Goal: Task Accomplishment & Management: Use online tool/utility

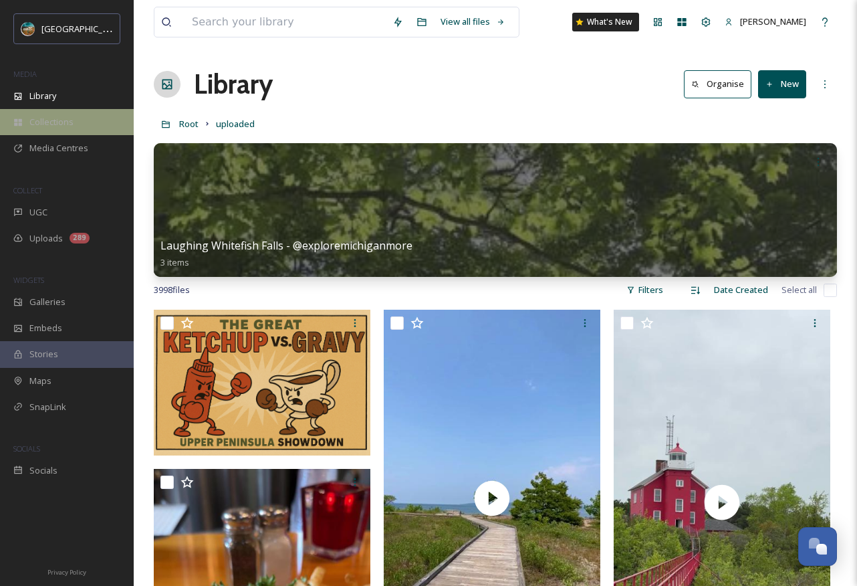
scroll to position [5280, 0]
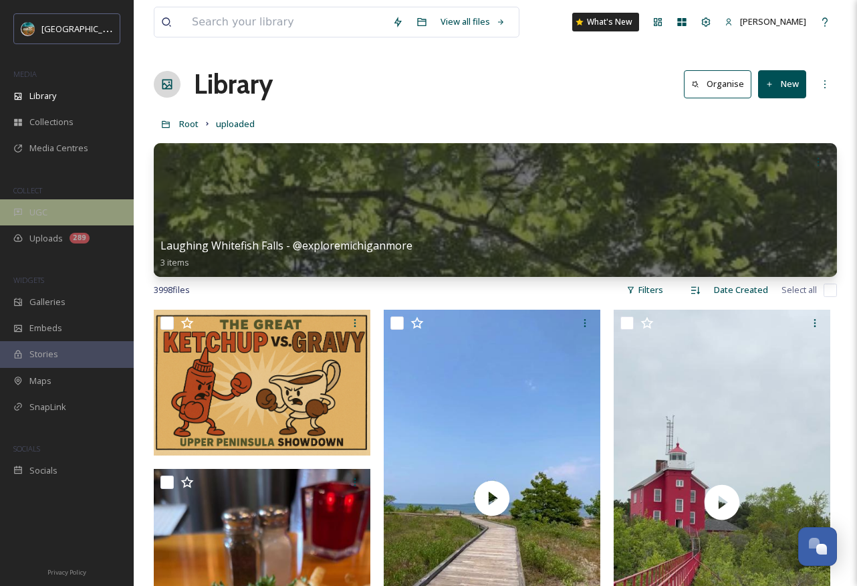
click at [49, 209] on div "UGC" at bounding box center [67, 212] width 134 height 26
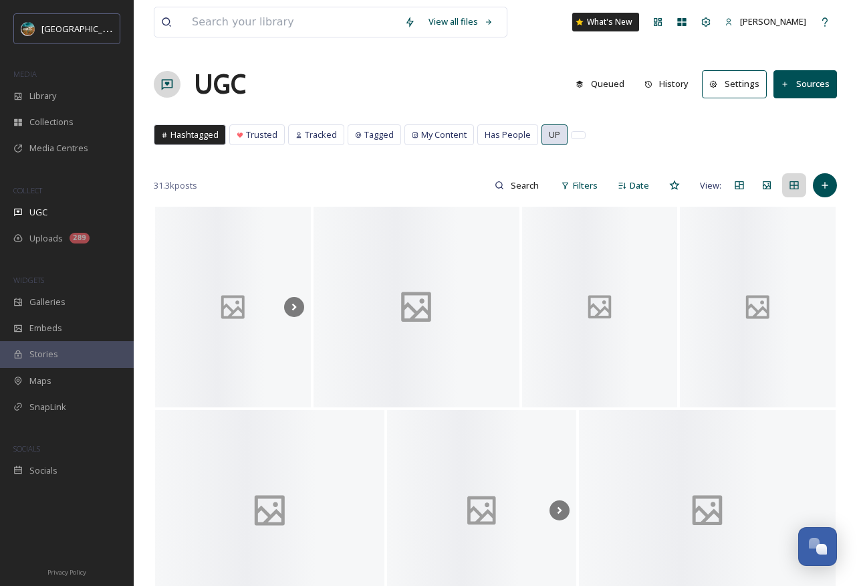
click at [549, 138] on span "UP" at bounding box center [554, 134] width 11 height 13
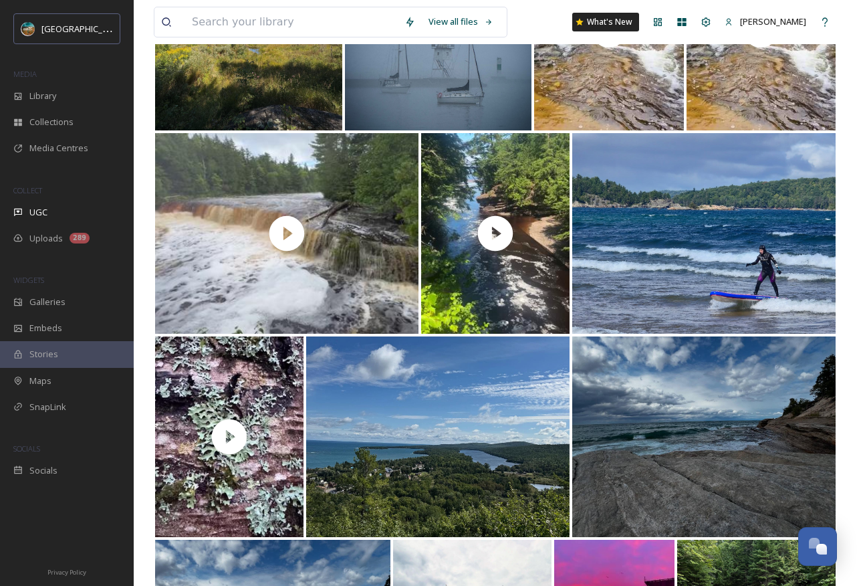
scroll to position [276, 0]
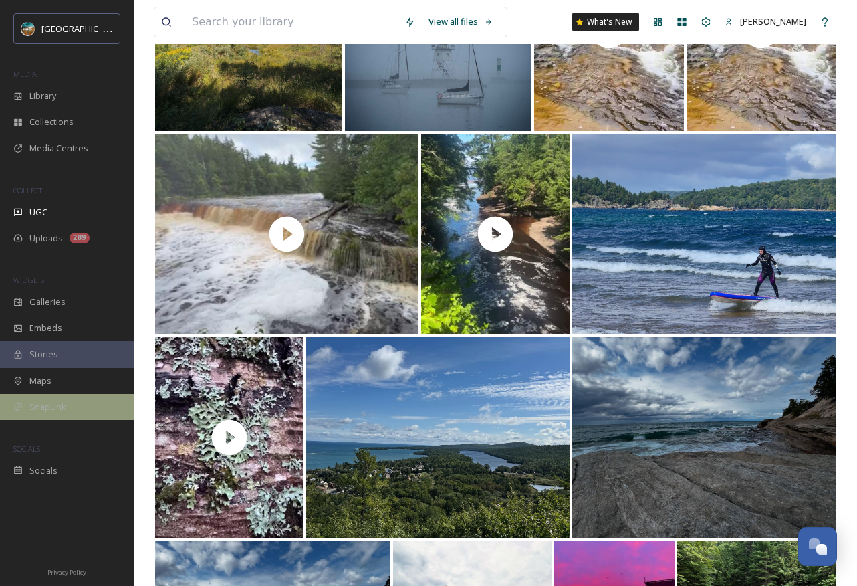
click at [57, 394] on div "SnapLink" at bounding box center [67, 407] width 134 height 26
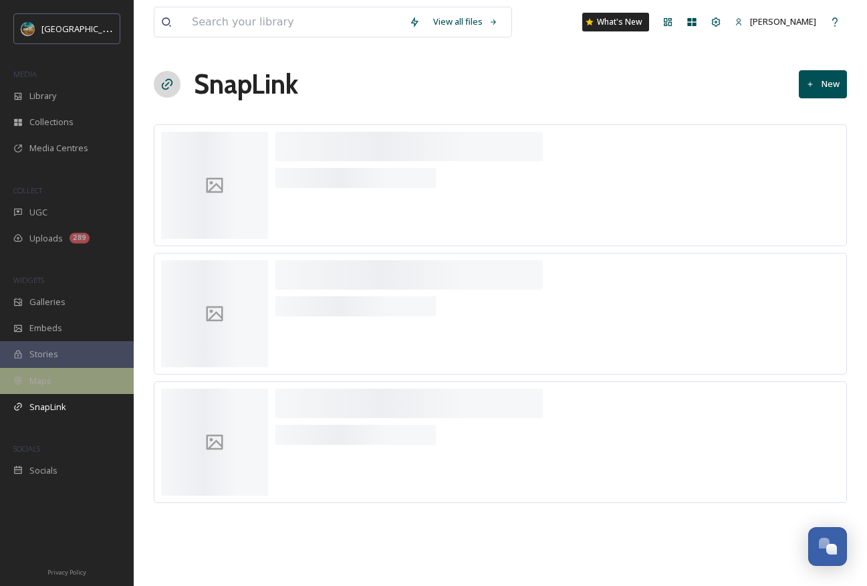
click at [61, 382] on div "Maps" at bounding box center [67, 381] width 134 height 26
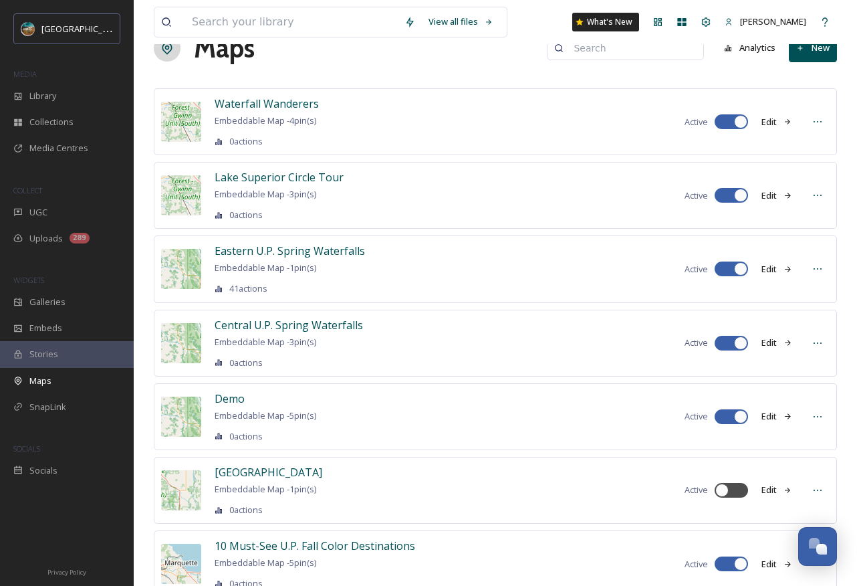
scroll to position [83, 0]
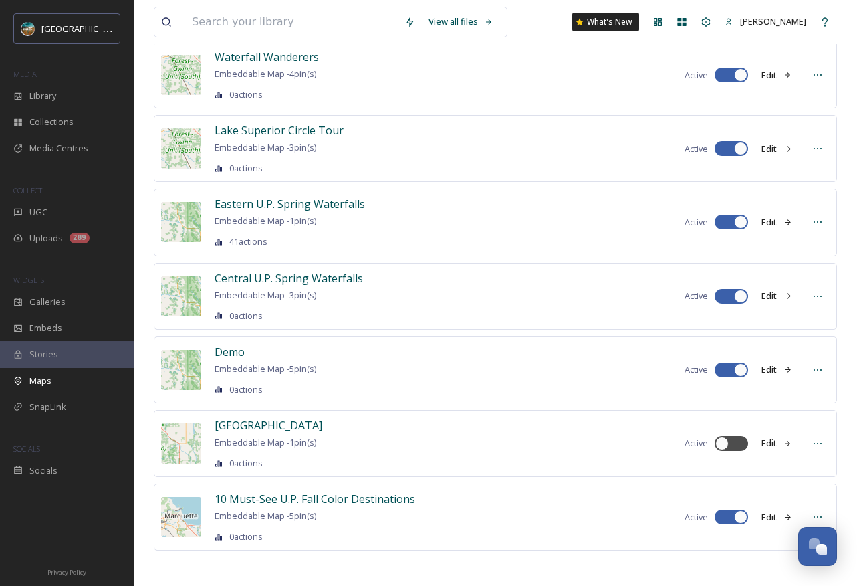
click at [779, 513] on button "Edit" at bounding box center [777, 517] width 44 height 26
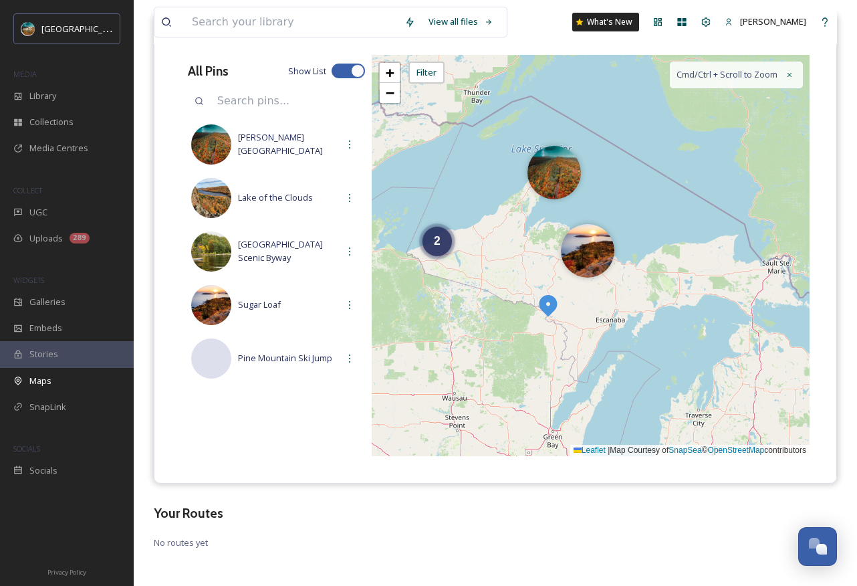
scroll to position [152, 0]
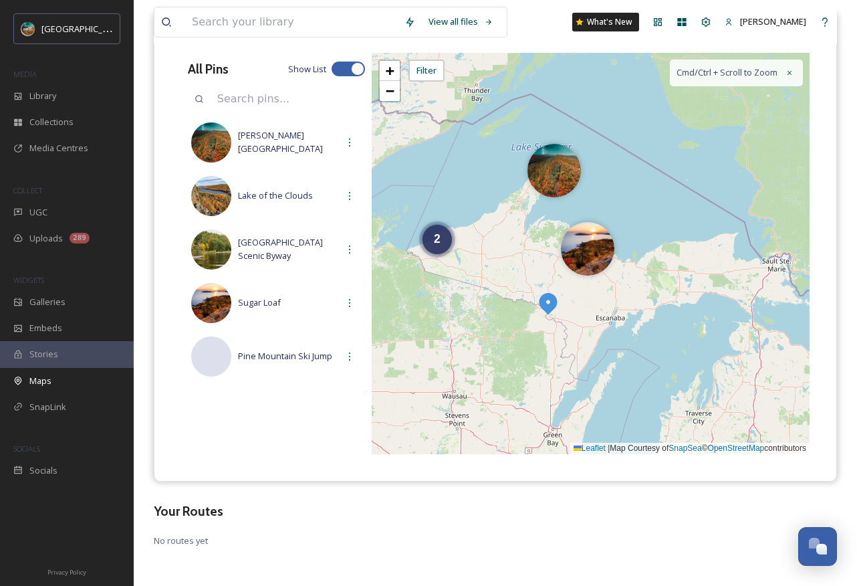
click at [547, 303] on img at bounding box center [548, 303] width 24 height 24
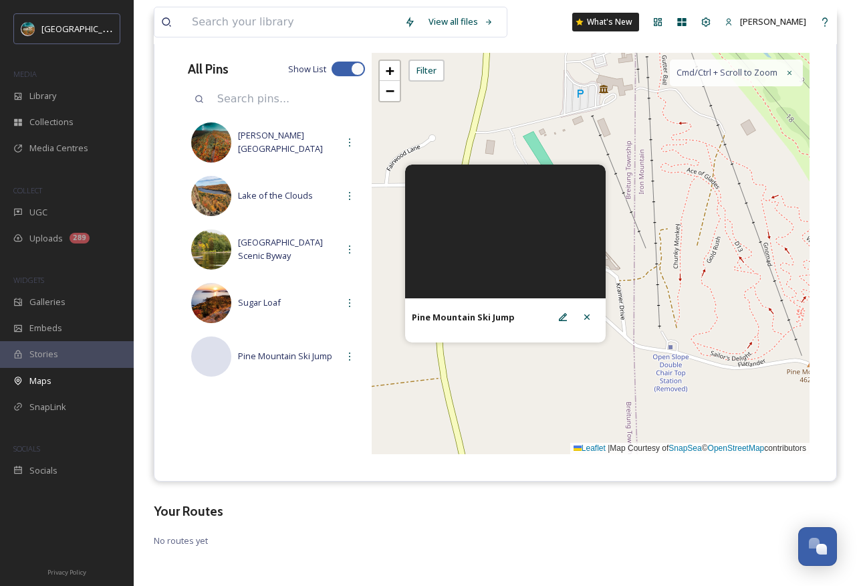
click at [535, 334] on div "Pine Mountain Ski Jump" at bounding box center [505, 320] width 201 height 44
click at [558, 318] on icon at bounding box center [563, 317] width 11 height 11
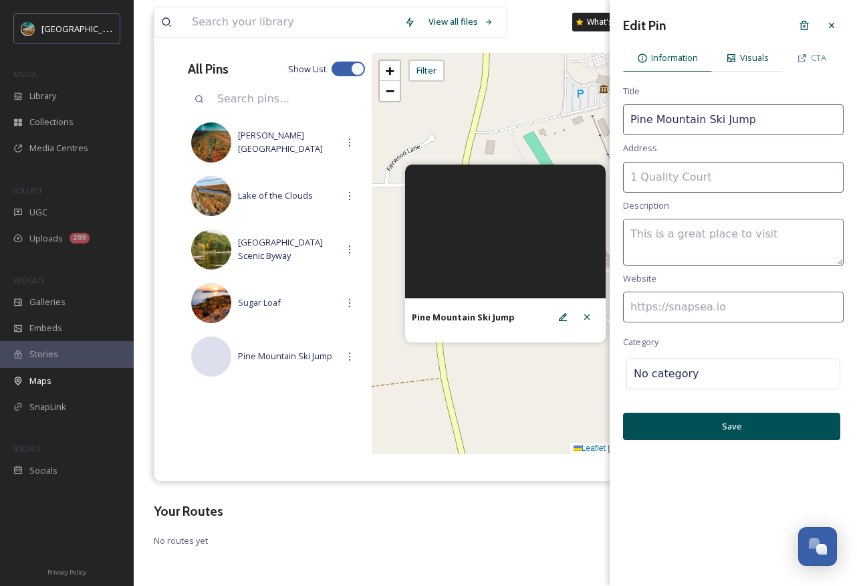
click at [751, 56] on span "Visuals" at bounding box center [754, 57] width 29 height 13
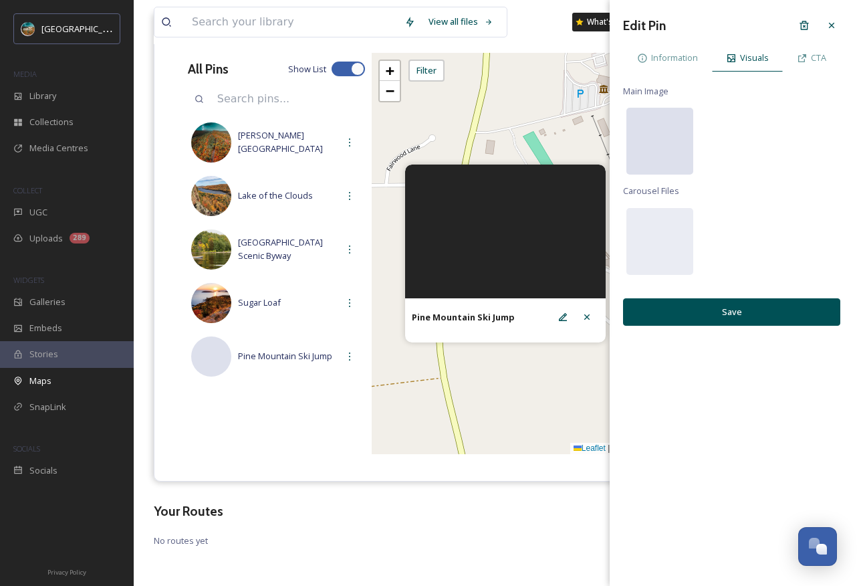
click at [645, 137] on div at bounding box center [659, 141] width 67 height 67
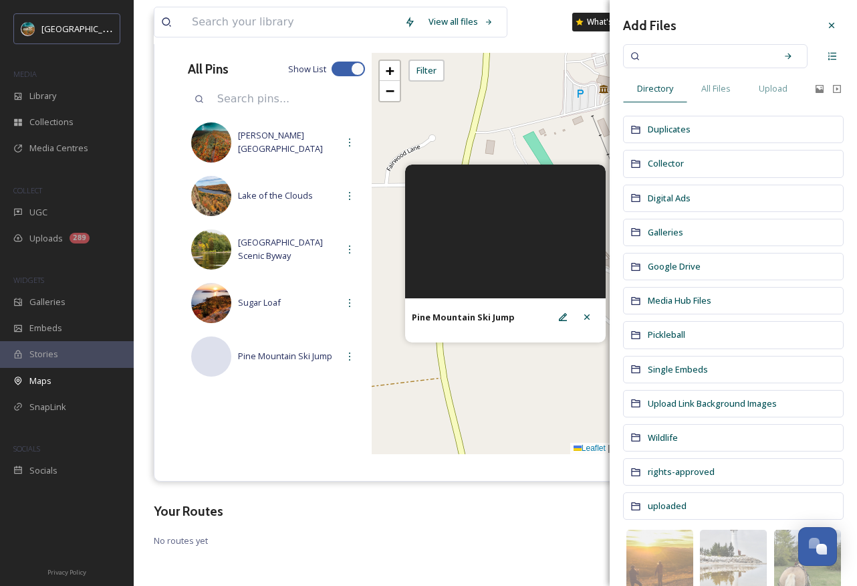
click at [733, 62] on input at bounding box center [706, 55] width 126 height 29
click at [723, 88] on span "All Files" at bounding box center [715, 88] width 29 height 13
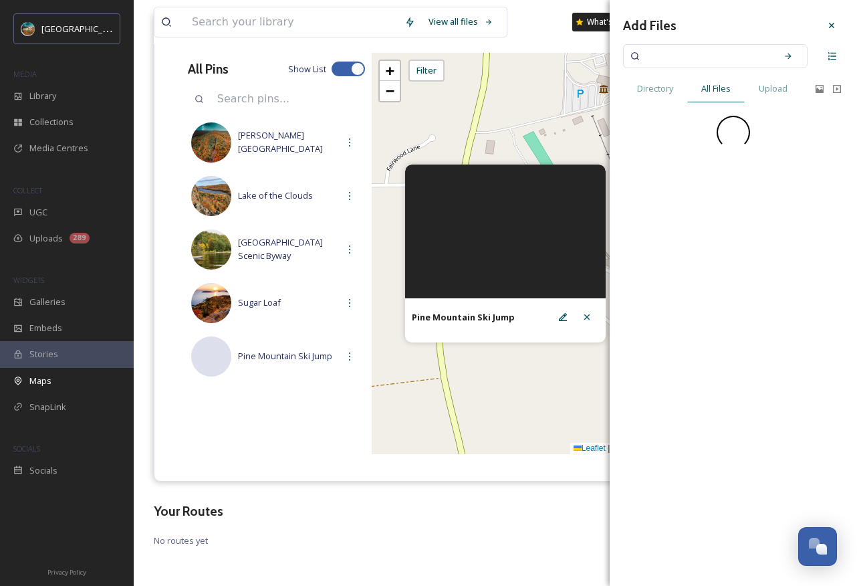
click at [725, 55] on input at bounding box center [706, 55] width 126 height 29
type input "d"
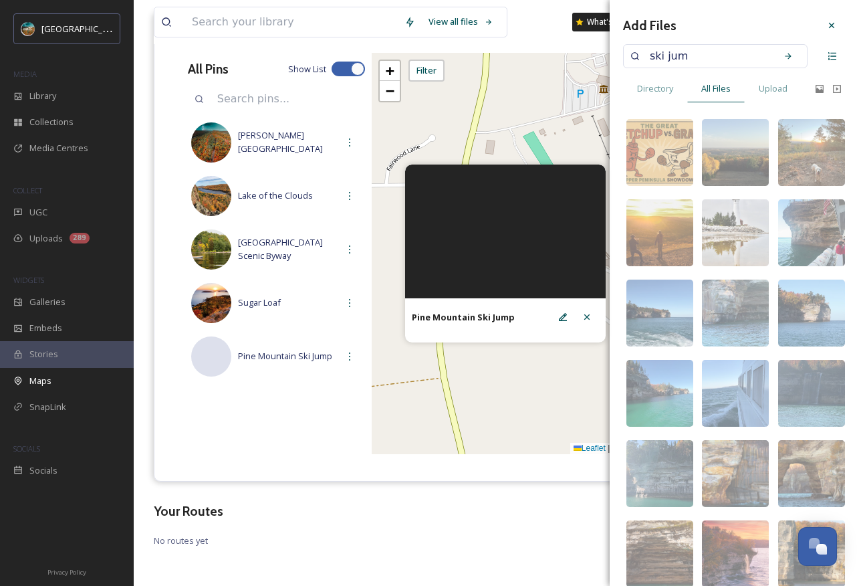
type input "ski jump"
click at [783, 54] on div "Search" at bounding box center [788, 56] width 24 height 24
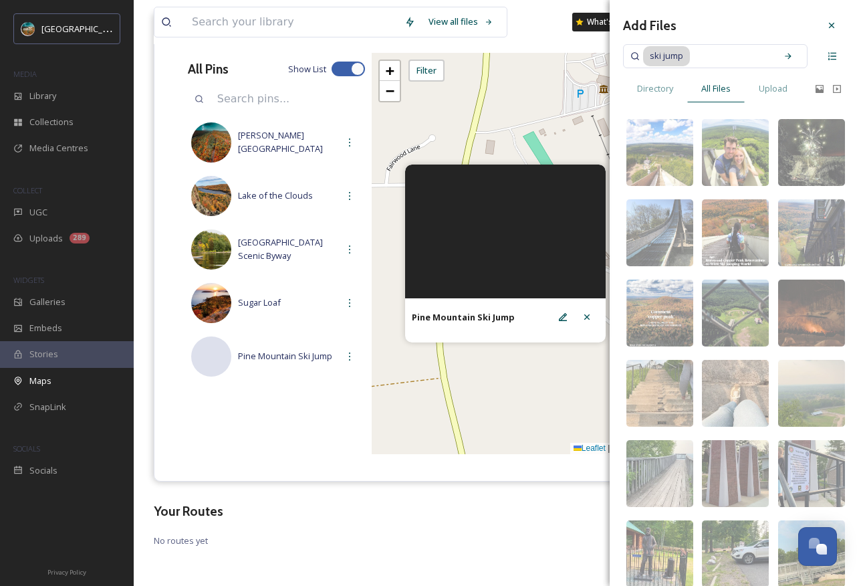
click at [691, 57] on input at bounding box center [730, 55] width 78 height 29
type input "s"
type input "pine mountain"
click at [776, 57] on div "Search" at bounding box center [788, 56] width 24 height 24
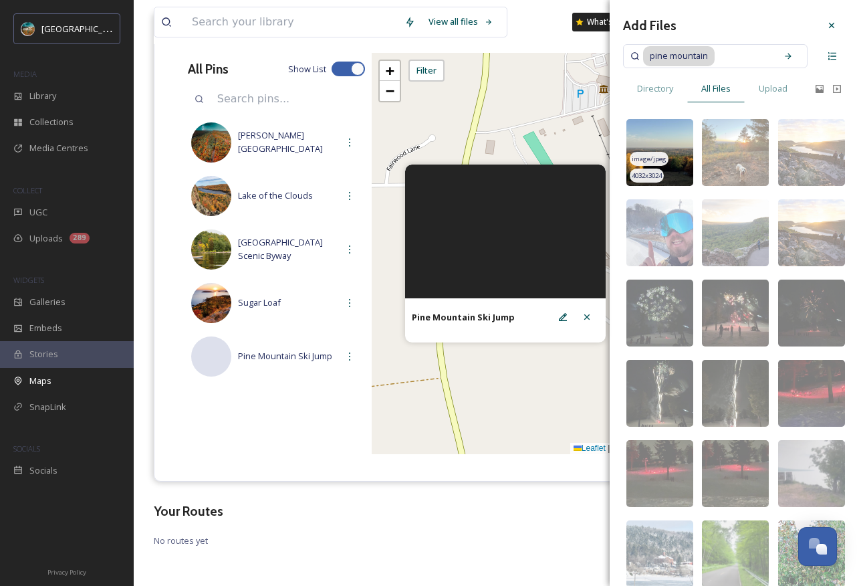
click at [656, 132] on img at bounding box center [659, 152] width 67 height 67
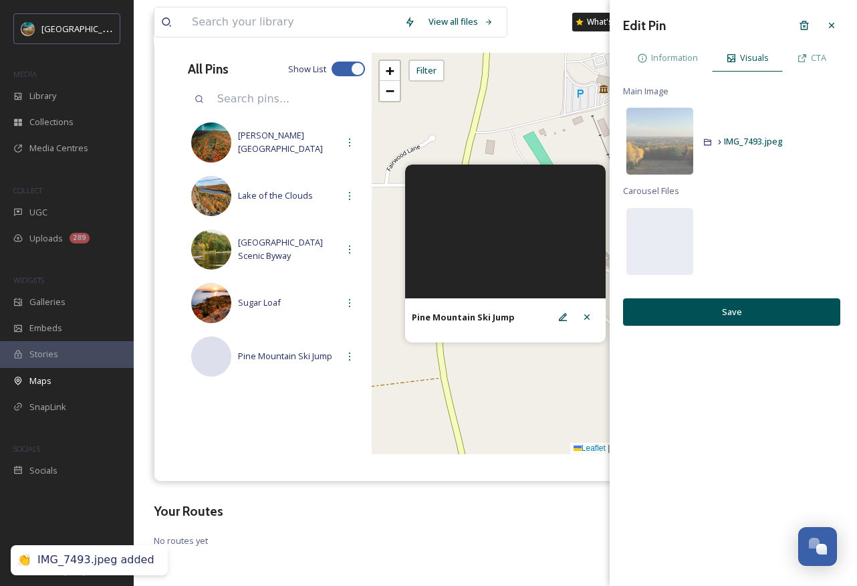
click at [735, 311] on button "Save" at bounding box center [731, 311] width 217 height 27
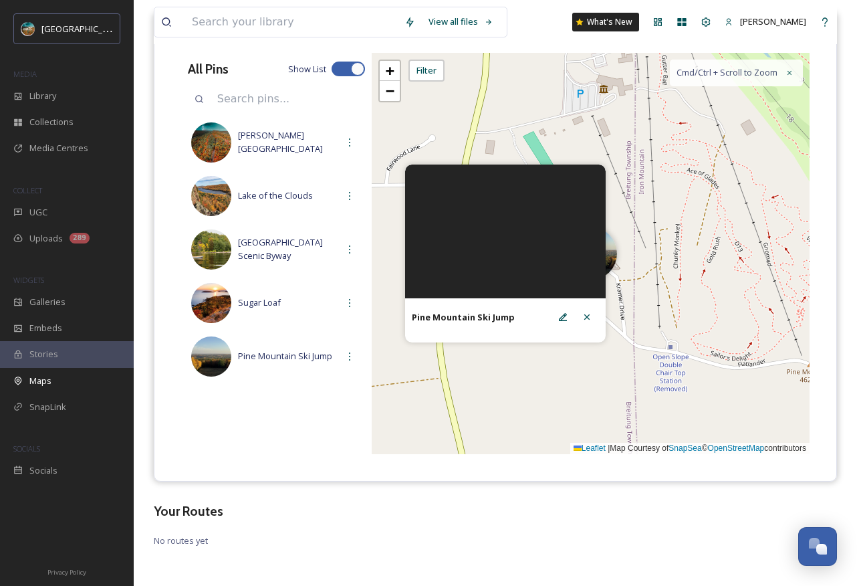
click at [468, 512] on h3 "Your Routes" at bounding box center [495, 510] width 683 height 19
click at [299, 437] on div "All Pins Show List [PERSON_NAME][GEOGRAPHIC_DATA] Lake of the Clouds [GEOGRAPHI…" at bounding box center [276, 253] width 191 height 401
click at [596, 321] on div at bounding box center [587, 317] width 24 height 24
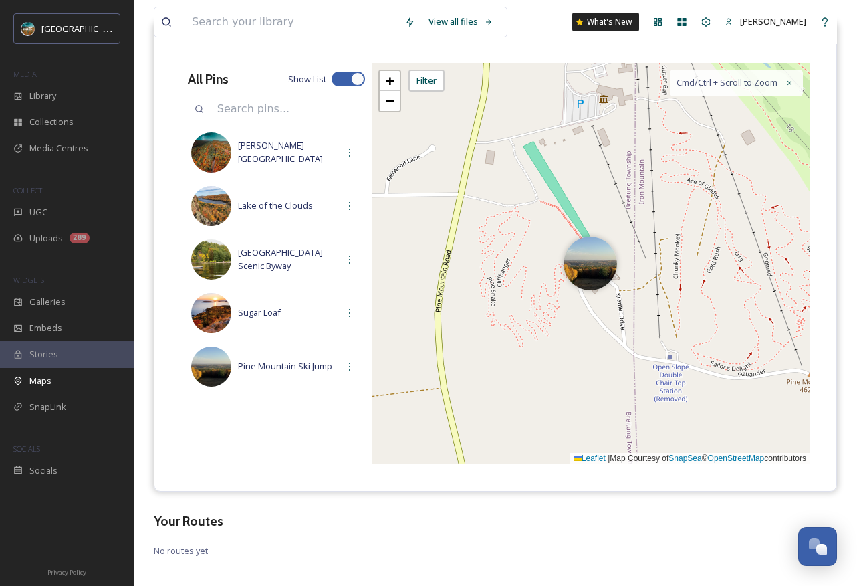
scroll to position [153, 0]
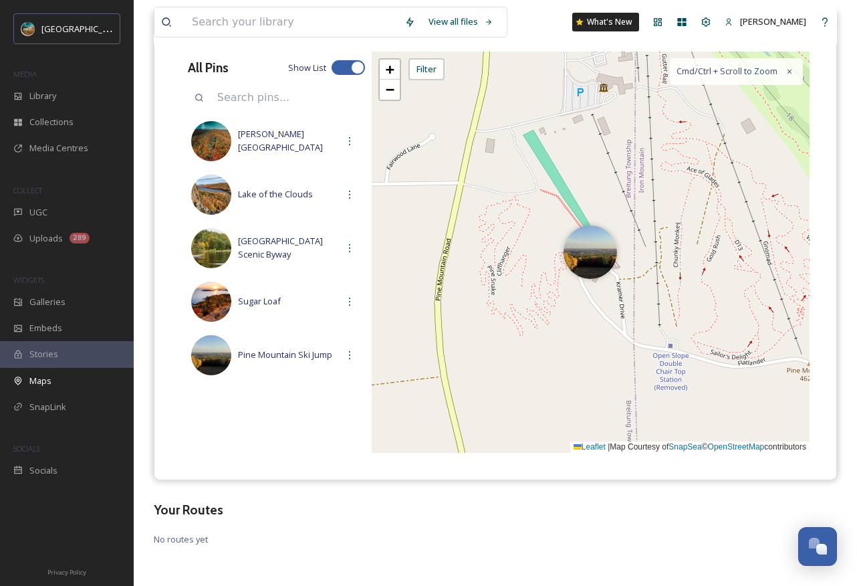
click at [502, 342] on div "+ − Leaflet | Map Courtesy of SnapSea © OpenStreetMap contributors Cmd/Ctrl + S…" at bounding box center [591, 251] width 438 height 401
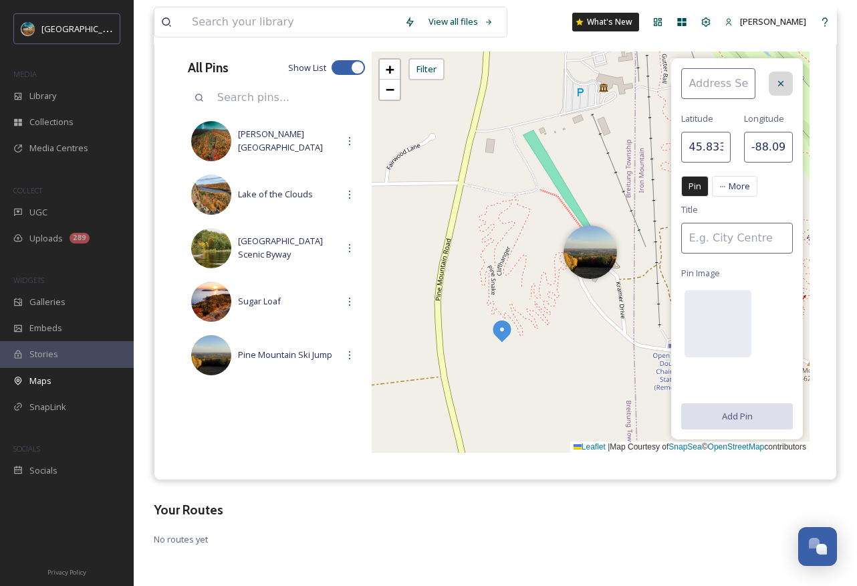
click at [788, 86] on div at bounding box center [781, 84] width 24 height 24
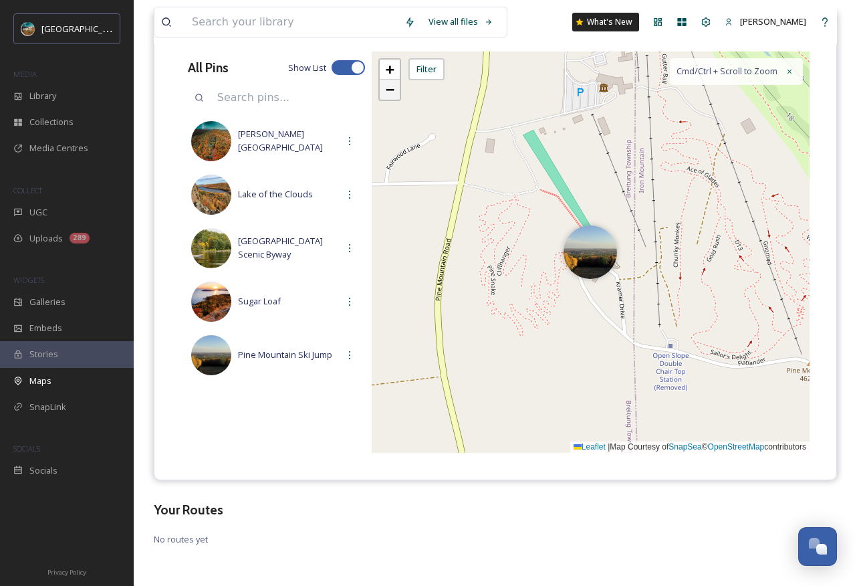
click at [390, 86] on span "−" at bounding box center [390, 89] width 9 height 17
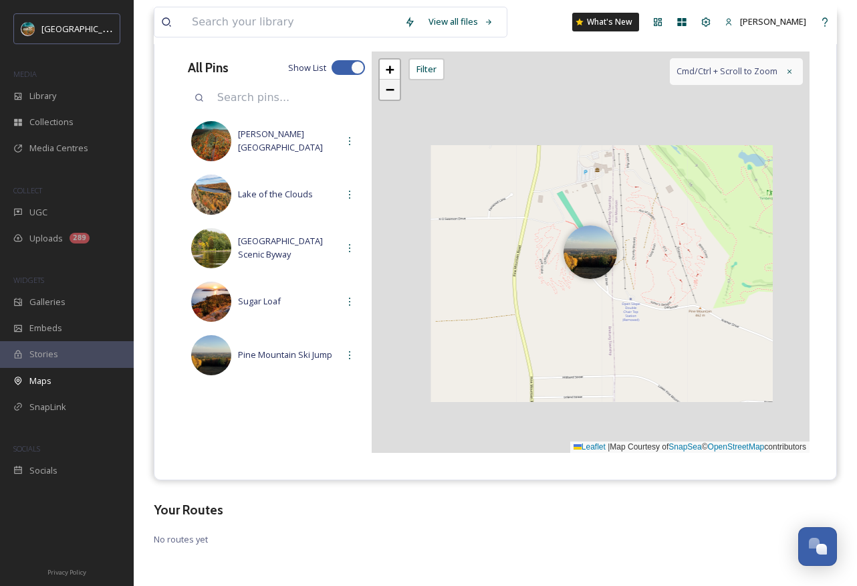
click at [390, 86] on span "−" at bounding box center [390, 89] width 9 height 17
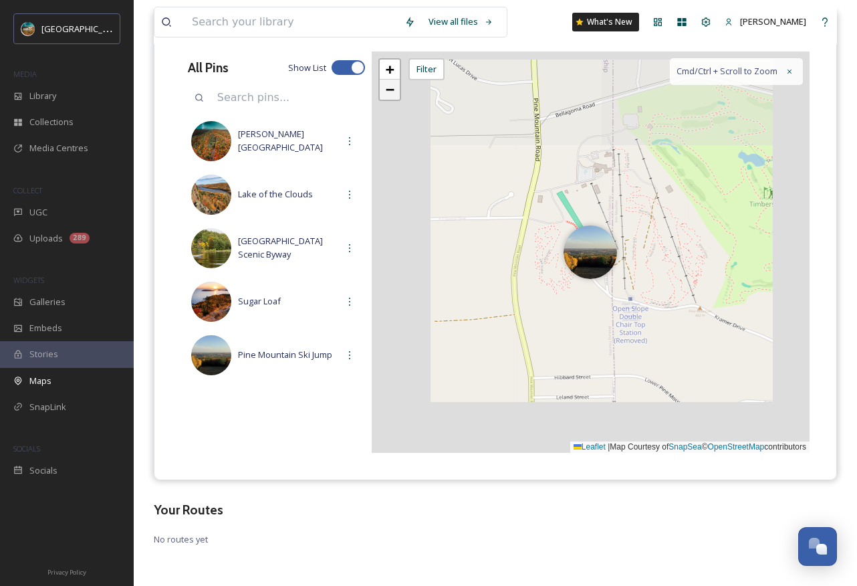
click at [390, 86] on span "−" at bounding box center [390, 89] width 9 height 17
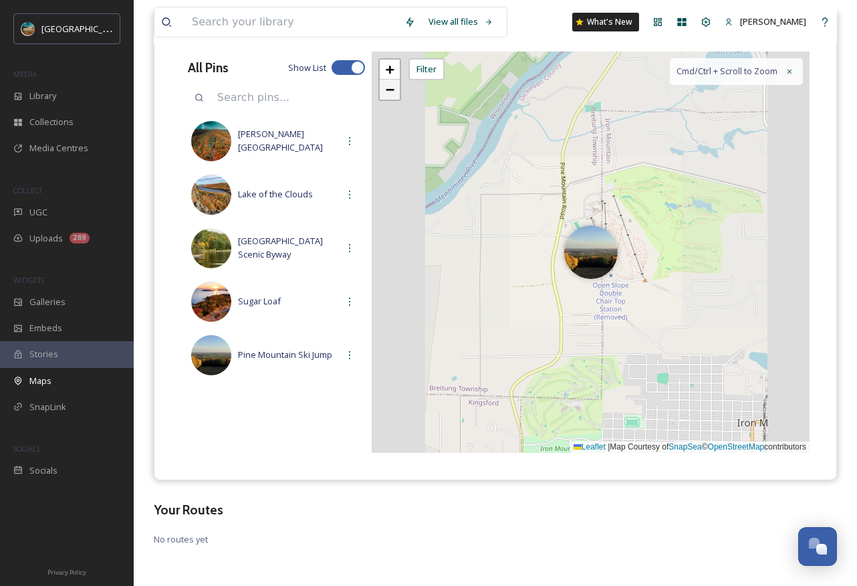
click at [390, 86] on span "−" at bounding box center [390, 89] width 9 height 17
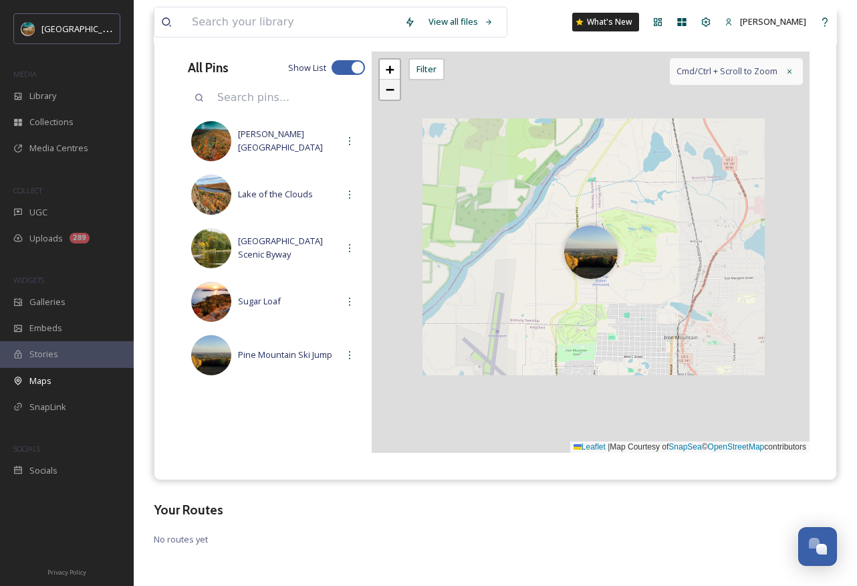
click at [390, 86] on span "−" at bounding box center [390, 89] width 9 height 17
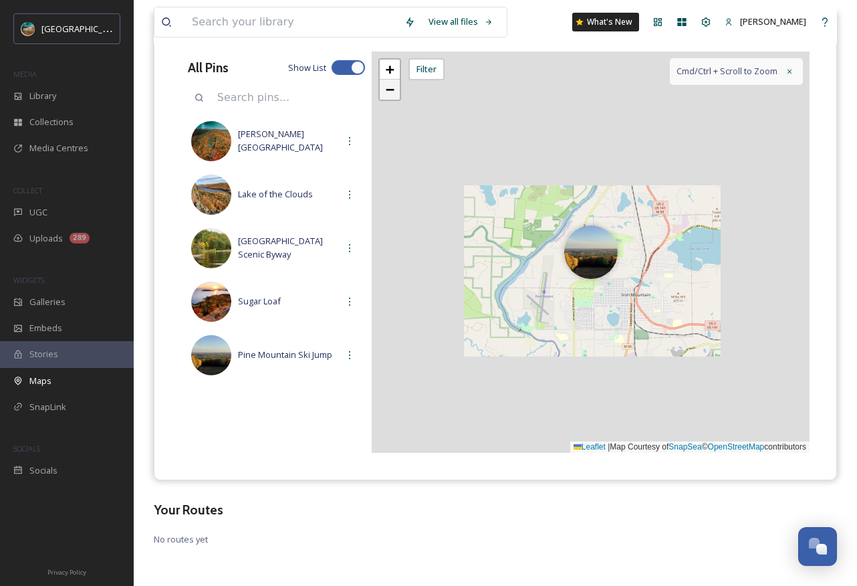
click at [390, 86] on span "−" at bounding box center [390, 89] width 9 height 17
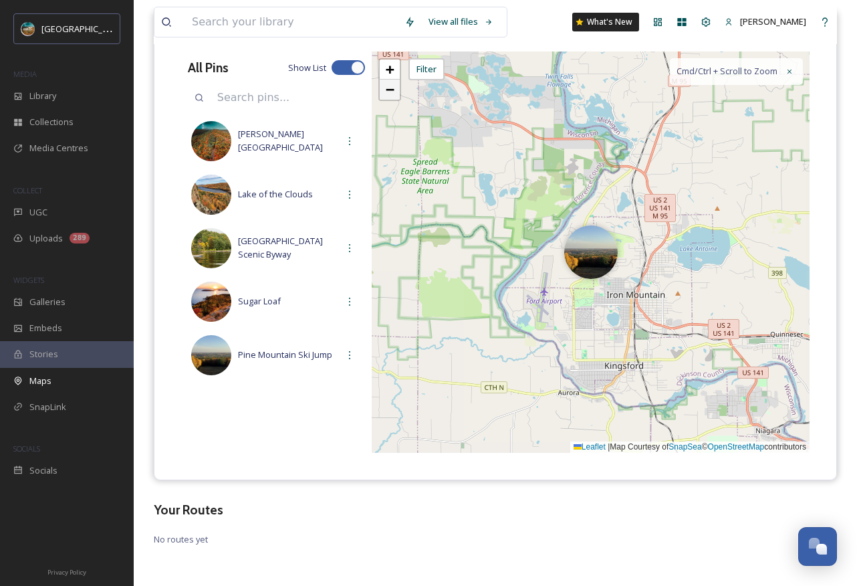
click at [390, 86] on span "−" at bounding box center [390, 89] width 9 height 17
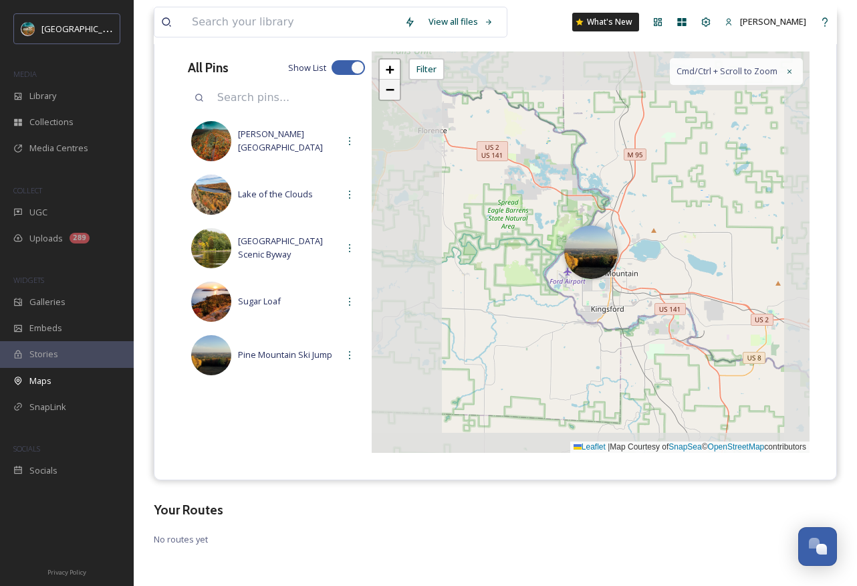
click at [390, 86] on span "−" at bounding box center [390, 89] width 9 height 17
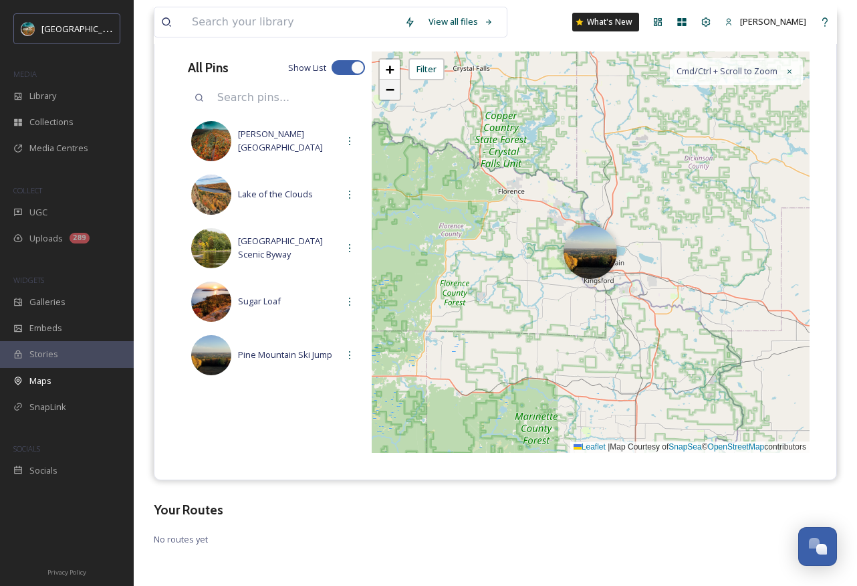
click at [390, 86] on span "−" at bounding box center [390, 89] width 9 height 17
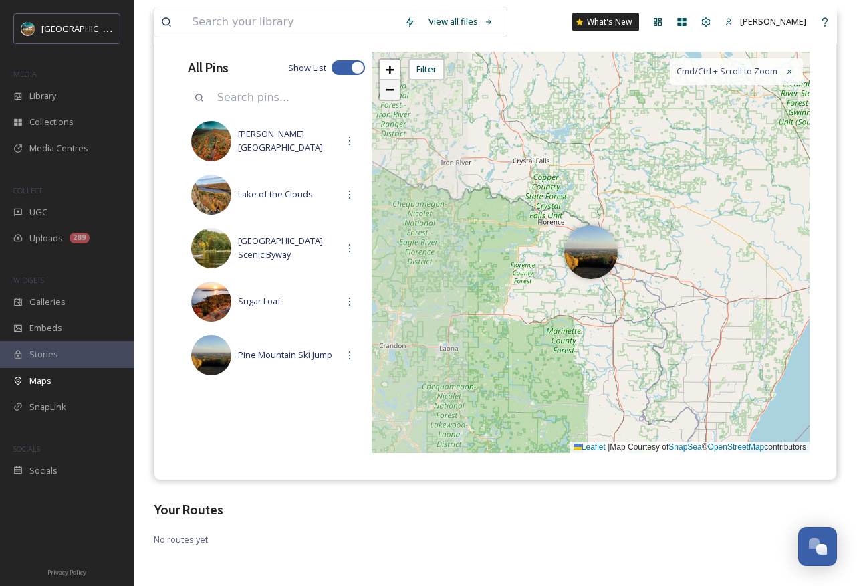
click at [390, 86] on span "−" at bounding box center [390, 89] width 9 height 17
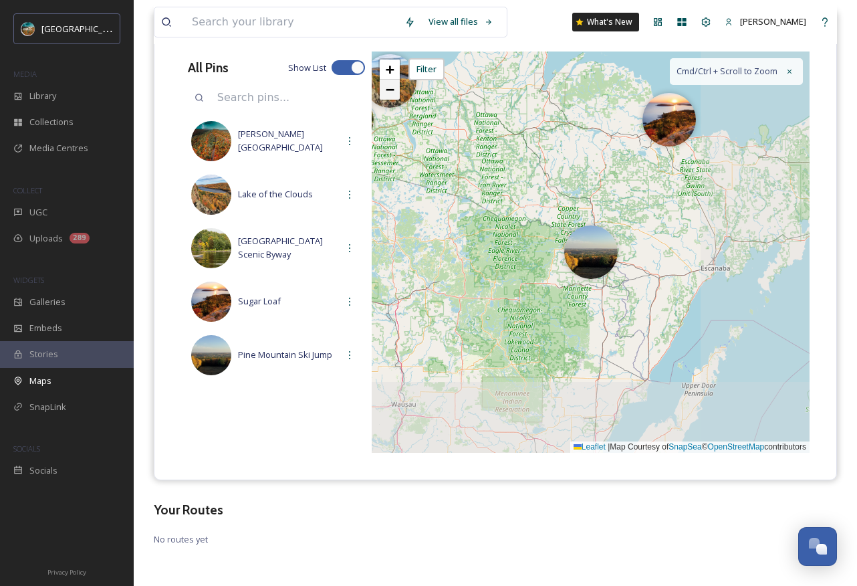
click at [390, 86] on span "−" at bounding box center [390, 89] width 9 height 17
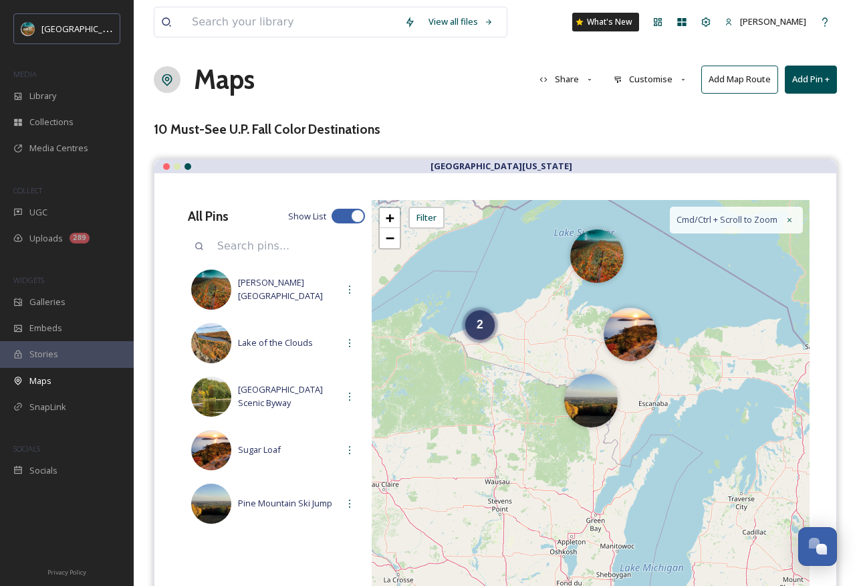
scroll to position [0, 0]
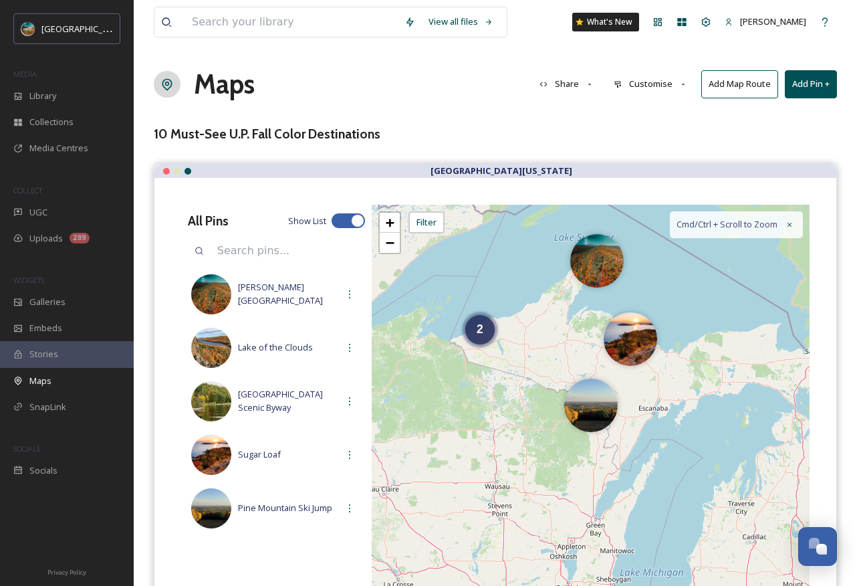
click at [802, 84] on button "Add Pin +" at bounding box center [811, 83] width 52 height 27
click at [779, 118] on span "Add New Pin" at bounding box center [773, 115] width 51 height 13
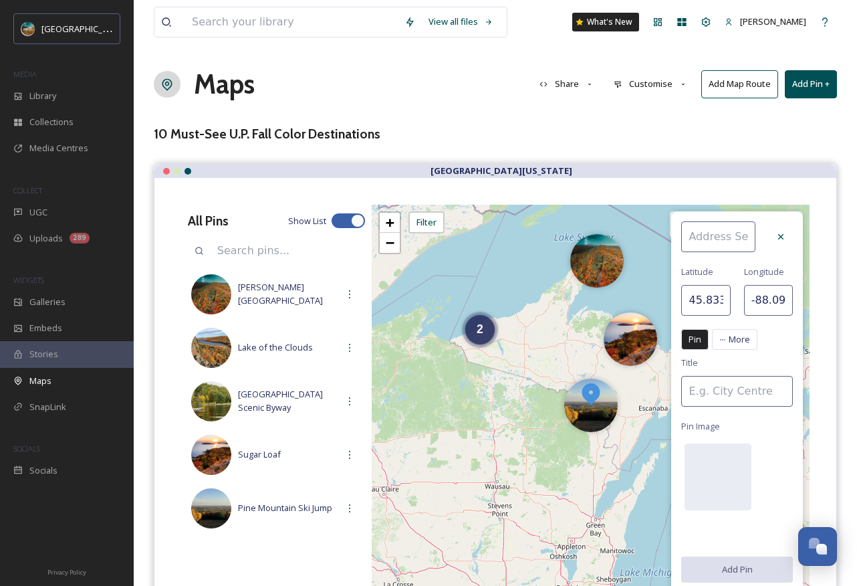
click at [738, 240] on input at bounding box center [718, 236] width 74 height 31
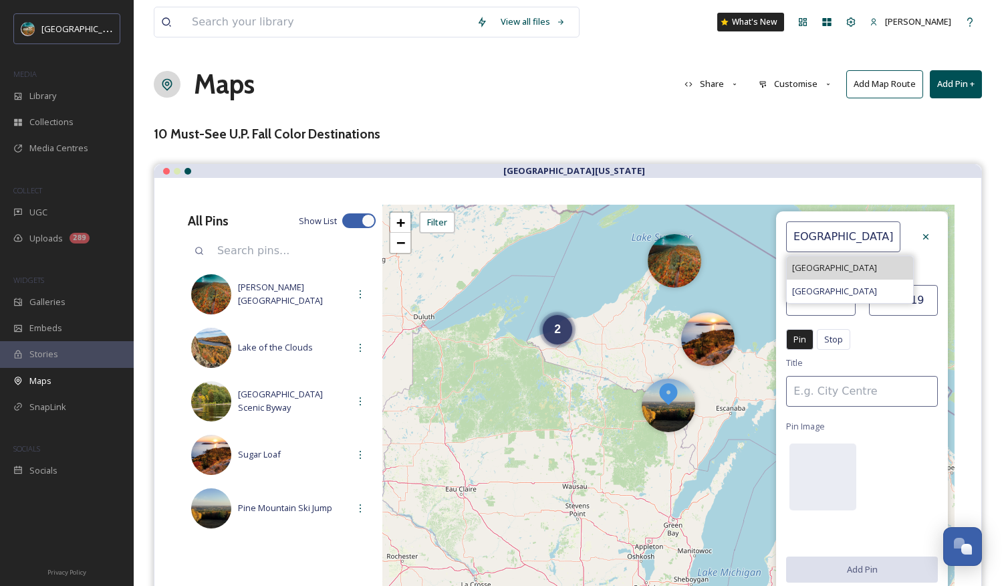
scroll to position [3, 0]
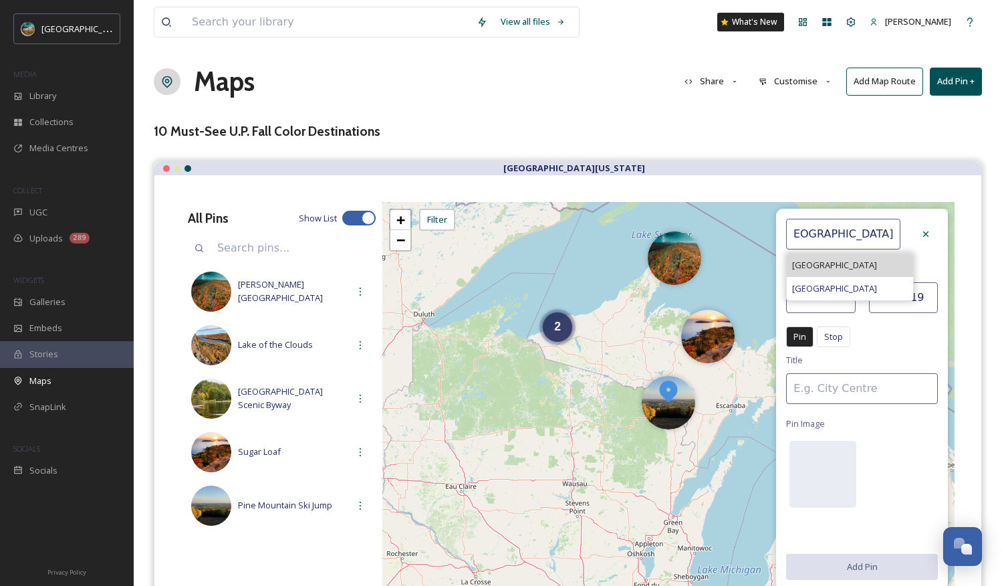
type input "[GEOGRAPHIC_DATA]"
click at [856, 271] on span "[GEOGRAPHIC_DATA]" at bounding box center [834, 265] width 85 height 13
type input "46.0439"
type input "-85.1225"
type input "[GEOGRAPHIC_DATA]"
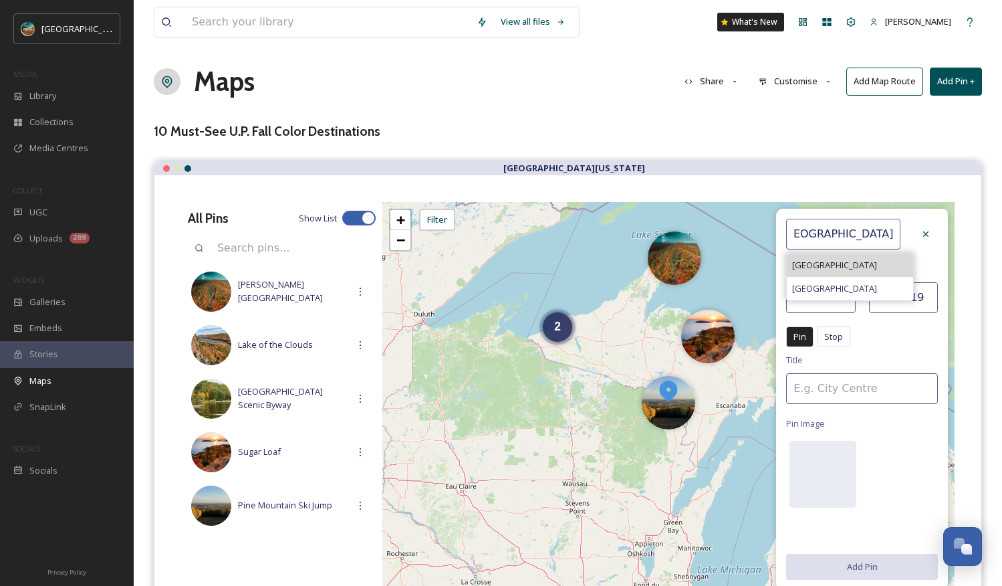
scroll to position [0, 0]
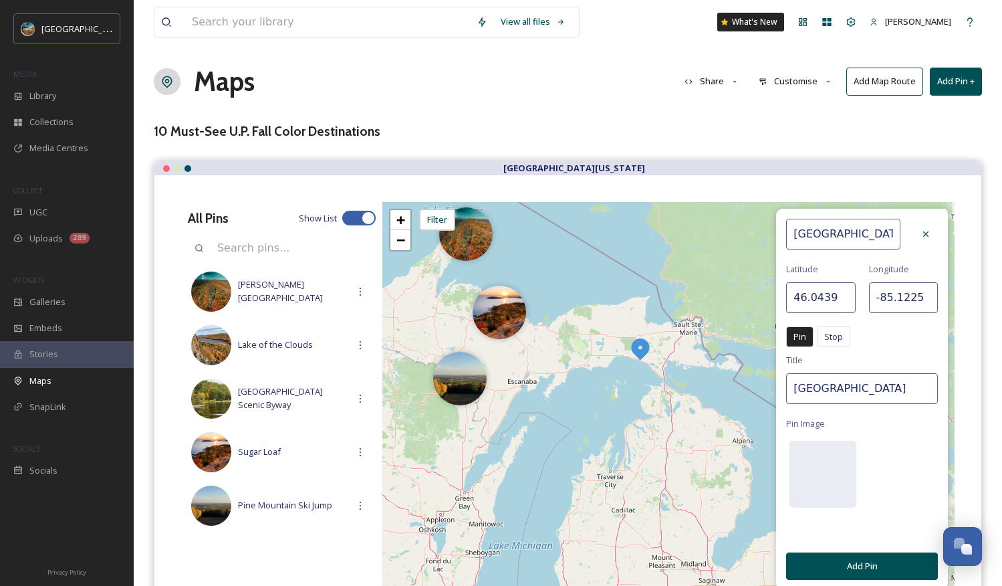
drag, startPoint x: 689, startPoint y: 457, endPoint x: 522, endPoint y: 449, distance: 167.3
click at [522, 449] on div "2 + − Leaflet | Map Courtesy of SnapSea © OpenStreetMap contributors Cmd/Ctrl +…" at bounding box center [668, 402] width 572 height 401
click at [810, 457] on div at bounding box center [822, 474] width 67 height 67
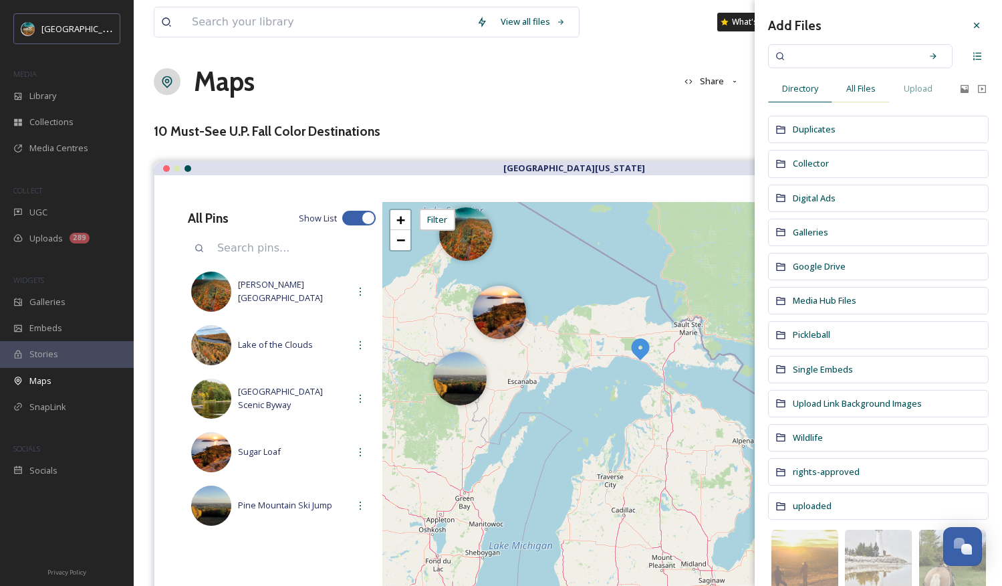
click at [856, 91] on span "All Files" at bounding box center [860, 88] width 29 height 13
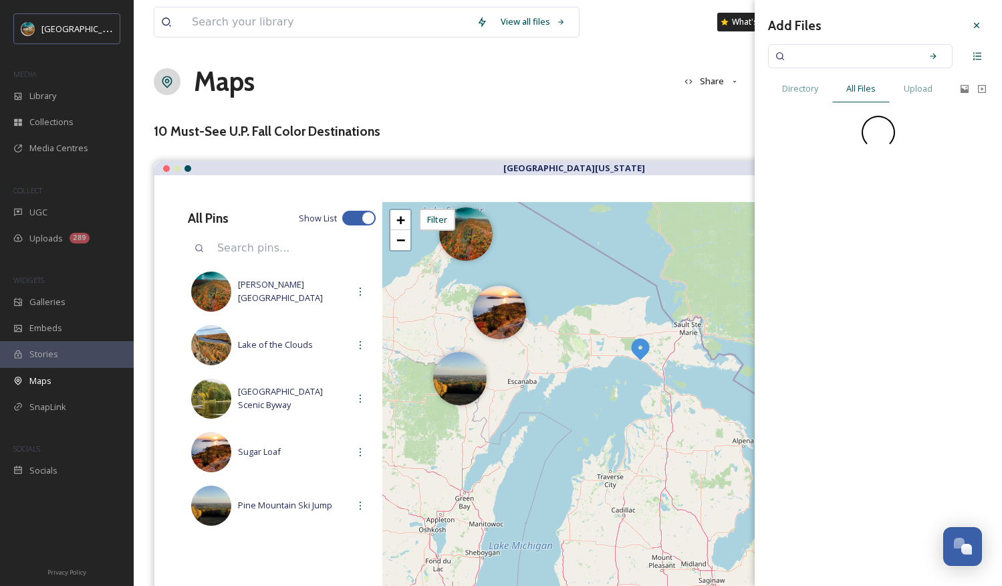
click at [856, 61] on input at bounding box center [851, 55] width 126 height 29
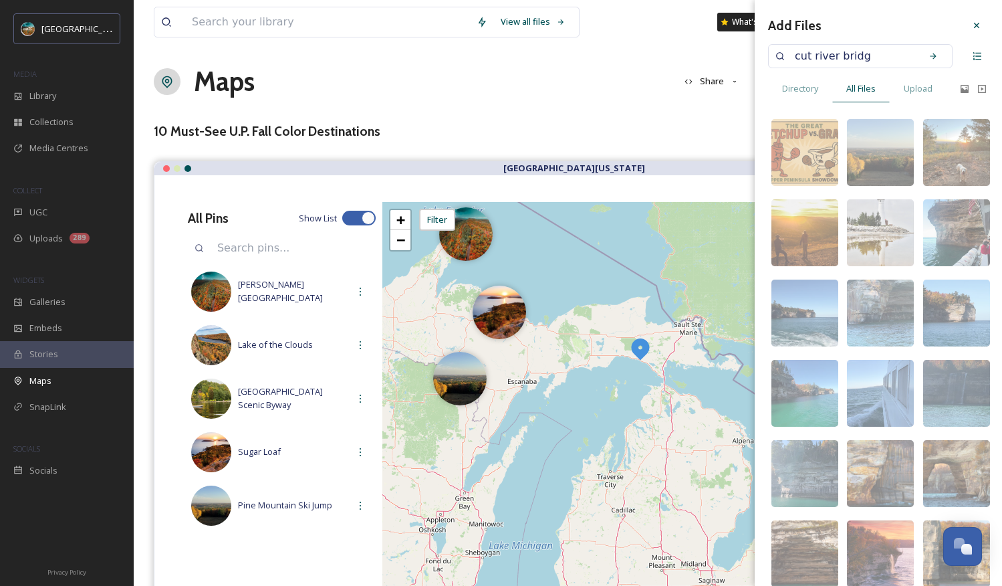
type input "[GEOGRAPHIC_DATA]"
click at [856, 55] on div "Search" at bounding box center [933, 56] width 24 height 24
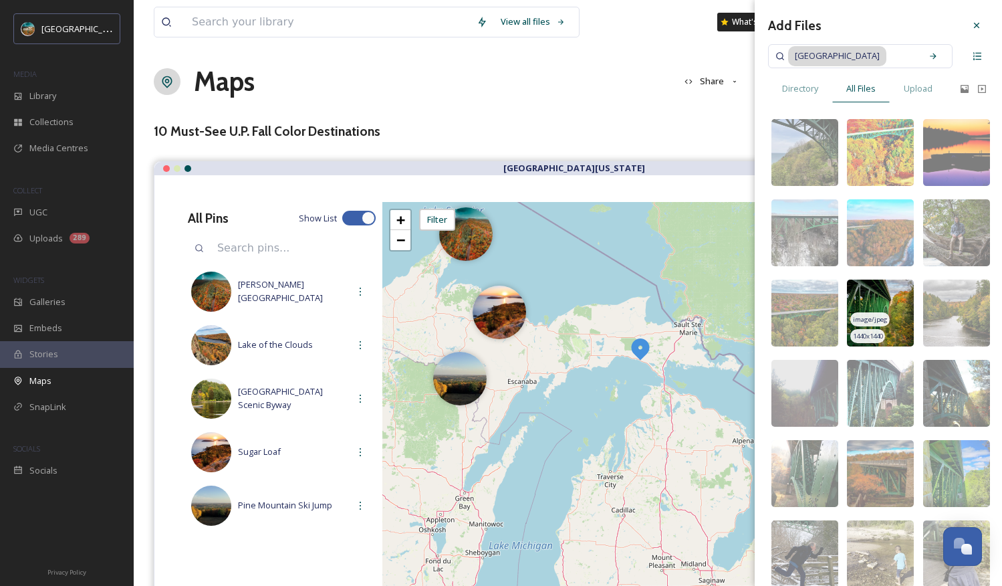
click at [856, 297] on img at bounding box center [880, 312] width 67 height 67
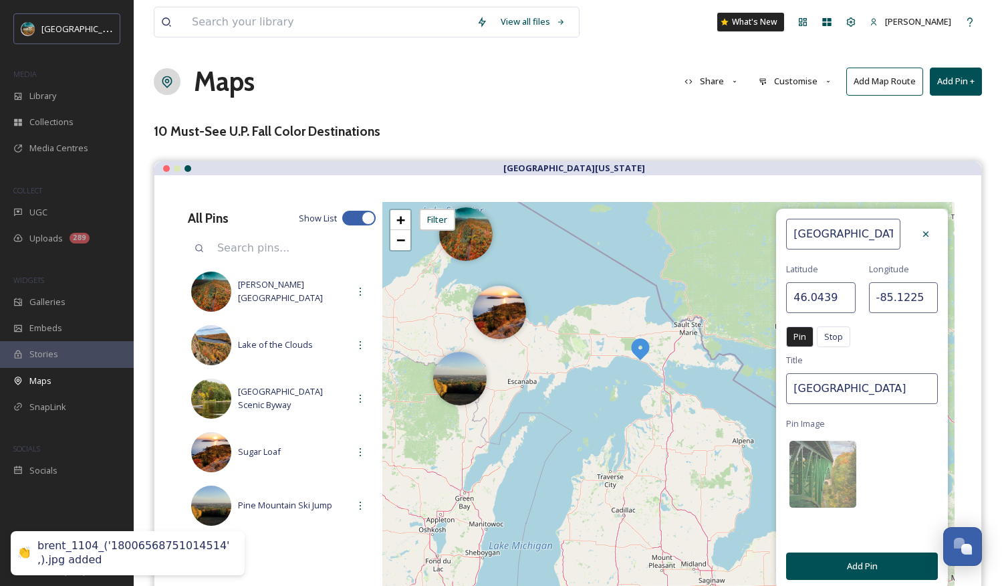
click at [856, 568] on button "Add Pin" at bounding box center [862, 565] width 152 height 27
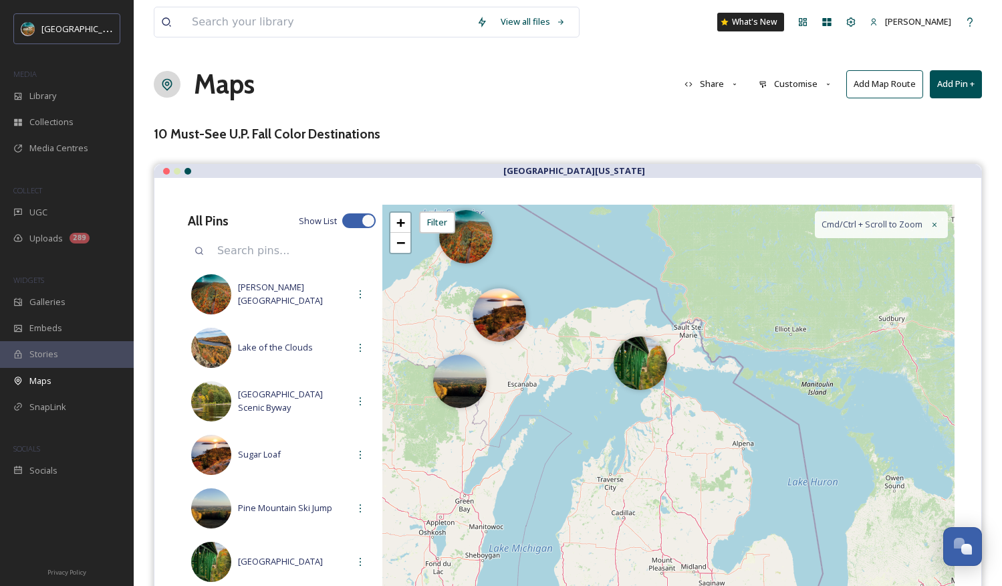
click at [856, 85] on button "Add Pin +" at bounding box center [956, 83] width 52 height 27
click at [856, 122] on div "Add New Pin" at bounding box center [933, 115] width 95 height 26
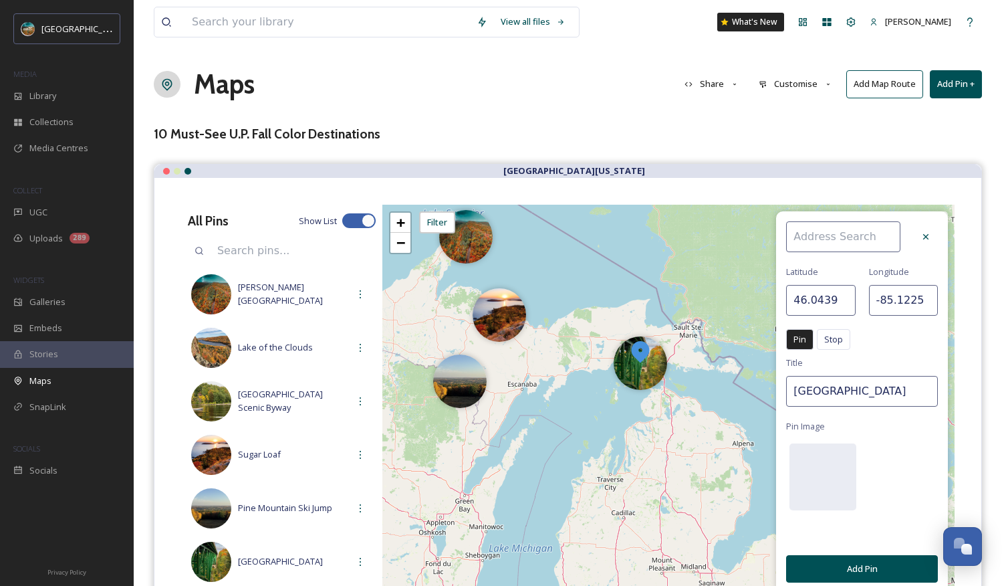
click at [844, 237] on input at bounding box center [843, 236] width 114 height 31
click at [846, 270] on span "Pictured Rocks Cruises, LLC." at bounding box center [848, 267] width 112 height 13
type input "Pictured Rocks Cruises, LLC."
type input "46.4126"
type input "-86.6546"
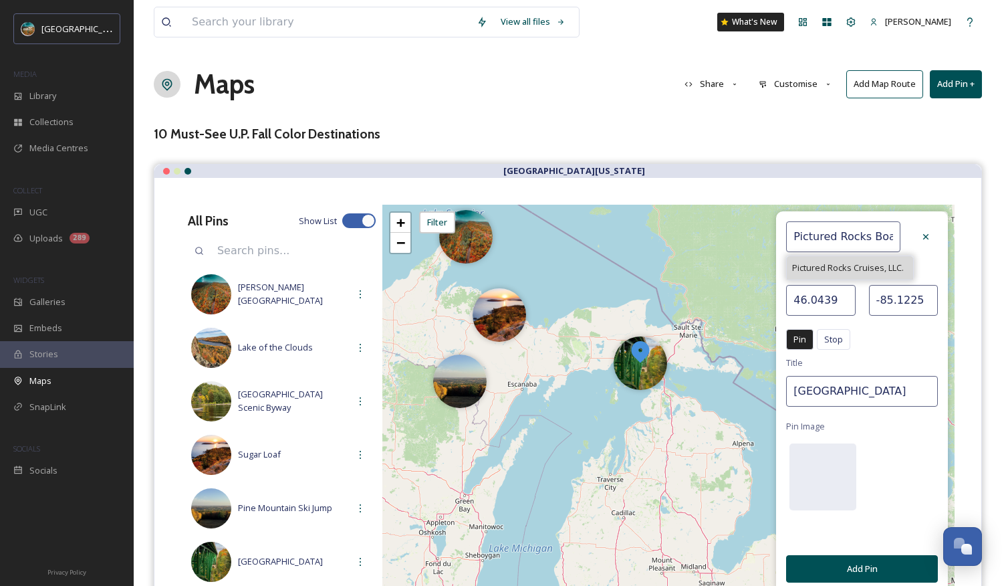
type input "Pictured Rocks Cruises, LLC."
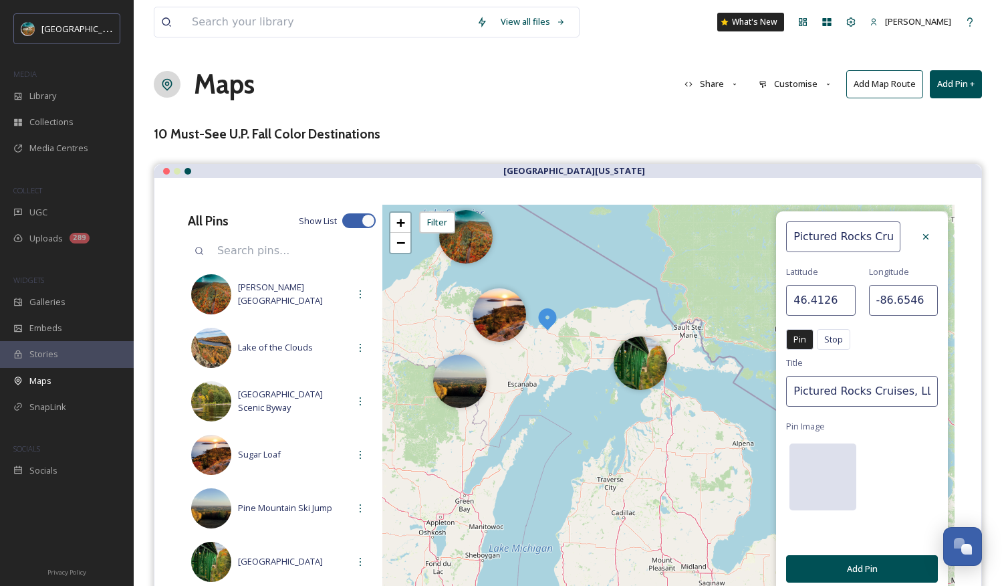
click at [830, 468] on div at bounding box center [822, 476] width 67 height 67
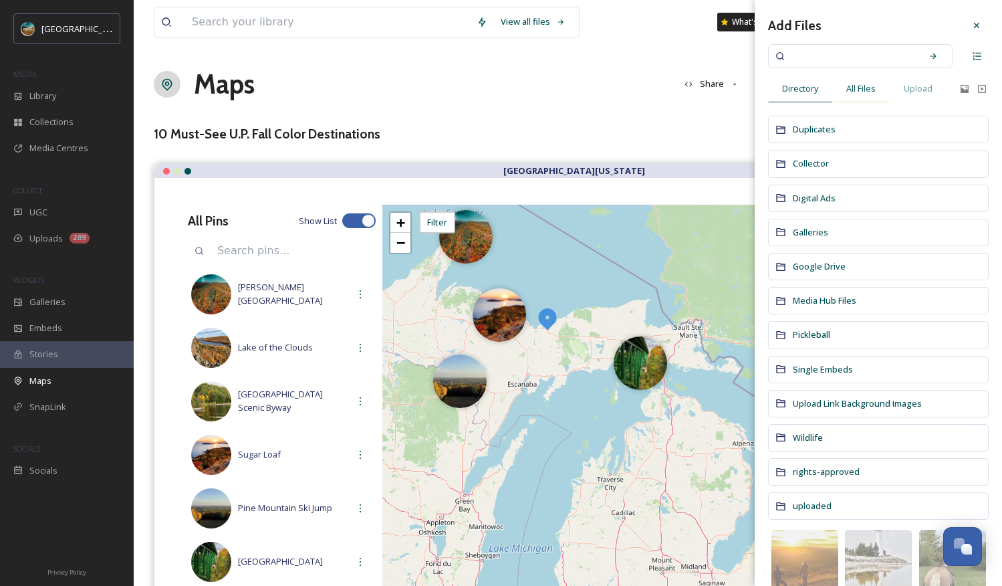
click at [856, 92] on span "All Files" at bounding box center [860, 88] width 29 height 13
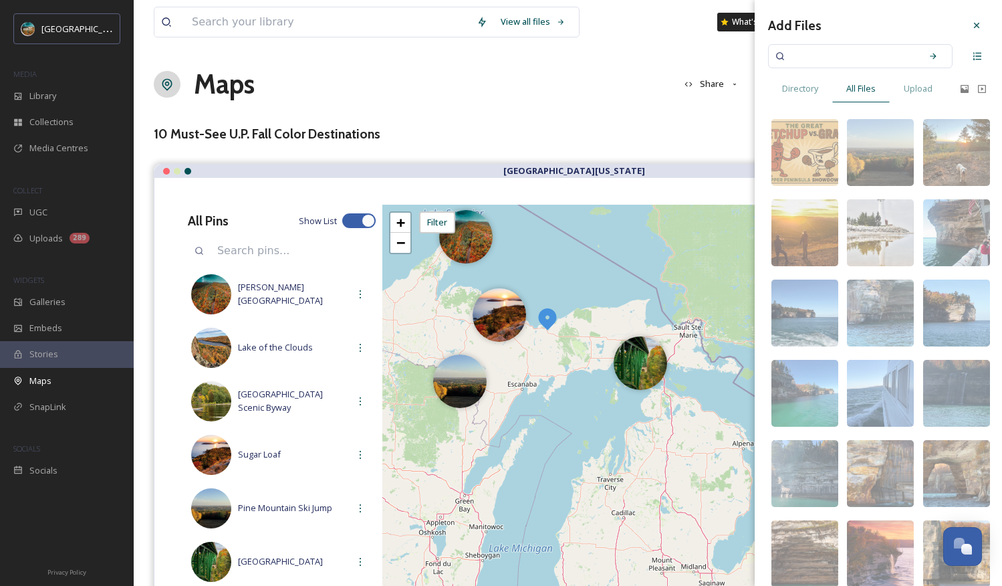
click at [856, 53] on div at bounding box center [860, 56] width 185 height 24
click at [856, 53] on input at bounding box center [851, 55] width 126 height 29
type input "pictured rocks boat cruise"
click at [856, 60] on div "Search" at bounding box center [933, 56] width 24 height 24
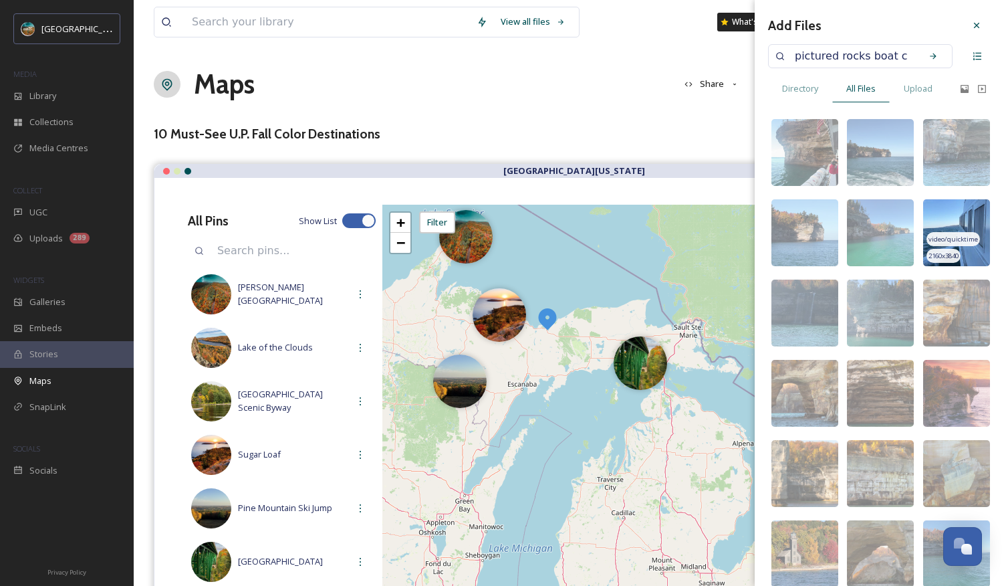
scroll to position [3, 0]
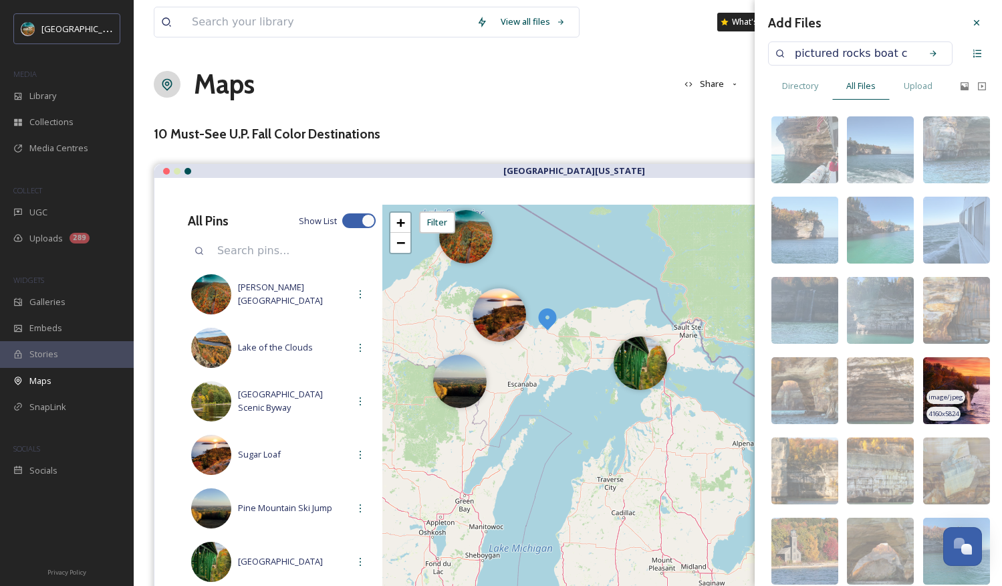
click at [856, 376] on img at bounding box center [956, 390] width 67 height 67
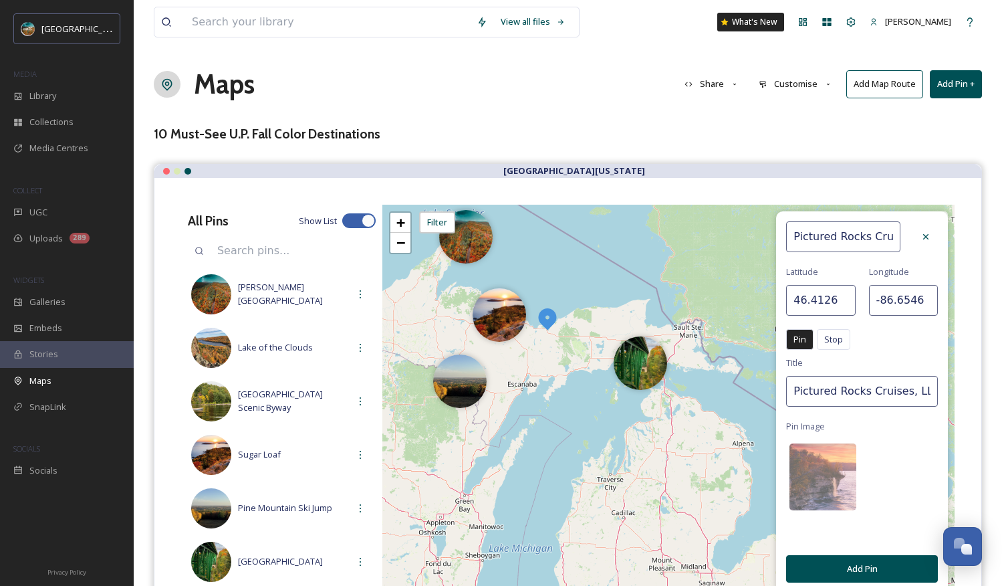
click at [856, 569] on button "Add Pin" at bounding box center [862, 568] width 152 height 27
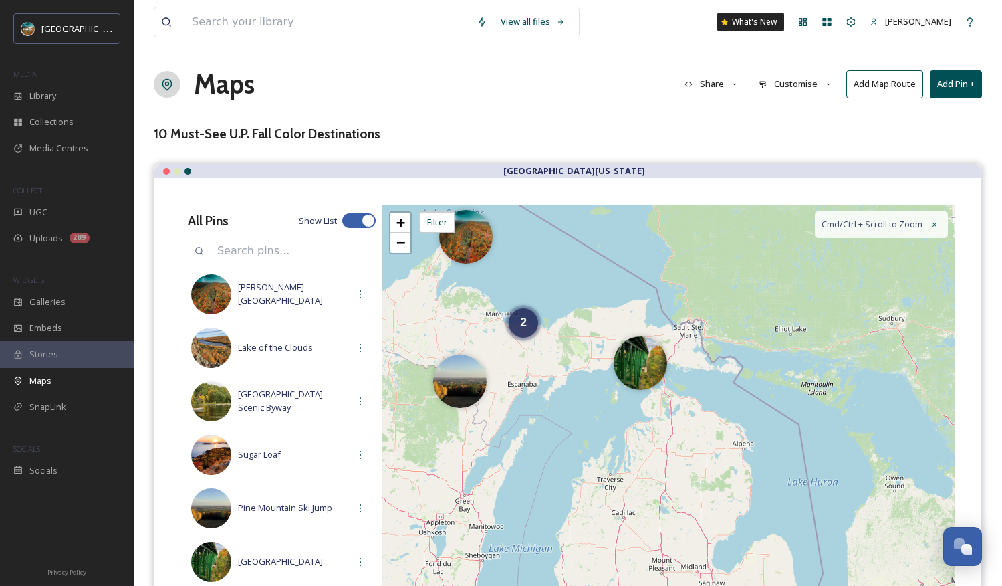
click at [856, 88] on button "Add Pin +" at bounding box center [956, 83] width 52 height 27
click at [856, 119] on span "Add New Pin" at bounding box center [918, 115] width 51 height 13
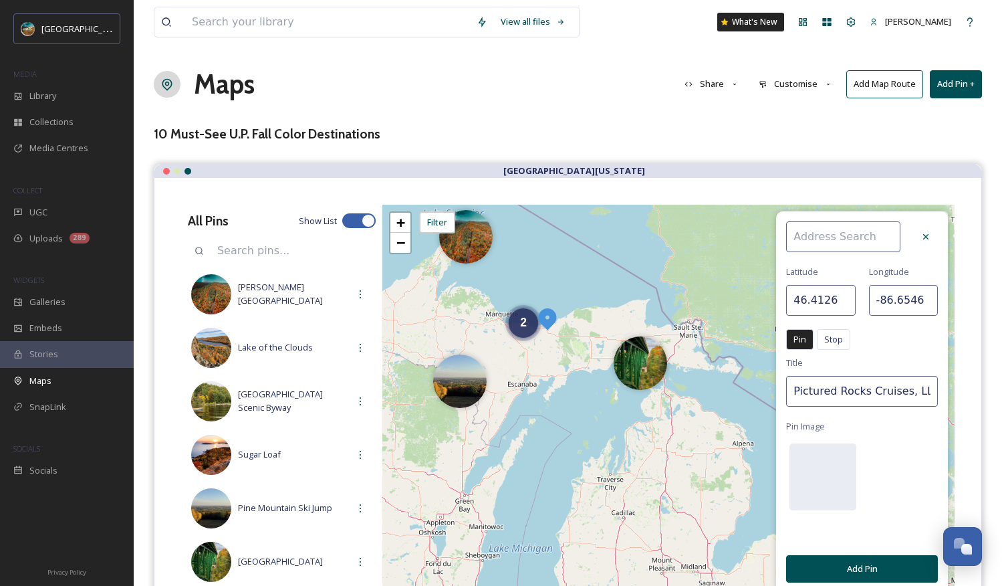
click at [850, 237] on input at bounding box center [843, 236] width 114 height 31
click at [856, 261] on span "Tahquamenon Falls" at bounding box center [831, 267] width 78 height 13
type input "Tahquamenon Falls"
type input "46.5750"
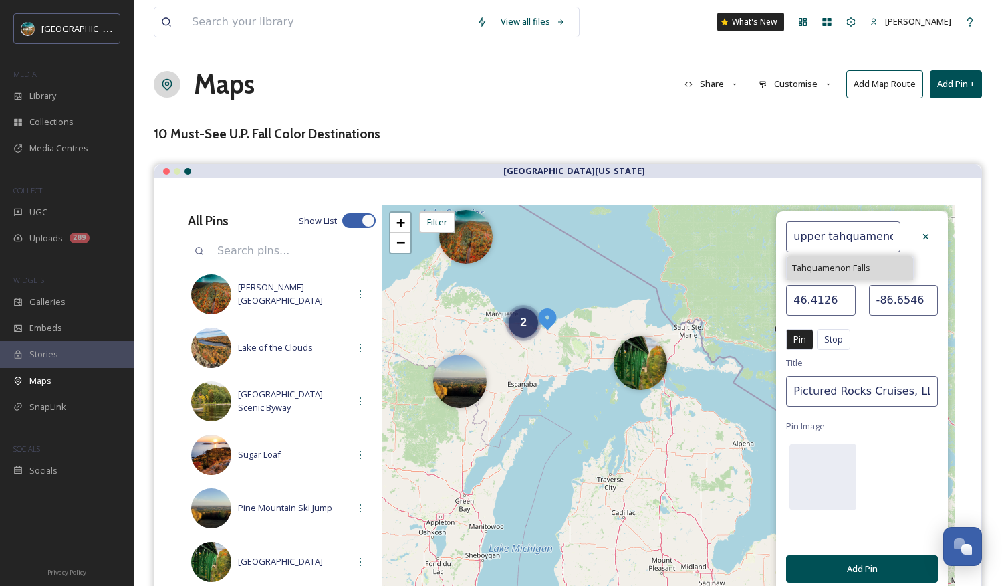
type input "-85.2573"
type input "Tahquamenon Falls"
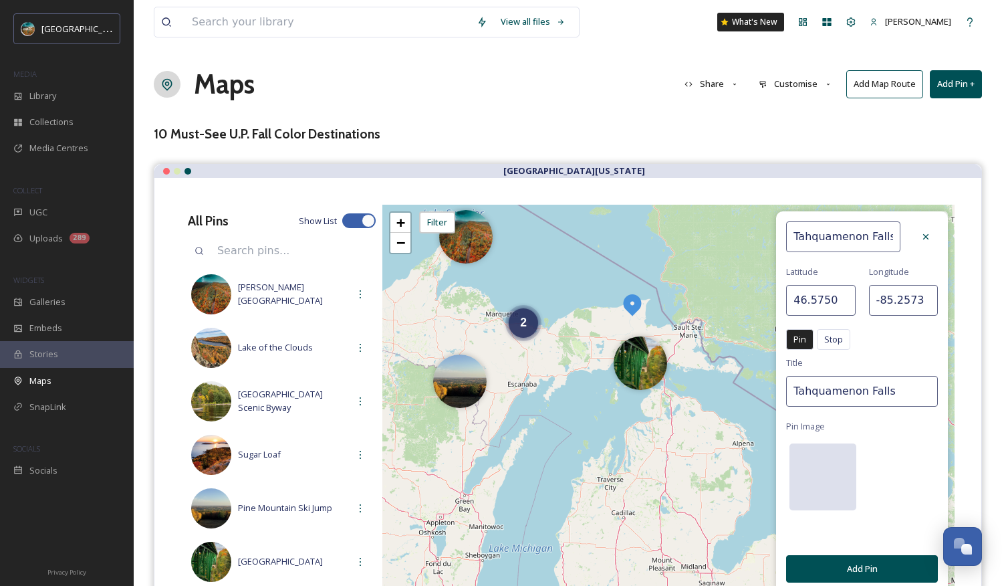
click at [833, 450] on div at bounding box center [822, 476] width 67 height 67
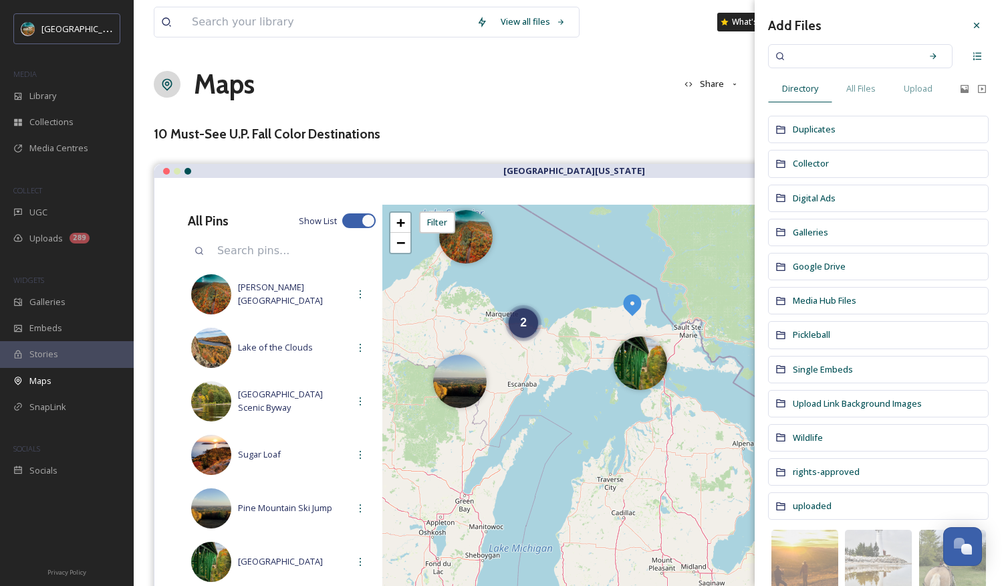
click at [856, 65] on input at bounding box center [851, 55] width 126 height 29
type input "upper tahquamenon"
click at [856, 86] on span "All Files" at bounding box center [860, 88] width 29 height 13
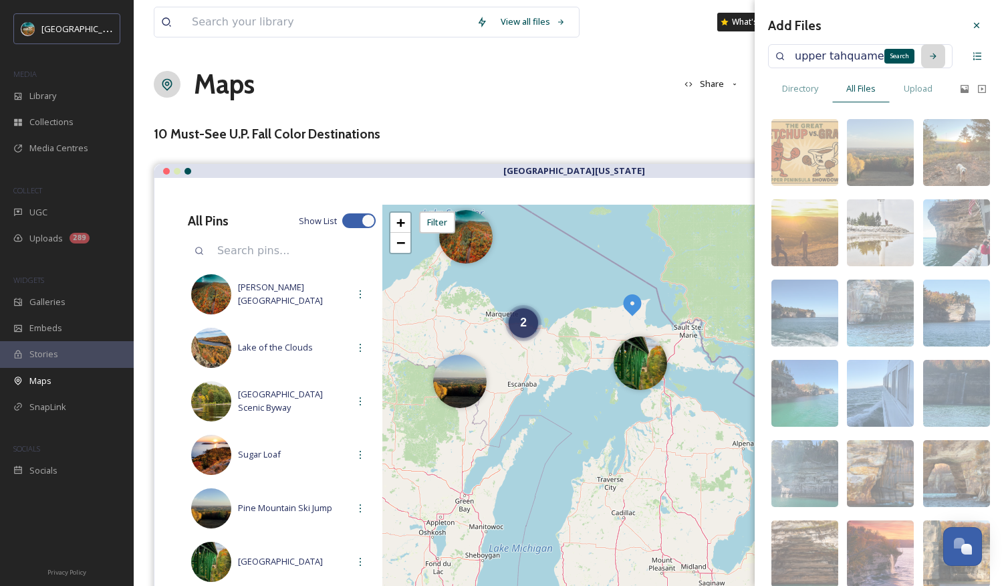
click at [856, 55] on div "Search" at bounding box center [933, 56] width 24 height 24
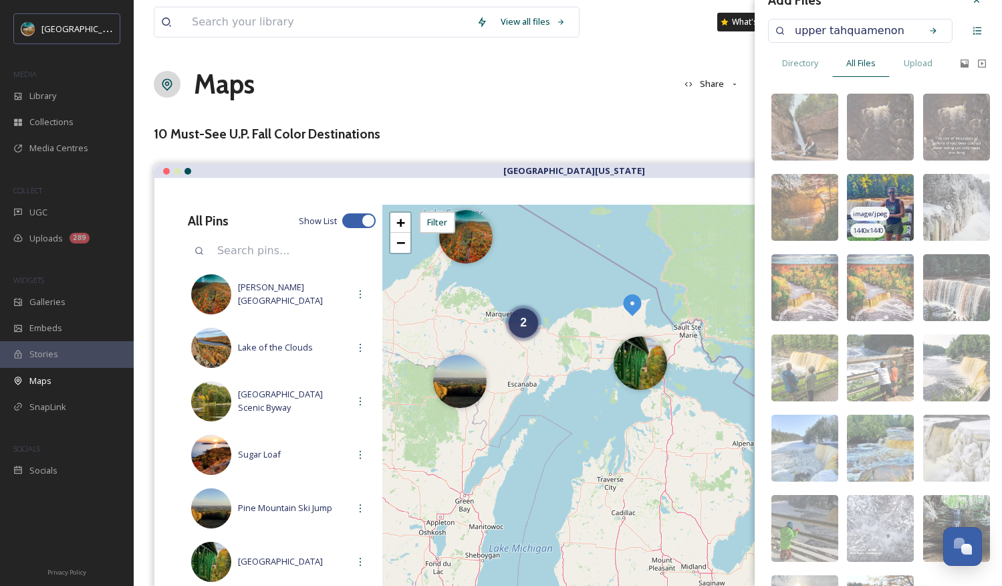
scroll to position [28, 0]
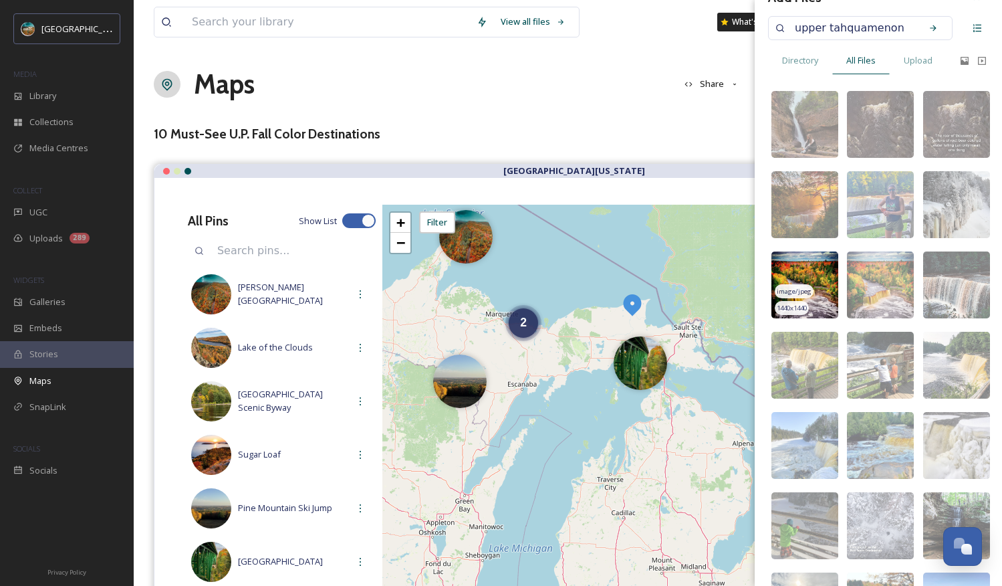
click at [809, 270] on img at bounding box center [804, 284] width 67 height 67
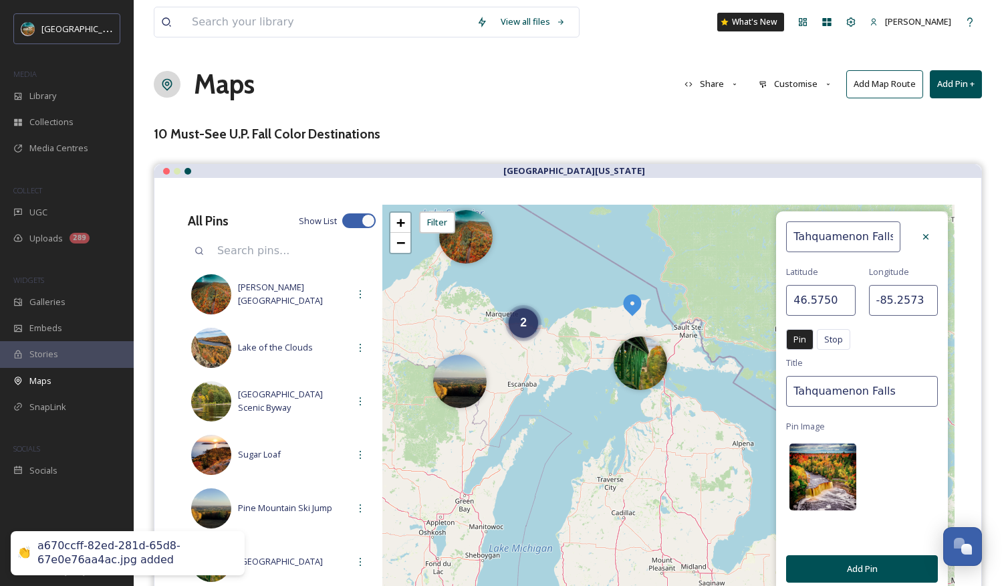
click at [817, 469] on img at bounding box center [822, 476] width 67 height 67
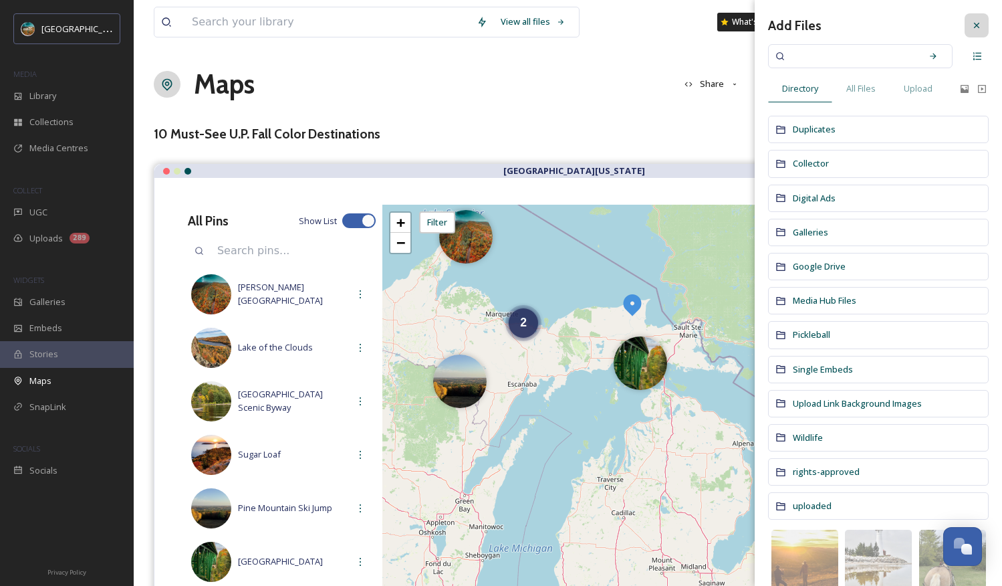
click at [856, 31] on div at bounding box center [977, 25] width 24 height 24
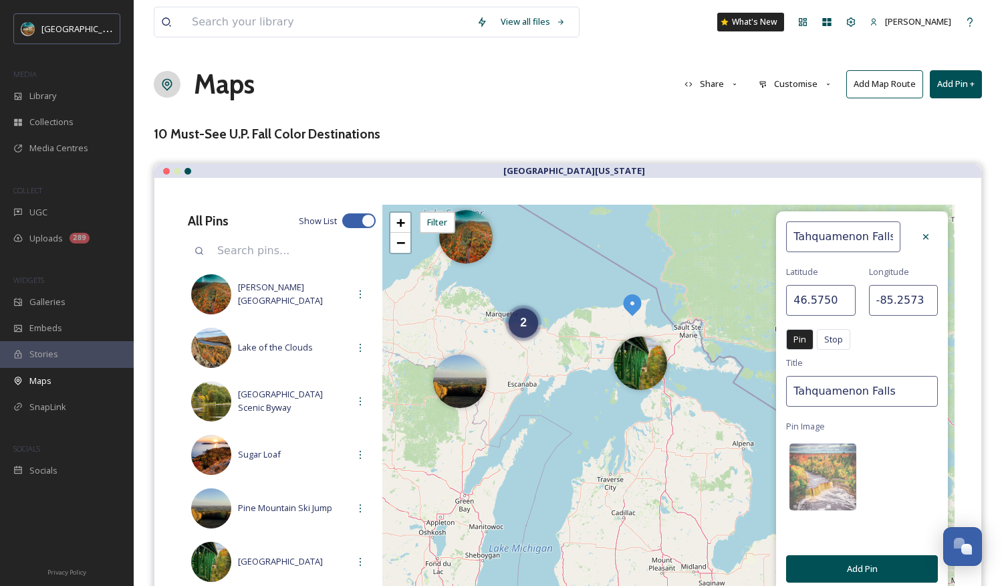
click at [856, 568] on button "Add Pin" at bounding box center [862, 568] width 152 height 27
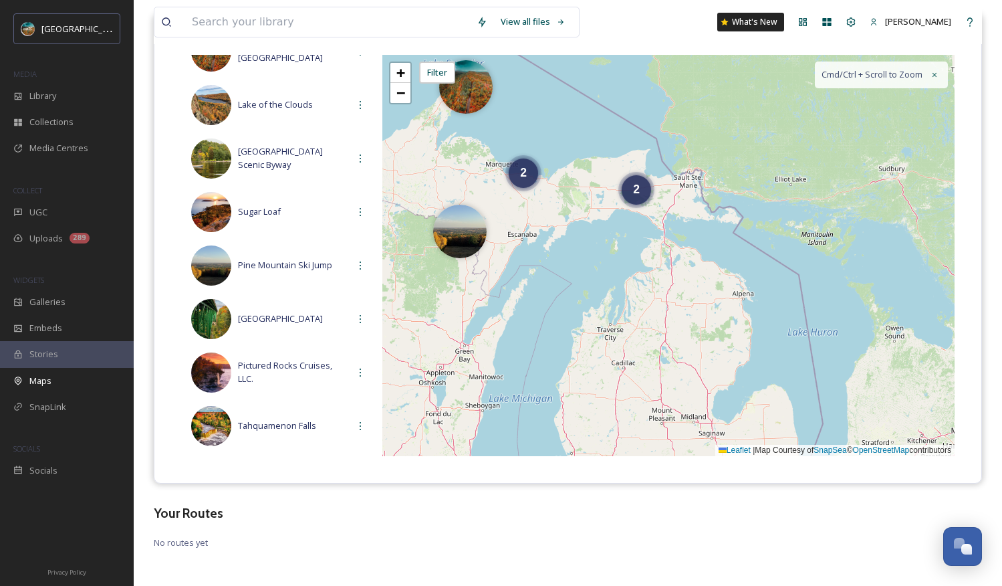
scroll to position [153, 0]
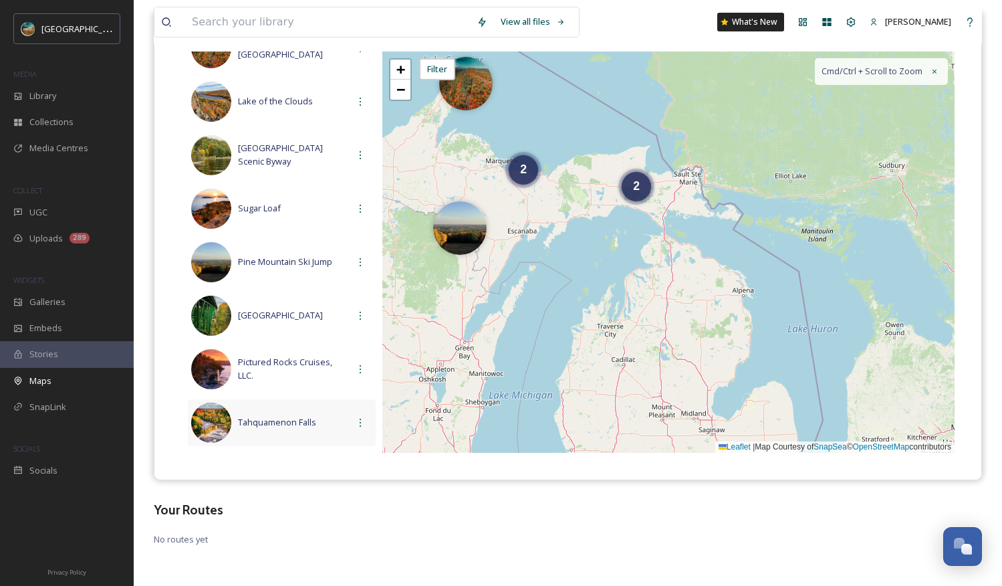
click at [273, 417] on span "Tahquamenon Falls" at bounding box center [293, 422] width 110 height 13
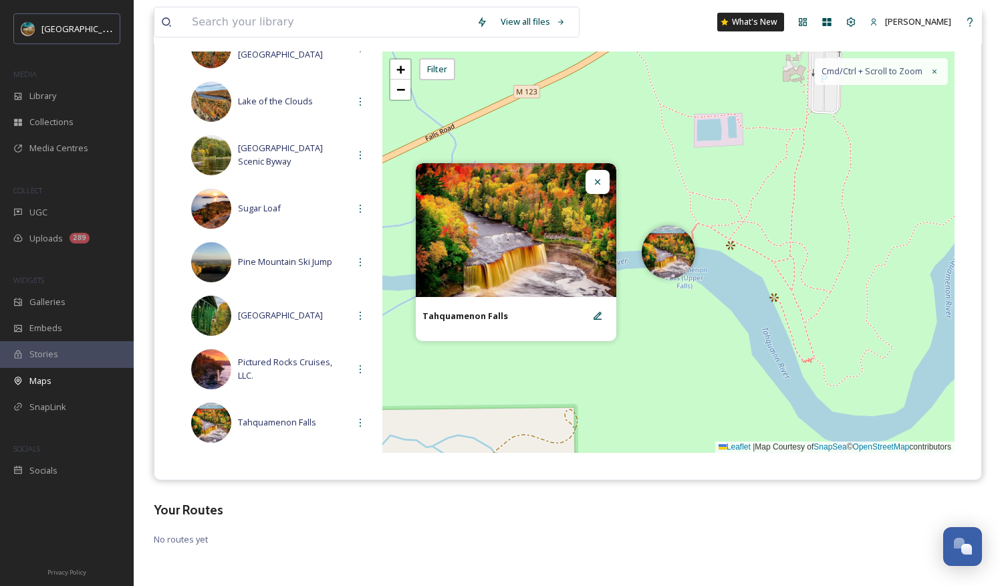
click at [539, 509] on h3 "Your Routes" at bounding box center [568, 509] width 828 height 19
click at [600, 182] on icon at bounding box center [597, 181] width 11 height 11
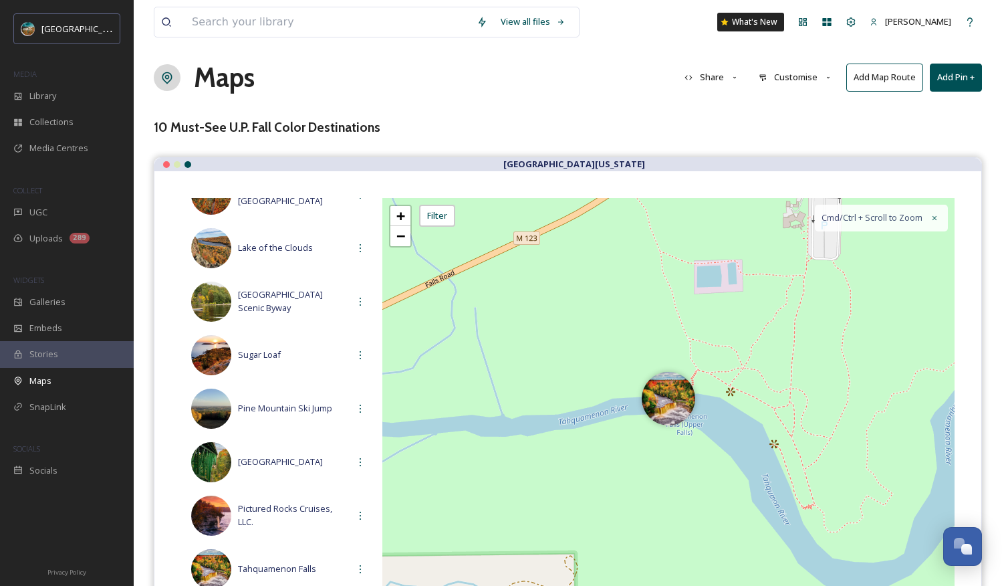
scroll to position [0, 0]
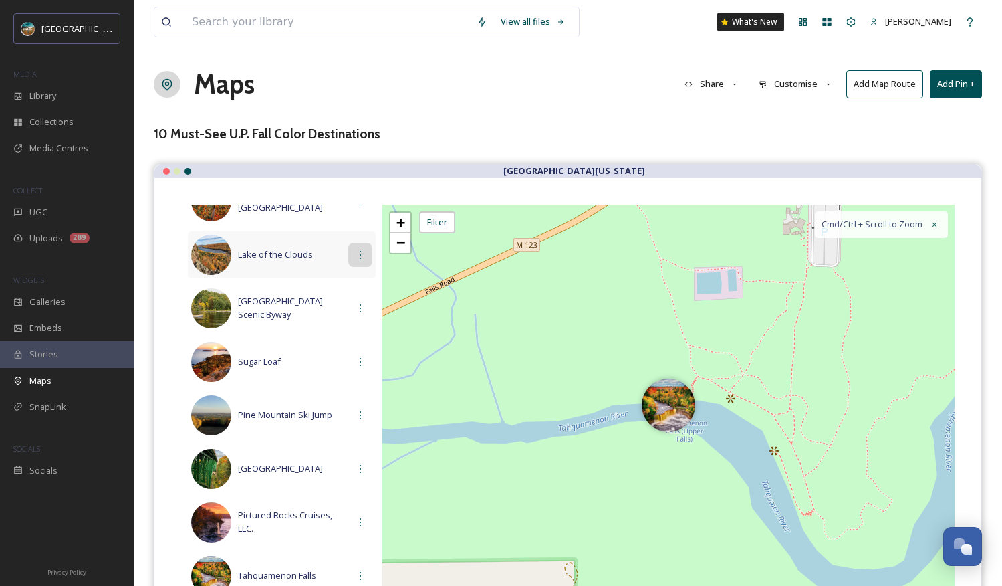
click at [355, 254] on icon at bounding box center [360, 254] width 11 height 11
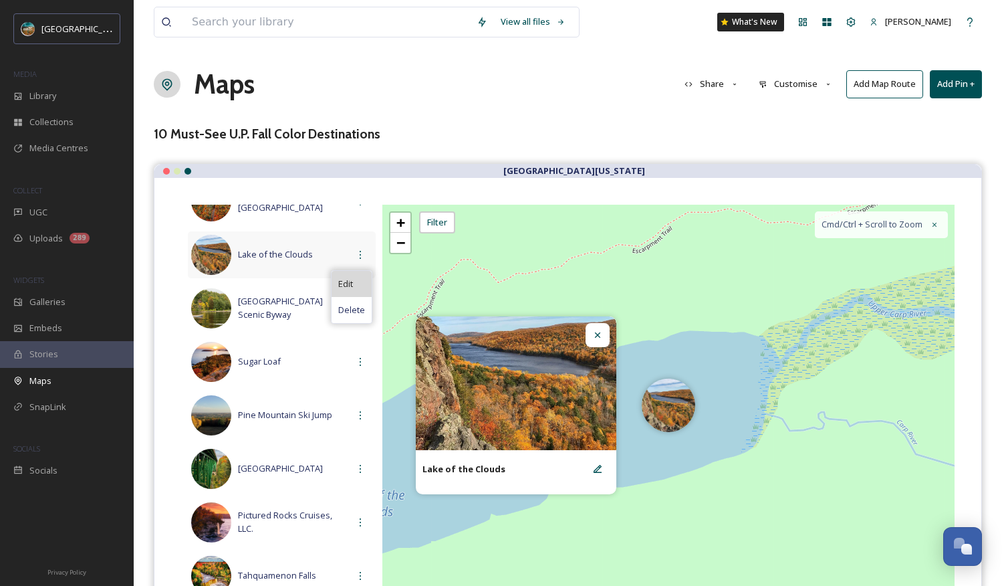
click at [344, 289] on span "Edit" at bounding box center [345, 283] width 15 height 13
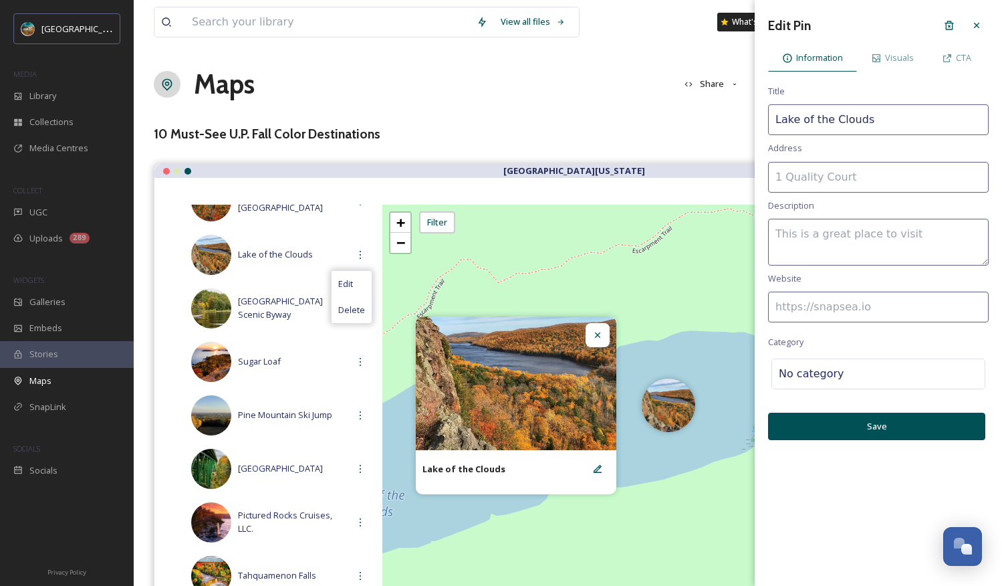
click at [826, 307] on input at bounding box center [878, 306] width 221 height 31
paste input "[URL][DOMAIN_NAME]"
type input "[URL][DOMAIN_NAME]"
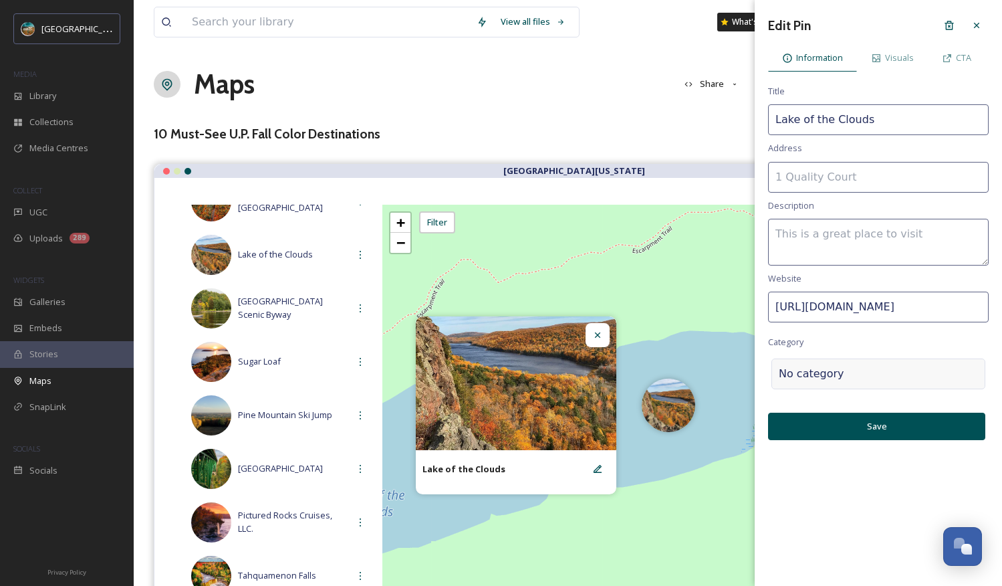
click at [856, 360] on div "No category" at bounding box center [878, 373] width 214 height 31
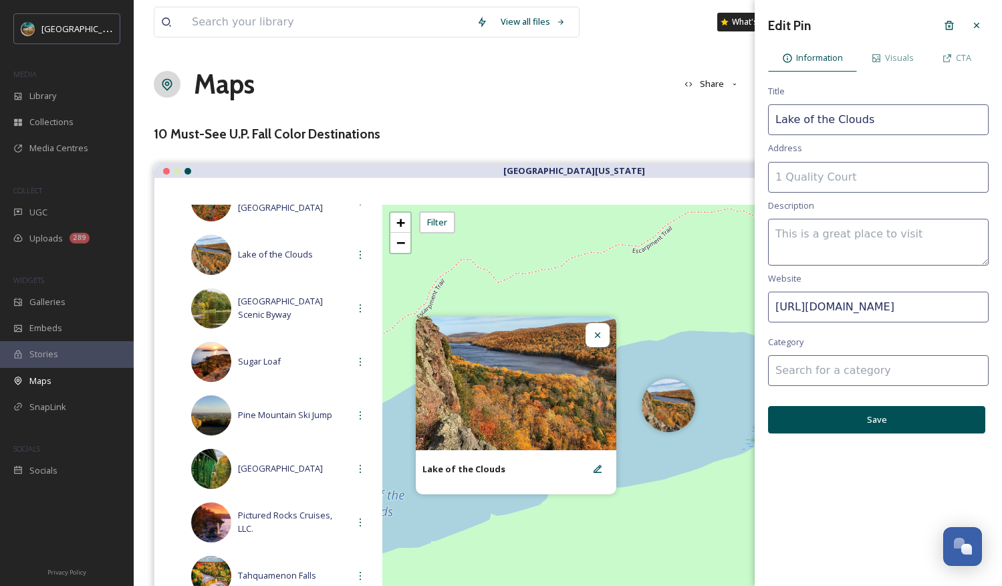
click at [856, 369] on input at bounding box center [878, 370] width 221 height 31
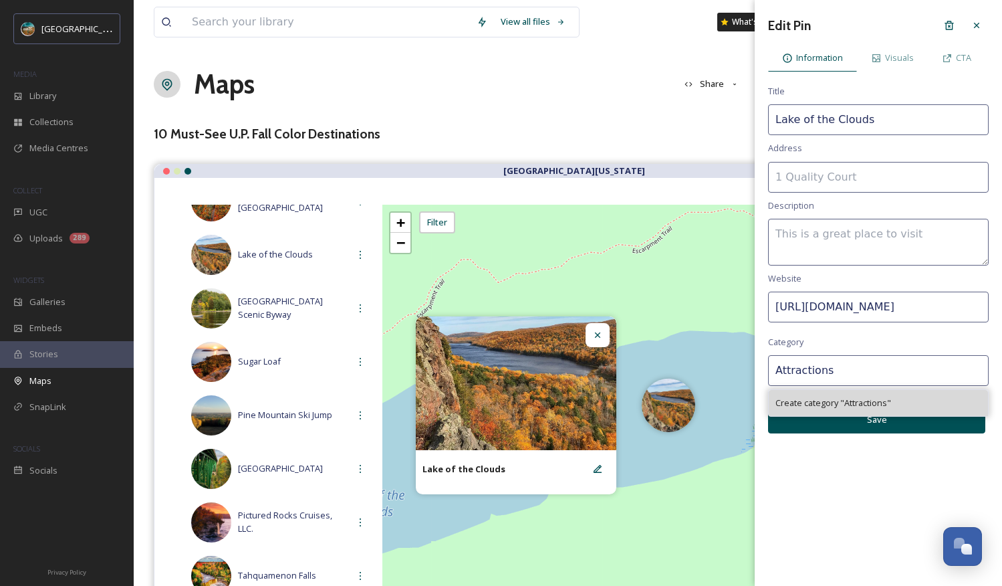
type input "Attractions"
click at [856, 402] on span "Create category " Attractions "" at bounding box center [833, 402] width 116 height 13
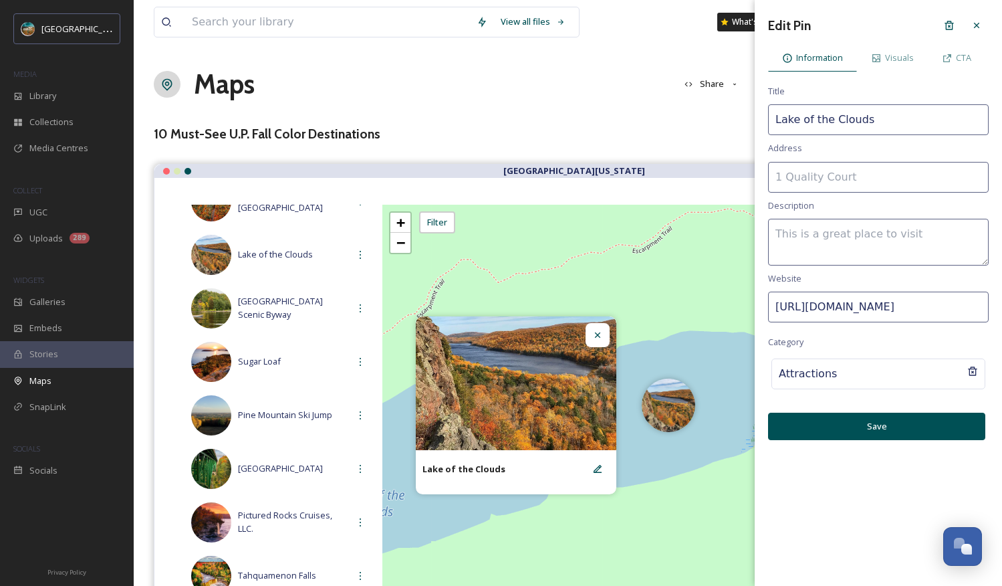
click at [856, 420] on button "Save" at bounding box center [876, 425] width 217 height 27
click at [856, 429] on button "Save" at bounding box center [876, 425] width 217 height 27
click at [856, 60] on div "CTA" at bounding box center [956, 57] width 57 height 27
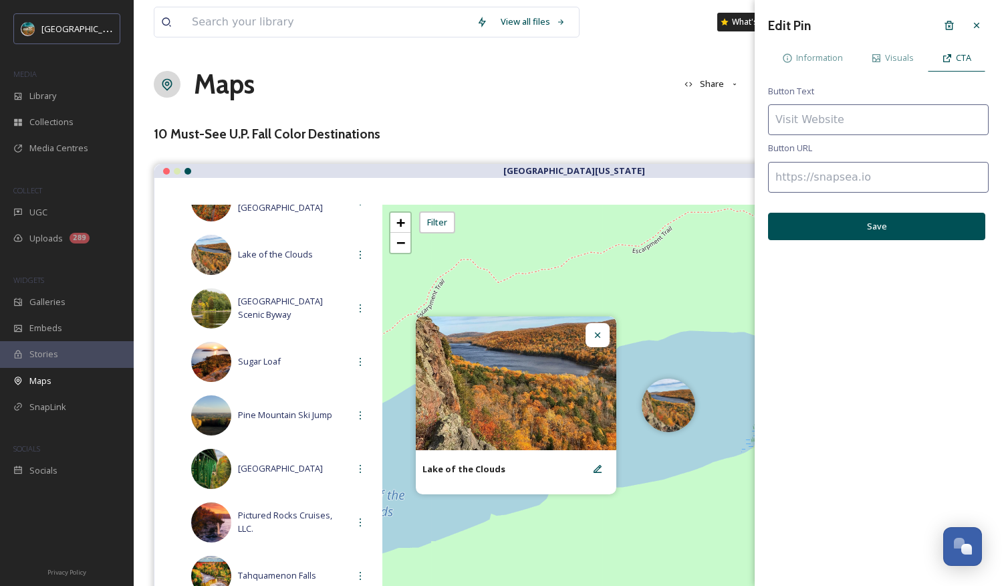
click at [842, 175] on input at bounding box center [878, 177] width 221 height 31
paste input "[URL][DOMAIN_NAME]"
click at [856, 171] on input "[URL][DOMAIN_NAME]" at bounding box center [878, 177] width 221 height 31
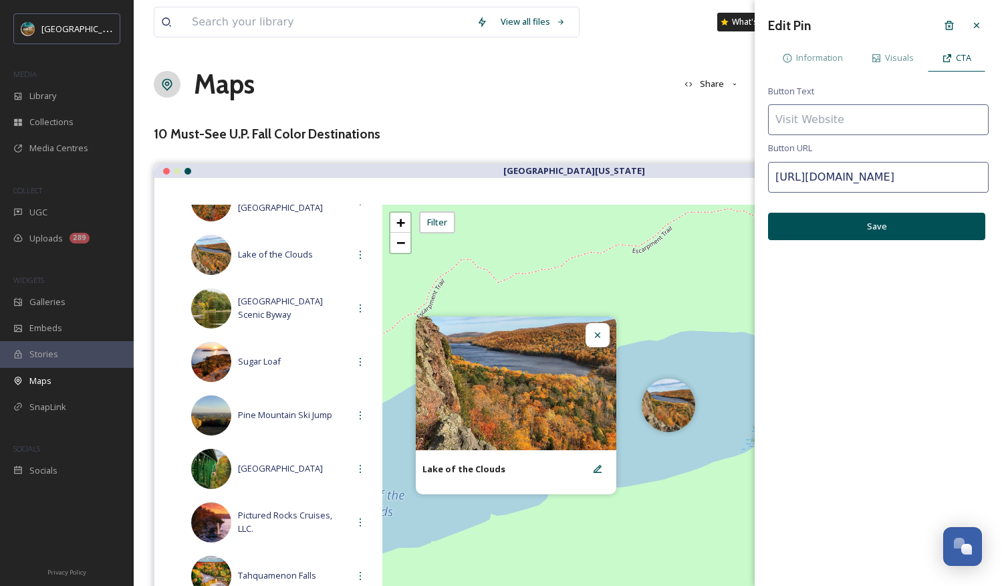
click at [856, 171] on input "[URL][DOMAIN_NAME]" at bounding box center [878, 177] width 221 height 31
click at [856, 180] on input "[URL][DOMAIN_NAME]" at bounding box center [878, 177] width 221 height 31
drag, startPoint x: 943, startPoint y: 182, endPoint x: 741, endPoint y: 174, distance: 202.1
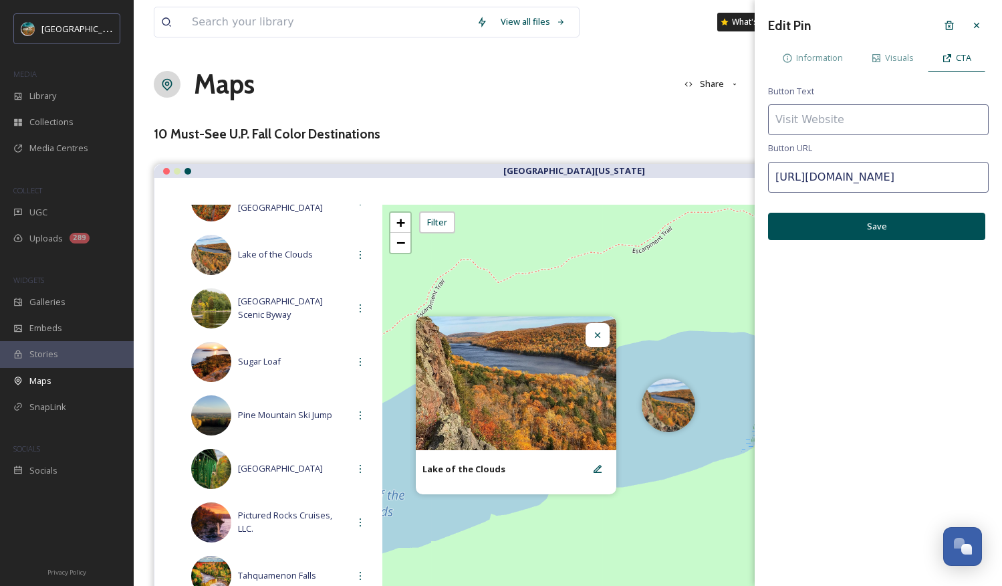
click at [741, 174] on div "View all files What's New [PERSON_NAME] Maps Share Customise Add Map Route Add …" at bounding box center [568, 369] width 868 height 739
click at [841, 185] on input "[URL][DOMAIN_NAME]" at bounding box center [878, 177] width 221 height 31
paste input "listing/lake-of-the-clouds/2309/"
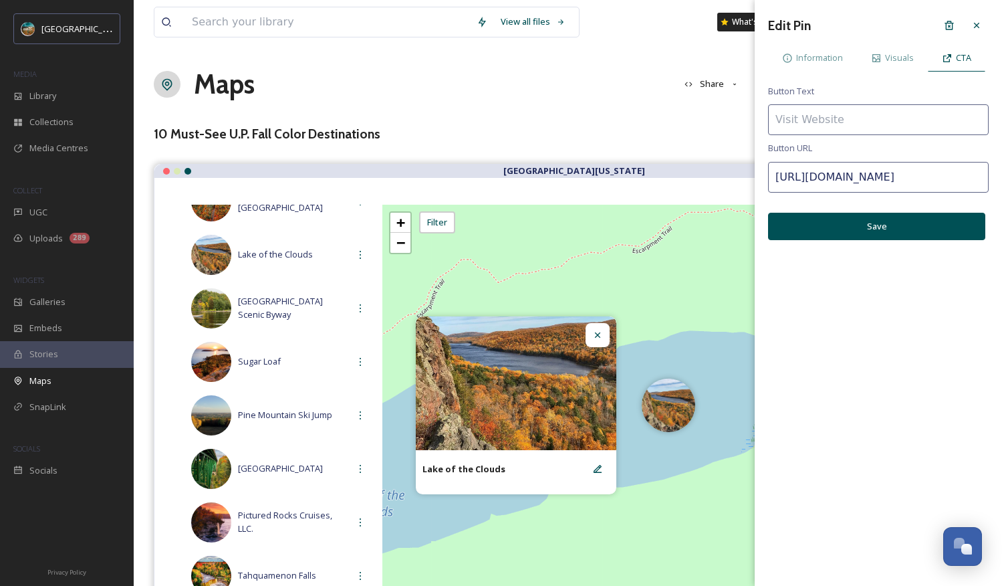
scroll to position [0, 75]
type input "[URL][DOMAIN_NAME]"
click at [856, 231] on button "Save" at bounding box center [876, 226] width 217 height 27
click at [856, 214] on div "Edit Pin Information Visuals CTA Button Text Button URL [URL][DOMAIN_NAME] Save" at bounding box center [878, 126] width 247 height 253
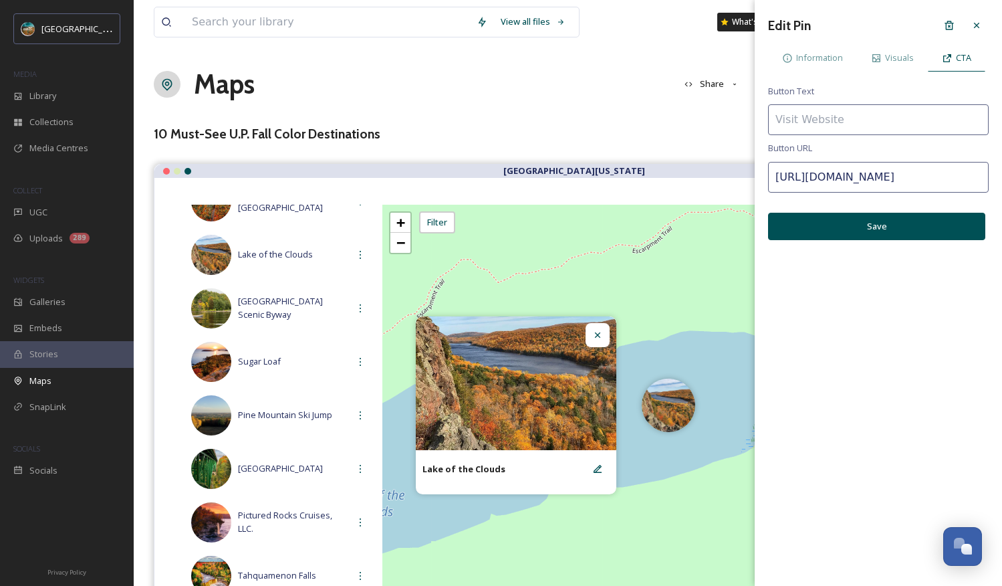
click at [856, 232] on button "Save" at bounding box center [876, 226] width 217 height 27
click at [832, 57] on span "Information" at bounding box center [819, 57] width 47 height 13
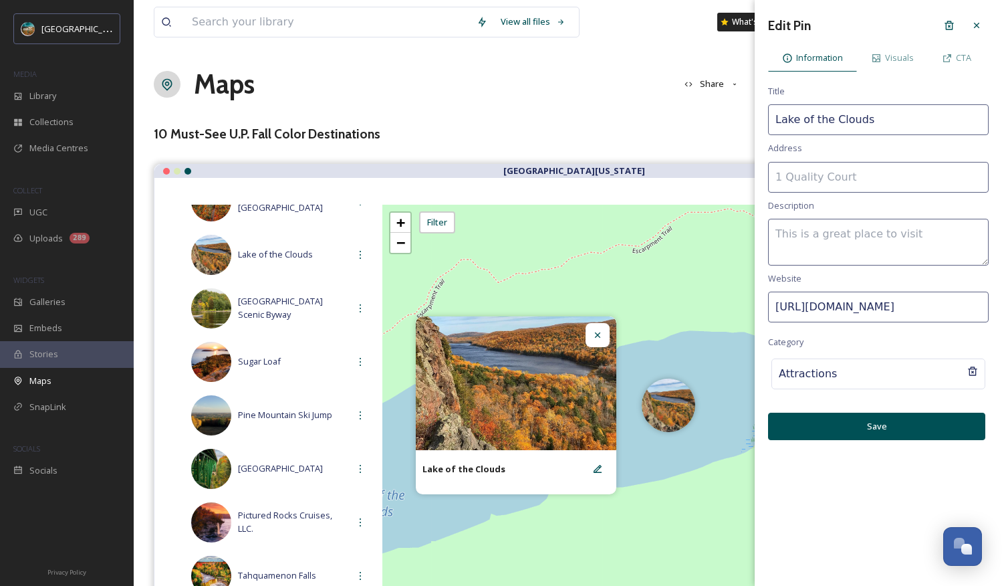
click at [850, 305] on input "[URL][DOMAIN_NAME]" at bounding box center [878, 306] width 221 height 31
paste input "listing/lake-of-the-clouds/2309/"
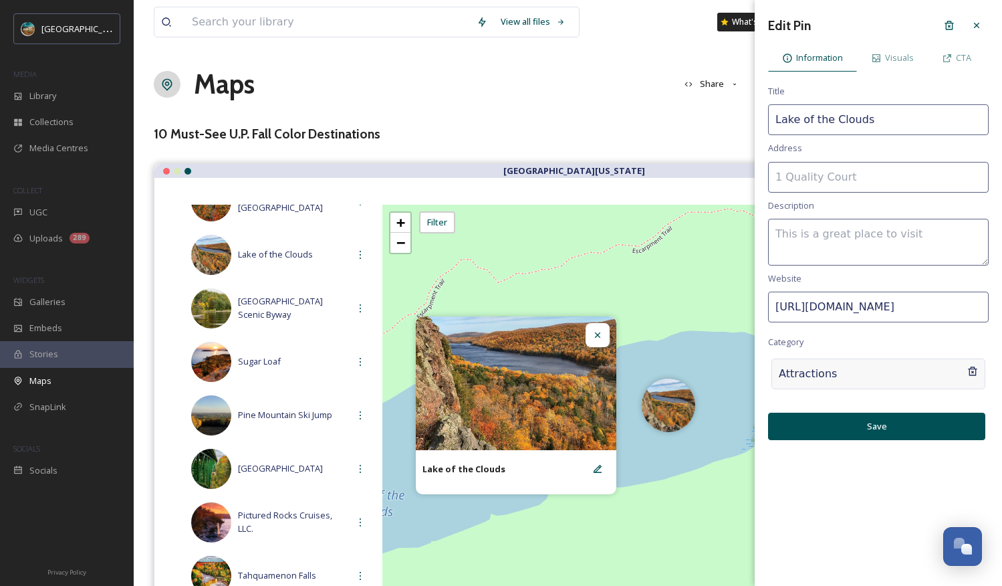
scroll to position [0, 75]
type input "[URL][DOMAIN_NAME]"
click at [856, 410] on div "Edit Pin Information Visuals CTA Title Lake of the Clouds Address Description W…" at bounding box center [878, 226] width 247 height 453
click at [856, 426] on button "Save" at bounding box center [876, 425] width 217 height 27
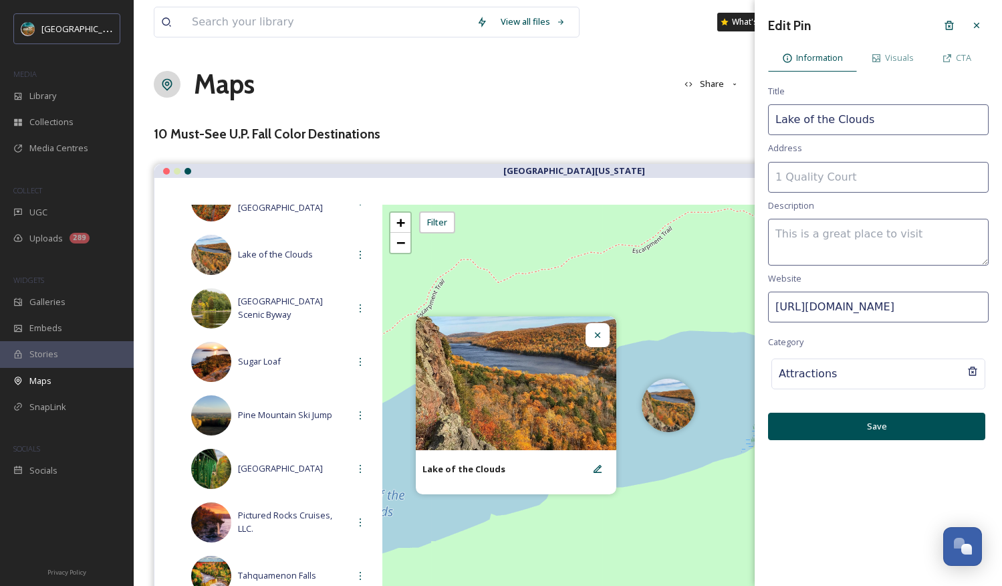
click at [856, 513] on div "Edit Pin Information Visuals CTA Title Lake of the Clouds Address Description W…" at bounding box center [878, 293] width 247 height 586
click at [856, 58] on span "CTA" at bounding box center [963, 57] width 15 height 13
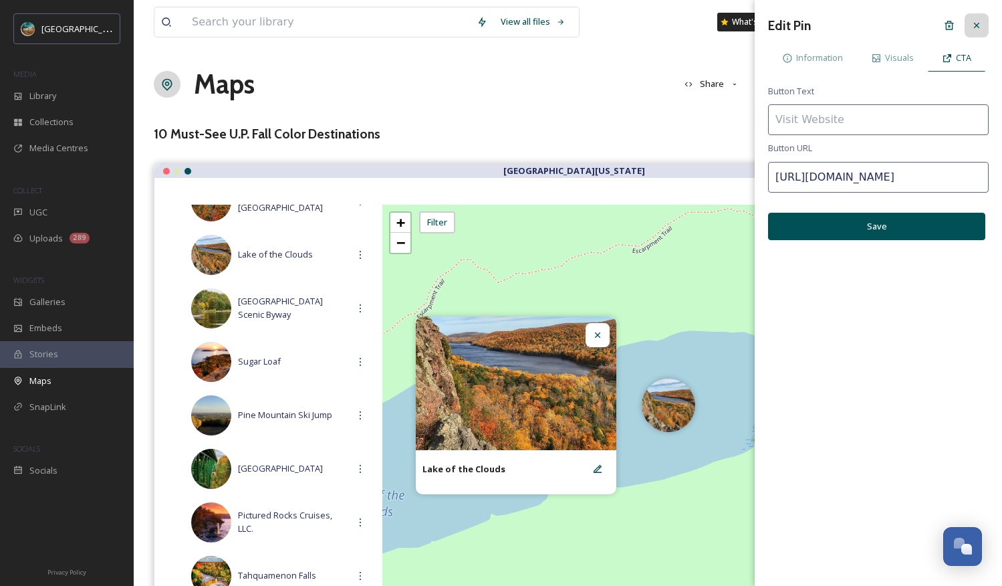
click at [856, 24] on icon at bounding box center [976, 25] width 11 height 11
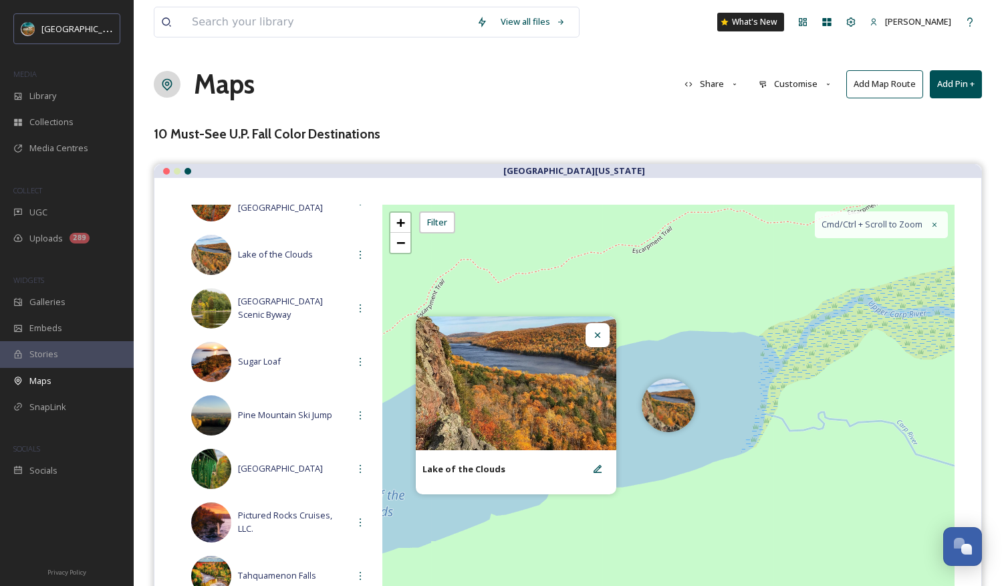
click at [601, 330] on icon at bounding box center [597, 335] width 11 height 11
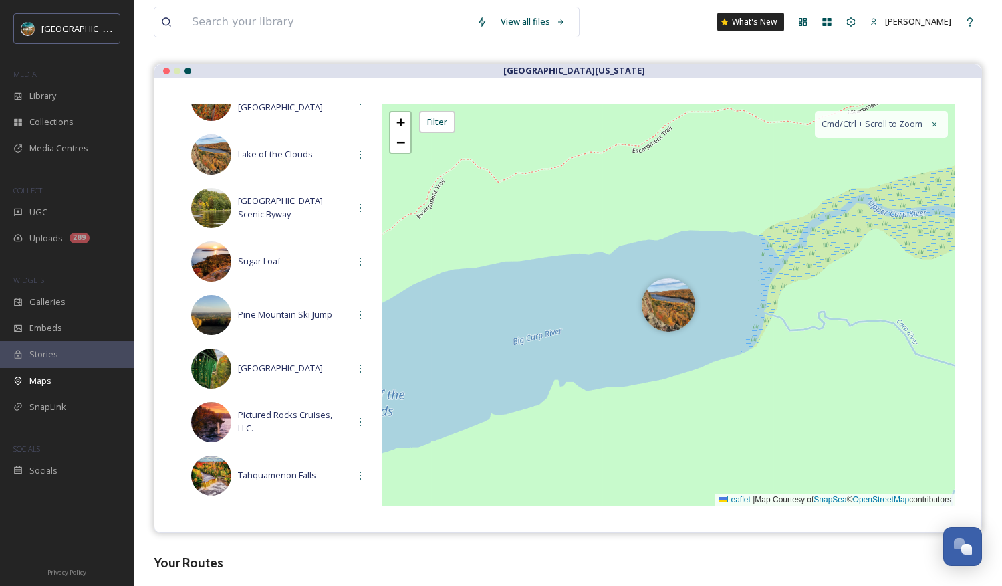
scroll to position [87, 0]
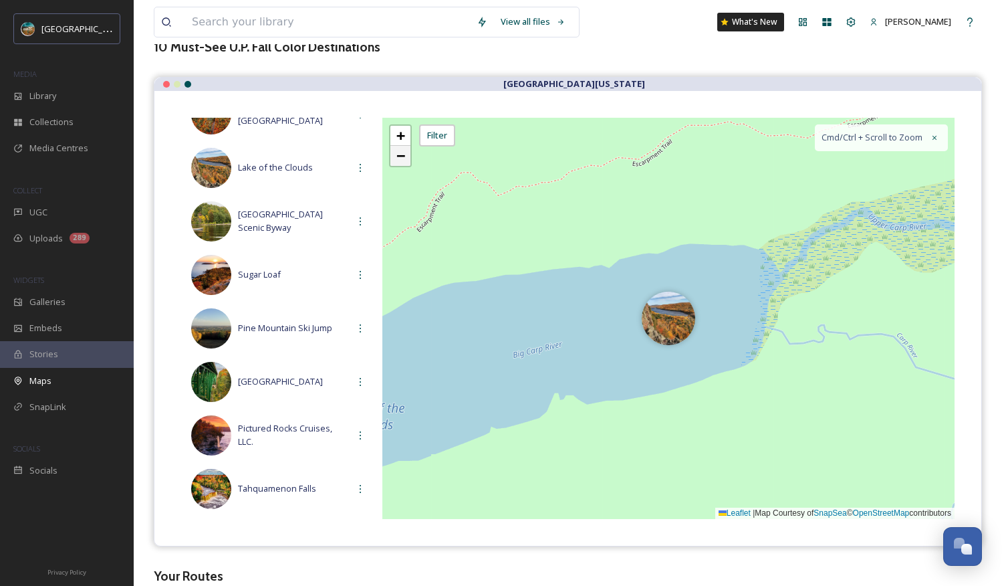
click at [409, 159] on link "−" at bounding box center [400, 156] width 20 height 20
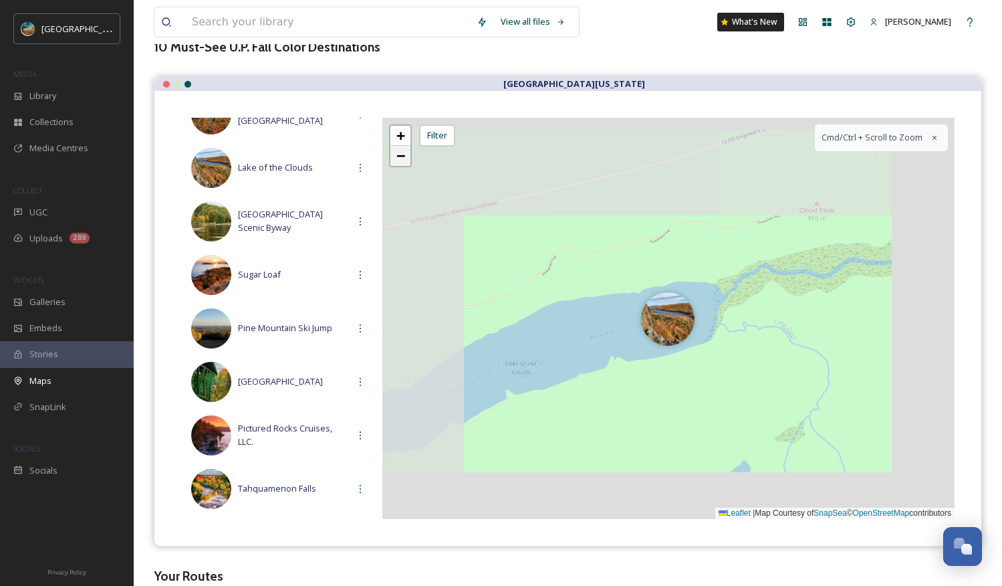
click at [409, 159] on link "−" at bounding box center [400, 156] width 20 height 20
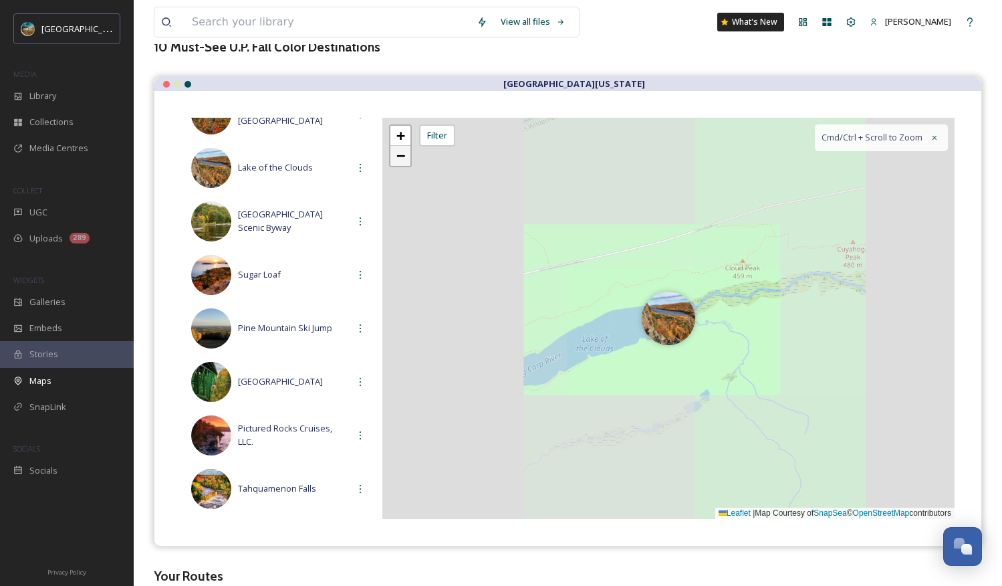
click at [409, 159] on link "−" at bounding box center [400, 156] width 20 height 20
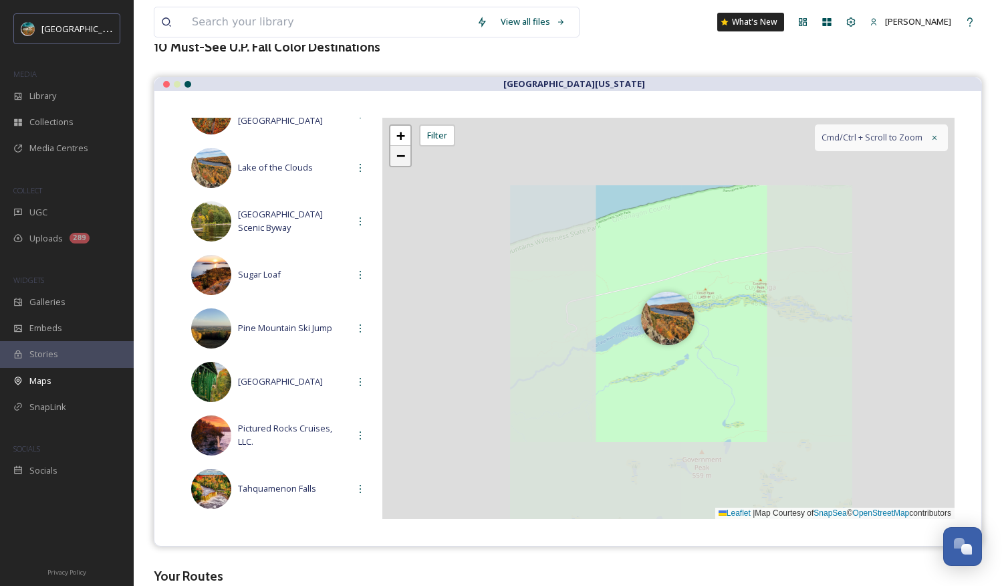
click at [409, 159] on link "−" at bounding box center [400, 156] width 20 height 20
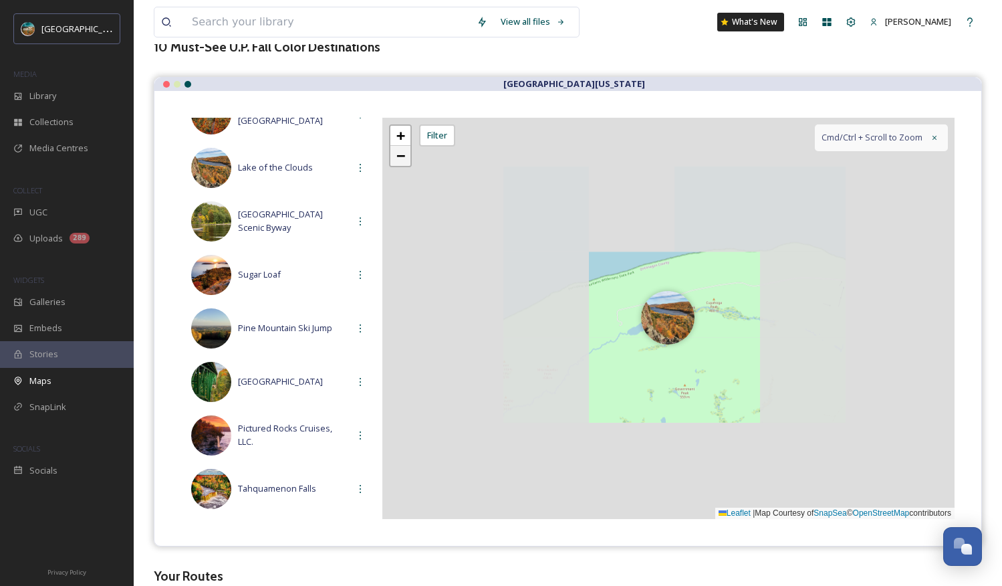
click at [409, 159] on link "−" at bounding box center [400, 156] width 20 height 20
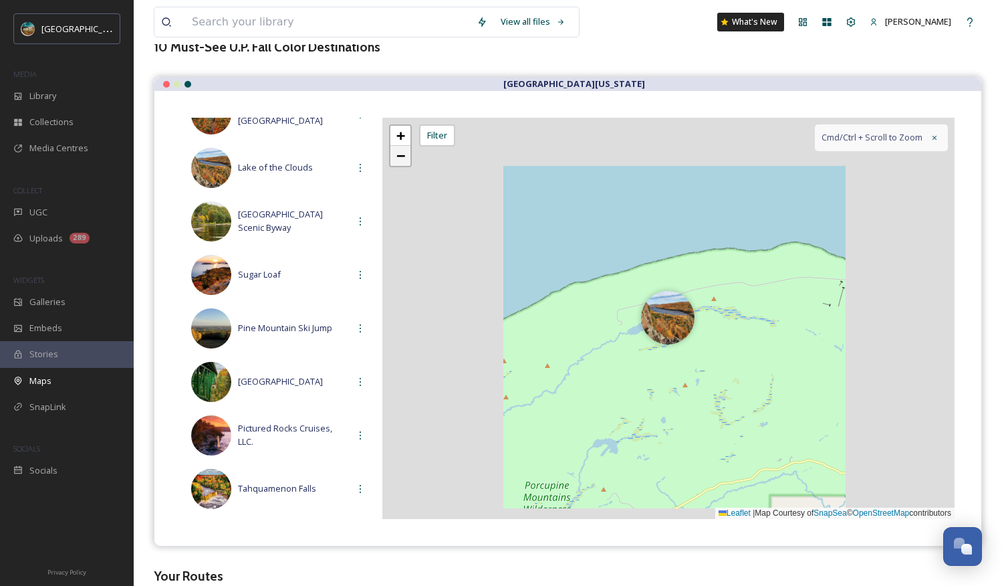
click at [409, 159] on link "−" at bounding box center [400, 156] width 20 height 20
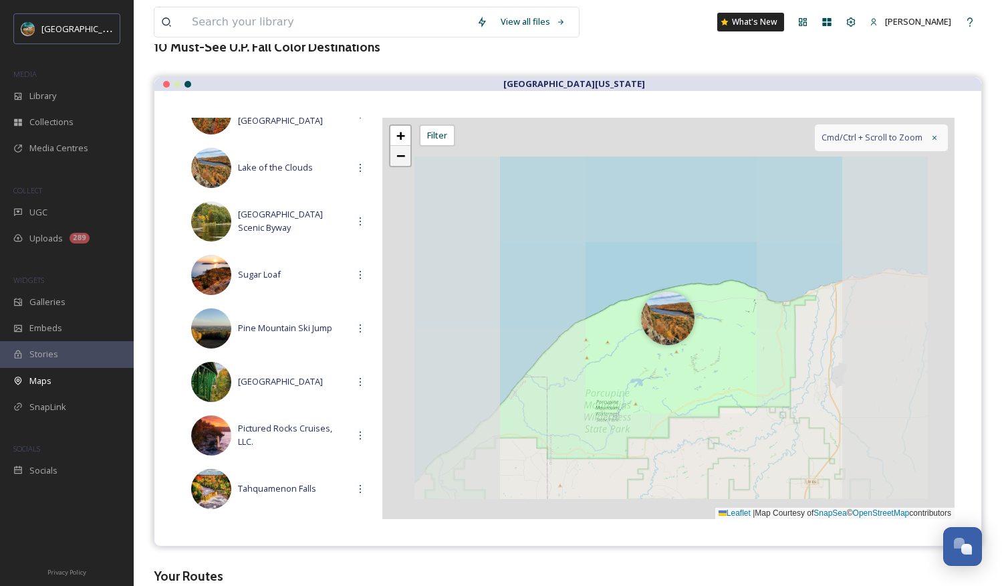
click at [409, 159] on link "−" at bounding box center [400, 156] width 20 height 20
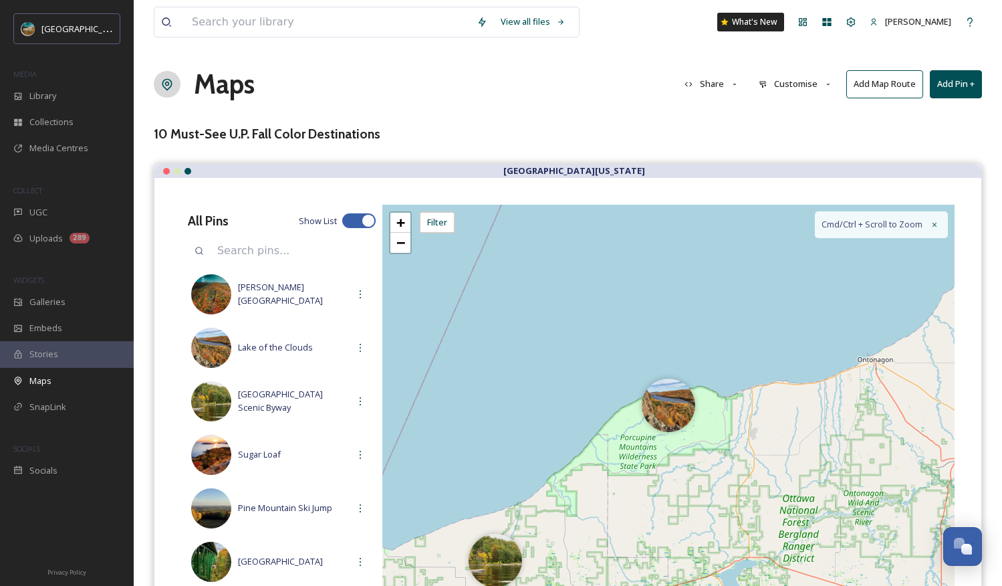
scroll to position [3, 0]
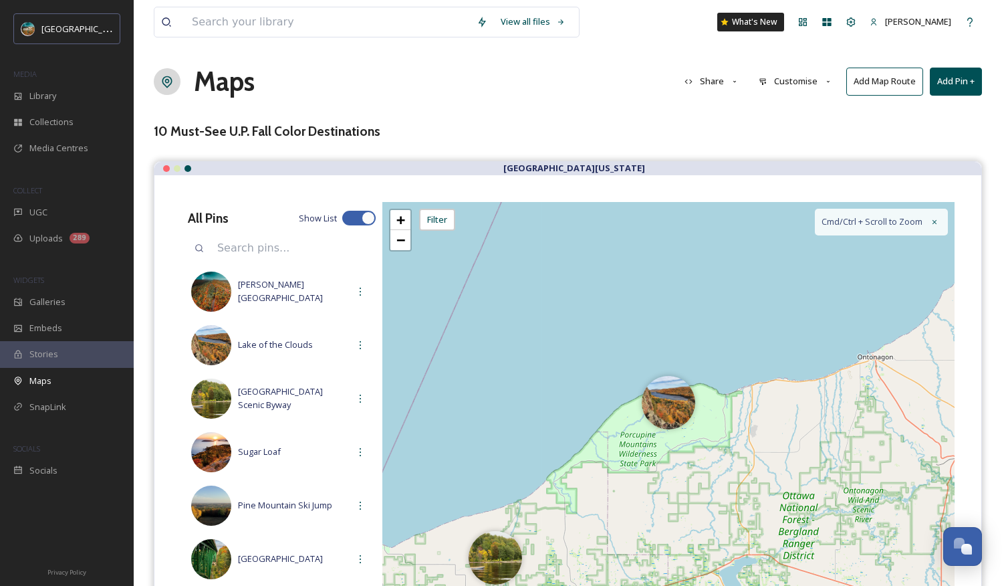
click at [856, 87] on button "Add Pin +" at bounding box center [956, 81] width 52 height 27
click at [856, 106] on span "Add New Pin" at bounding box center [918, 112] width 51 height 13
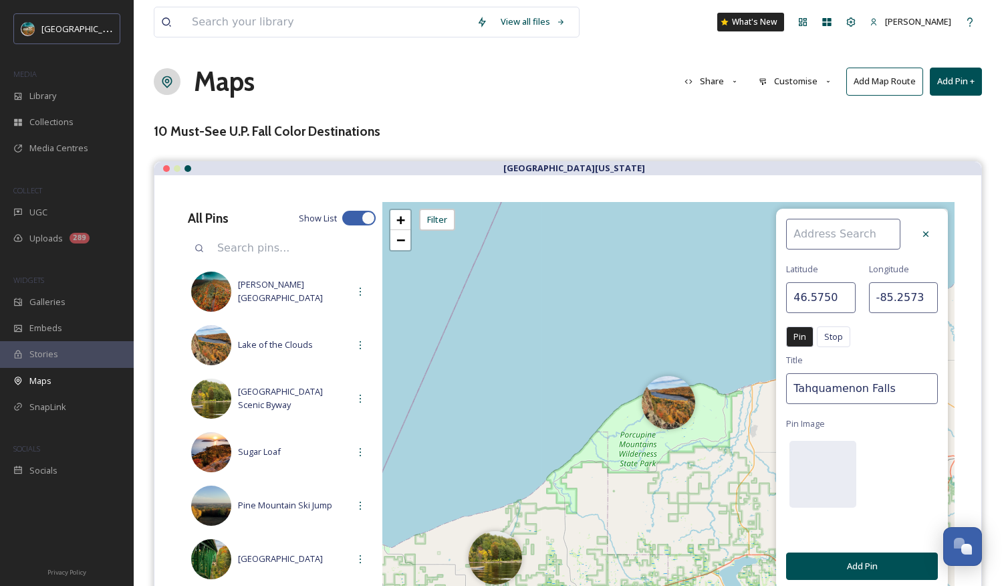
click at [830, 249] on input at bounding box center [843, 234] width 114 height 31
click at [834, 236] on input at bounding box center [843, 234] width 114 height 31
click at [841, 261] on span "[PERSON_NAME][GEOGRAPHIC_DATA]" at bounding box center [850, 271] width 116 height 25
type input "[PERSON_NAME][GEOGRAPHIC_DATA]"
type input "46.4134"
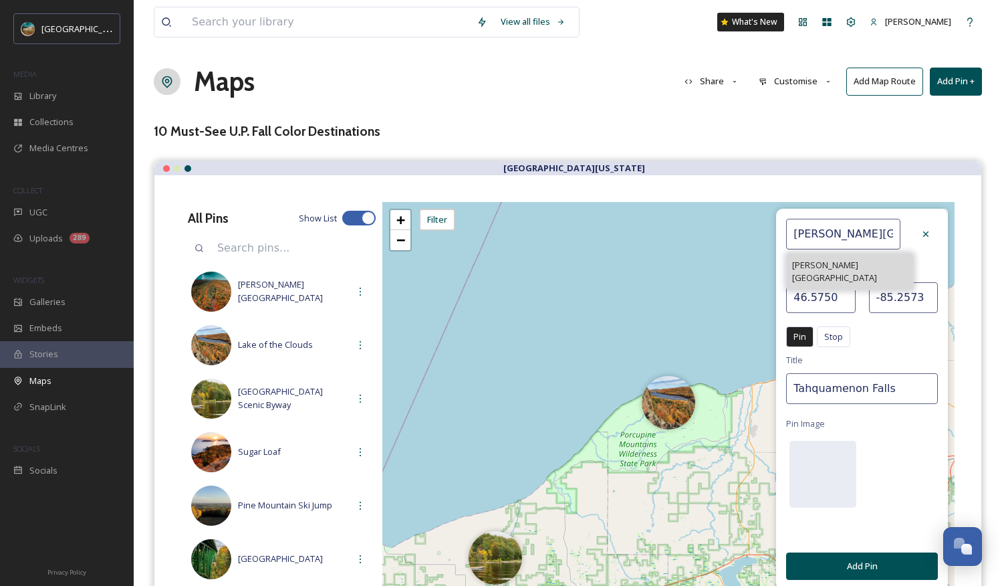
type input "-84.5563"
type input "[PERSON_NAME][GEOGRAPHIC_DATA]"
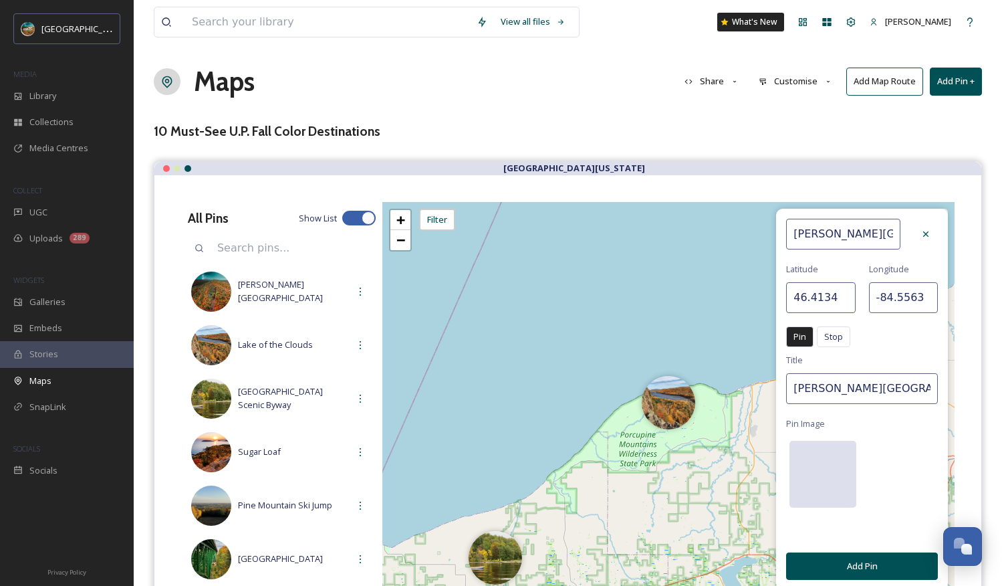
click at [834, 483] on div at bounding box center [822, 474] width 67 height 67
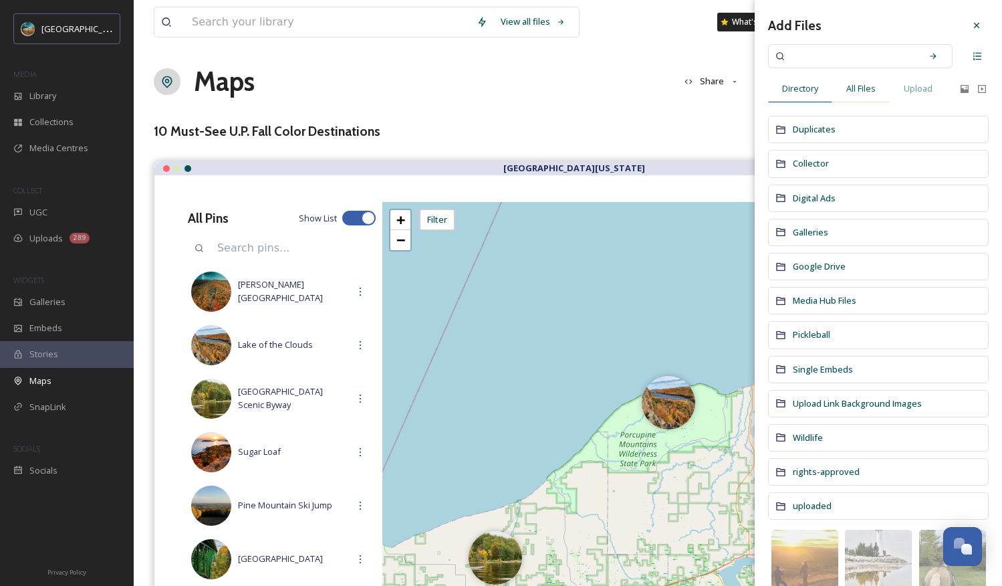
click at [856, 88] on span "All Files" at bounding box center [860, 88] width 29 height 13
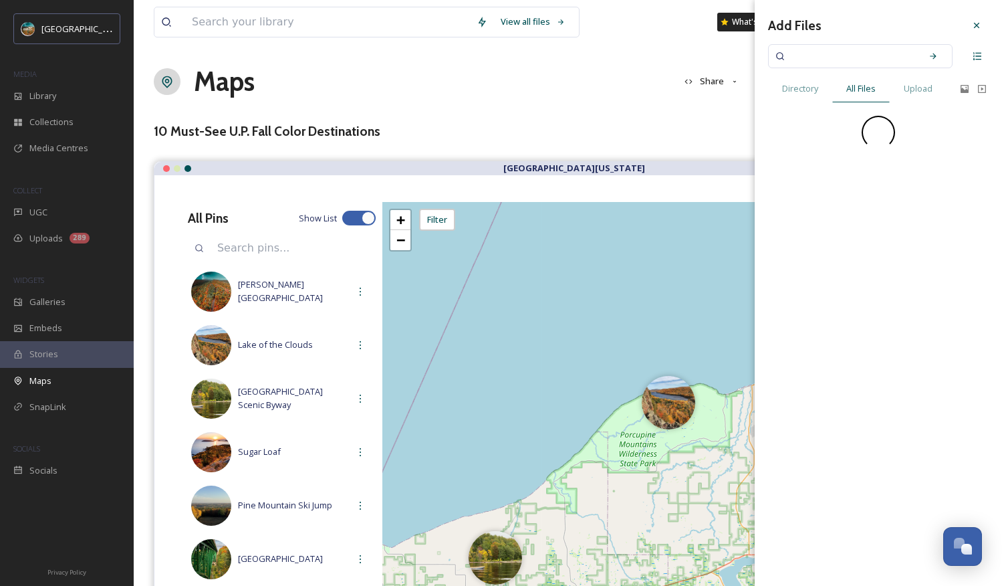
click at [856, 58] on input at bounding box center [851, 55] width 126 height 29
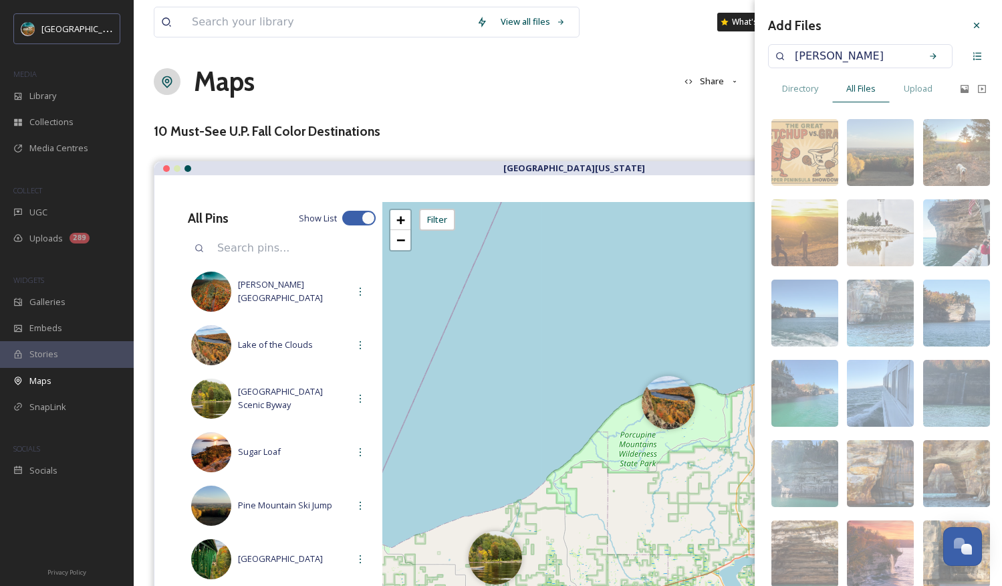
type input "[PERSON_NAME]"
click at [856, 54] on div "Search" at bounding box center [933, 56] width 24 height 24
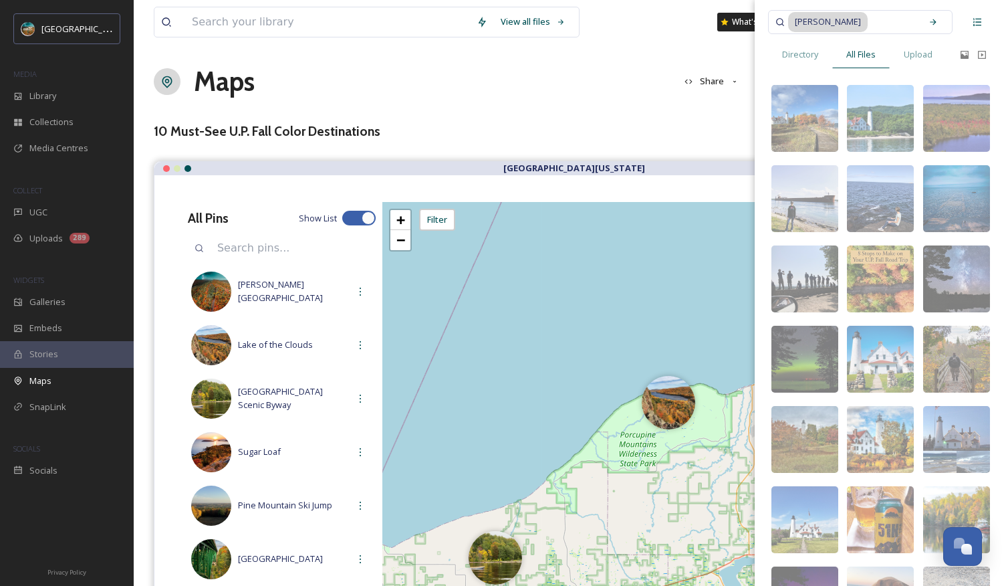
scroll to position [35, 0]
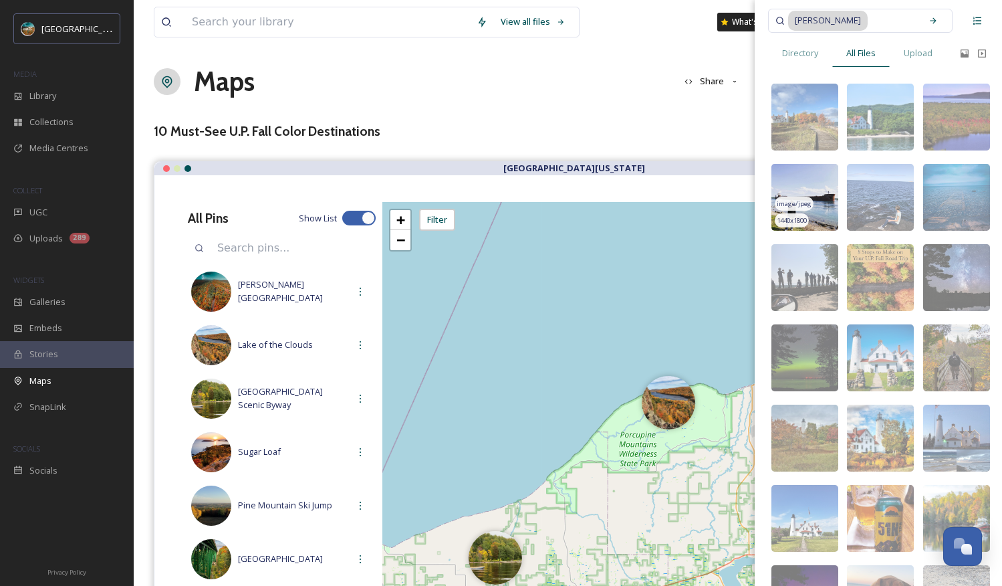
click at [817, 195] on img at bounding box center [804, 197] width 67 height 67
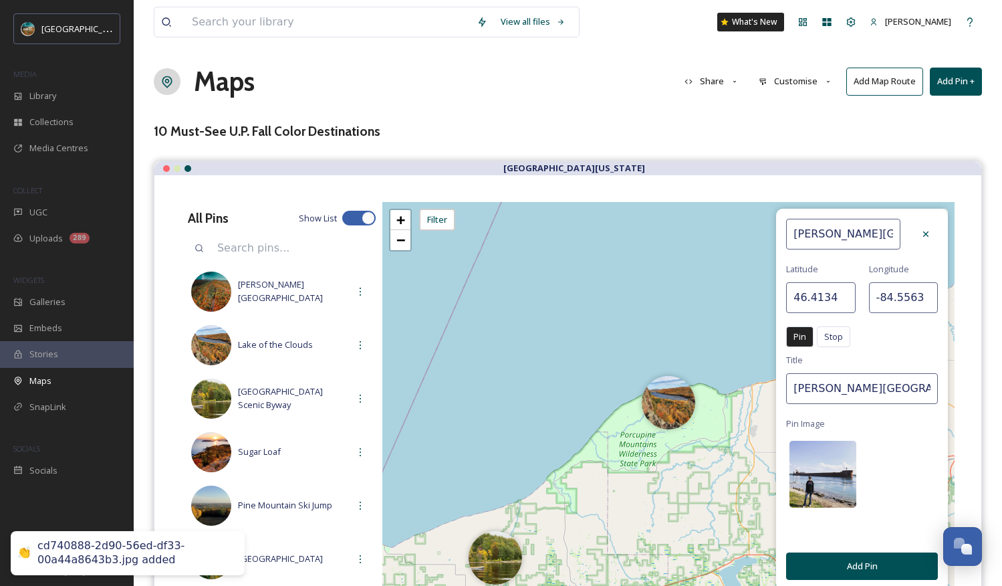
click at [835, 463] on img at bounding box center [822, 474] width 67 height 67
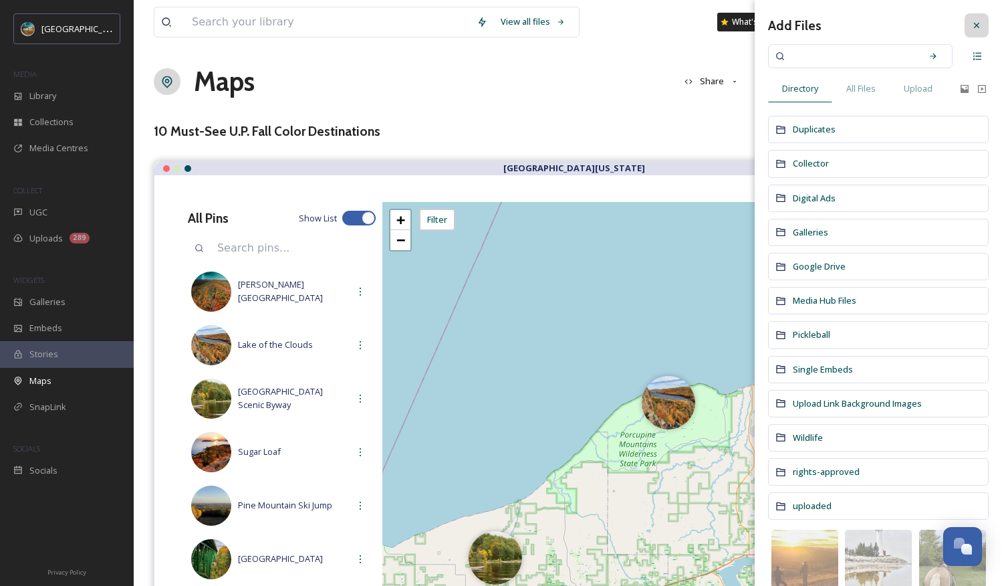
click at [856, 23] on icon at bounding box center [976, 25] width 11 height 11
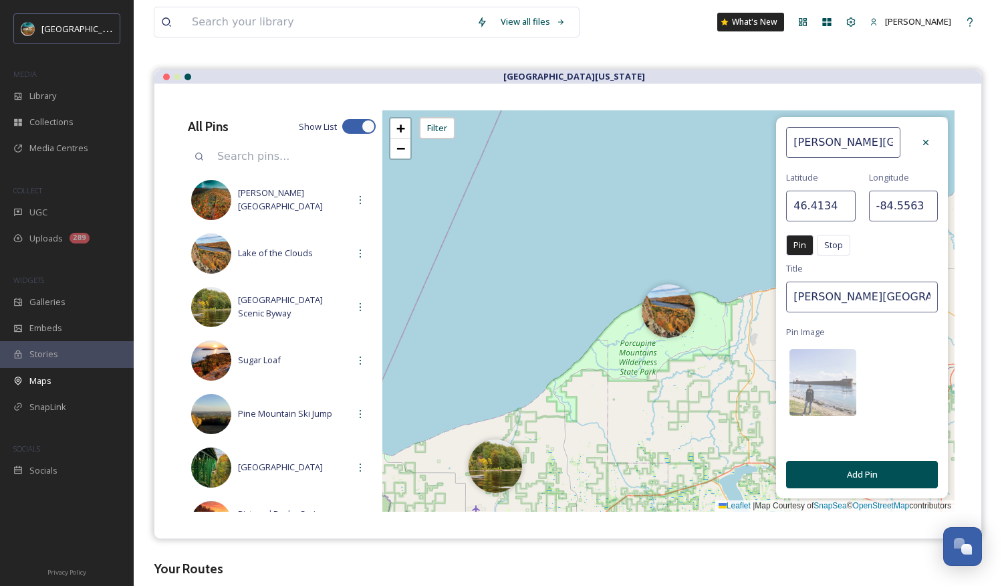
scroll to position [97, 0]
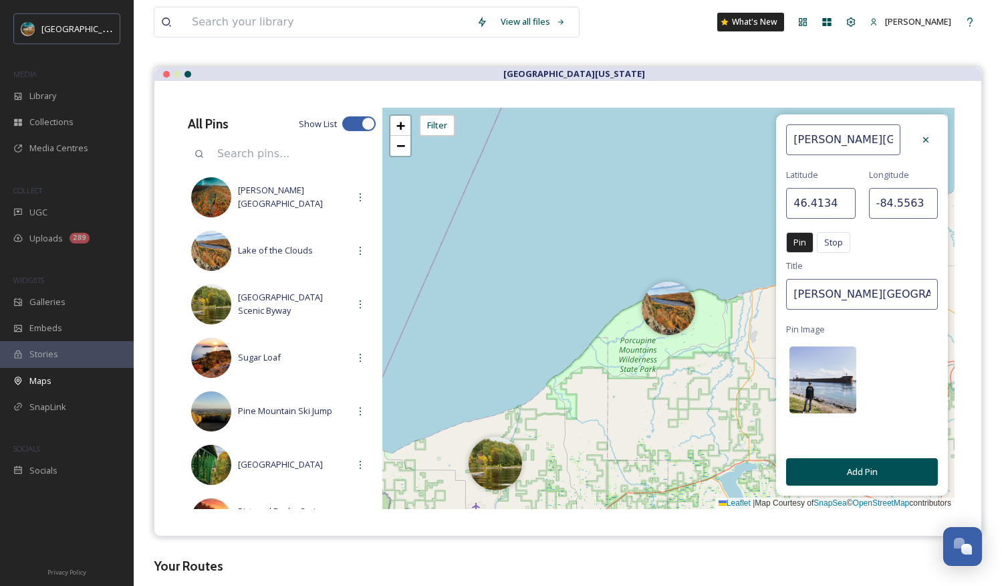
drag, startPoint x: 884, startPoint y: 328, endPoint x: 828, endPoint y: 369, distance: 68.9
click at [856, 328] on div "[PERSON_NAME][GEOGRAPHIC_DATA] [GEOGRAPHIC_DATA] Pin Stop Pin Stop Title [PERSO…" at bounding box center [862, 304] width 172 height 381
click at [826, 370] on img at bounding box center [822, 379] width 67 height 67
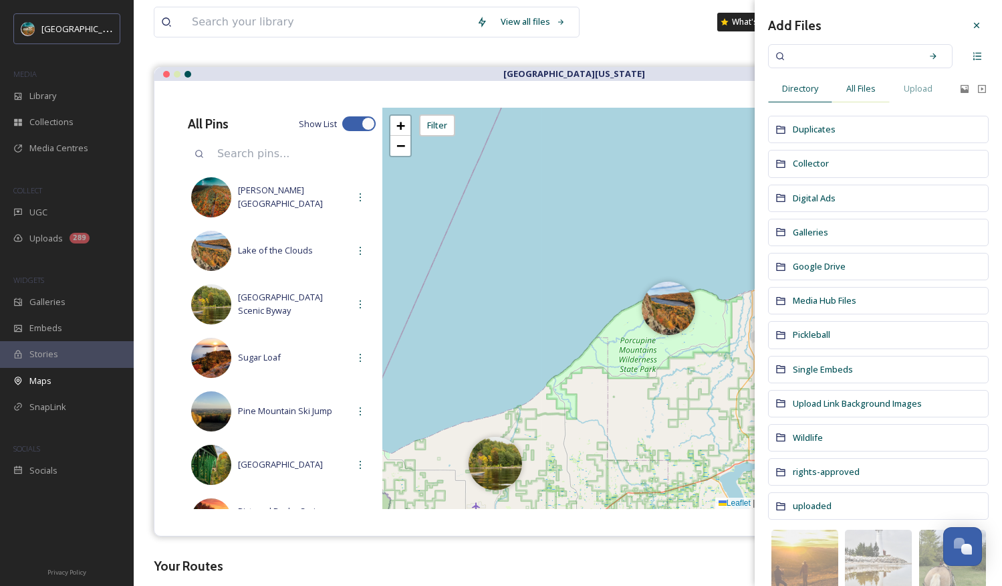
click at [856, 93] on span "All Files" at bounding box center [860, 88] width 29 height 13
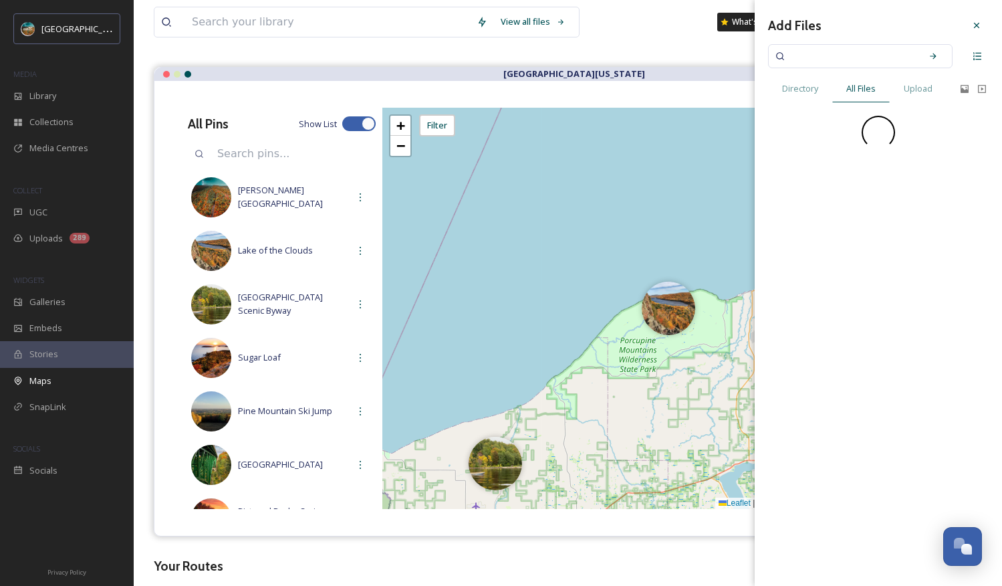
click at [853, 53] on input at bounding box center [851, 55] width 126 height 29
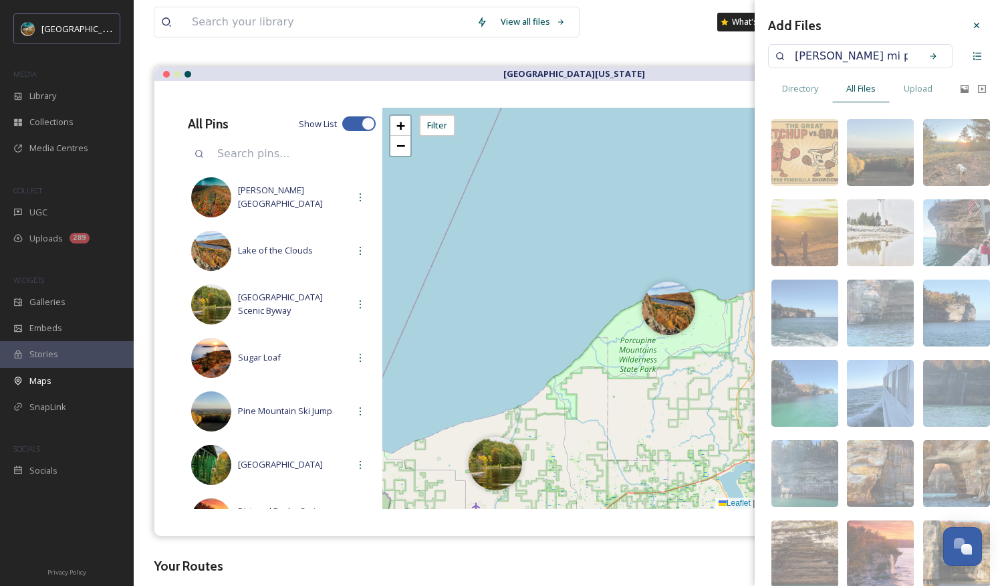
scroll to position [0, 4]
type input "[PERSON_NAME] mi playground"
click at [856, 59] on icon at bounding box center [933, 55] width 9 height 9
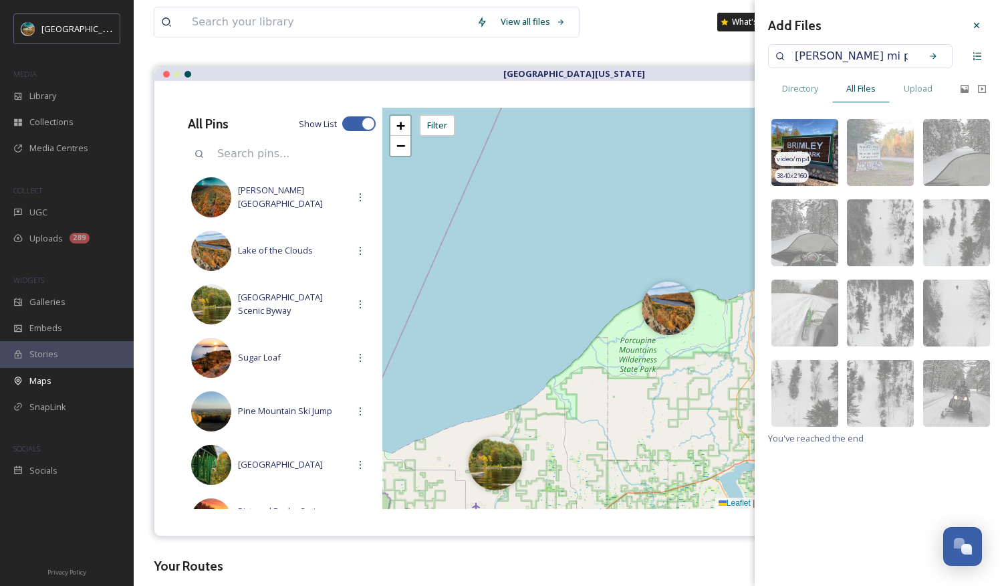
click at [822, 152] on img at bounding box center [804, 152] width 67 height 67
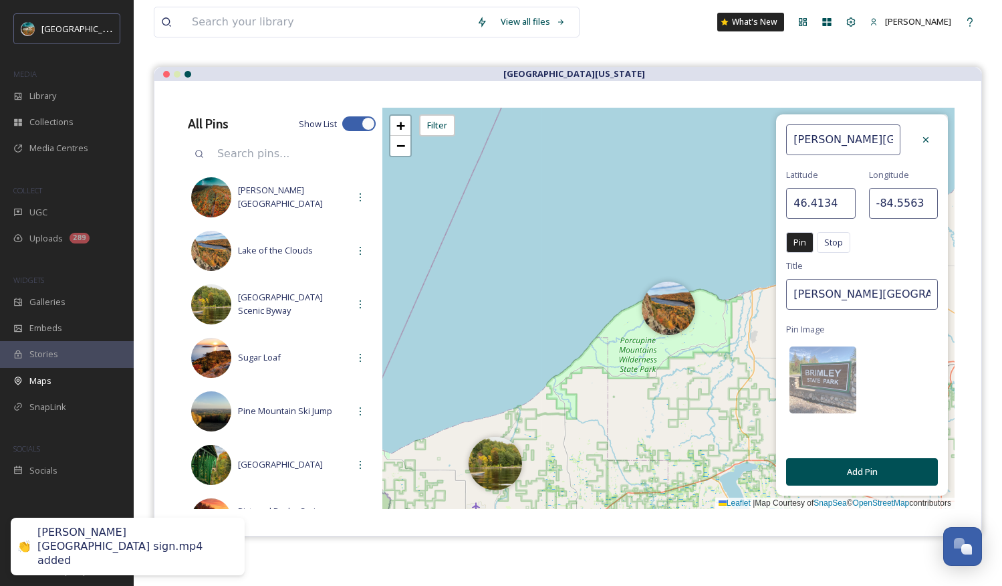
click at [856, 469] on button "Add Pin" at bounding box center [862, 471] width 152 height 27
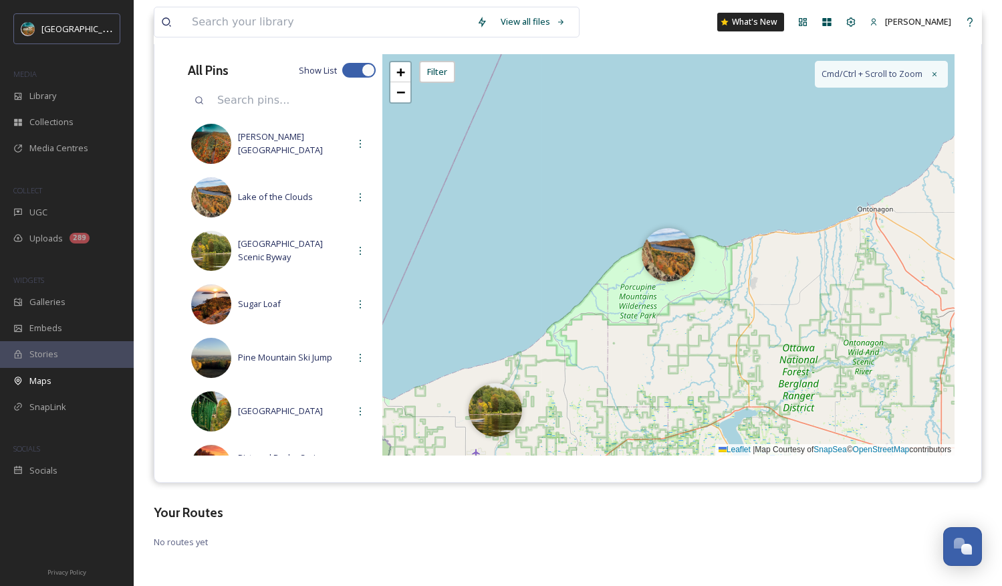
scroll to position [153, 0]
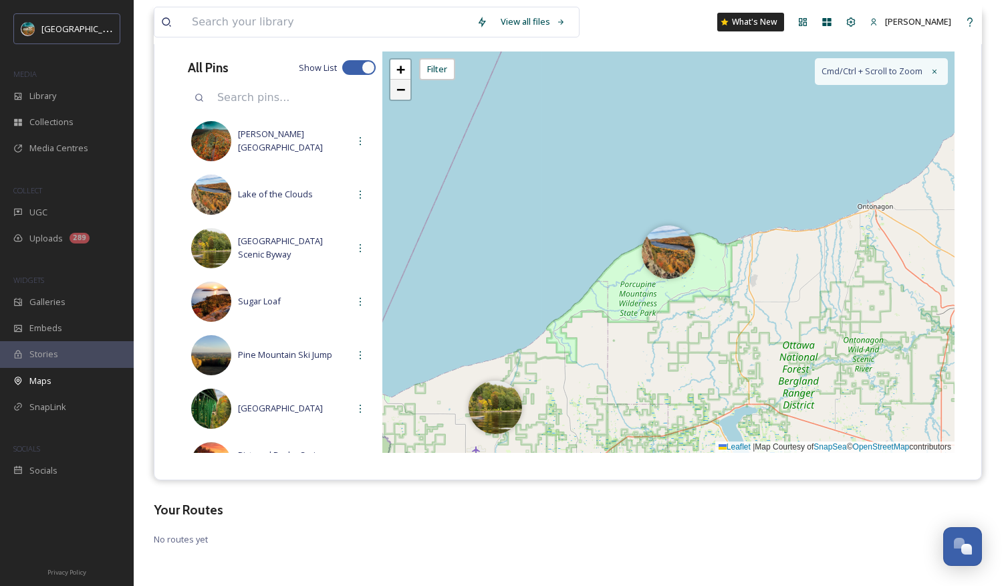
click at [410, 92] on link "−" at bounding box center [400, 90] width 20 height 20
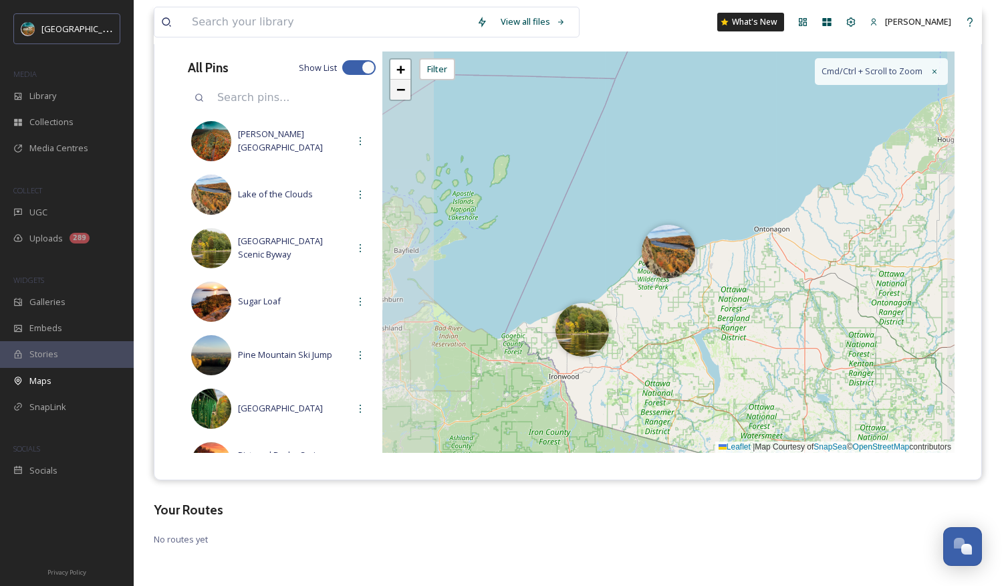
click at [406, 92] on link "−" at bounding box center [400, 90] width 20 height 20
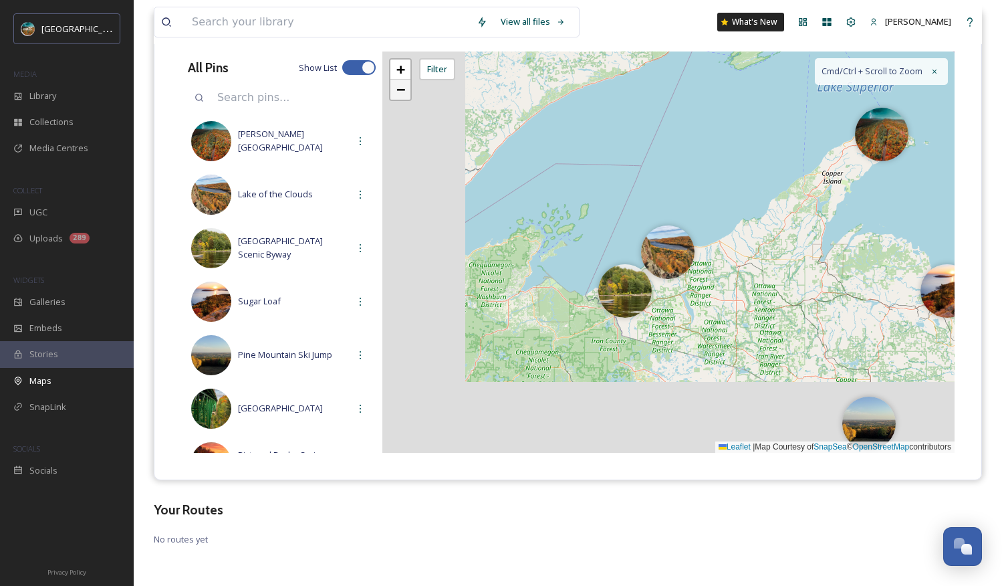
click at [406, 92] on link "−" at bounding box center [400, 90] width 20 height 20
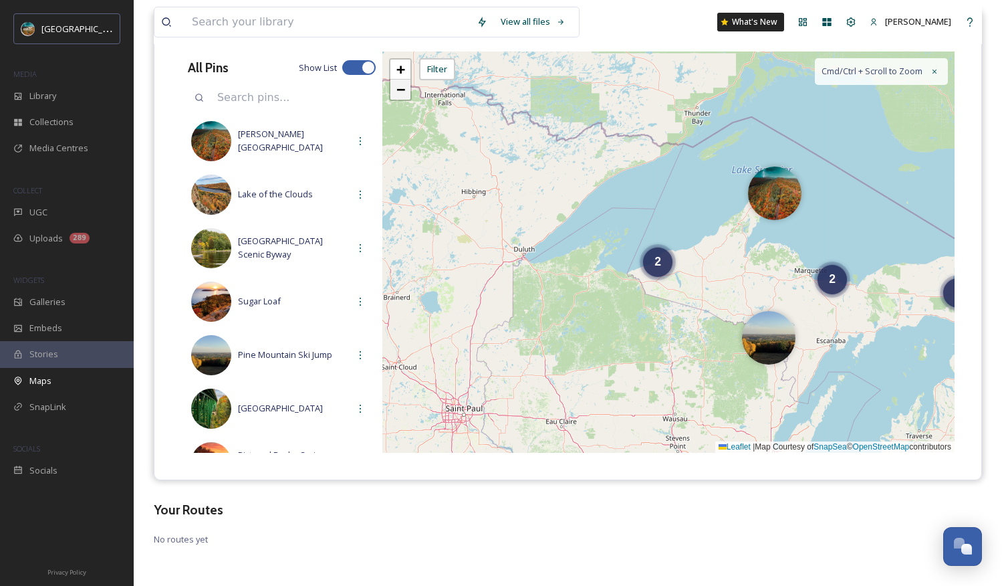
click at [406, 92] on link "−" at bounding box center [400, 90] width 20 height 20
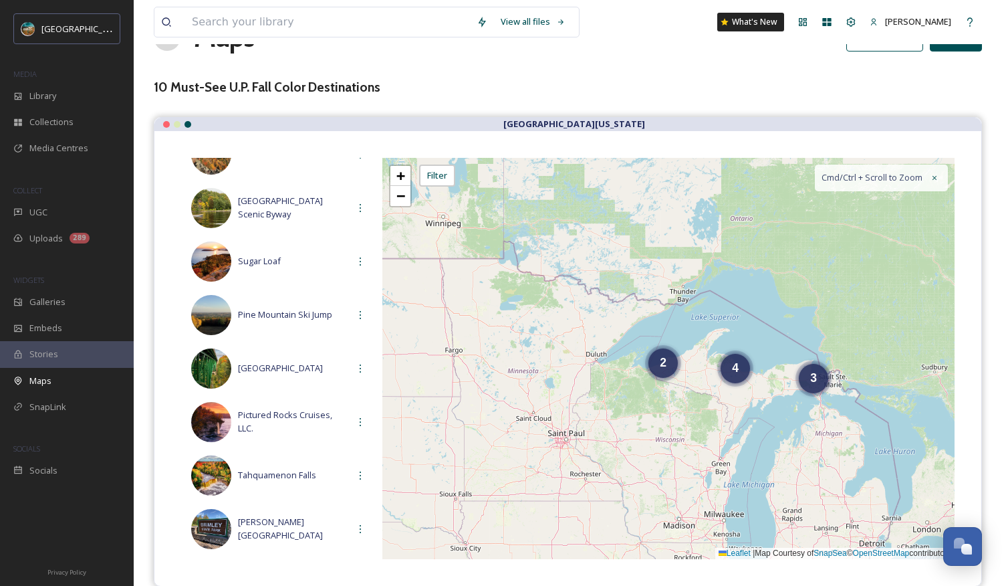
scroll to position [0, 0]
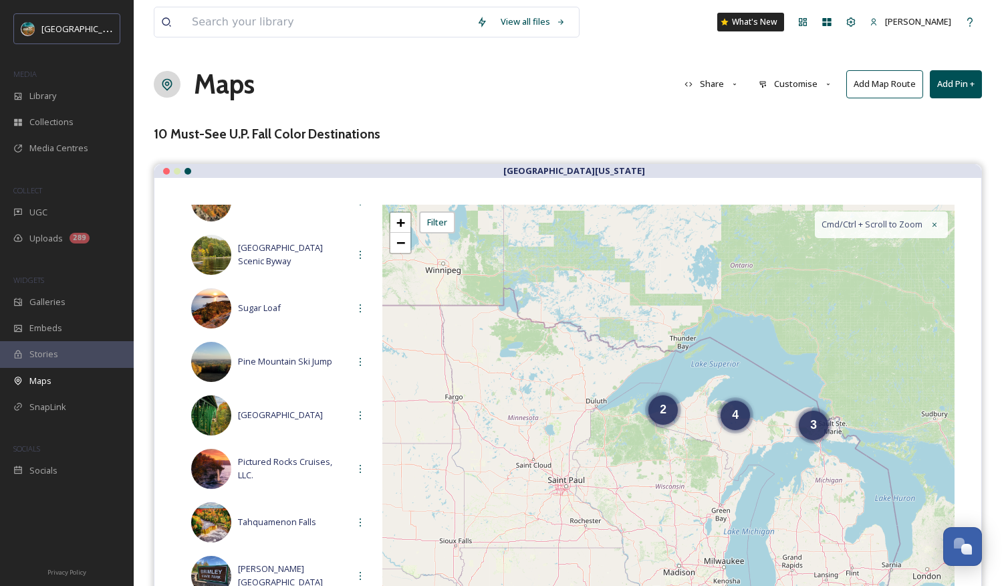
click at [856, 95] on button "Add Pin +" at bounding box center [956, 83] width 52 height 27
click at [856, 107] on div "Add New Pin" at bounding box center [933, 115] width 95 height 26
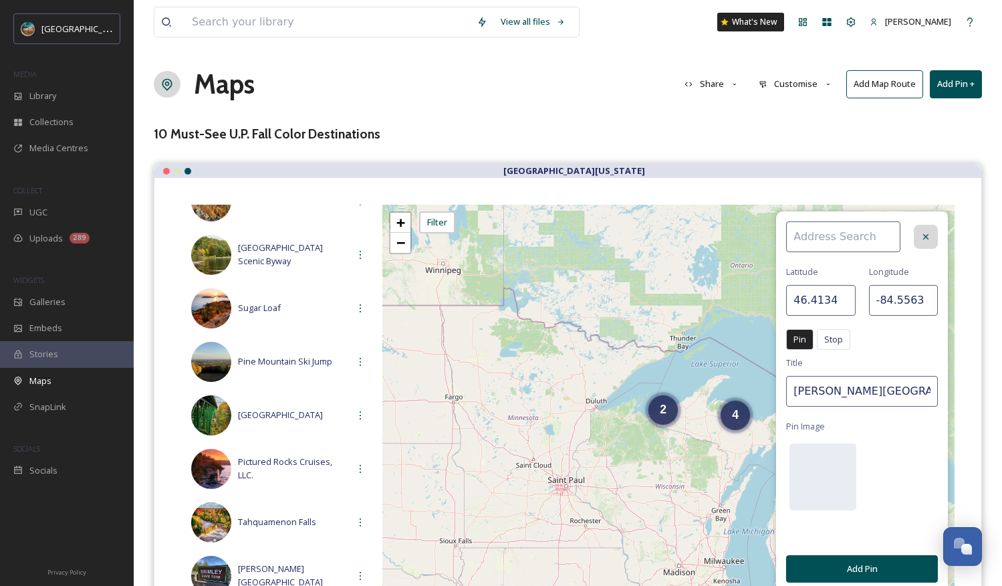
click at [856, 237] on icon at bounding box center [926, 236] width 11 height 11
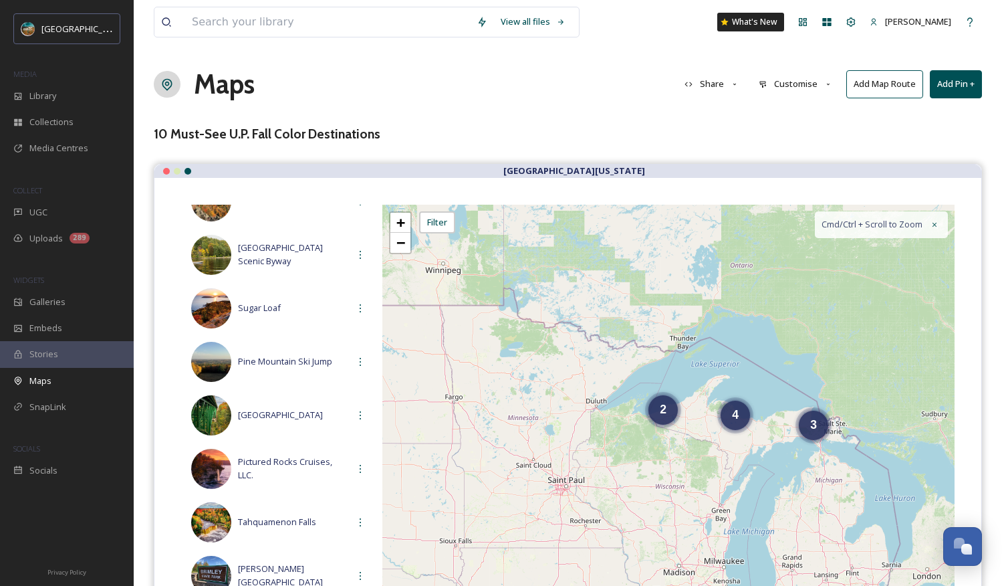
click at [856, 82] on button "Add Pin +" at bounding box center [956, 83] width 52 height 27
click at [856, 110] on span "Add New Pin" at bounding box center [918, 115] width 51 height 13
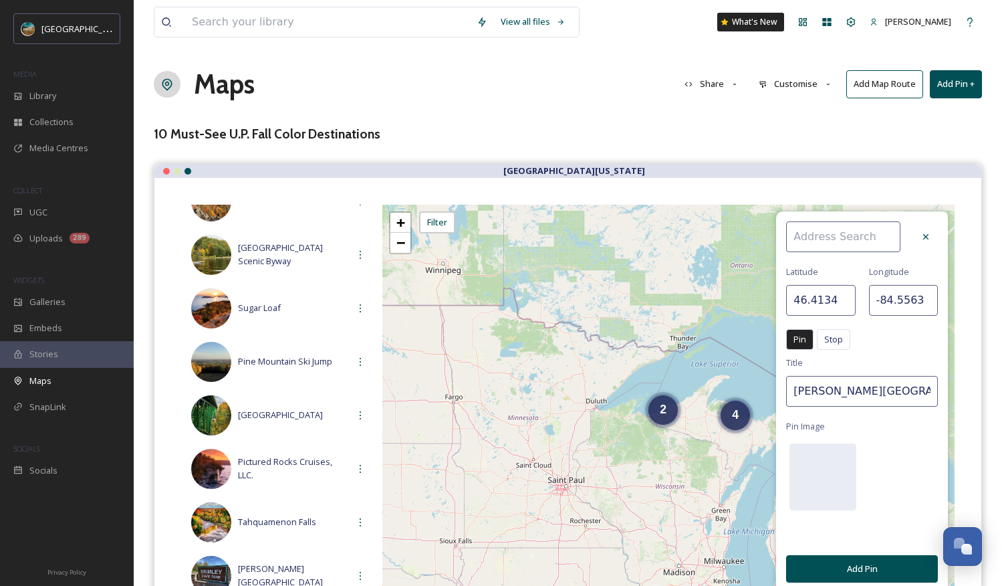
click at [856, 240] on input at bounding box center [843, 236] width 114 height 31
click at [856, 241] on icon at bounding box center [926, 236] width 11 height 11
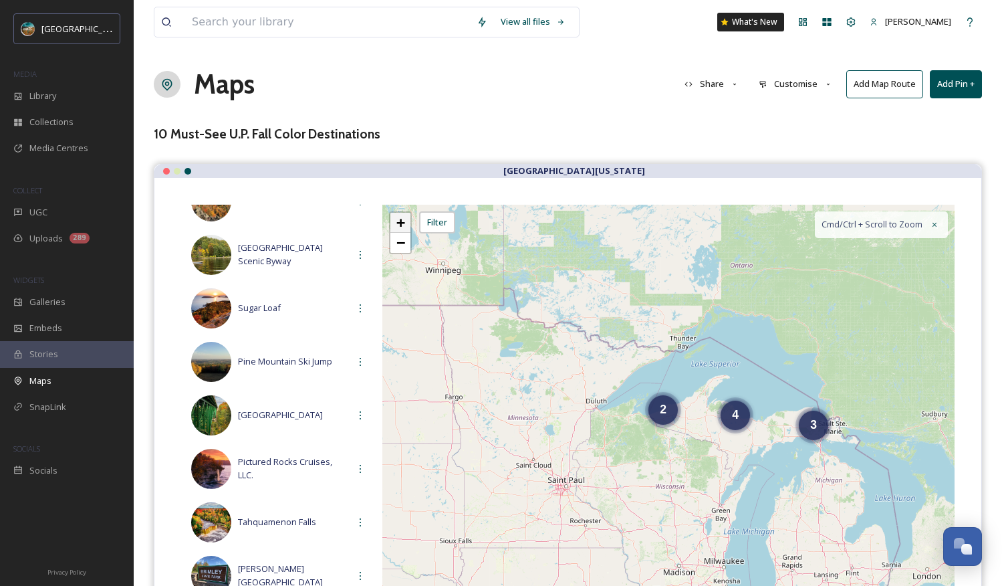
click at [406, 226] on link "+" at bounding box center [400, 223] width 20 height 20
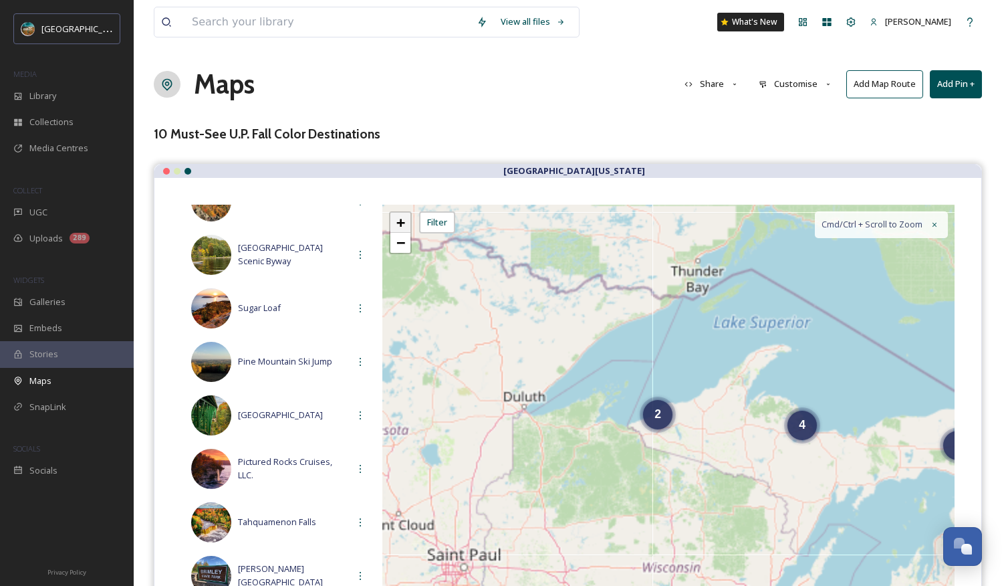
scroll to position [20, 0]
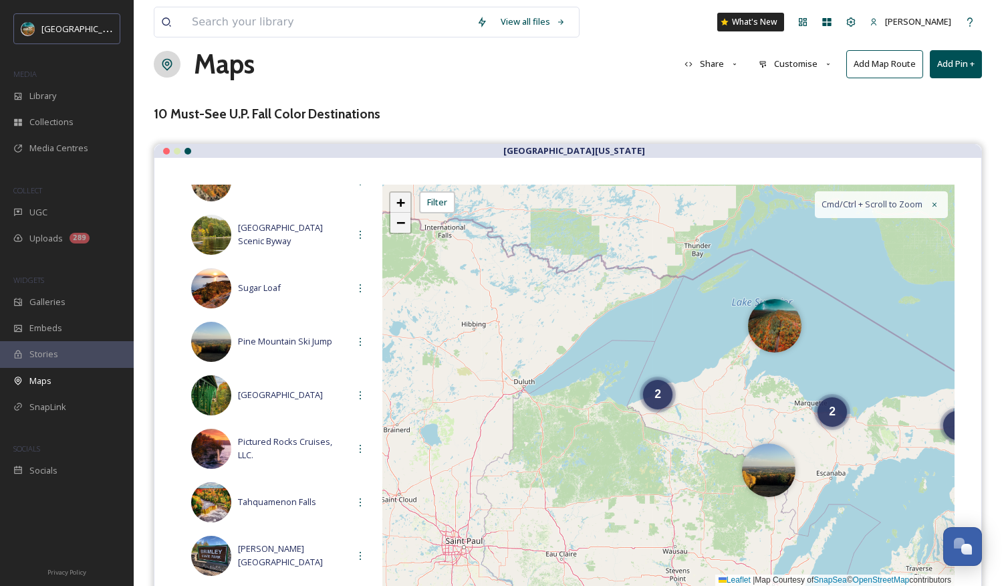
click at [406, 226] on link "−" at bounding box center [400, 223] width 20 height 20
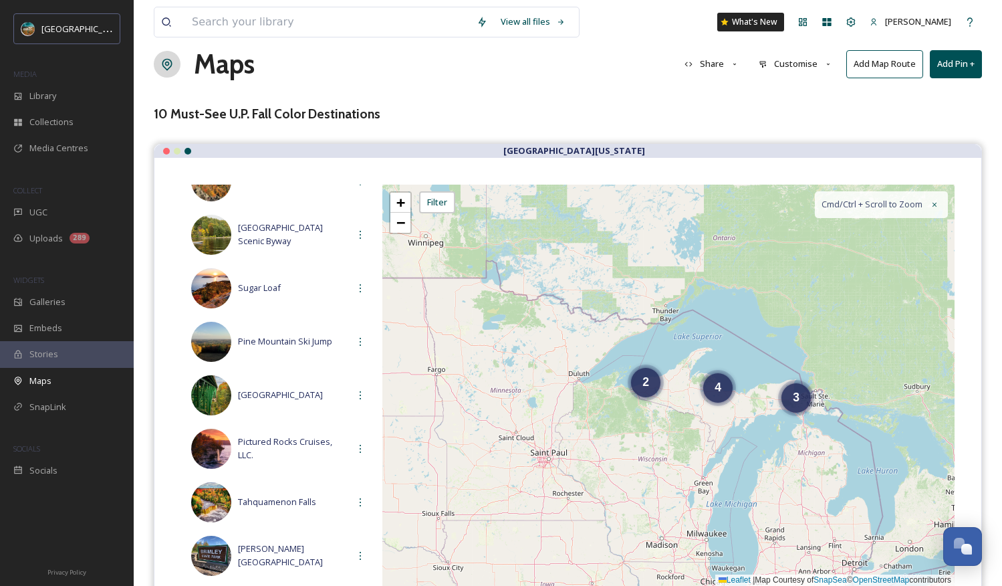
drag, startPoint x: 800, startPoint y: 471, endPoint x: 617, endPoint y: 445, distance: 185.0
click at [622, 450] on div "3 2 4 + − Leaflet | Map Courtesy of SnapSea © OpenStreetMap contributors Cmd/Ct…" at bounding box center [668, 385] width 572 height 401
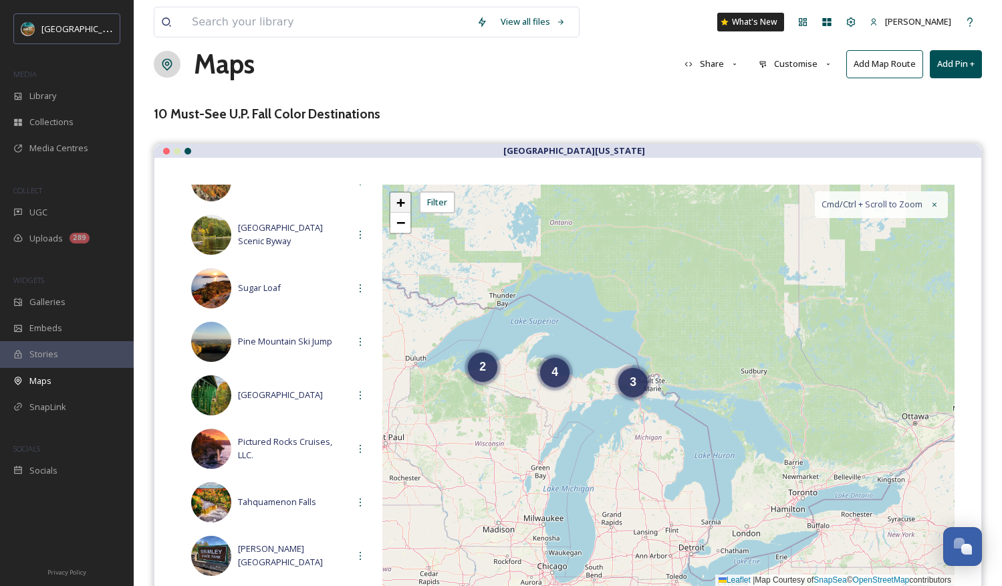
click at [402, 197] on span "+" at bounding box center [400, 202] width 9 height 17
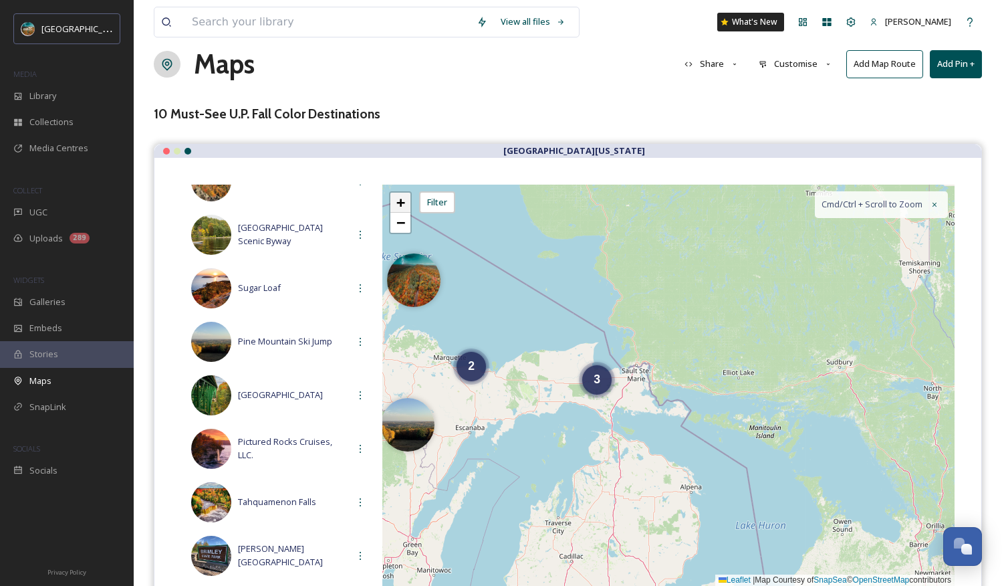
click at [402, 197] on span "+" at bounding box center [400, 202] width 9 height 17
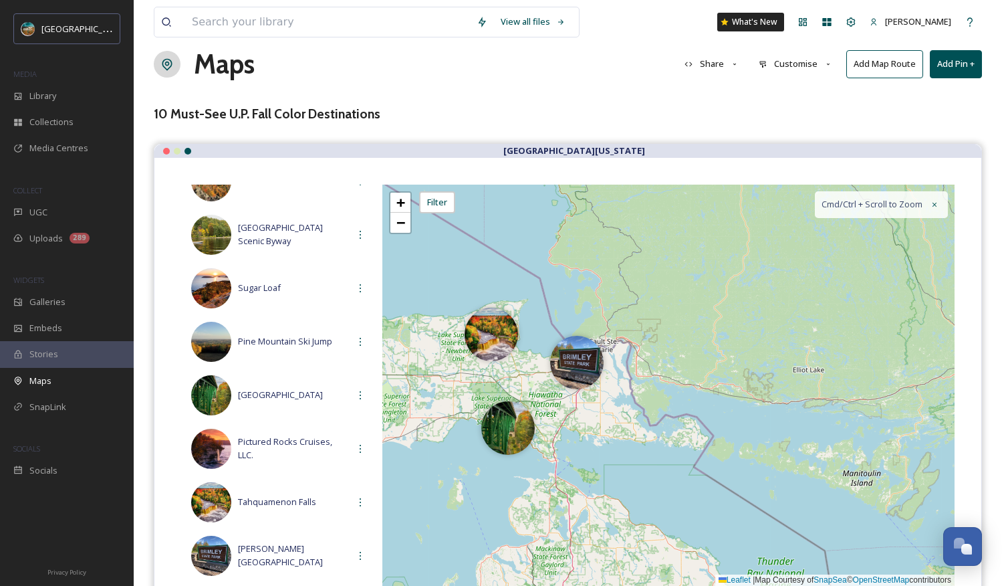
click at [856, 68] on button "Add Pin +" at bounding box center [956, 63] width 52 height 27
click at [856, 102] on div "Add New Pin" at bounding box center [933, 95] width 95 height 26
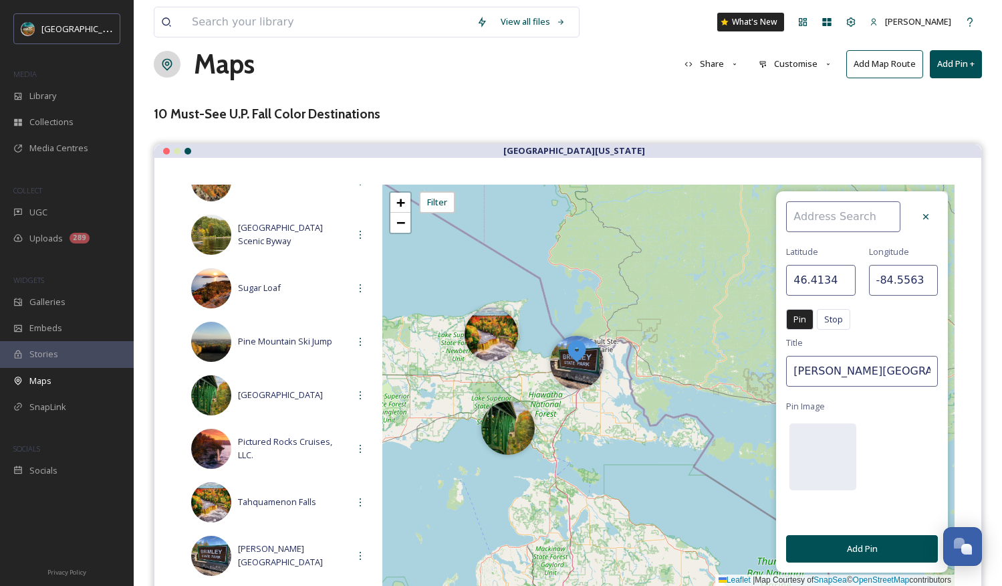
click at [849, 219] on input at bounding box center [843, 216] width 114 height 31
click at [856, 252] on div "[PERSON_NAME]" at bounding box center [850, 247] width 126 height 23
type input "[PERSON_NAME]"
type input "46.0205"
type input "-83.7331"
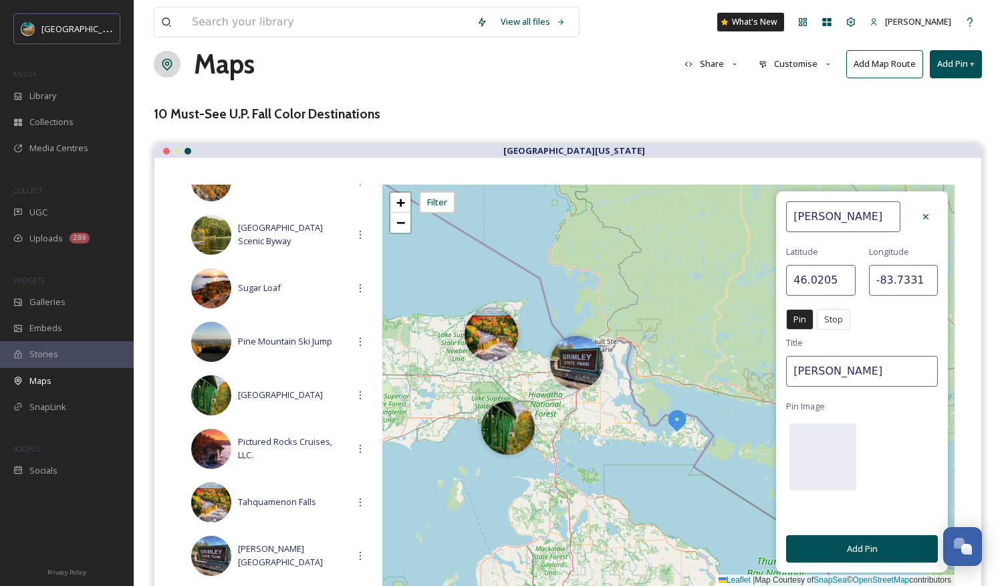
click at [856, 370] on input "[PERSON_NAME]" at bounding box center [862, 371] width 152 height 31
type input "[PERSON_NAME][GEOGRAPHIC_DATA]"
click at [856, 406] on div "[PERSON_NAME] [GEOGRAPHIC_DATA] Pin Stop Pin Stop Title [PERSON_NAME][GEOGRAPHI…" at bounding box center [862, 381] width 172 height 381
click at [834, 455] on div at bounding box center [822, 456] width 67 height 67
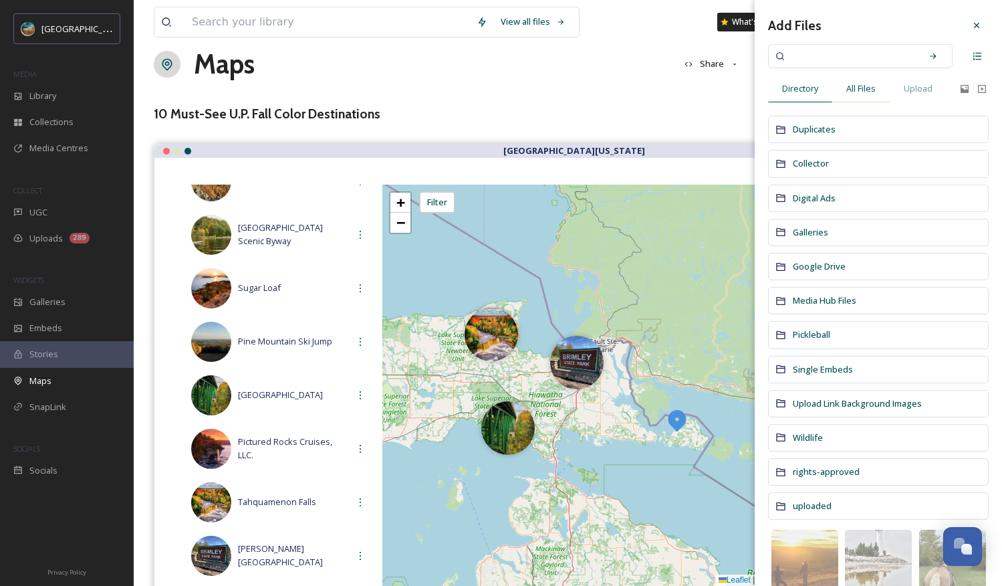
click at [856, 87] on span "All Files" at bounding box center [860, 88] width 29 height 13
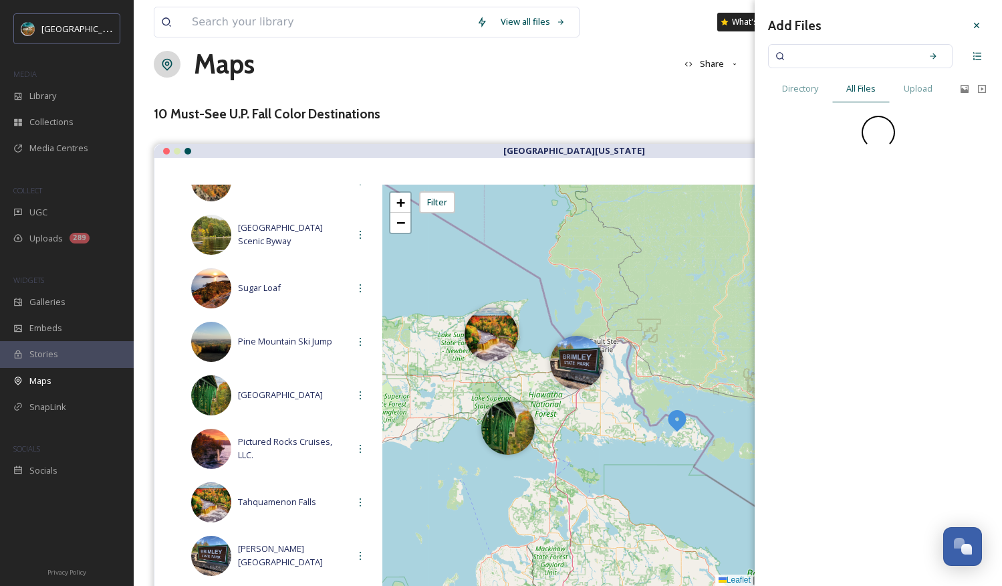
click at [856, 47] on input at bounding box center [851, 55] width 126 height 29
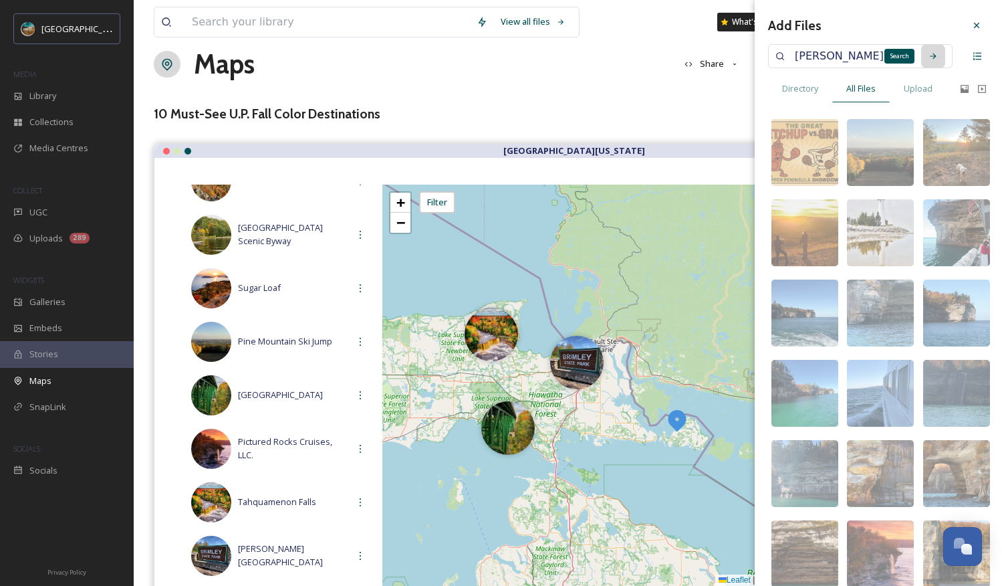
type input "[PERSON_NAME][GEOGRAPHIC_DATA]"
click at [856, 54] on icon at bounding box center [933, 55] width 9 height 9
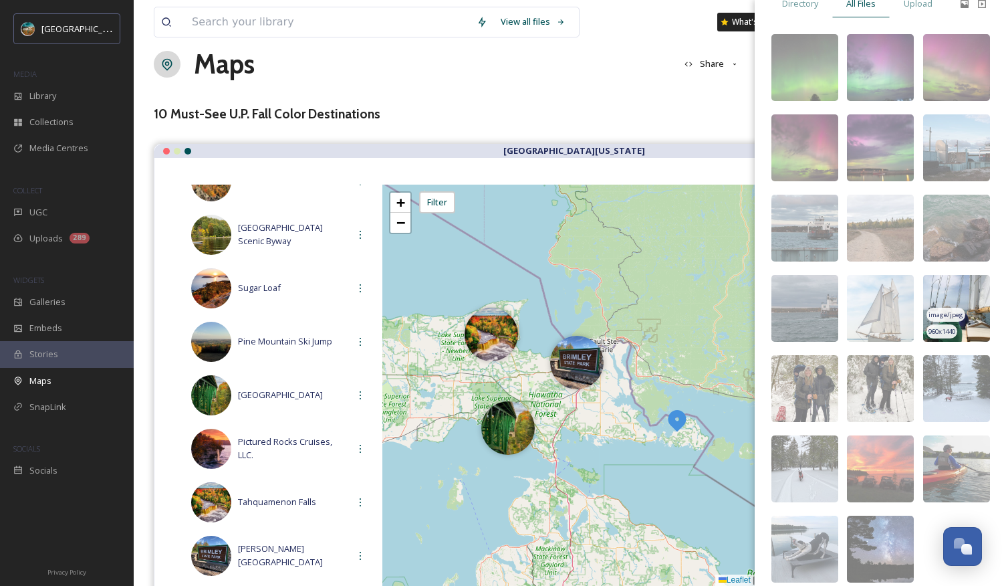
scroll to position [89, 0]
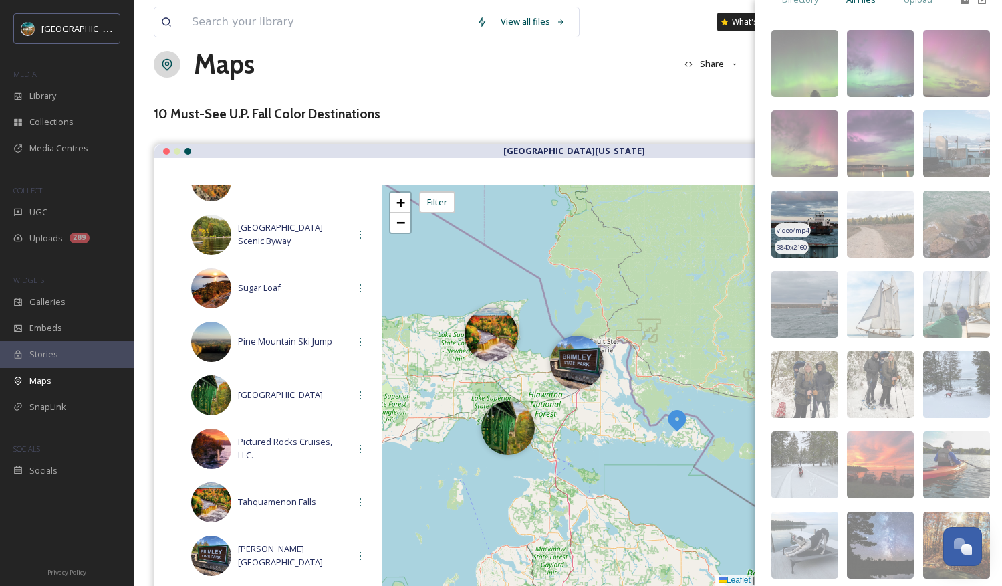
click at [830, 213] on img at bounding box center [804, 224] width 67 height 67
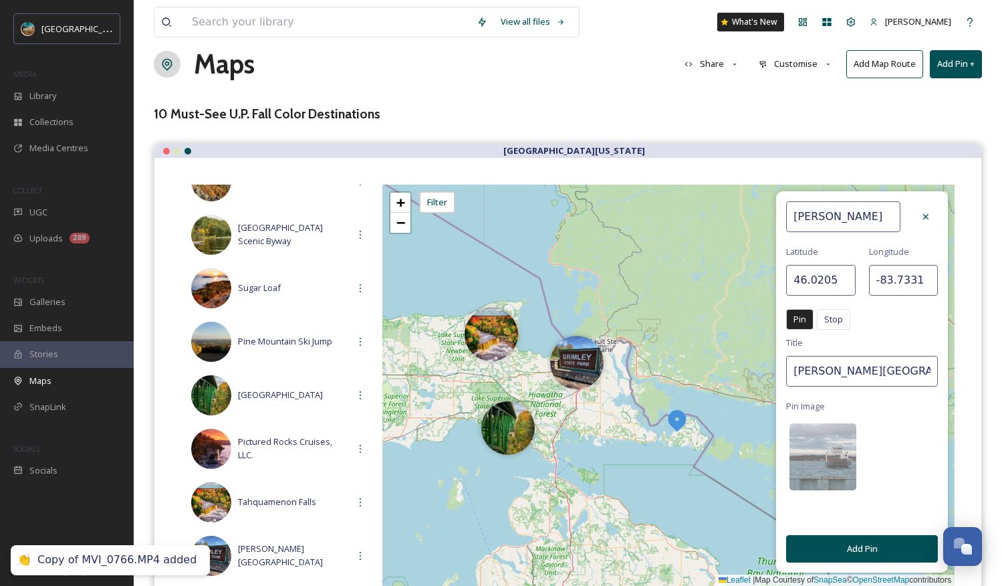
click at [856, 415] on div "[PERSON_NAME] [GEOGRAPHIC_DATA] Pin Stop Pin Stop Title [PERSON_NAME][GEOGRAPHI…" at bounding box center [862, 381] width 172 height 381
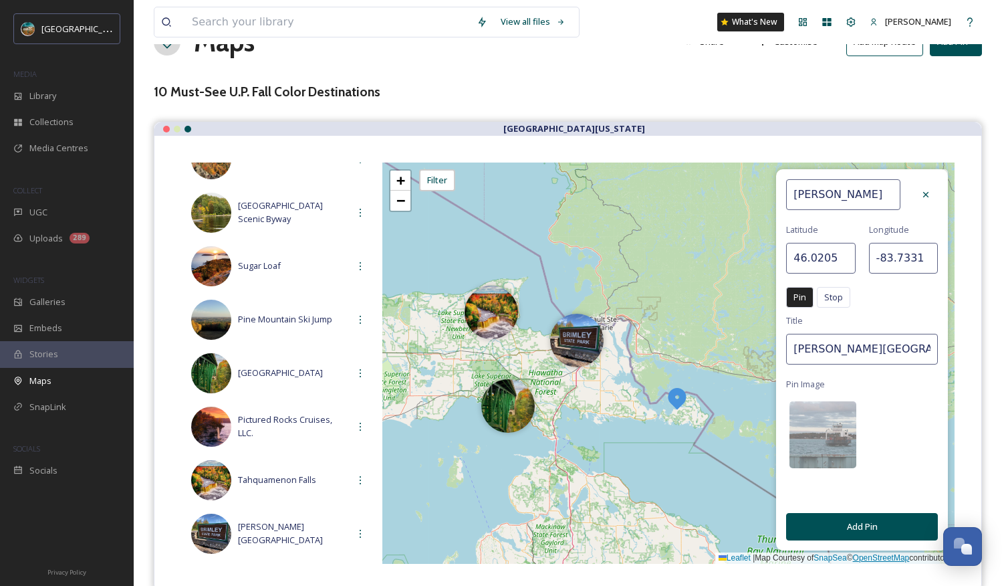
scroll to position [68, 0]
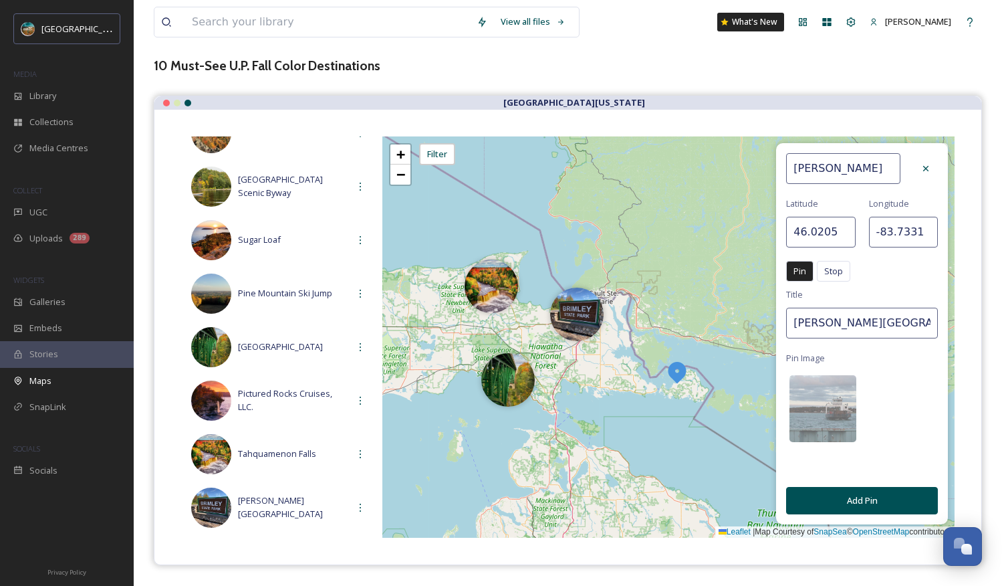
click at [856, 501] on button "Add Pin" at bounding box center [862, 500] width 152 height 27
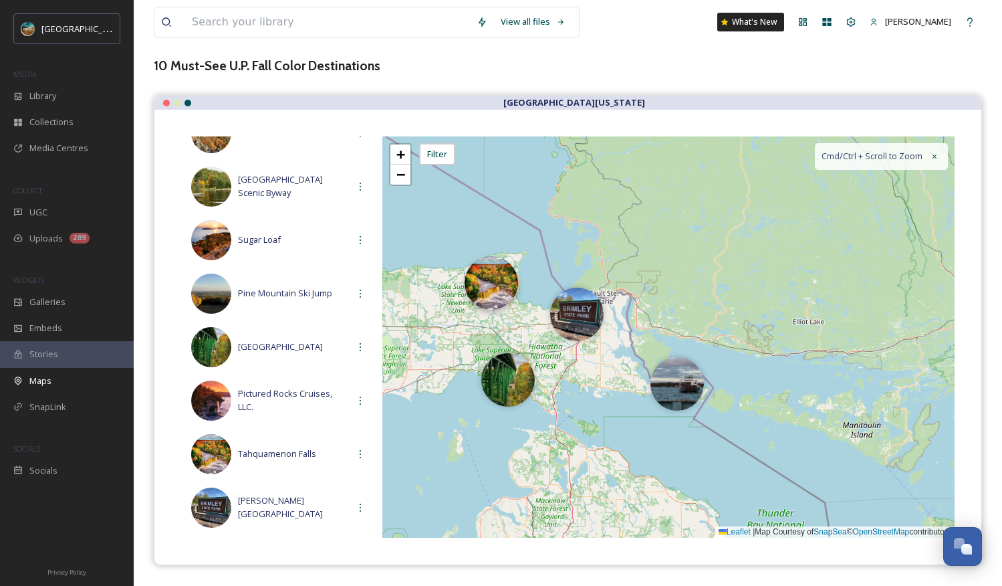
click at [497, 287] on div at bounding box center [491, 282] width 53 height 53
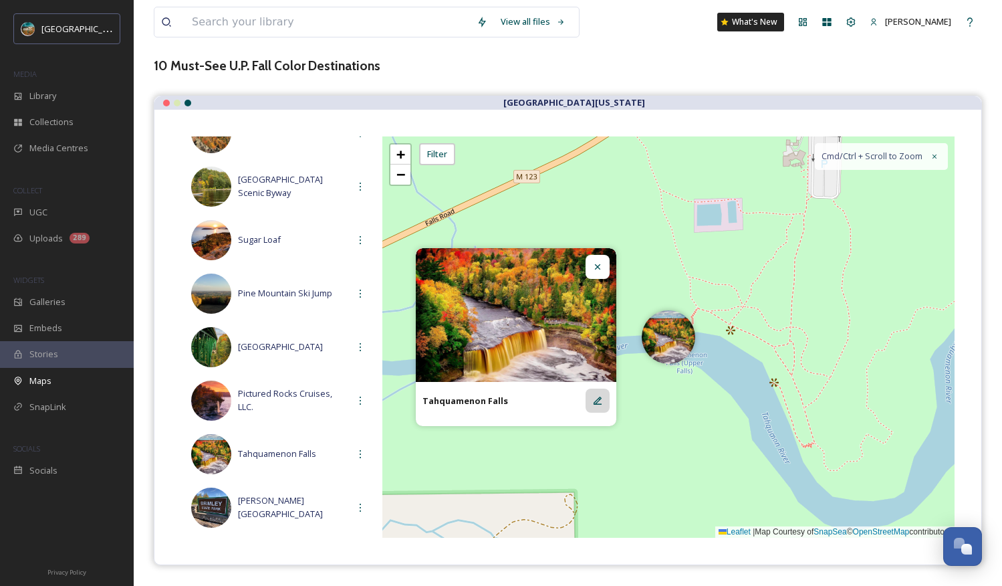
click at [601, 396] on icon at bounding box center [597, 400] width 11 height 11
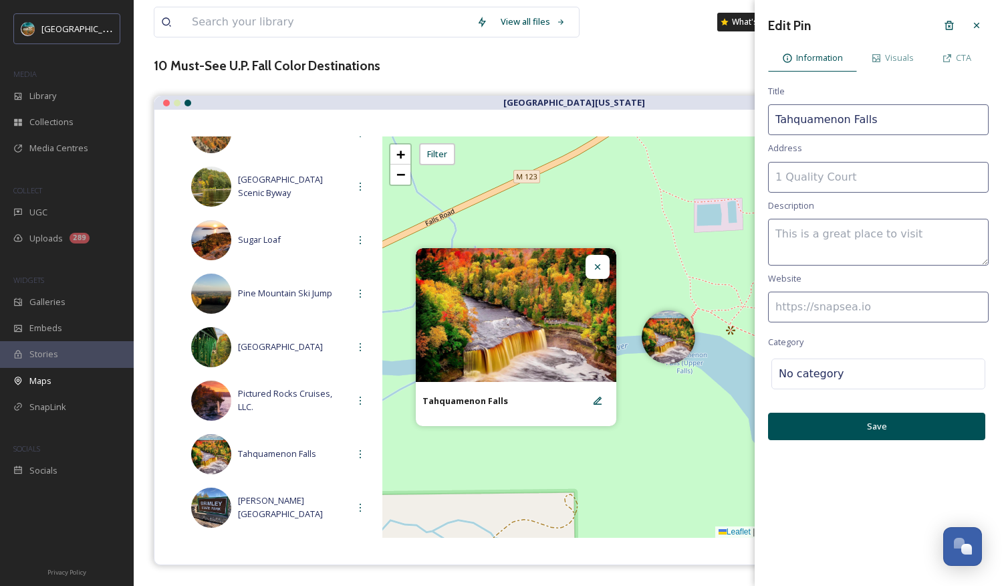
click at [778, 119] on input "Tahquamenon Falls" at bounding box center [878, 119] width 221 height 31
type input "[GEOGRAPHIC_DATA]"
click at [818, 294] on input at bounding box center [878, 306] width 221 height 31
paste input "[URL][DOMAIN_NAME]"
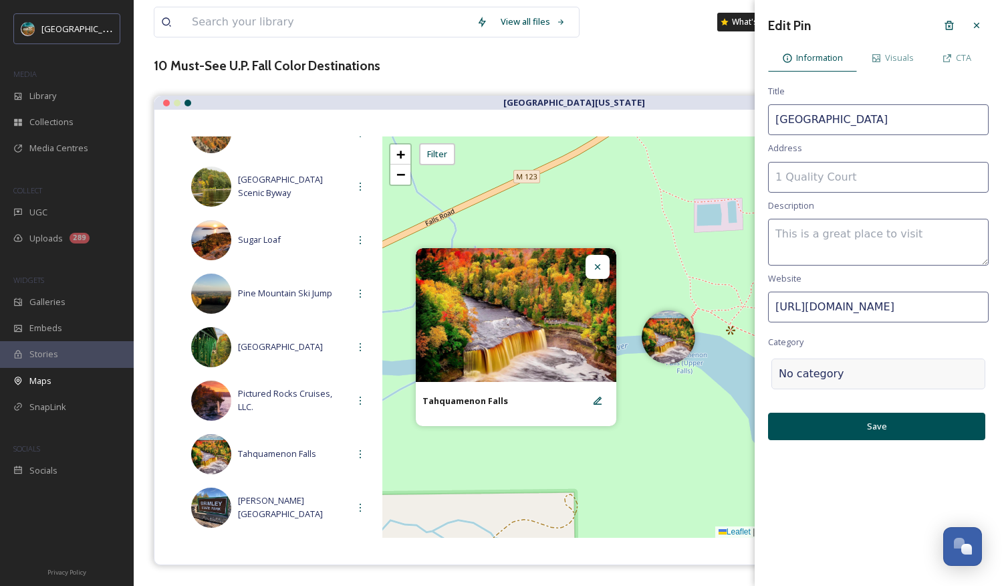
type input "[URL][DOMAIN_NAME]"
click at [856, 372] on div at bounding box center [911, 374] width 134 height 16
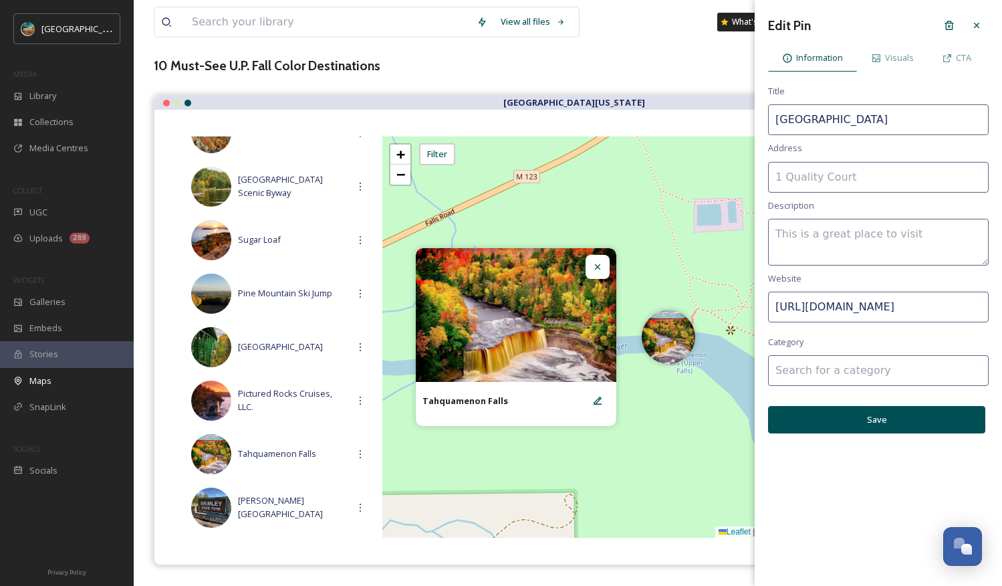
click at [856, 374] on input at bounding box center [878, 370] width 221 height 31
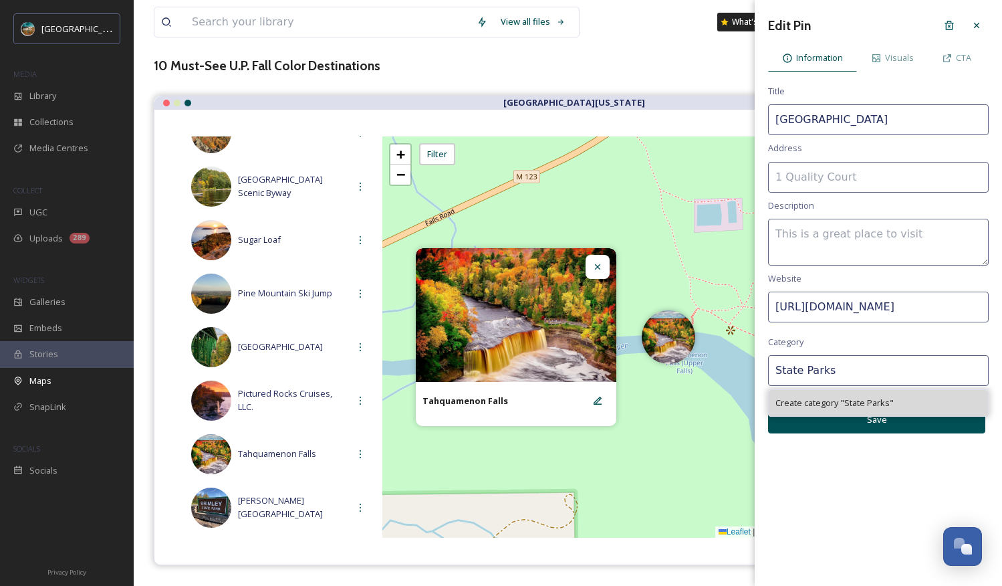
type input "State Parks"
click at [856, 407] on span "Create category " State Parks "" at bounding box center [834, 402] width 118 height 13
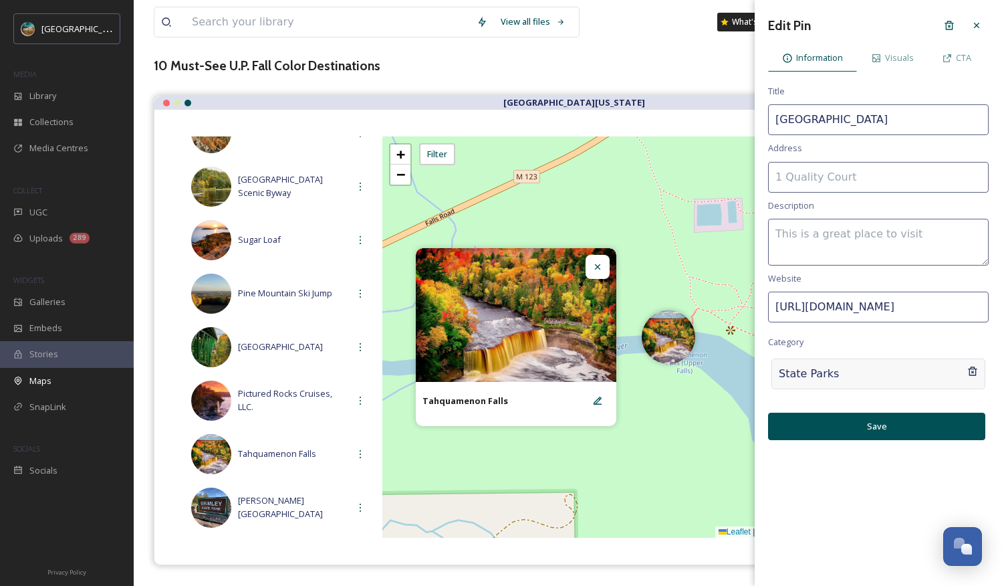
click at [777, 374] on div "State Parks" at bounding box center [878, 373] width 214 height 31
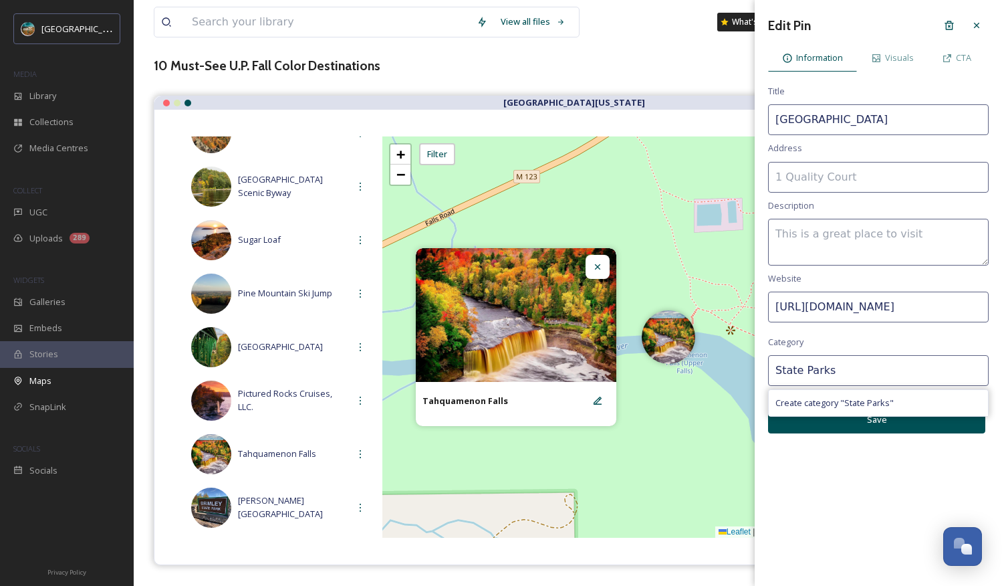
click at [777, 373] on input "State Parks" at bounding box center [878, 370] width 221 height 31
type input "National/State Parks"
click at [813, 404] on span "Create category " National/State Parks "" at bounding box center [852, 402] width 154 height 13
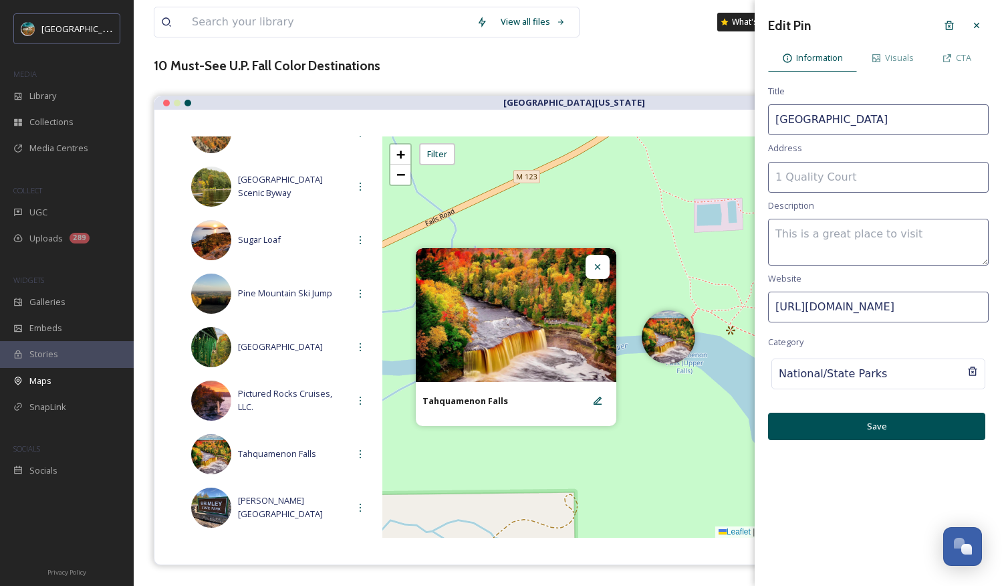
click at [856, 428] on button "Save" at bounding box center [876, 425] width 217 height 27
click at [601, 402] on icon at bounding box center [597, 400] width 11 height 11
click at [830, 303] on input at bounding box center [878, 306] width 221 height 31
paste input "[URL][DOMAIN_NAME]"
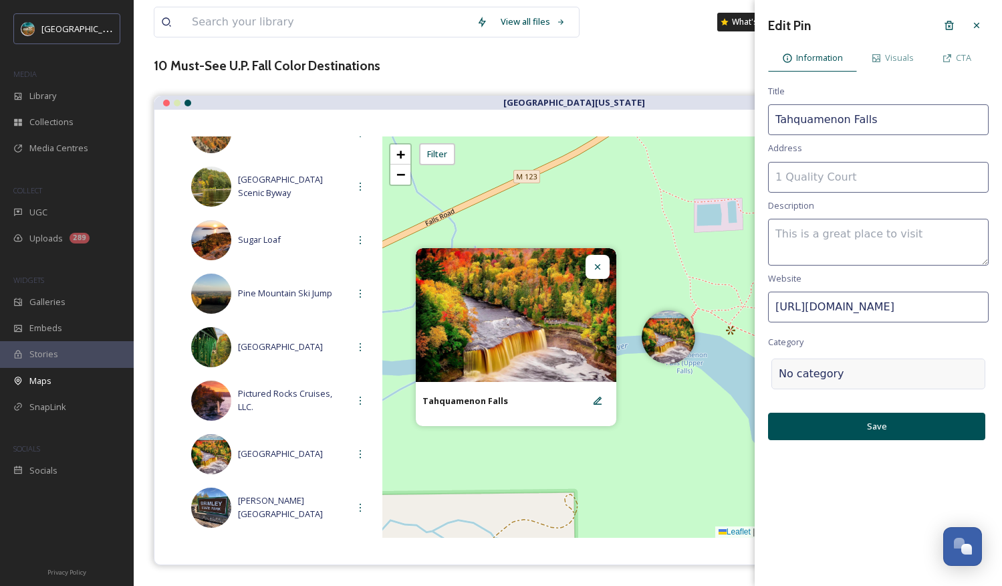
type input "[URL][DOMAIN_NAME]"
click at [844, 376] on div at bounding box center [911, 374] width 134 height 16
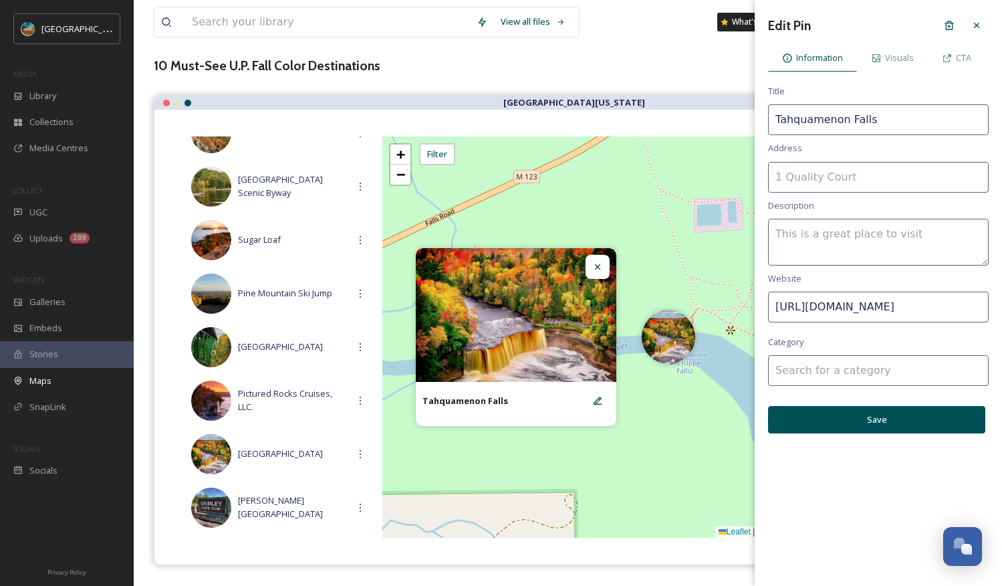
click at [834, 375] on input at bounding box center [878, 370] width 221 height 31
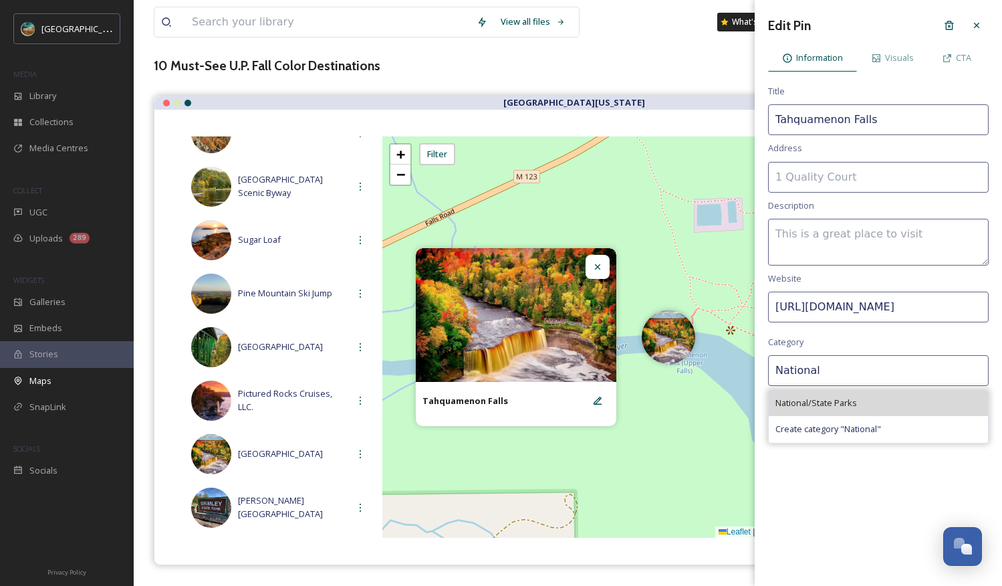
type input "National"
click at [804, 402] on span "National/State Parks" at bounding box center [816, 402] width 82 height 13
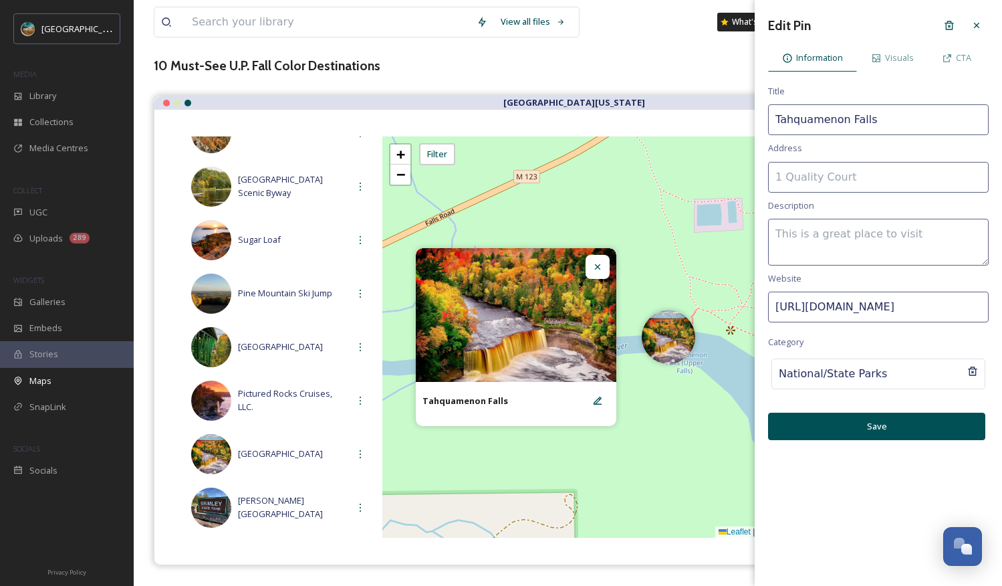
click at [844, 424] on button "Save" at bounding box center [876, 425] width 217 height 27
click at [856, 59] on span "CTA" at bounding box center [963, 57] width 15 height 13
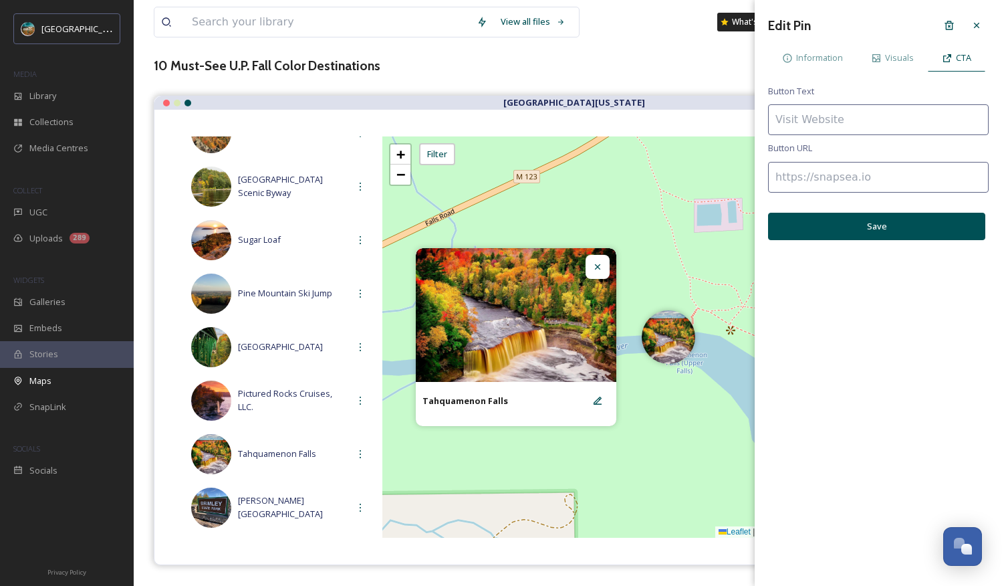
click at [856, 181] on input at bounding box center [878, 177] width 221 height 31
paste input "[URL][DOMAIN_NAME]"
type input "[URL][DOMAIN_NAME]"
click at [856, 231] on button "Save" at bounding box center [876, 226] width 217 height 27
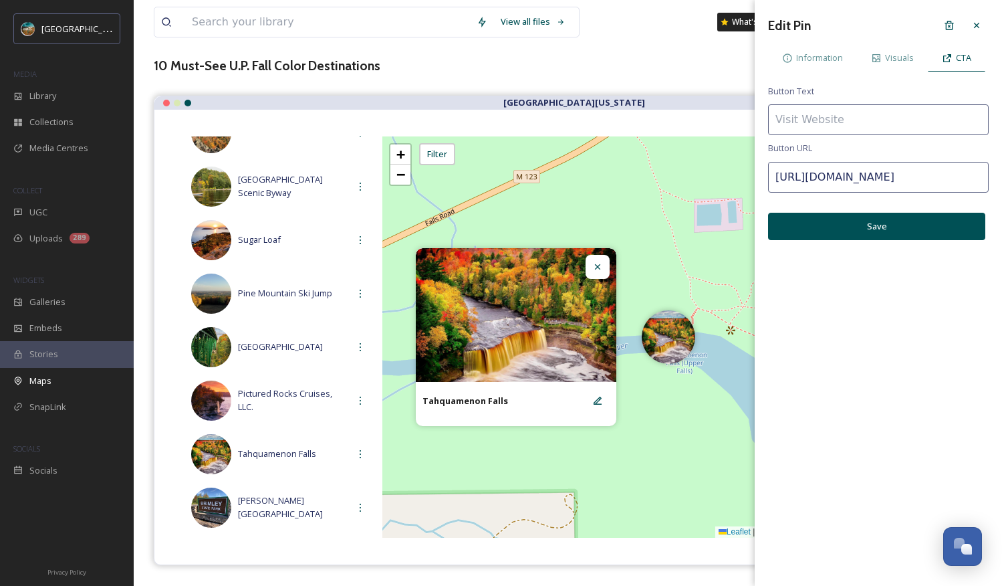
scroll to position [0, 0]
click at [856, 31] on div at bounding box center [977, 25] width 24 height 24
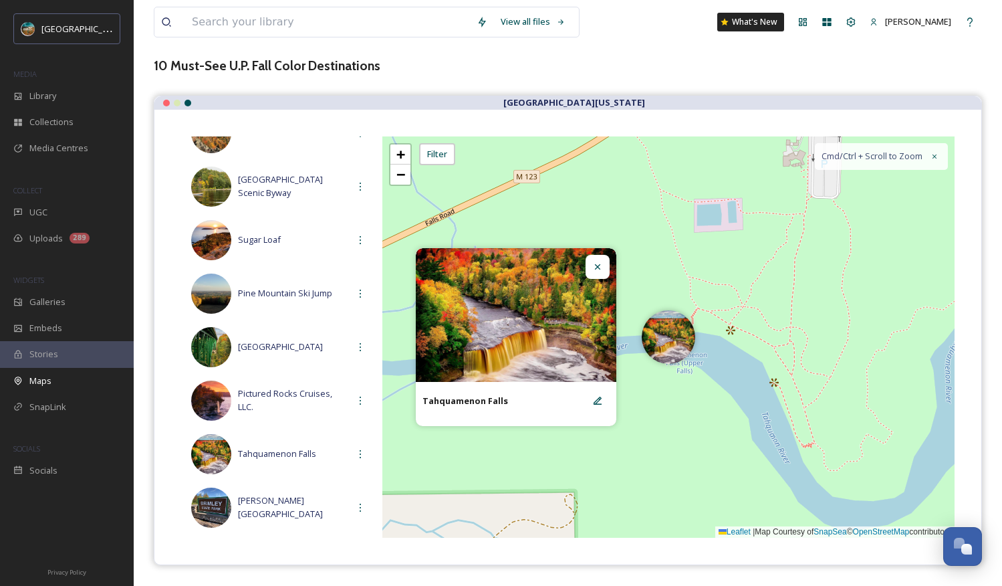
click at [600, 262] on icon at bounding box center [597, 266] width 11 height 11
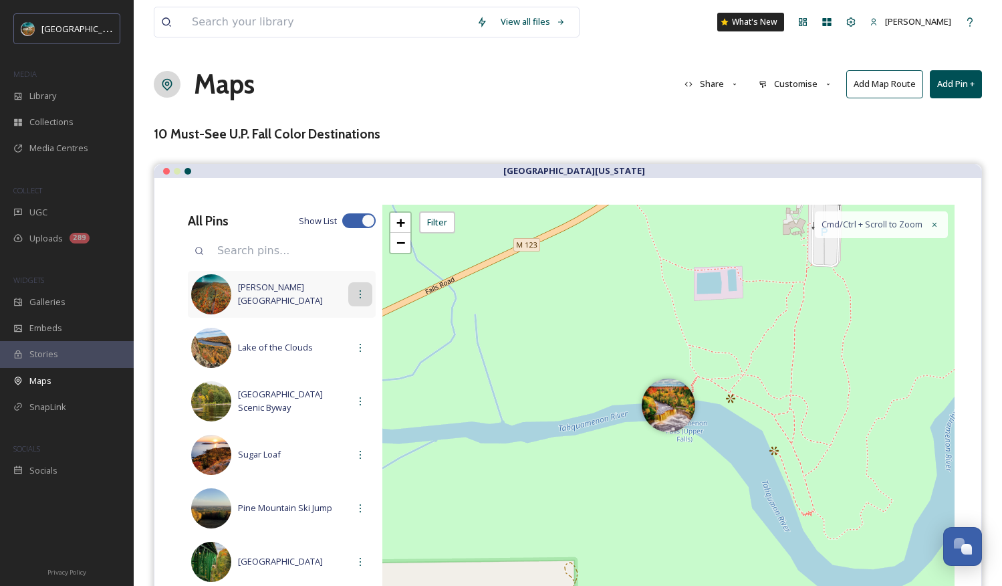
click at [355, 295] on icon at bounding box center [360, 294] width 11 height 11
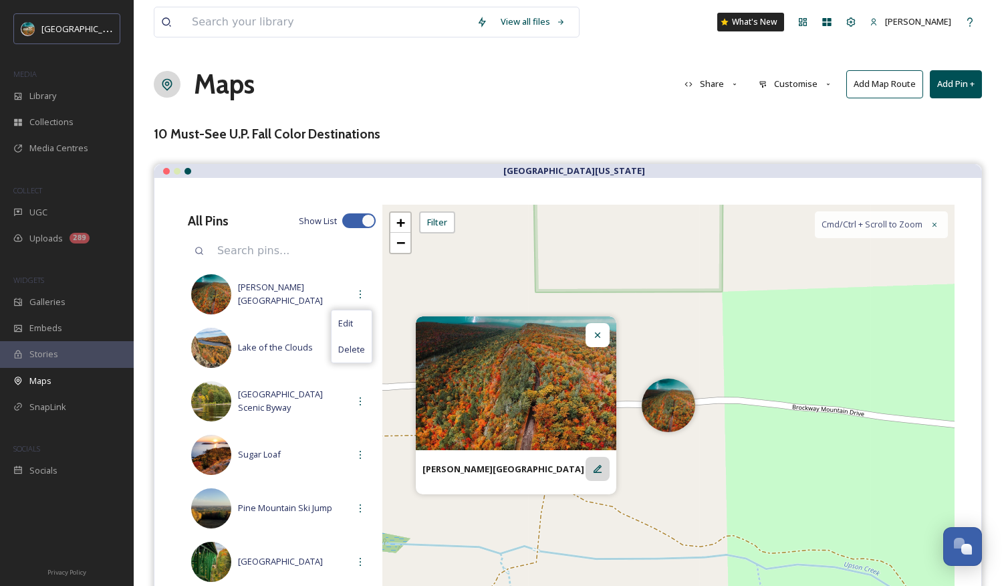
click at [600, 473] on icon at bounding box center [597, 468] width 11 height 11
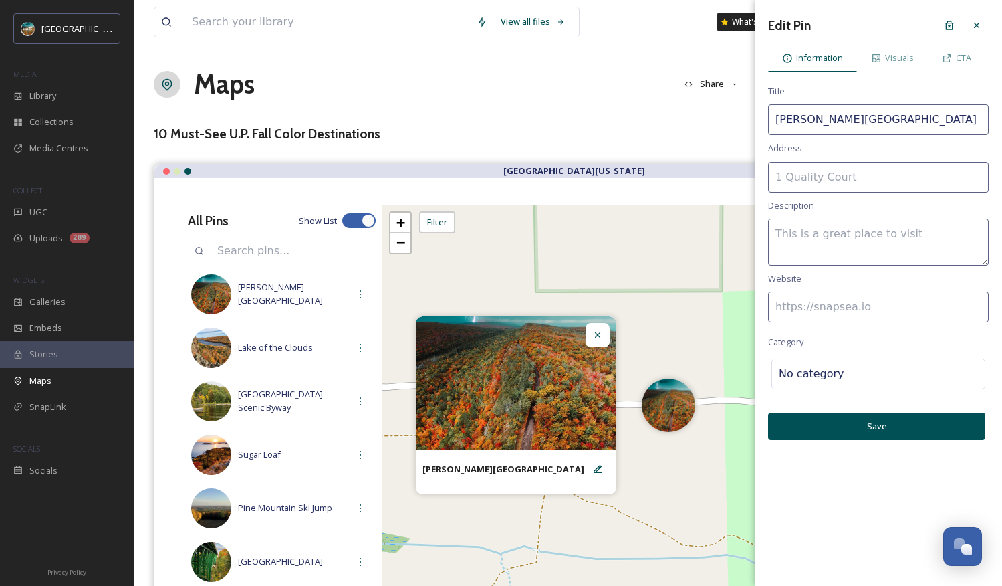
click at [810, 306] on input at bounding box center [878, 306] width 221 height 31
paste input "[URL][DOMAIN_NAME][PERSON_NAME]"
type input "[URL][DOMAIN_NAME][PERSON_NAME]"
click at [856, 53] on icon at bounding box center [947, 58] width 11 height 11
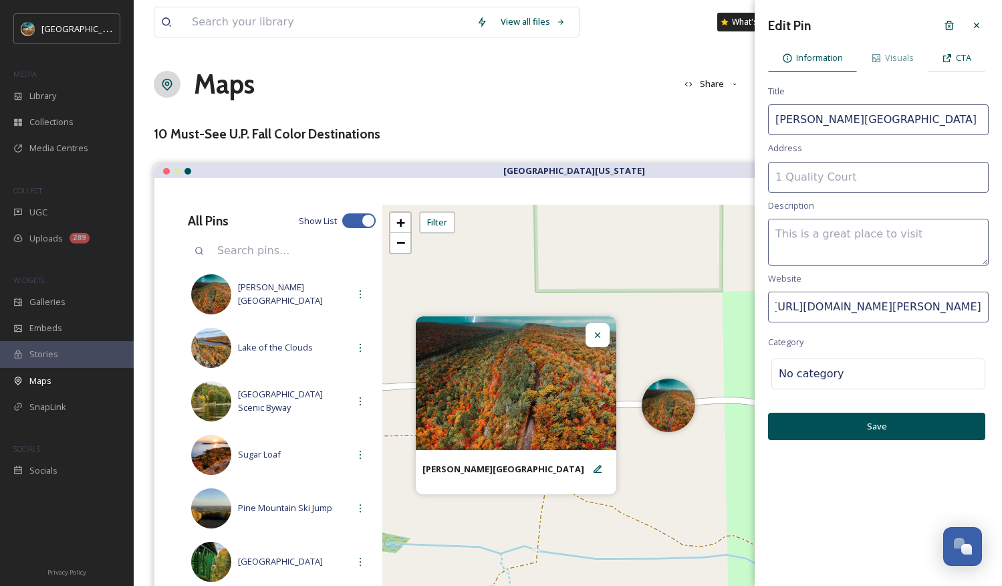
scroll to position [0, 0]
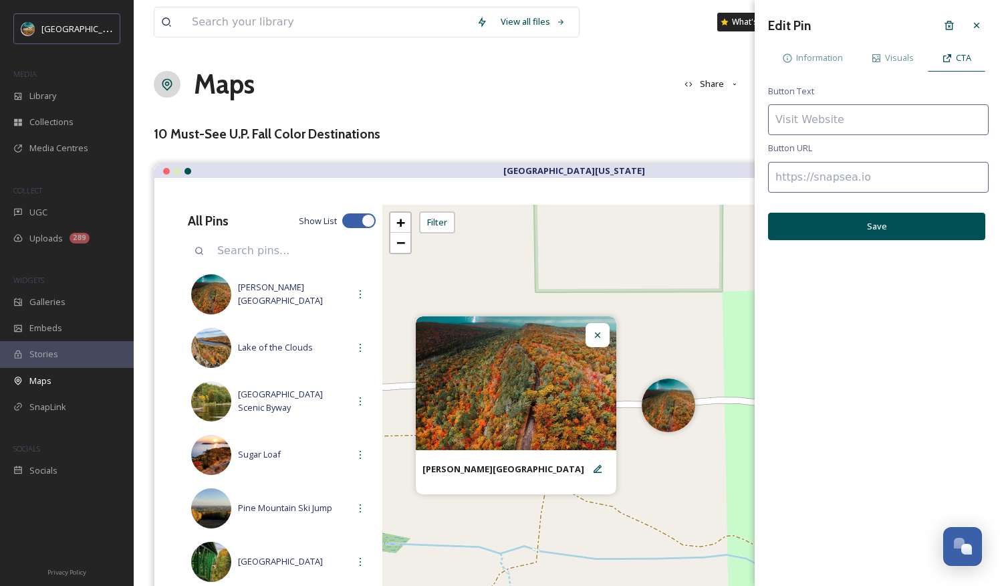
click at [837, 170] on input at bounding box center [878, 177] width 221 height 31
paste input "[URL][DOMAIN_NAME][PERSON_NAME]"
type input "[URL][DOMAIN_NAME][PERSON_NAME]"
click at [856, 226] on button "Save" at bounding box center [876, 226] width 217 height 27
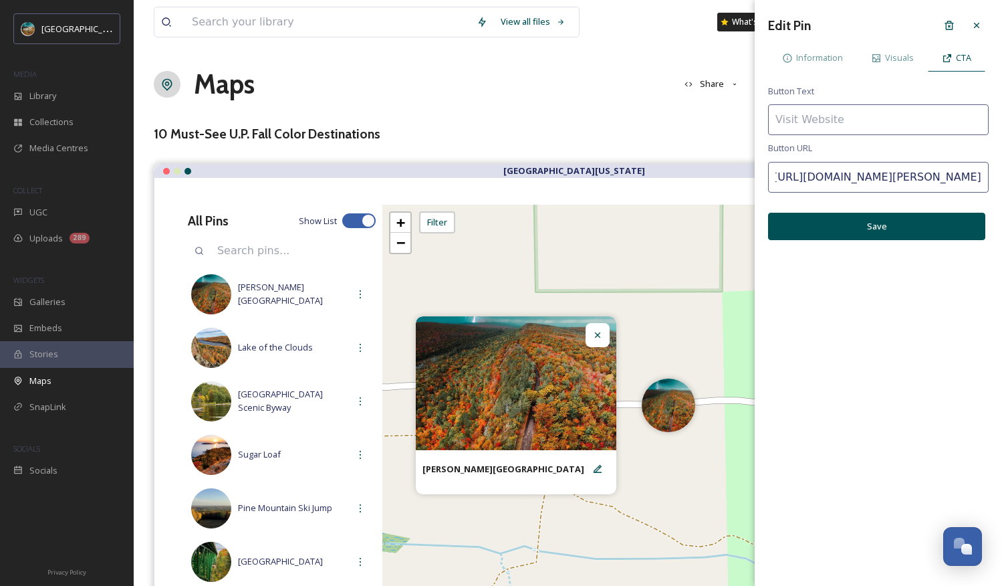
scroll to position [0, 0]
click at [842, 61] on span "Information" at bounding box center [819, 57] width 47 height 13
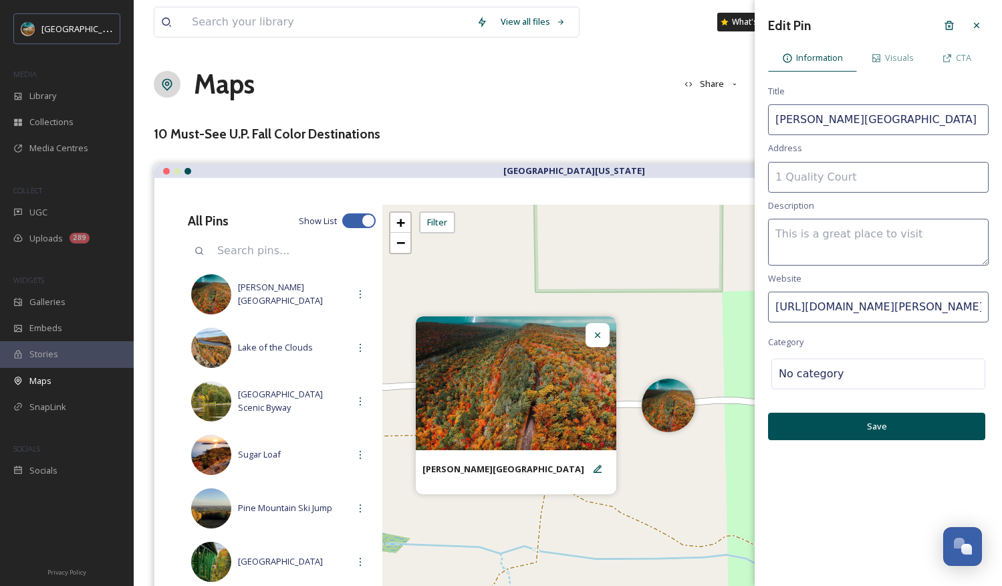
click at [856, 423] on button "Save" at bounding box center [876, 425] width 217 height 27
click at [856, 27] on div at bounding box center [977, 25] width 24 height 24
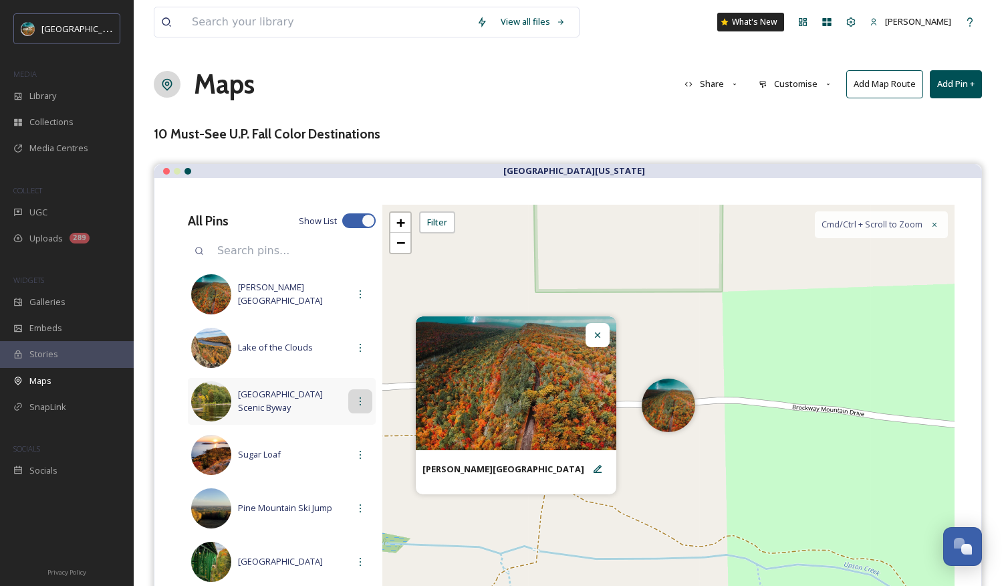
click at [355, 402] on icon at bounding box center [360, 401] width 11 height 11
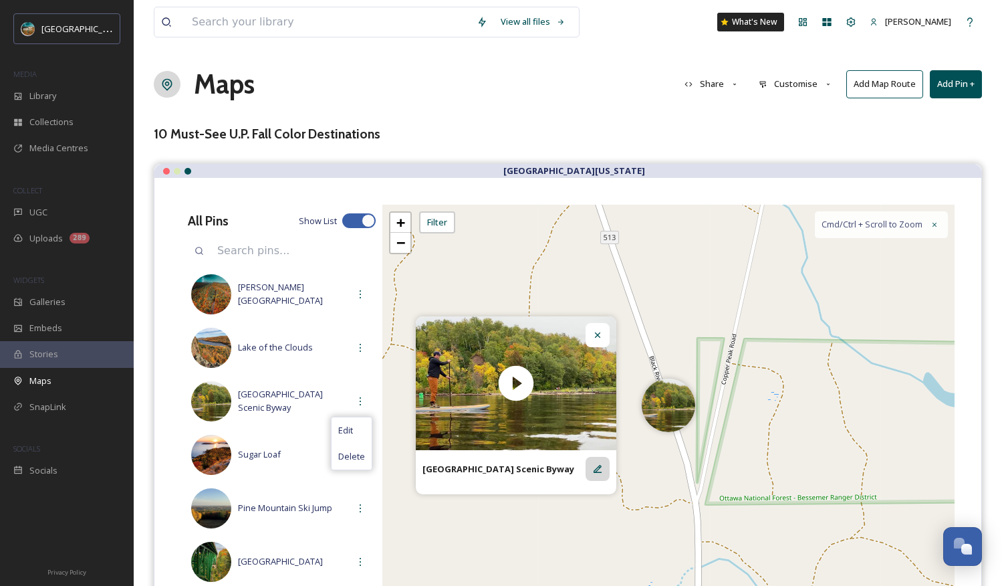
click at [602, 472] on icon at bounding box center [597, 468] width 11 height 11
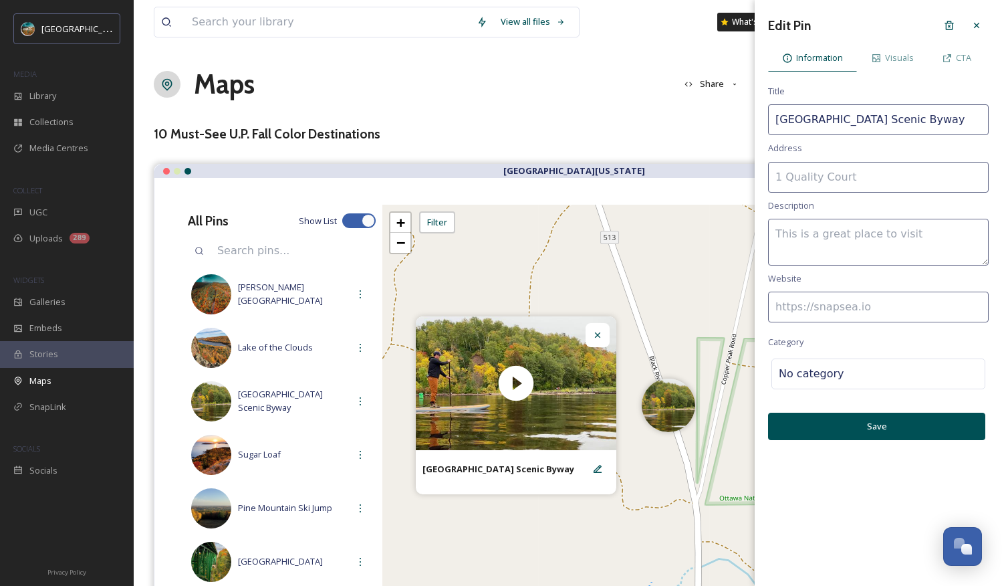
click at [832, 303] on input at bounding box center [878, 306] width 221 height 31
paste input "[URL][DOMAIN_NAME]"
type input "[URL][DOMAIN_NAME]"
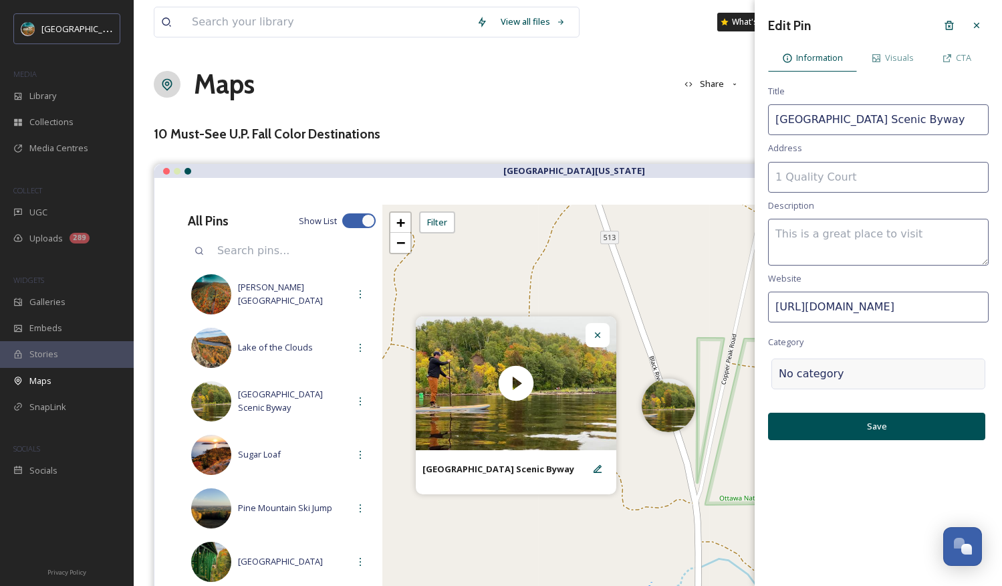
click at [856, 378] on div at bounding box center [911, 374] width 134 height 16
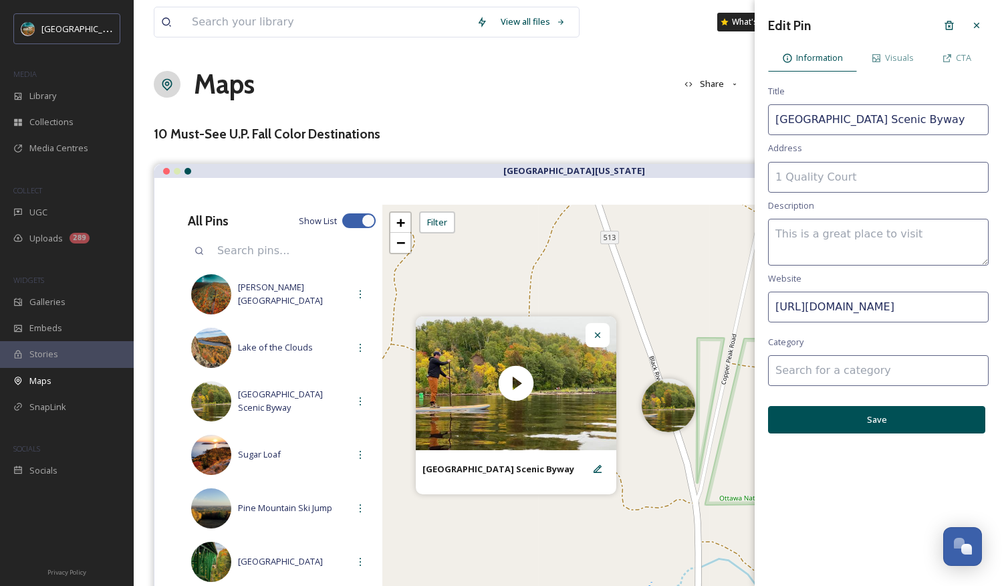
click at [856, 376] on input at bounding box center [878, 370] width 221 height 31
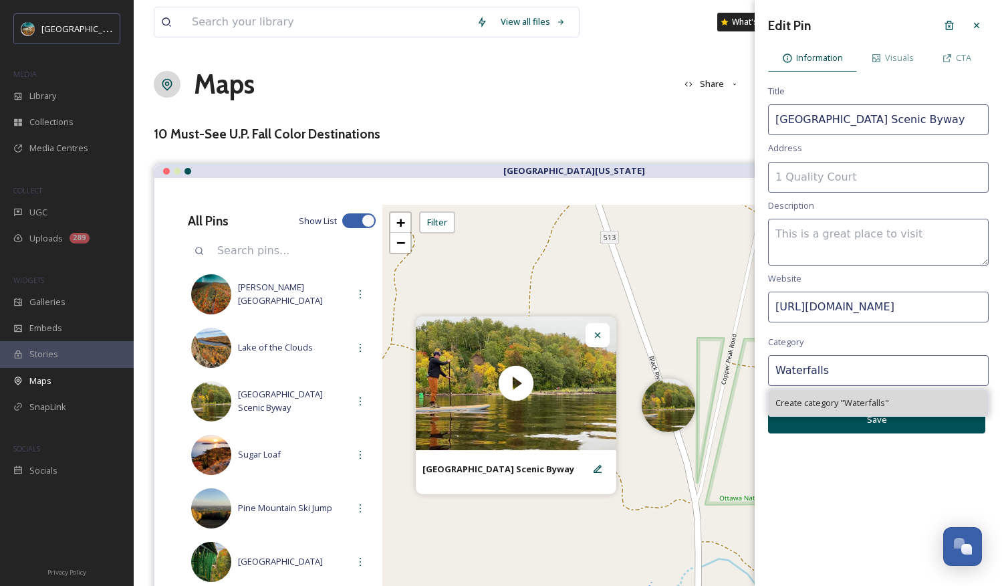
type input "Waterfalls"
click at [856, 402] on span "Create category " Waterfalls "" at bounding box center [832, 402] width 114 height 13
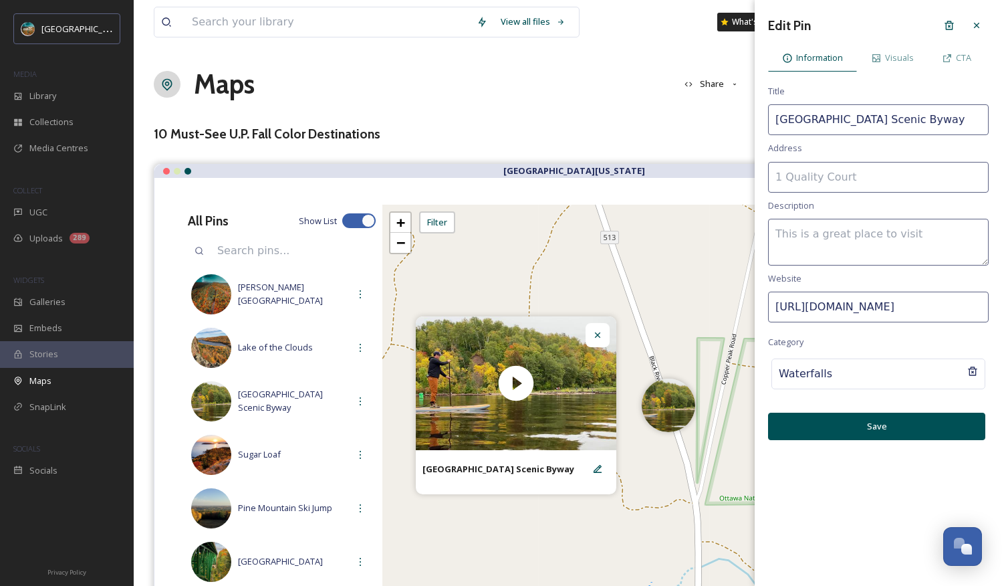
click at [856, 425] on button "Save" at bounding box center [876, 425] width 217 height 27
click at [856, 55] on span "CTA" at bounding box center [963, 57] width 15 height 13
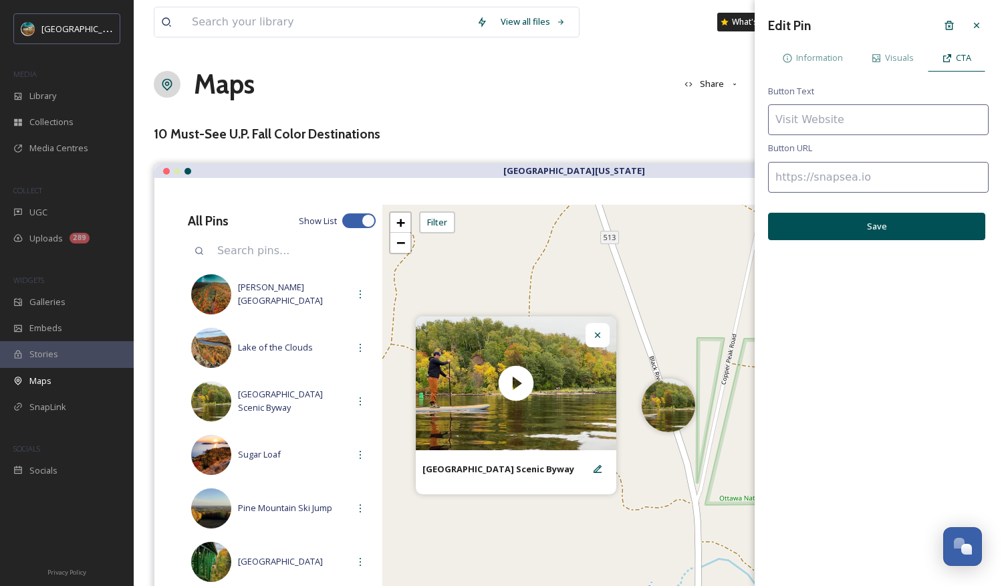
click at [856, 174] on input at bounding box center [878, 177] width 221 height 31
paste input "[URL][DOMAIN_NAME]"
type input "[URL][DOMAIN_NAME]"
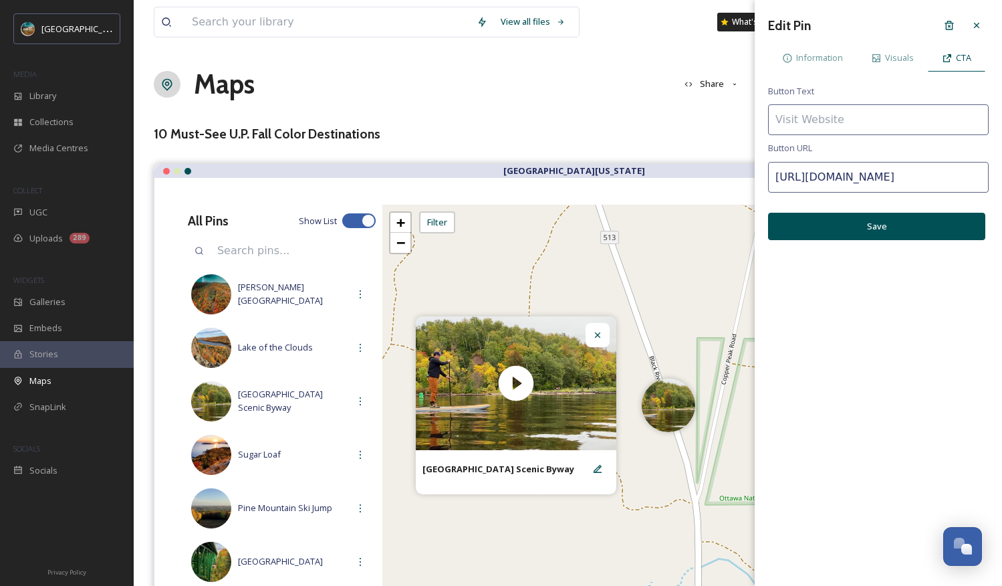
click at [856, 233] on button "Save" at bounding box center [876, 226] width 217 height 27
click at [848, 127] on input at bounding box center [878, 119] width 221 height 31
click at [856, 232] on button "Save" at bounding box center [876, 226] width 217 height 27
click at [856, 30] on div at bounding box center [977, 25] width 24 height 24
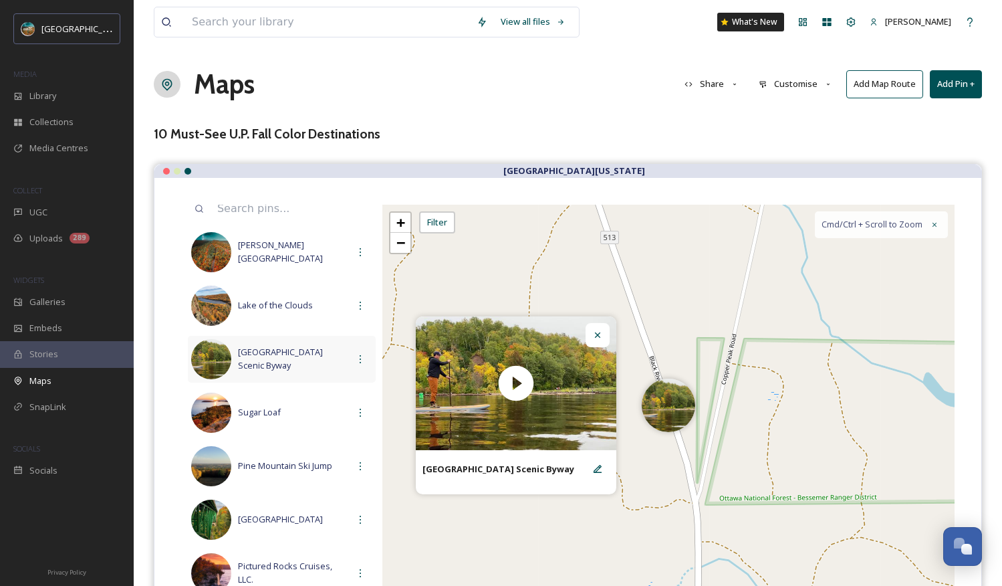
scroll to position [123, 0]
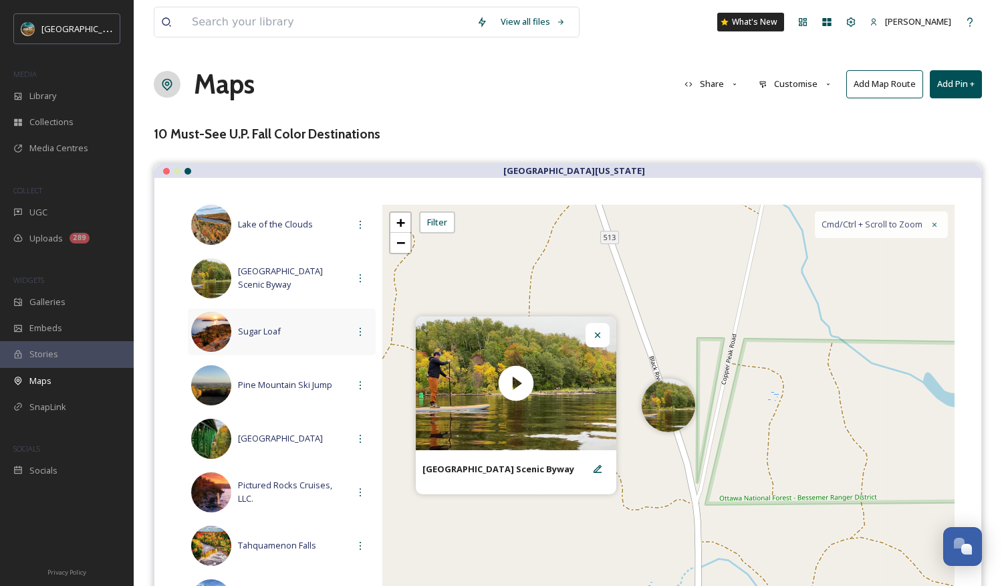
click at [261, 332] on span "Sugar Loaf" at bounding box center [293, 331] width 110 height 13
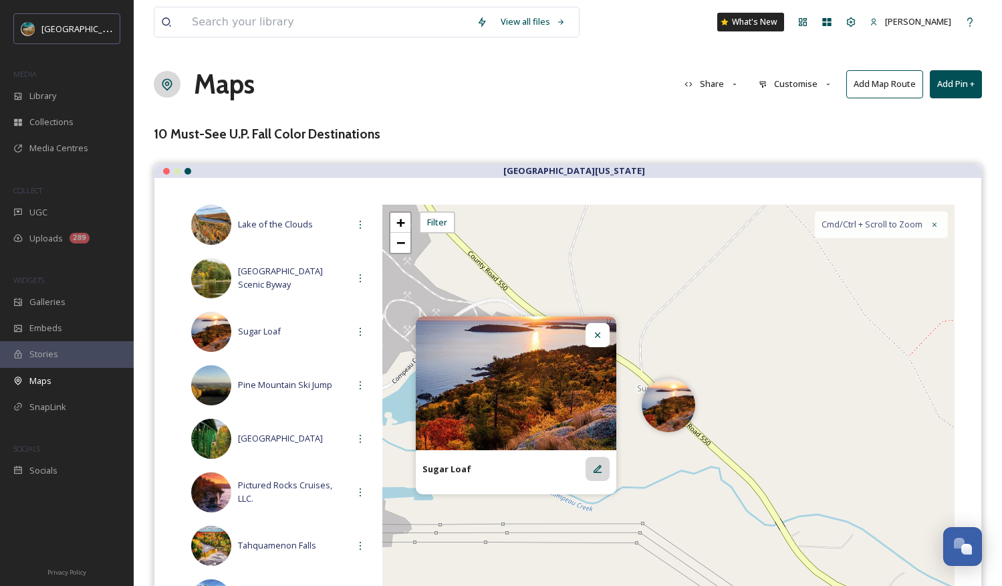
click at [603, 475] on div at bounding box center [598, 469] width 24 height 24
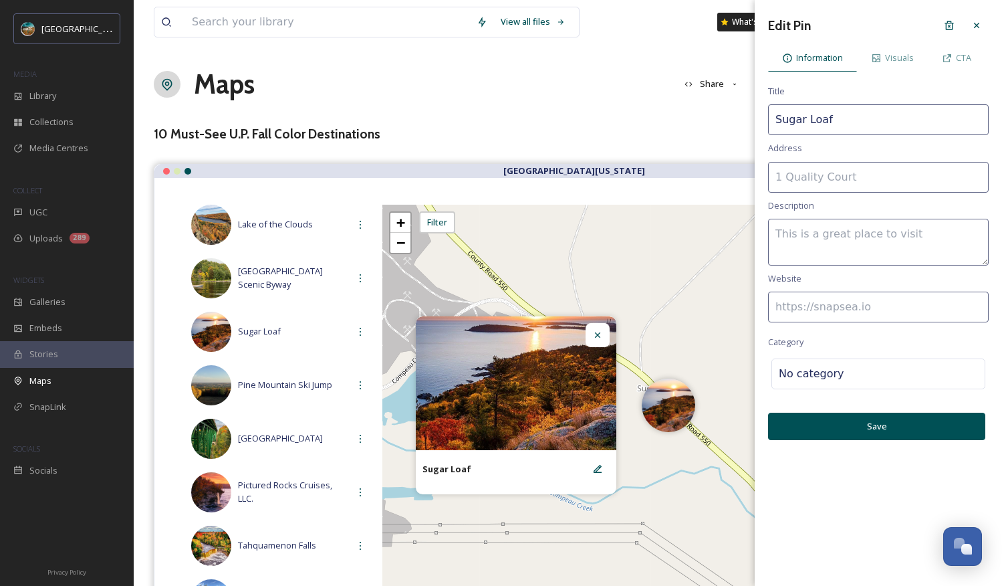
click at [813, 119] on input "Sugar Loaf" at bounding box center [878, 119] width 221 height 31
click at [842, 121] on input "Sugarloaf" at bounding box center [878, 119] width 221 height 31
type input "Sugarloaf Mountain"
click at [819, 315] on input at bounding box center [878, 306] width 221 height 31
paste input "[URL][DOMAIN_NAME]"
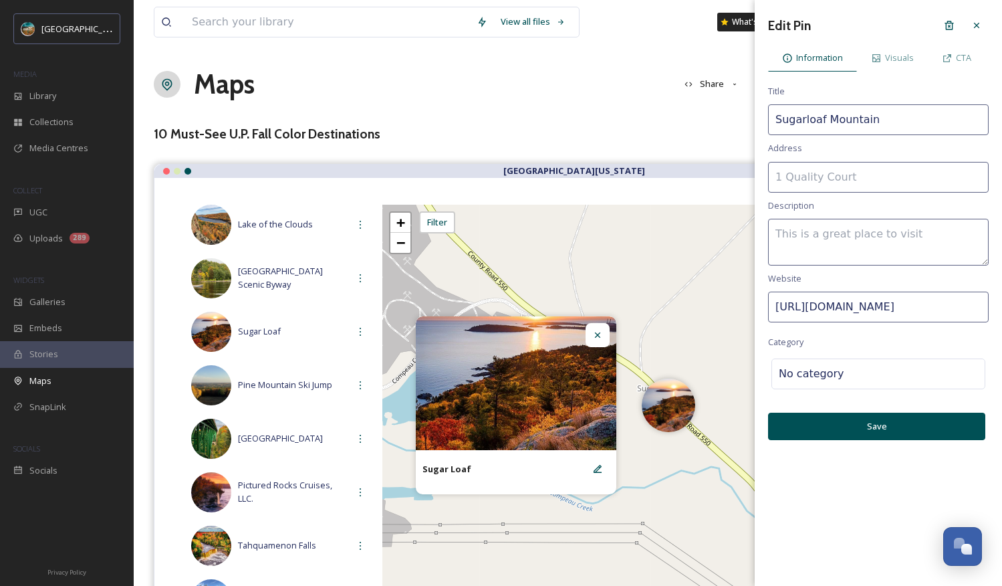
scroll to position [0, 79]
type input "[URL][DOMAIN_NAME]"
click at [846, 382] on div "No category" at bounding box center [878, 373] width 214 height 31
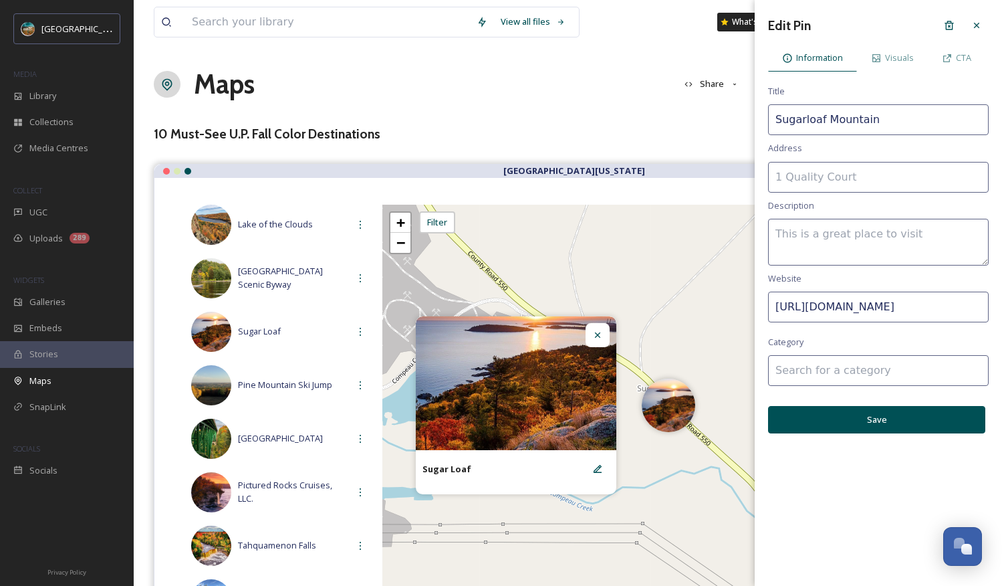
click at [856, 370] on input at bounding box center [878, 370] width 221 height 31
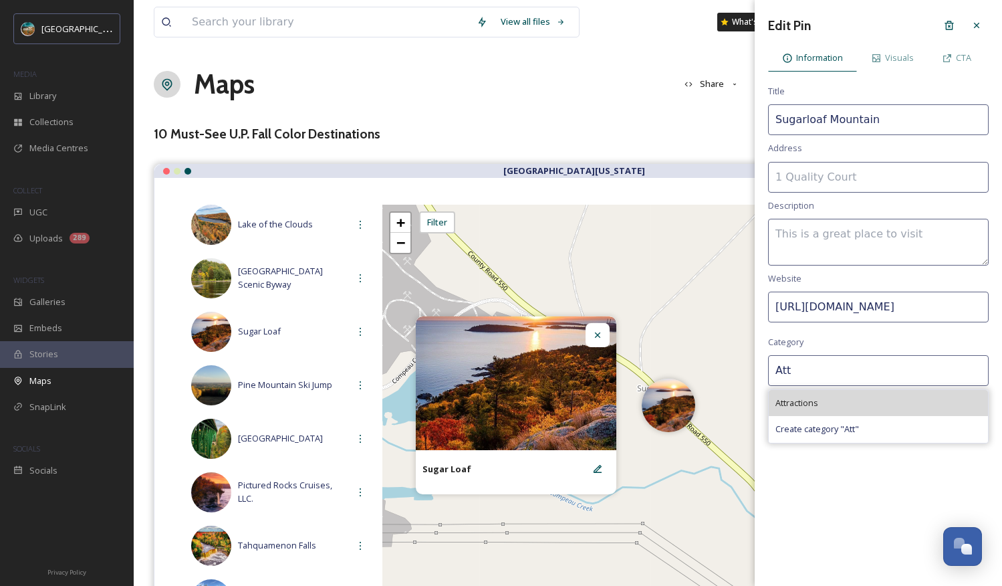
type input "Att"
click at [856, 400] on div "Attractions" at bounding box center [878, 403] width 219 height 26
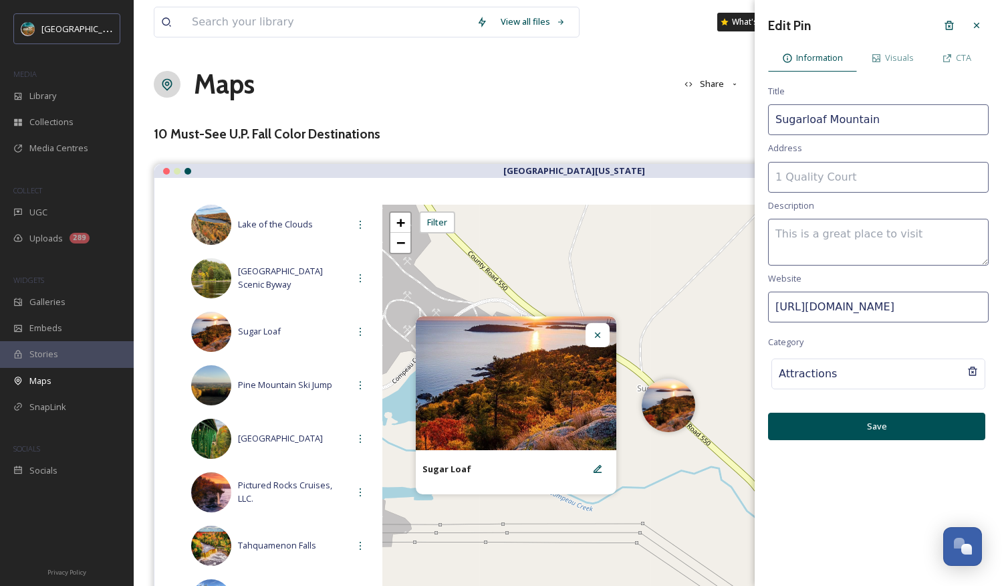
click at [856, 414] on button "Save" at bounding box center [876, 425] width 217 height 27
click at [856, 51] on span "CTA" at bounding box center [963, 57] width 15 height 13
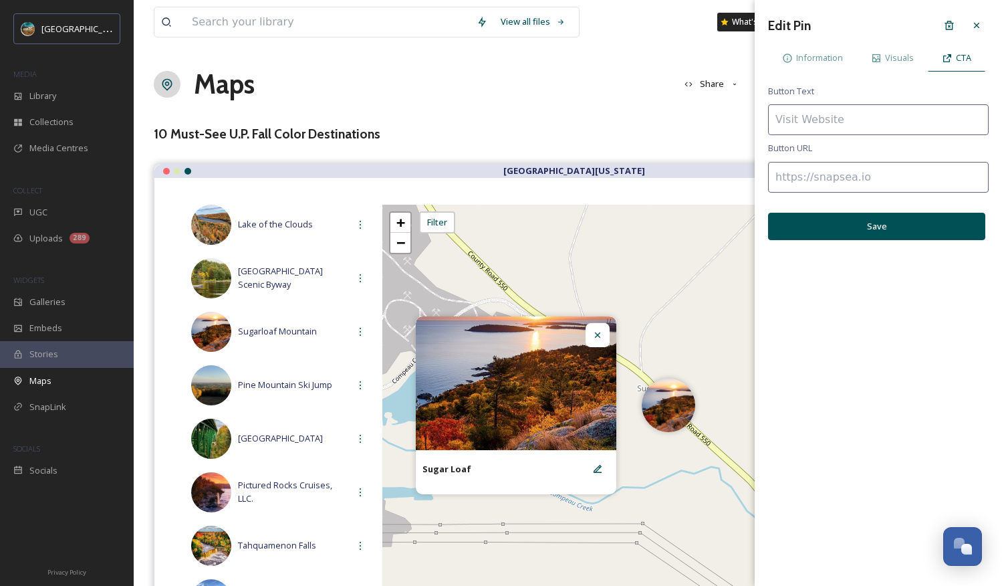
click at [855, 188] on input at bounding box center [878, 177] width 221 height 31
paste input "[URL][DOMAIN_NAME]"
type input "[URL][DOMAIN_NAME]"
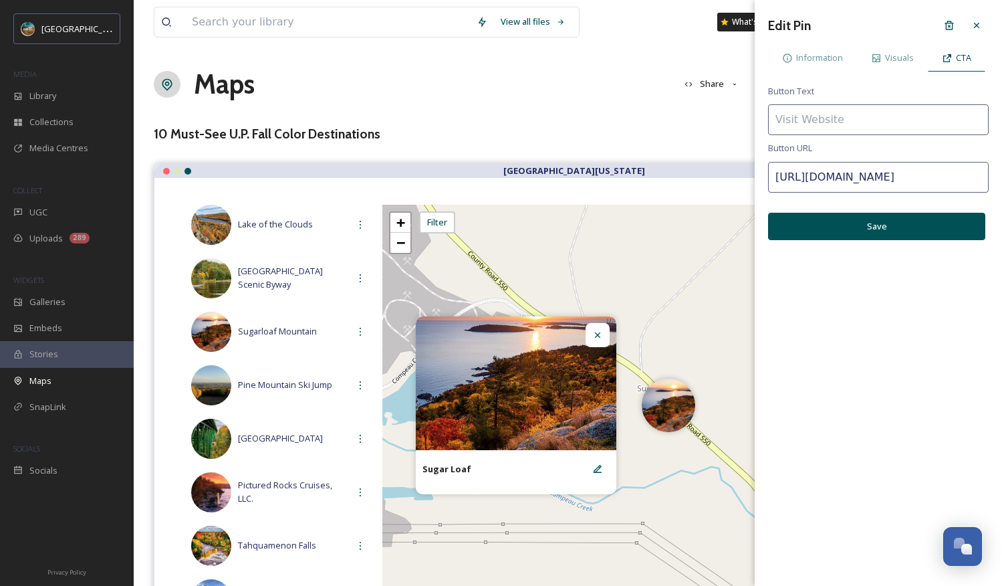
click at [848, 115] on input at bounding box center [878, 119] width 221 height 31
type input "Visit Website"
click at [856, 217] on button "Save" at bounding box center [876, 226] width 217 height 27
click at [856, 222] on button "Save" at bounding box center [876, 226] width 217 height 27
click at [856, 28] on icon at bounding box center [976, 25] width 11 height 11
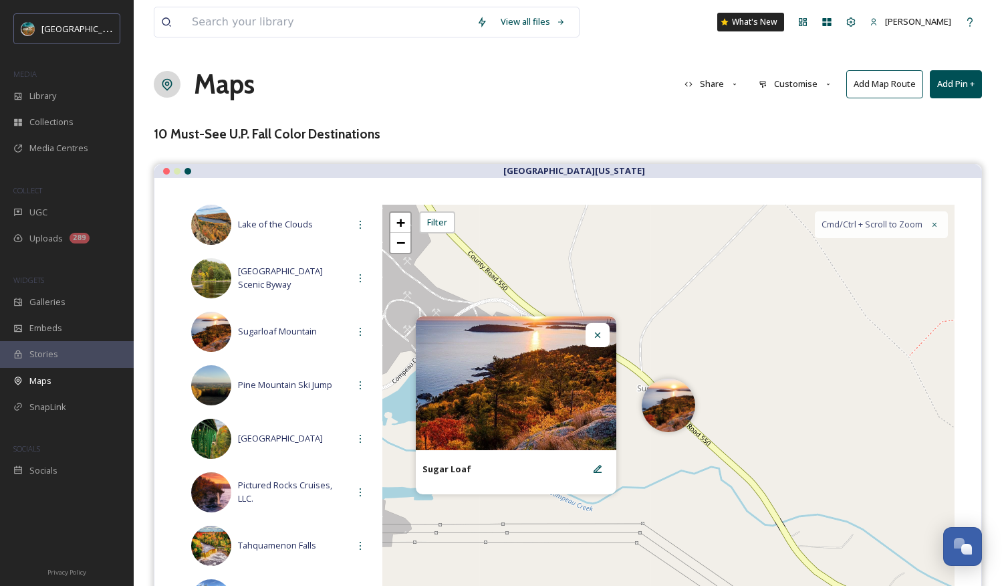
click at [469, 464] on div "Sugar Loaf" at bounding box center [515, 469] width 187 height 24
click at [601, 336] on icon at bounding box center [597, 335] width 11 height 11
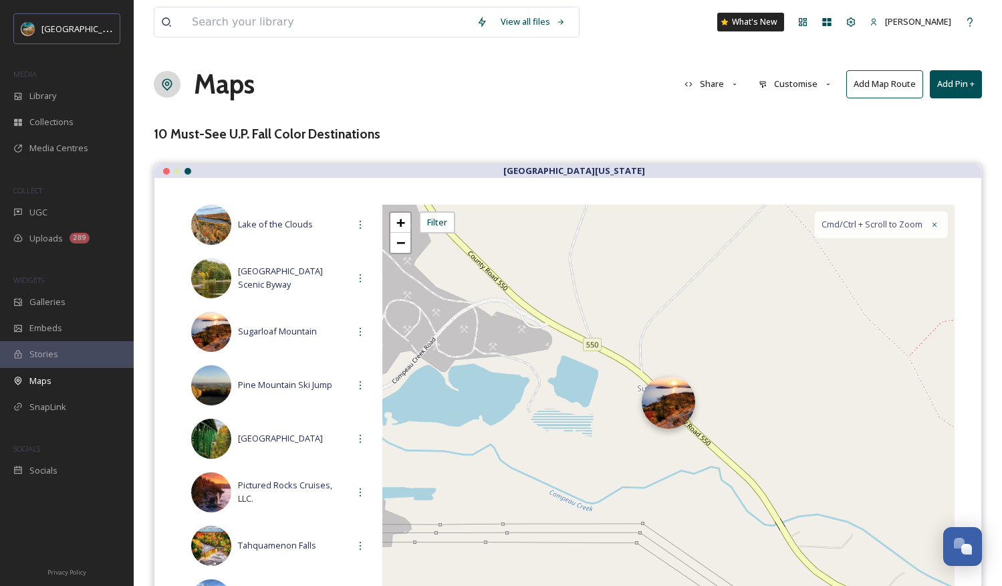
click at [672, 409] on div at bounding box center [668, 401] width 53 height 53
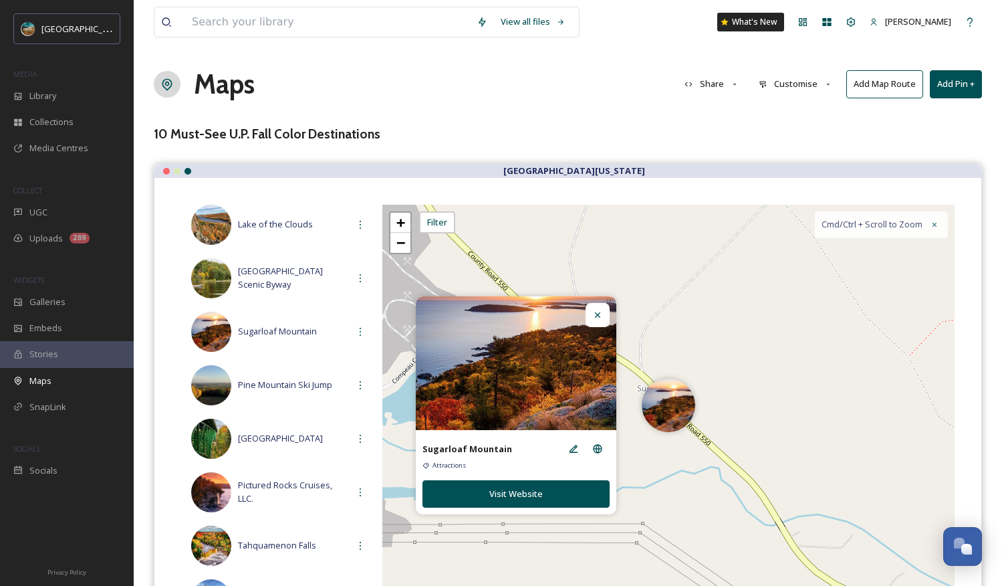
click at [594, 319] on icon at bounding box center [597, 315] width 11 height 11
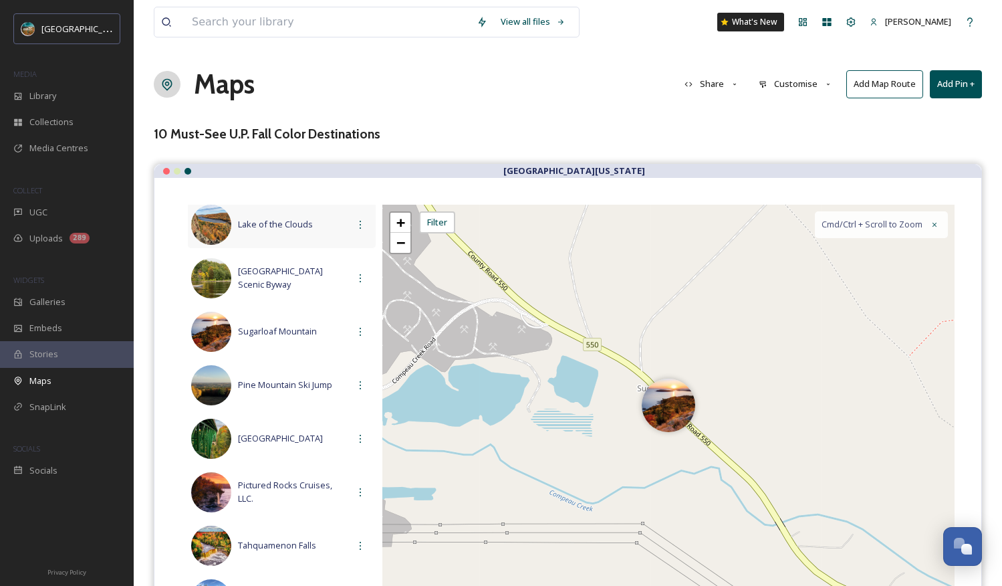
click at [295, 211] on div "Lake of the Clouds" at bounding box center [282, 224] width 188 height 47
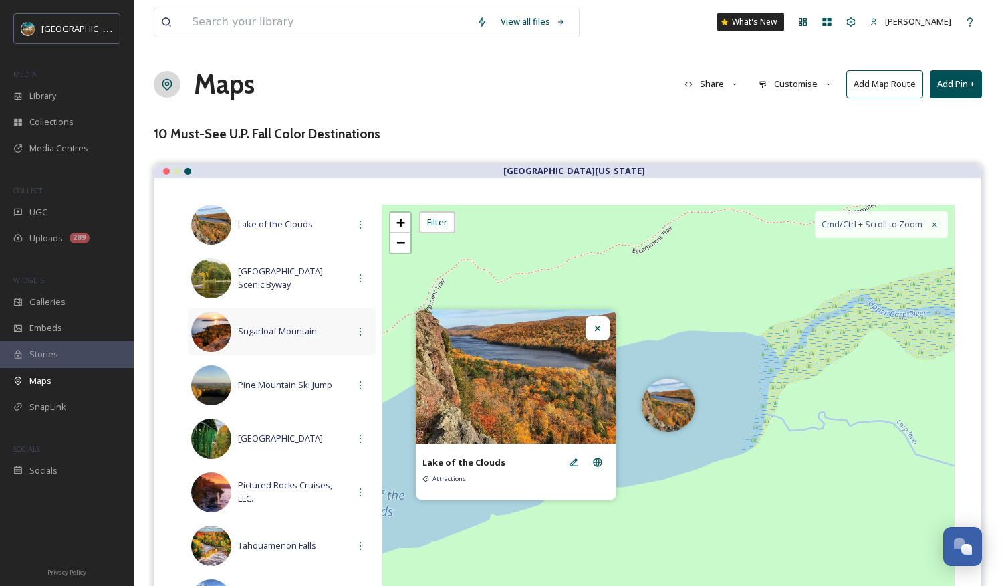
click at [278, 338] on div "Sugarloaf Mountain" at bounding box center [282, 331] width 188 height 47
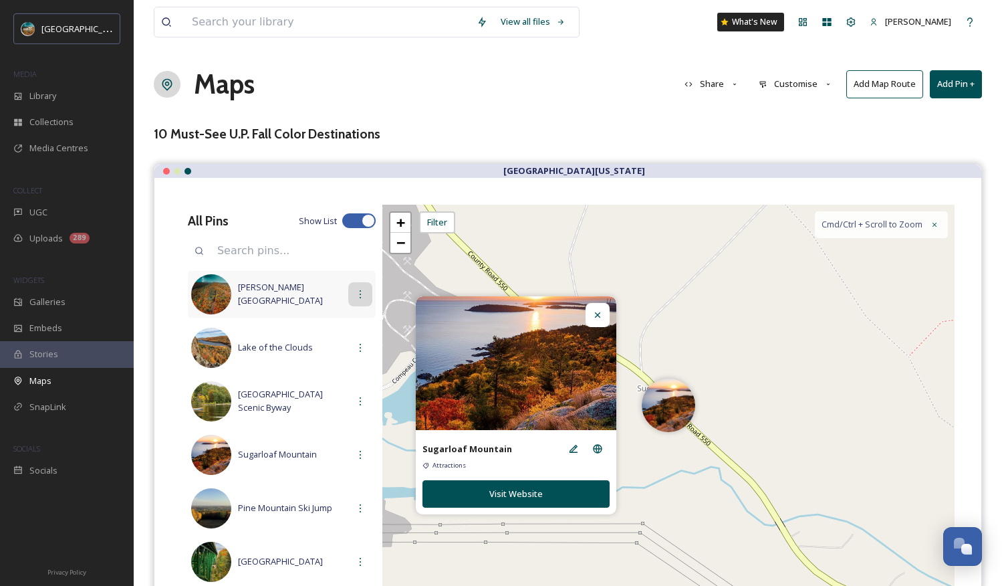
click at [356, 297] on icon at bounding box center [360, 294] width 11 height 11
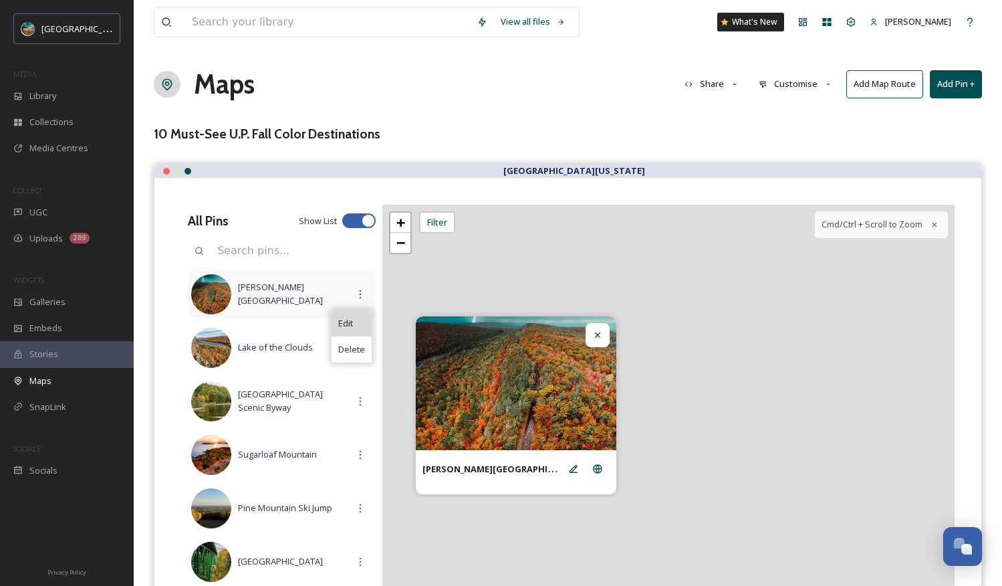
click at [352, 322] on div "Edit" at bounding box center [352, 323] width 40 height 26
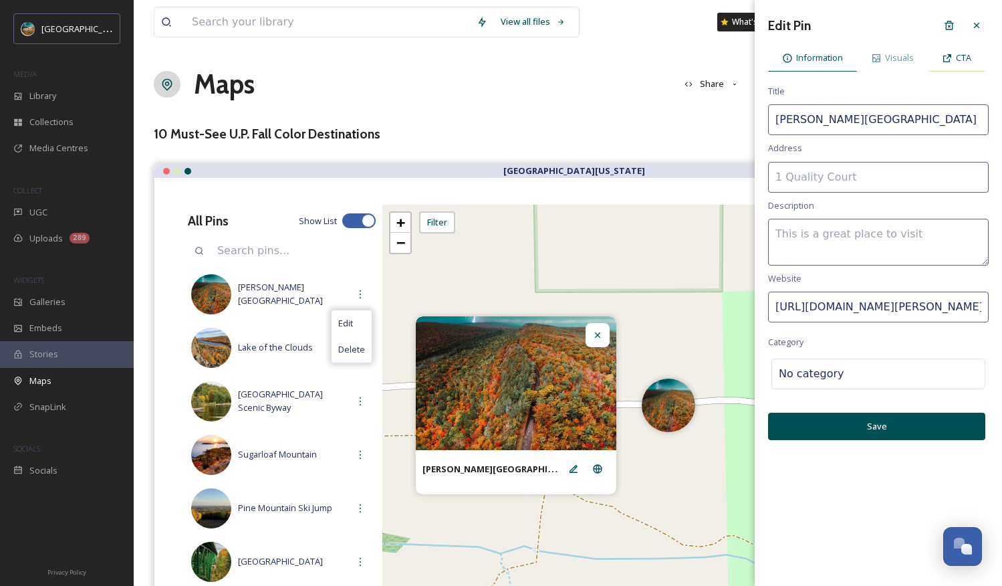
click at [856, 53] on icon at bounding box center [947, 58] width 11 height 11
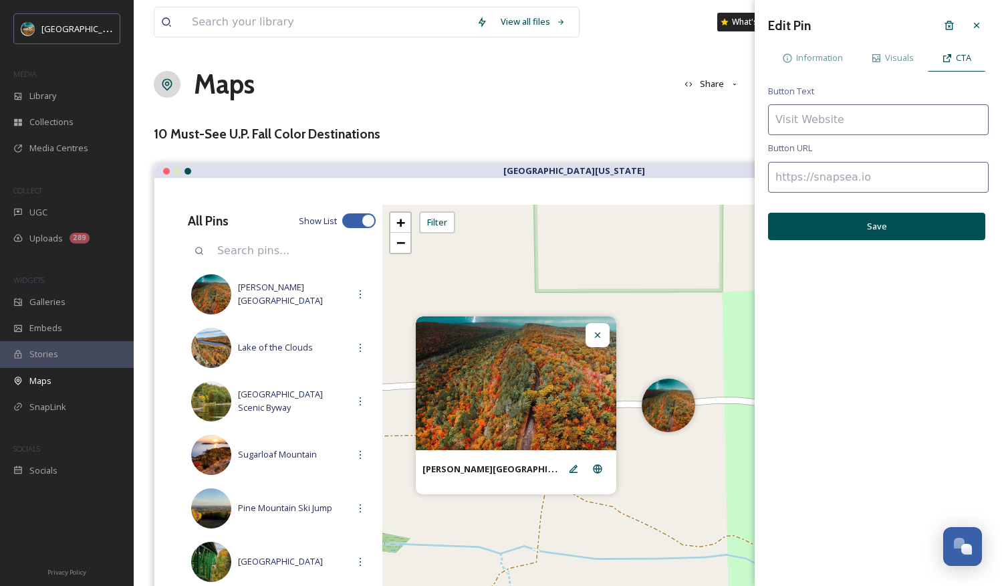
click at [834, 118] on input at bounding box center [878, 119] width 221 height 31
type input "Visit Website"
click at [824, 174] on input at bounding box center [878, 177] width 221 height 31
paste input "[URL][DOMAIN_NAME][PERSON_NAME]"
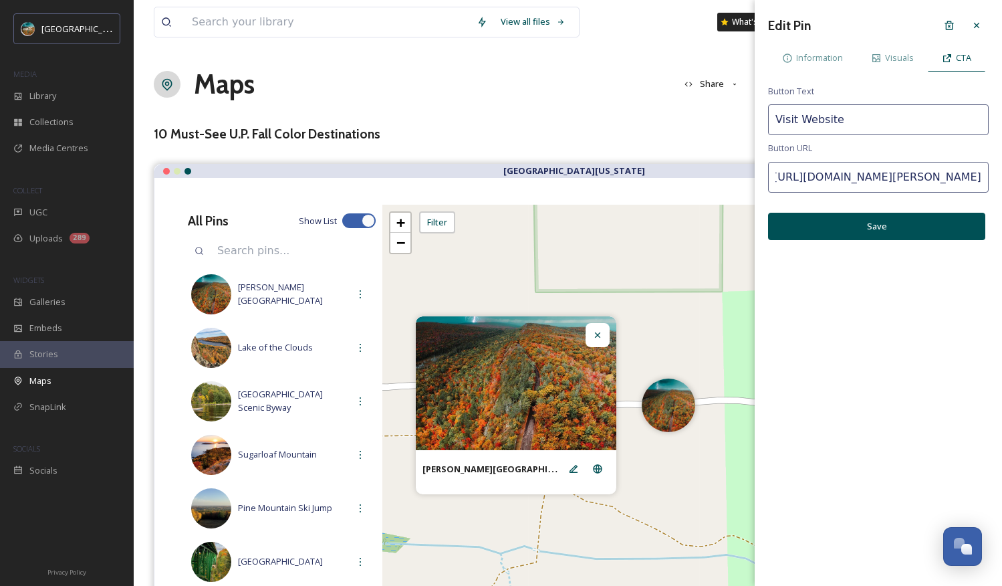
type input "[URL][DOMAIN_NAME][PERSON_NAME]"
click at [856, 223] on button "Save" at bounding box center [876, 226] width 217 height 27
click at [828, 58] on span "Information" at bounding box center [819, 57] width 47 height 13
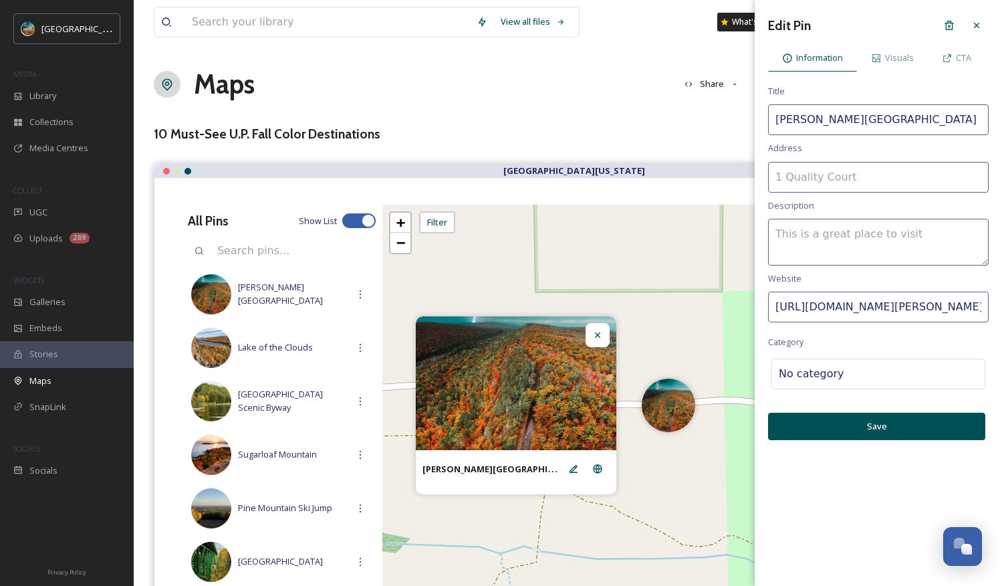
click at [856, 422] on button "Save" at bounding box center [876, 425] width 217 height 27
click at [856, 21] on icon at bounding box center [976, 25] width 11 height 11
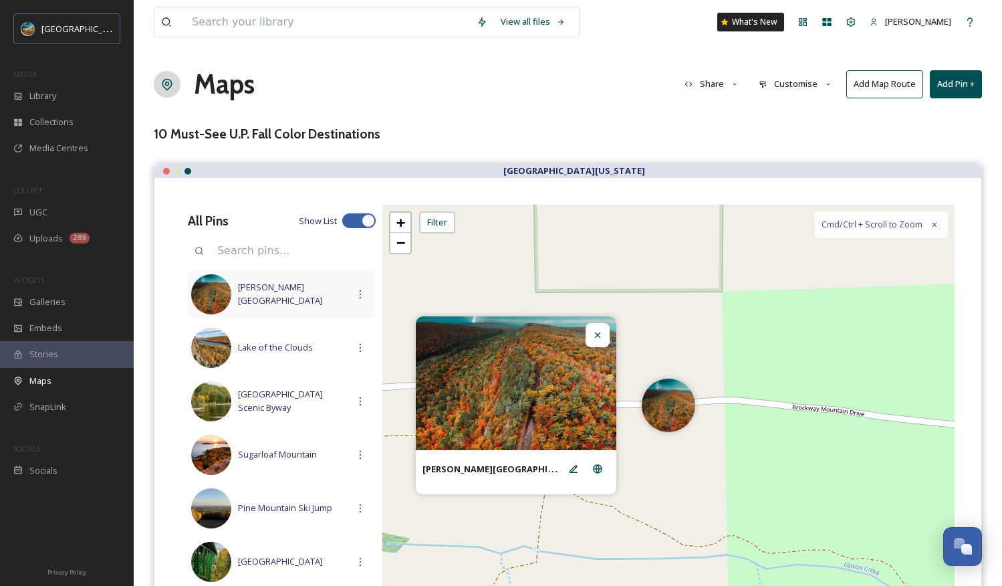
click at [287, 291] on span "[PERSON_NAME][GEOGRAPHIC_DATA]" at bounding box center [293, 293] width 110 height 25
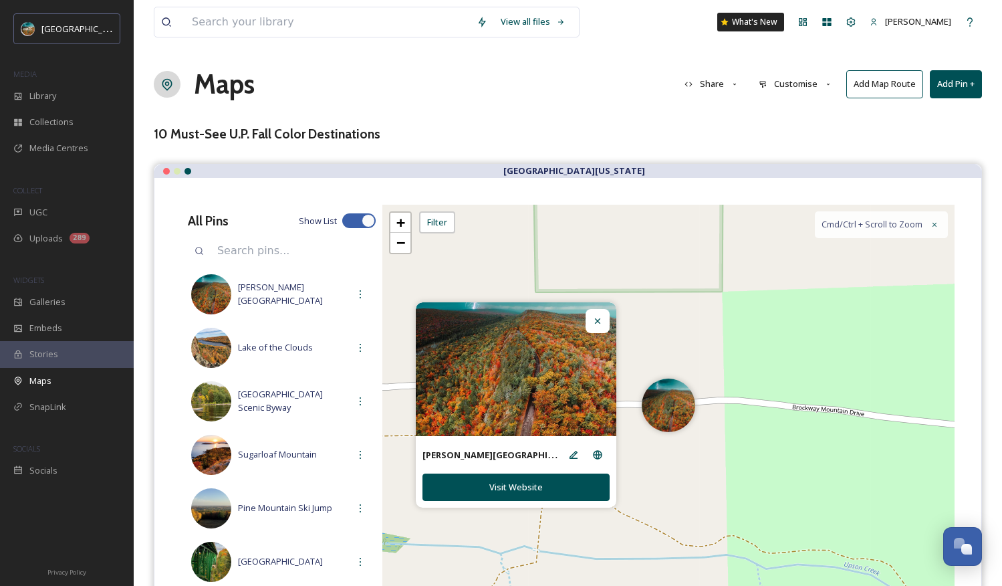
click at [616, 100] on div "Maps Share Customise Add Map Route Add Pin +" at bounding box center [568, 84] width 828 height 40
click at [295, 348] on span "Lake of the Clouds" at bounding box center [293, 347] width 110 height 13
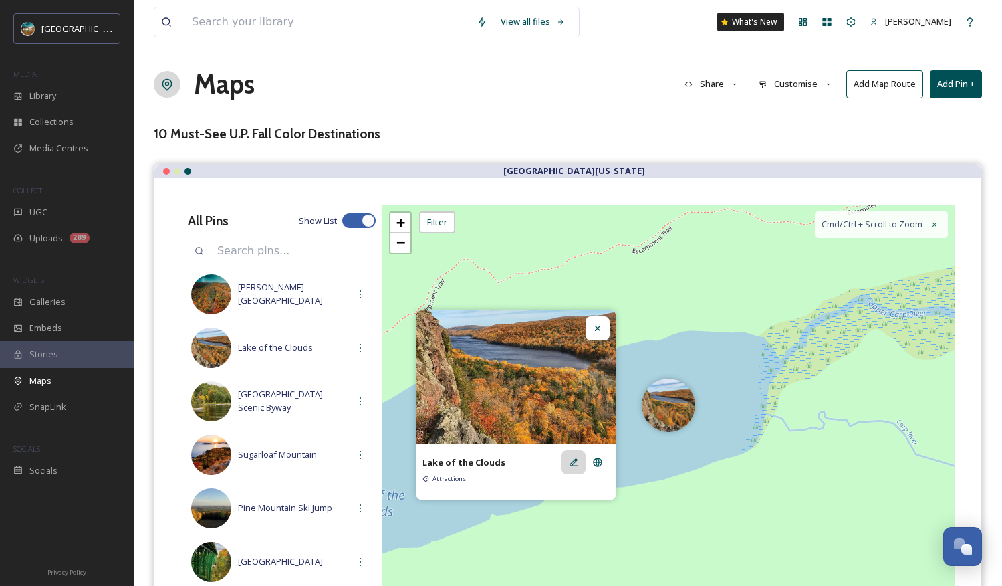
click at [574, 459] on icon at bounding box center [574, 462] width 8 height 8
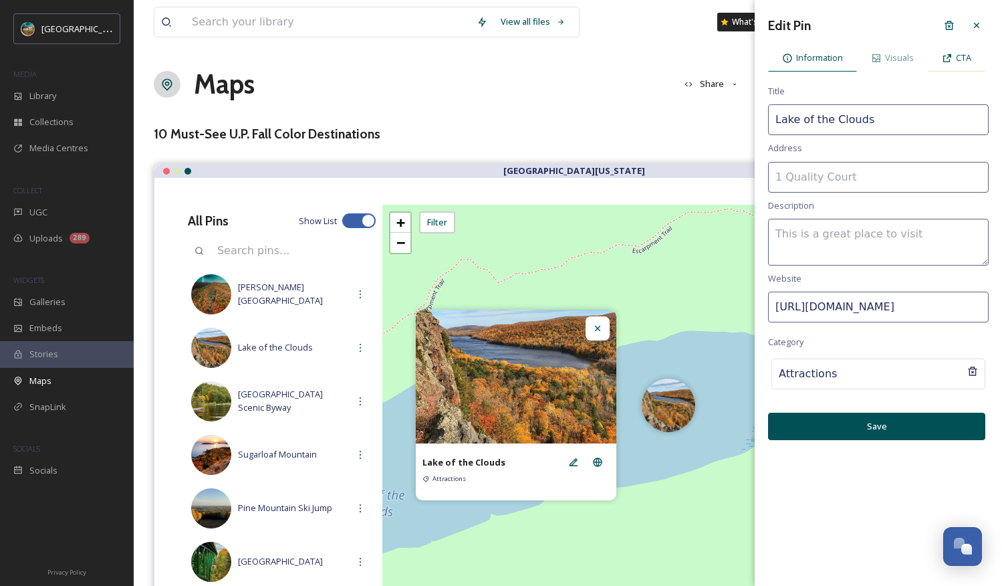
click at [856, 55] on div "CTA" at bounding box center [956, 57] width 57 height 27
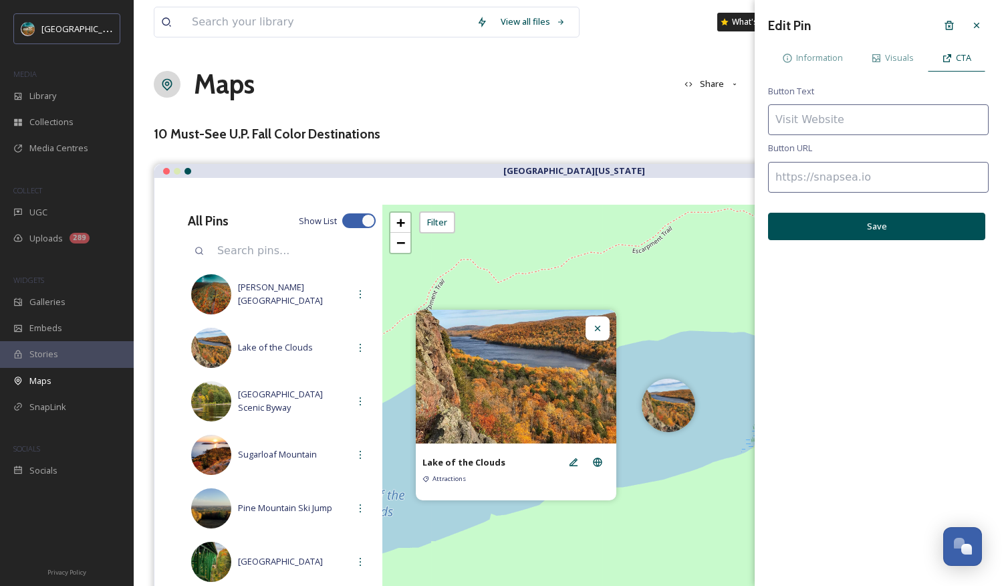
click at [856, 122] on input at bounding box center [878, 119] width 221 height 31
type input "Visit Website"
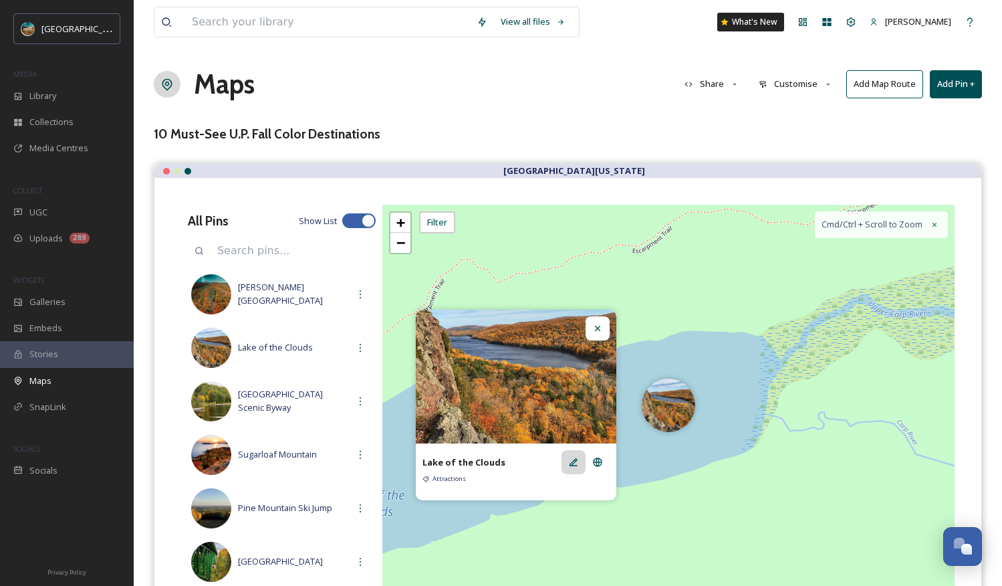
click at [580, 462] on div at bounding box center [574, 462] width 24 height 24
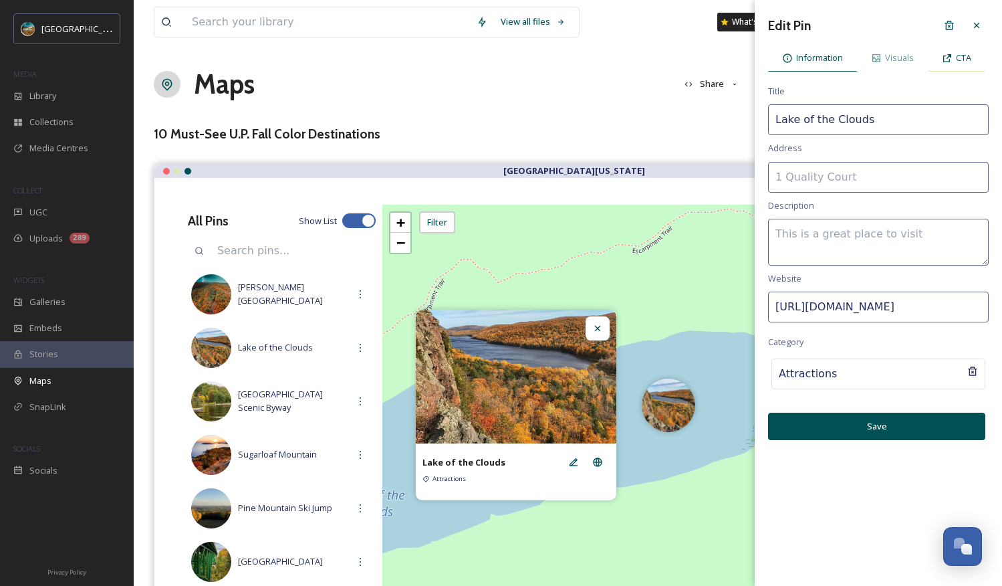
click at [856, 59] on span "CTA" at bounding box center [963, 57] width 15 height 13
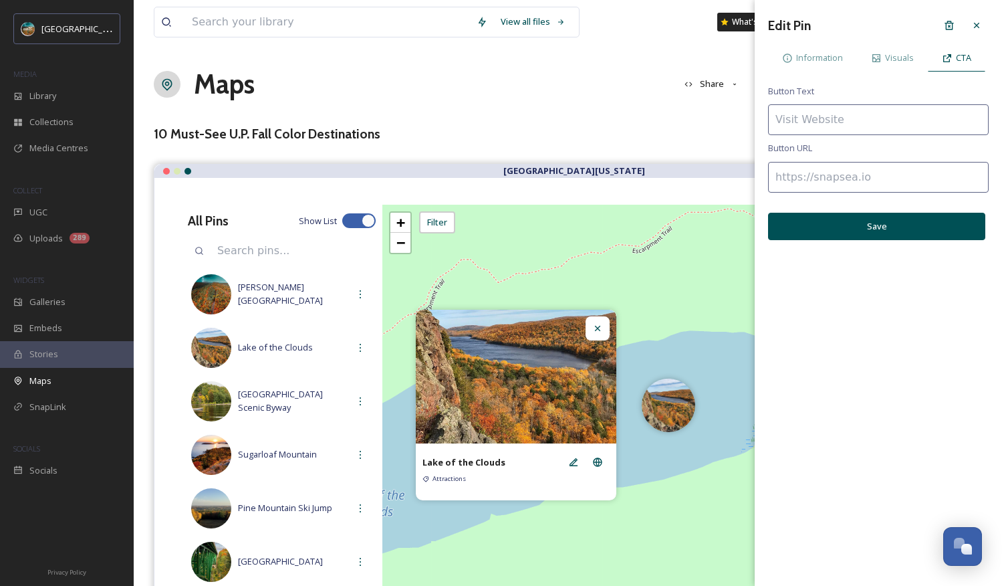
click at [838, 182] on input at bounding box center [878, 177] width 221 height 31
paste input "[URL][DOMAIN_NAME]"
type input "[URL][DOMAIN_NAME]"
click at [832, 111] on input at bounding box center [878, 119] width 221 height 31
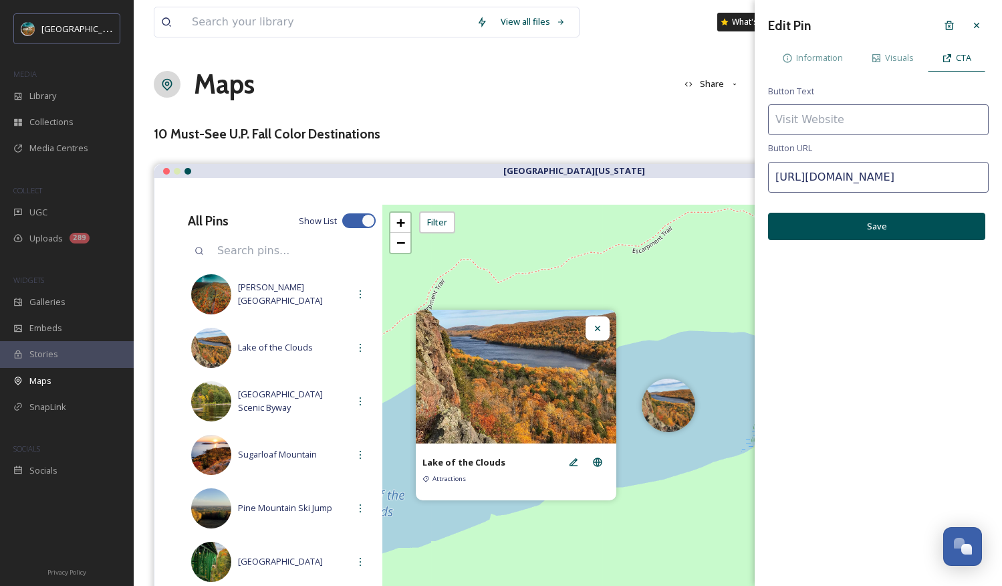
scroll to position [0, 0]
type input "Visit Website"
click at [856, 245] on div "Edit Pin Information Visuals CTA Button Text Visit Website Button URL [URL][DOM…" at bounding box center [878, 126] width 247 height 253
click at [856, 224] on button "Save" at bounding box center [876, 226] width 217 height 27
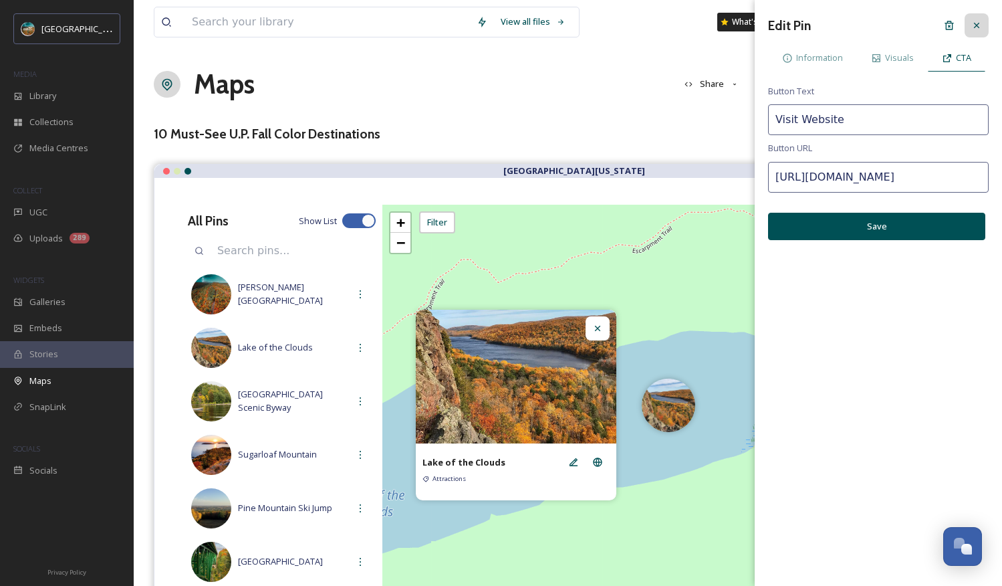
click at [856, 26] on icon at bounding box center [976, 25] width 11 height 11
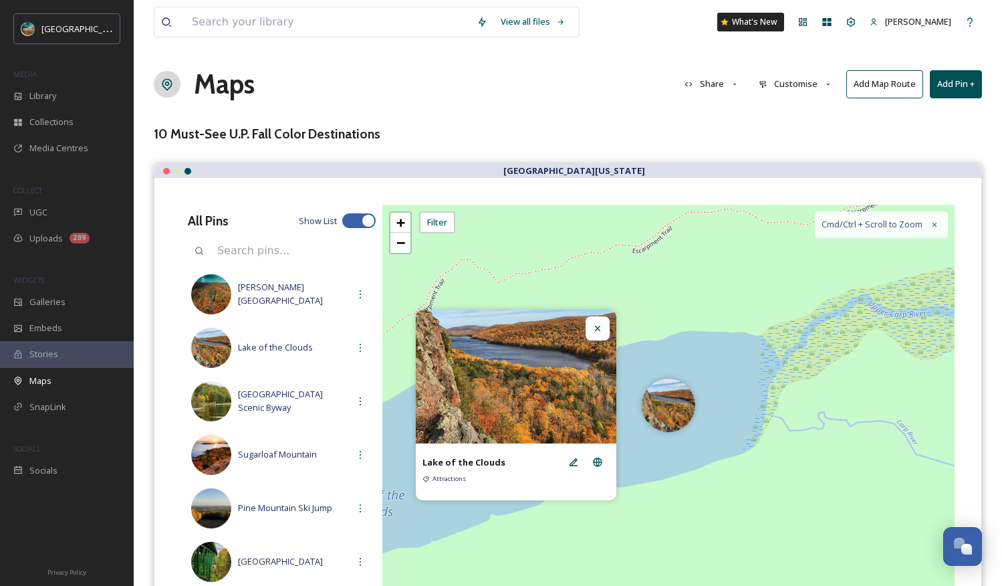
click at [598, 340] on img at bounding box center [516, 377] width 201 height 134
click at [603, 321] on div at bounding box center [598, 328] width 24 height 24
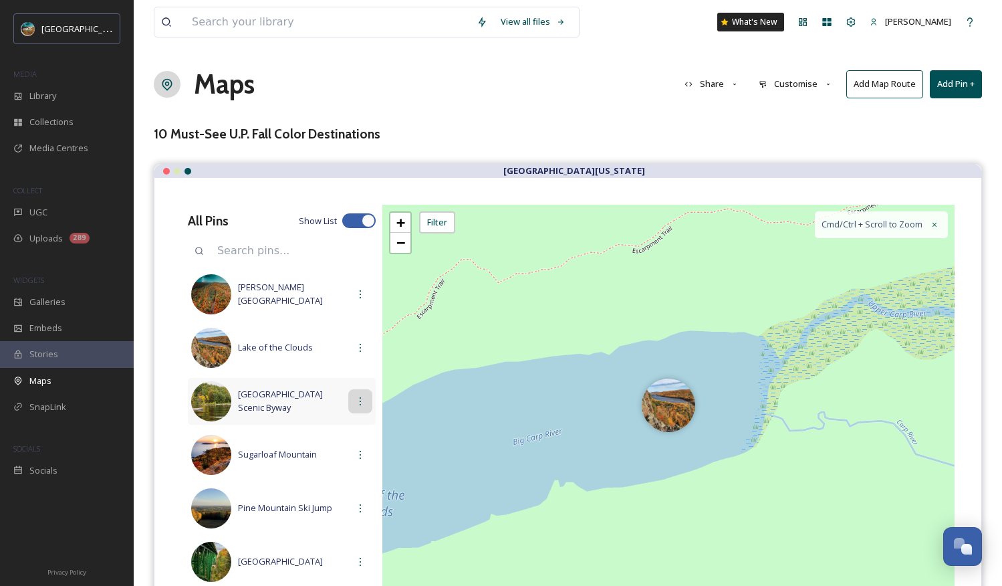
click at [355, 402] on icon at bounding box center [360, 401] width 11 height 11
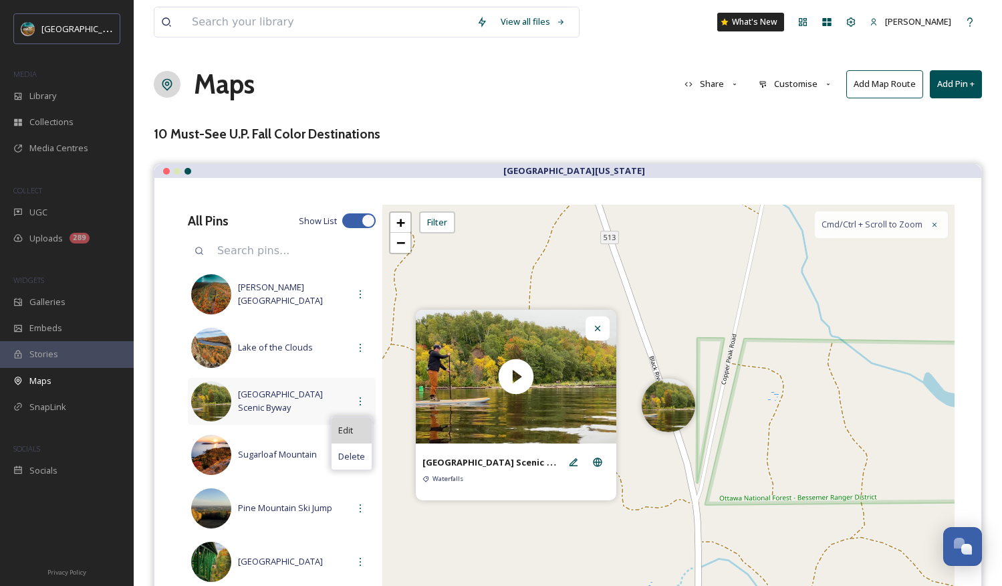
click at [338, 431] on span "Edit" at bounding box center [345, 430] width 15 height 13
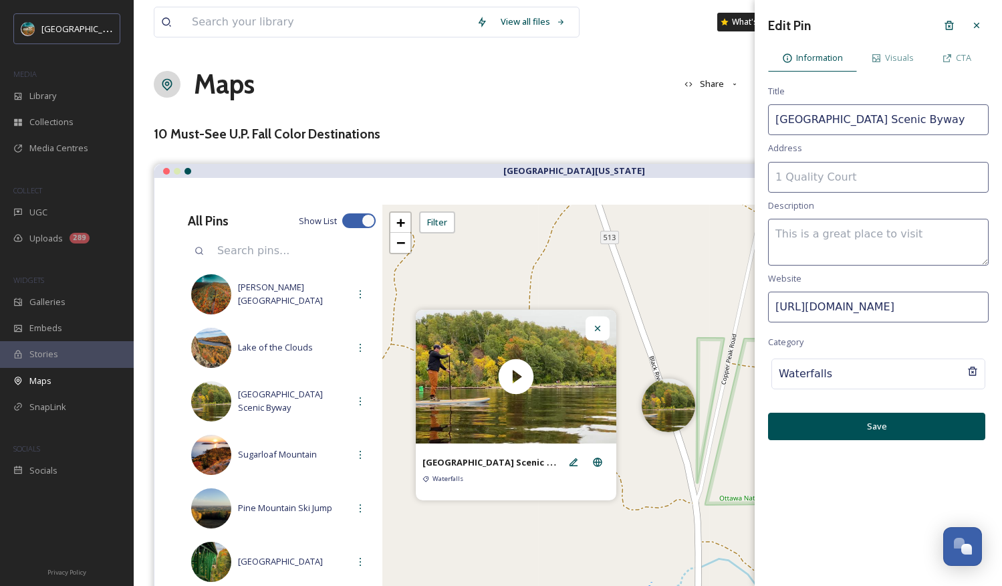
click at [856, 302] on input "[URL][DOMAIN_NAME]" at bounding box center [878, 306] width 221 height 31
click at [856, 304] on input "[URL][DOMAIN_NAME]" at bounding box center [878, 306] width 221 height 31
click at [856, 57] on span "CTA" at bounding box center [963, 57] width 15 height 13
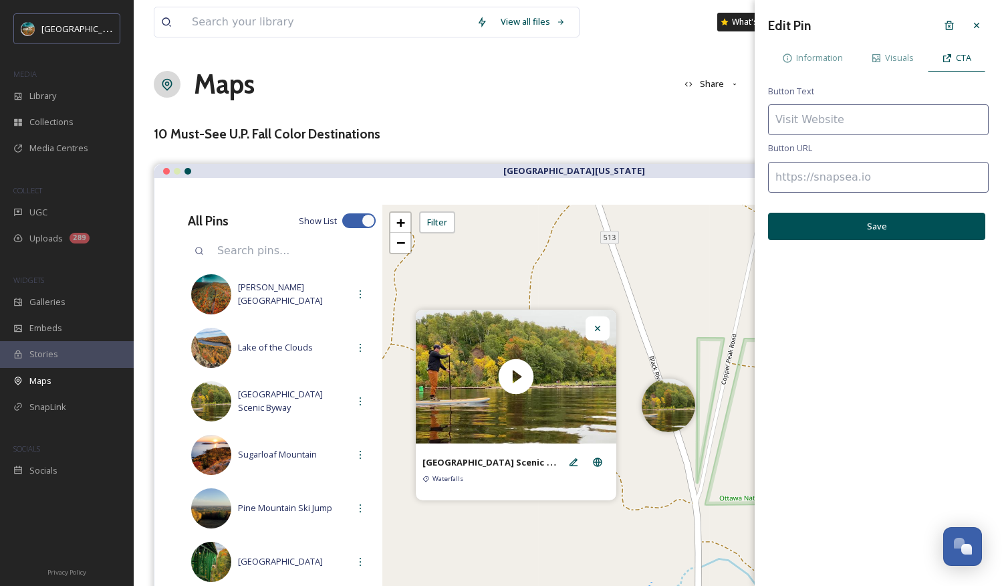
click at [825, 182] on input at bounding box center [878, 177] width 221 height 31
paste input "[URL][DOMAIN_NAME]"
type input "[URL][DOMAIN_NAME]"
click at [825, 122] on input at bounding box center [878, 119] width 221 height 31
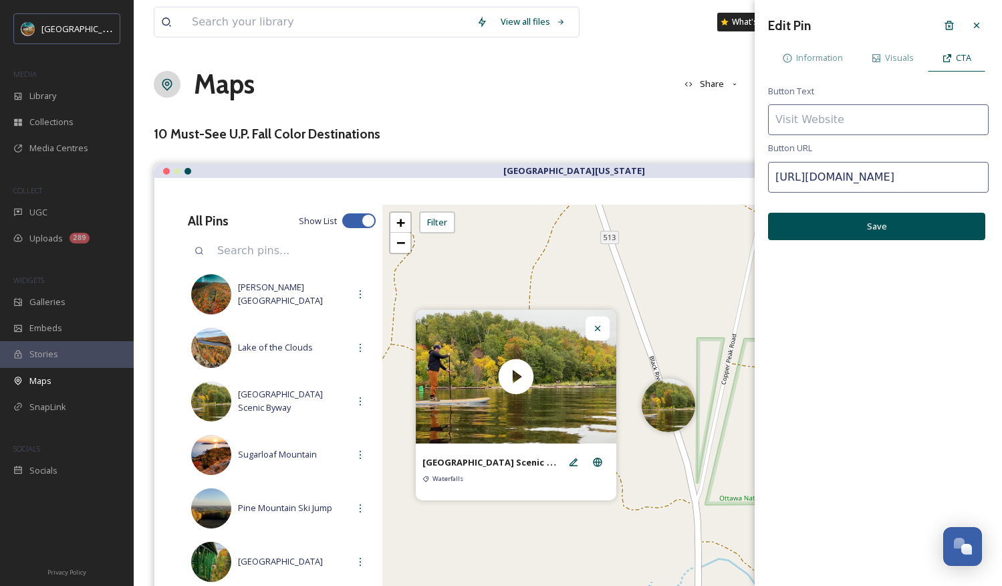
scroll to position [0, 0]
type input "Visit Website"
click at [856, 227] on button "Save" at bounding box center [876, 226] width 217 height 27
click at [856, 218] on button "Save" at bounding box center [876, 226] width 217 height 27
click at [856, 20] on icon at bounding box center [976, 25] width 11 height 11
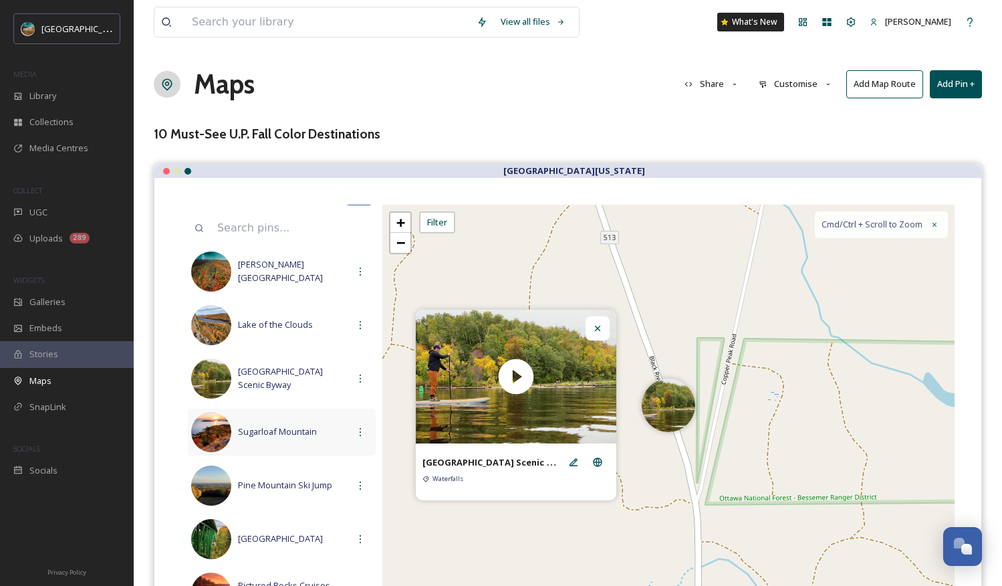
scroll to position [24, 0]
click at [353, 423] on div at bounding box center [360, 430] width 24 height 24
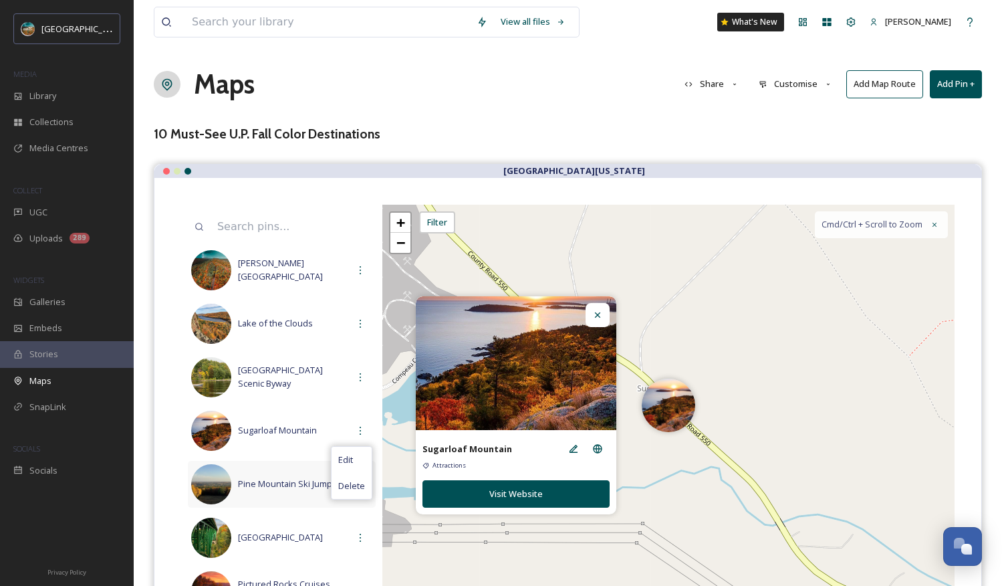
click at [279, 474] on div "Pine Mountain Ski Jump" at bounding box center [282, 484] width 188 height 47
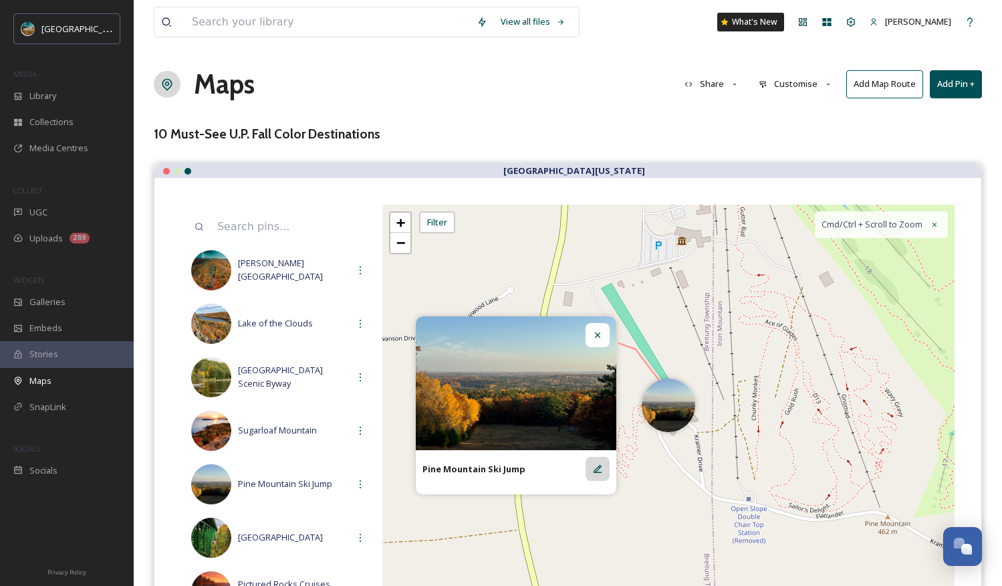
click at [601, 470] on icon at bounding box center [597, 468] width 11 height 11
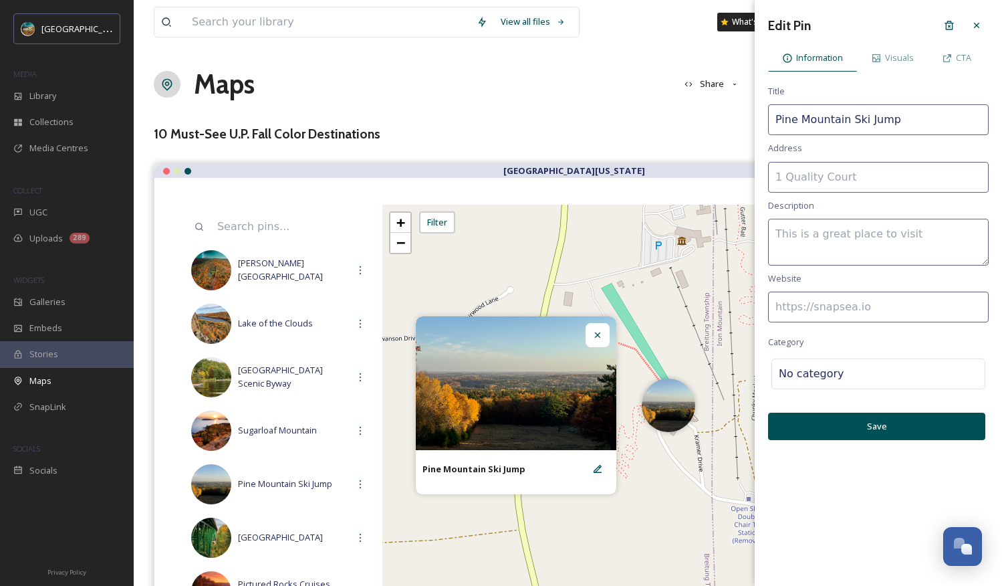
click at [834, 312] on input at bounding box center [878, 306] width 221 height 31
paste input "[URL][DOMAIN_NAME]"
type input "[URL][DOMAIN_NAME]"
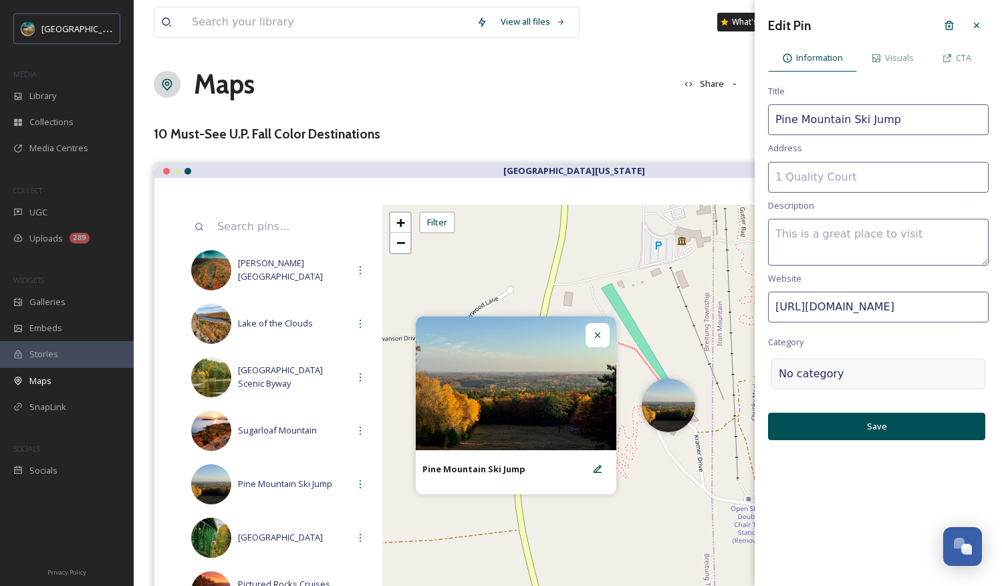
click at [854, 372] on div at bounding box center [911, 374] width 134 height 16
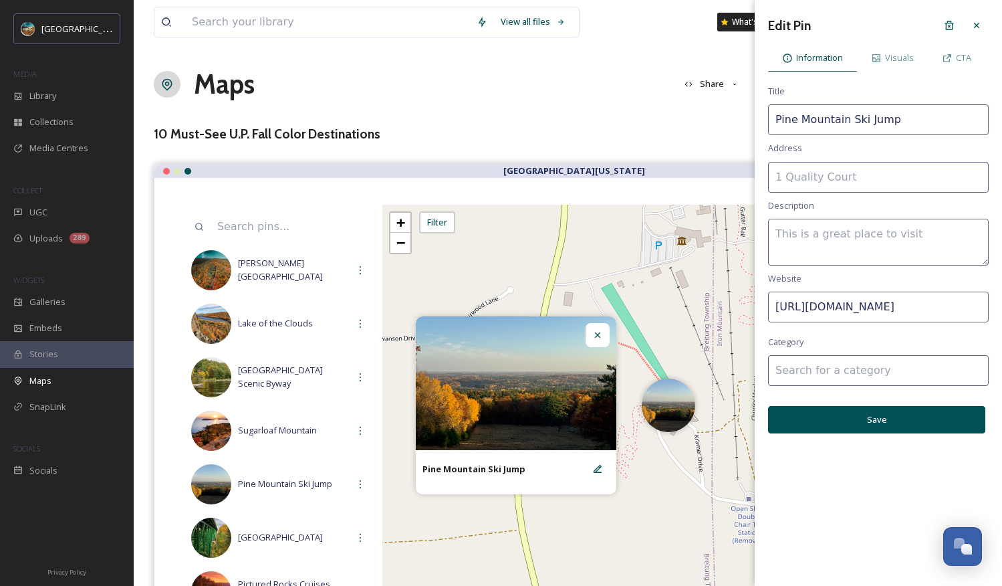
click at [854, 372] on input at bounding box center [878, 370] width 221 height 31
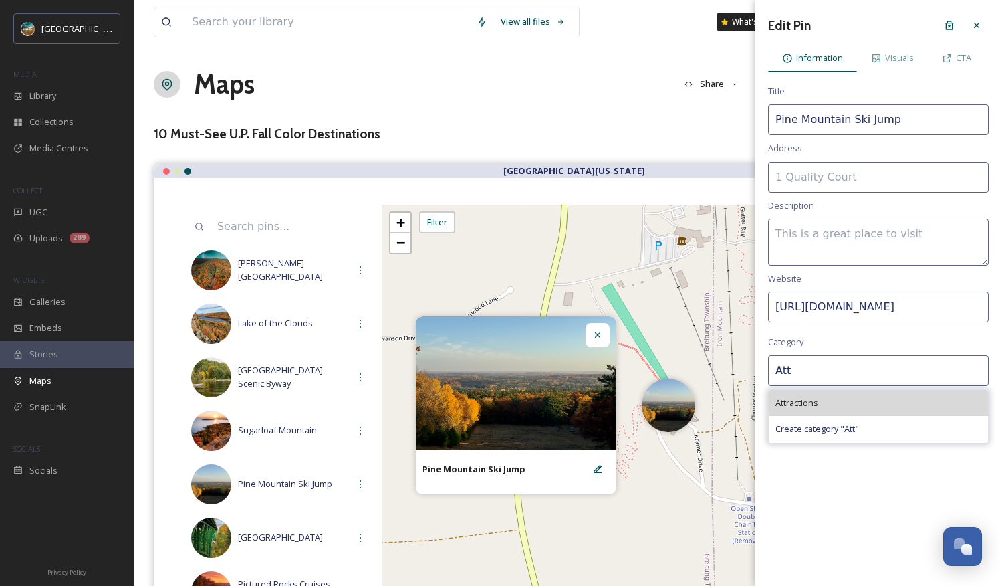
type input "Att"
click at [854, 406] on div "Attractions" at bounding box center [878, 403] width 219 height 26
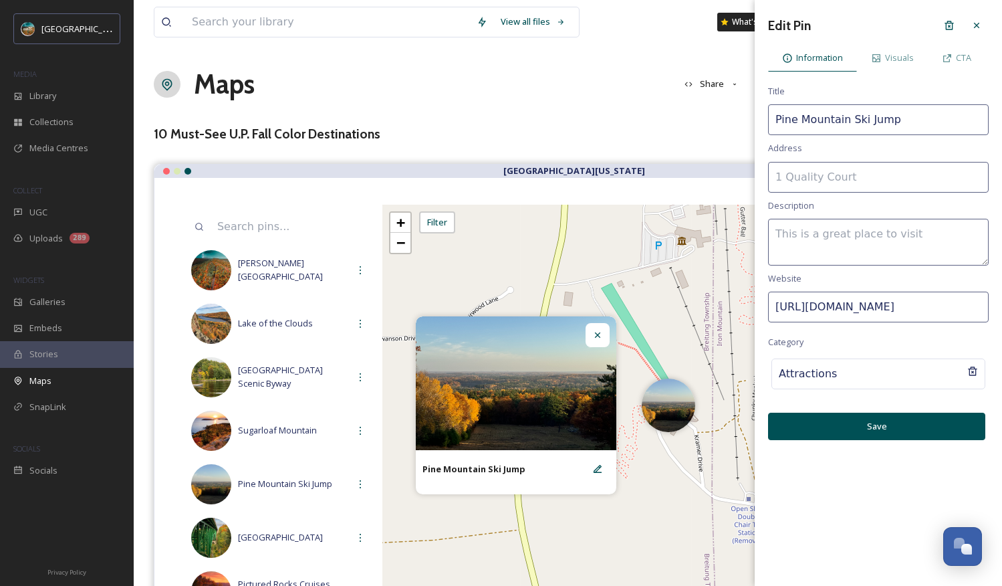
click at [856, 426] on button "Save" at bounding box center [876, 425] width 217 height 27
click at [856, 63] on span "CTA" at bounding box center [963, 57] width 15 height 13
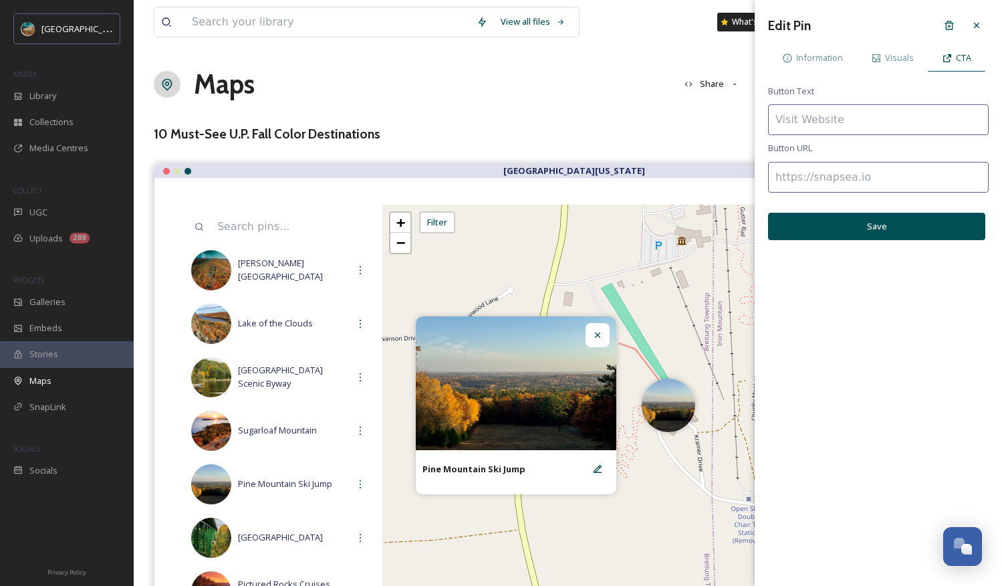
click at [854, 180] on input at bounding box center [878, 177] width 221 height 31
paste input "[URL][DOMAIN_NAME]"
type input "[URL][DOMAIN_NAME]"
click at [856, 126] on input at bounding box center [878, 119] width 221 height 31
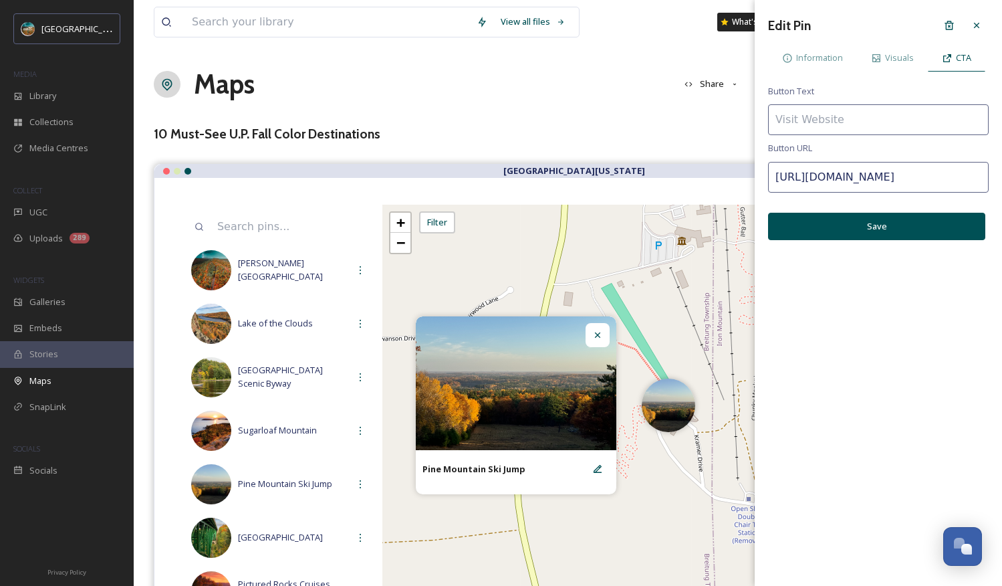
scroll to position [0, 0]
type input "Visit Website"
click at [856, 233] on button "Save" at bounding box center [876, 226] width 217 height 27
click at [856, 31] on div at bounding box center [977, 25] width 24 height 24
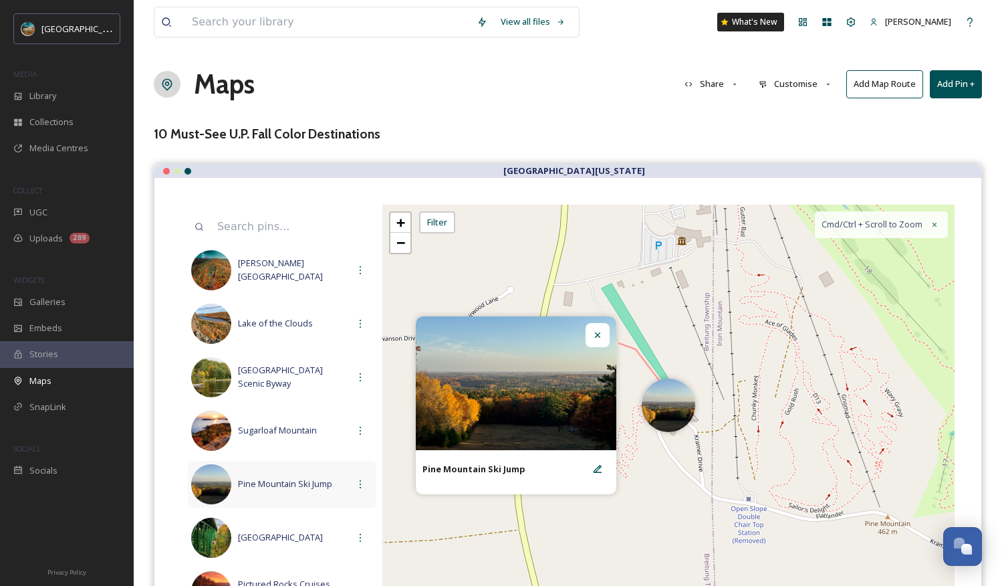
click at [295, 475] on div "Pine Mountain Ski Jump" at bounding box center [282, 484] width 188 height 47
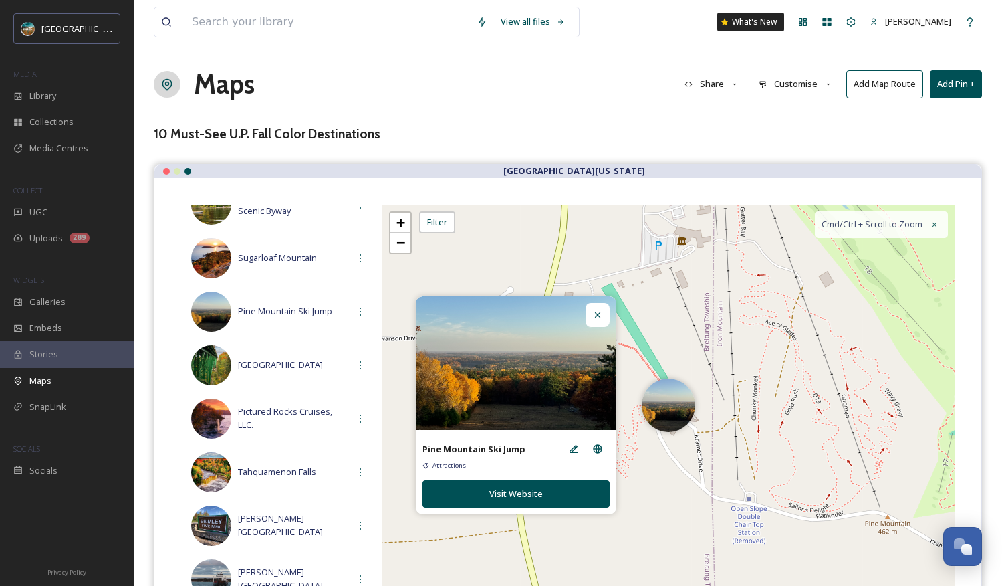
scroll to position [200, 0]
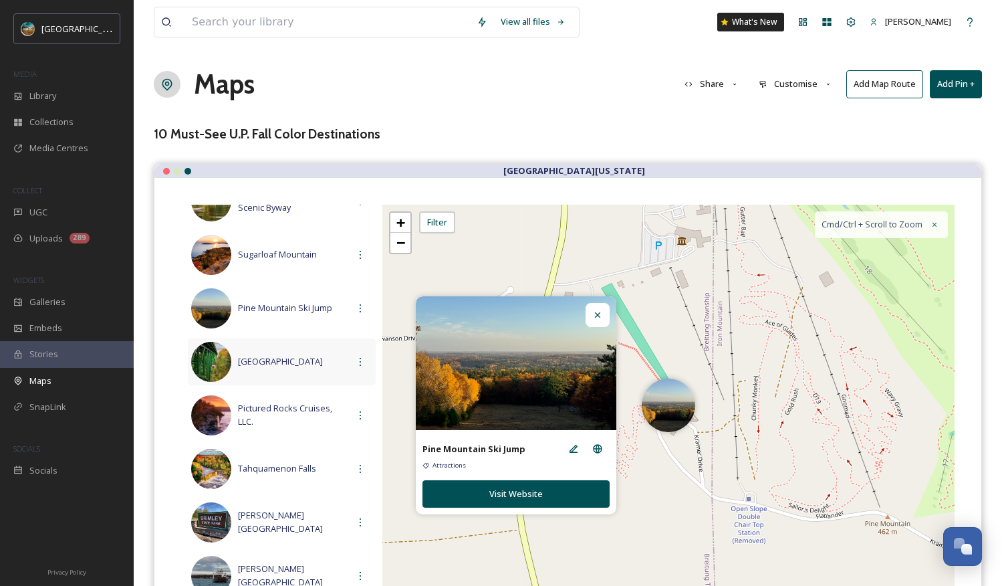
click at [297, 355] on span "[GEOGRAPHIC_DATA]" at bounding box center [293, 361] width 110 height 13
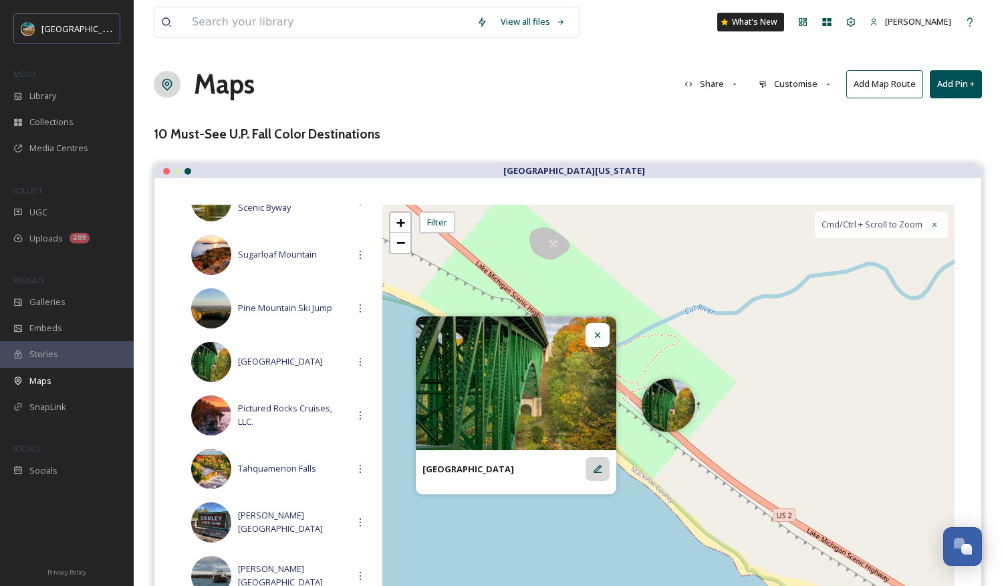
click at [598, 471] on icon at bounding box center [597, 468] width 11 height 11
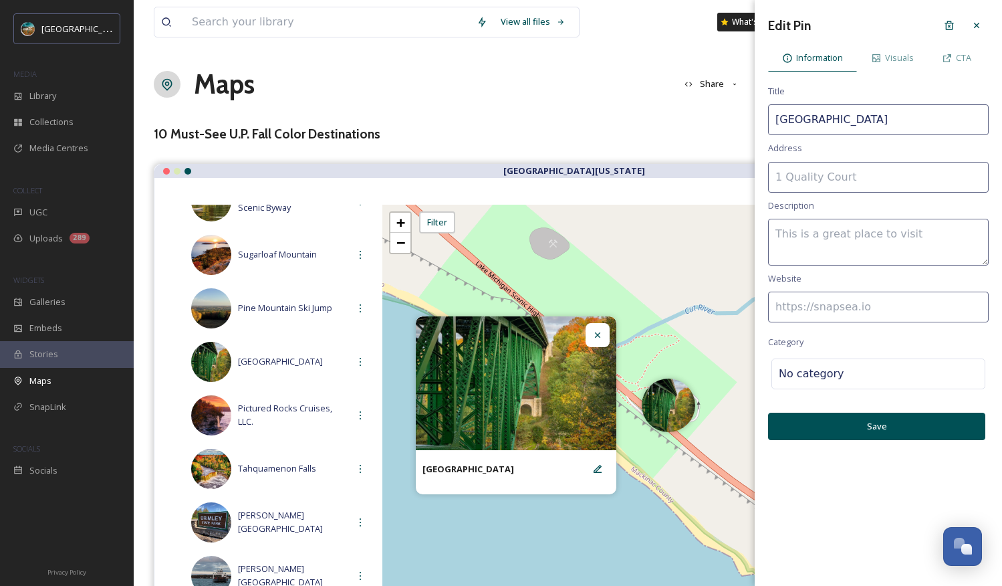
click at [830, 306] on input at bounding box center [878, 306] width 221 height 31
paste input "[URL][DOMAIN_NAME]"
type input "[URL][DOMAIN_NAME]"
click at [856, 370] on div at bounding box center [911, 374] width 134 height 16
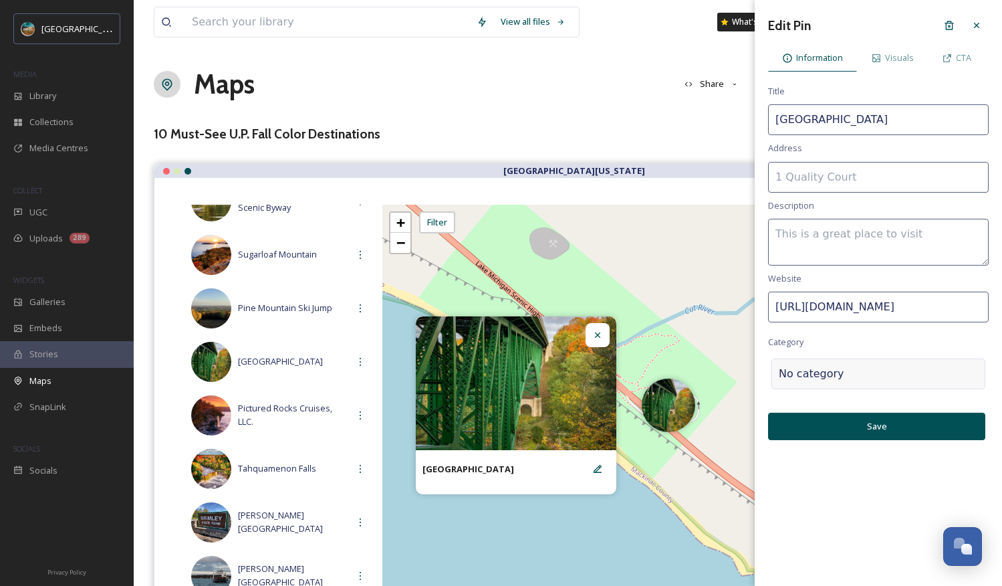
scroll to position [0, 0]
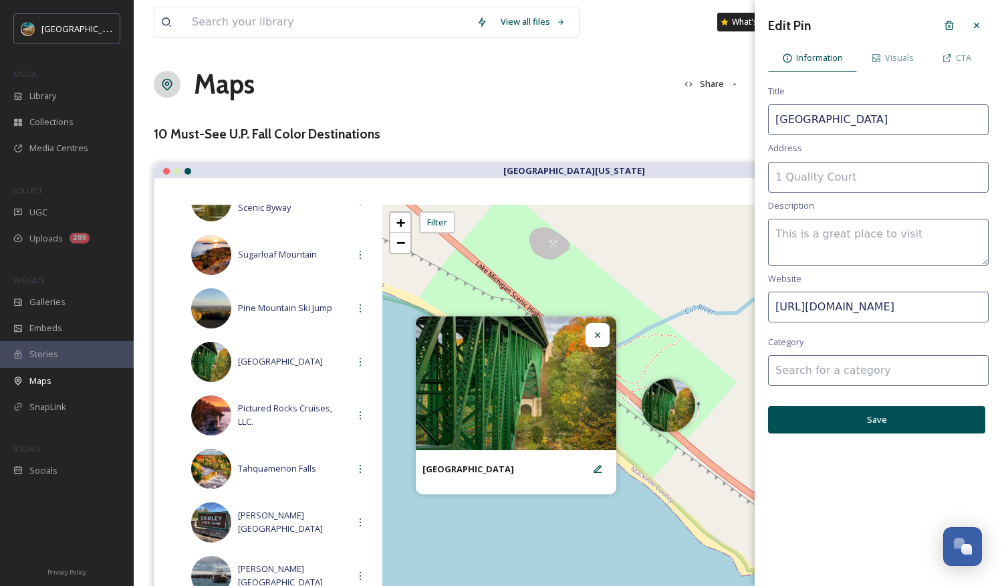
click at [856, 373] on input at bounding box center [878, 370] width 221 height 31
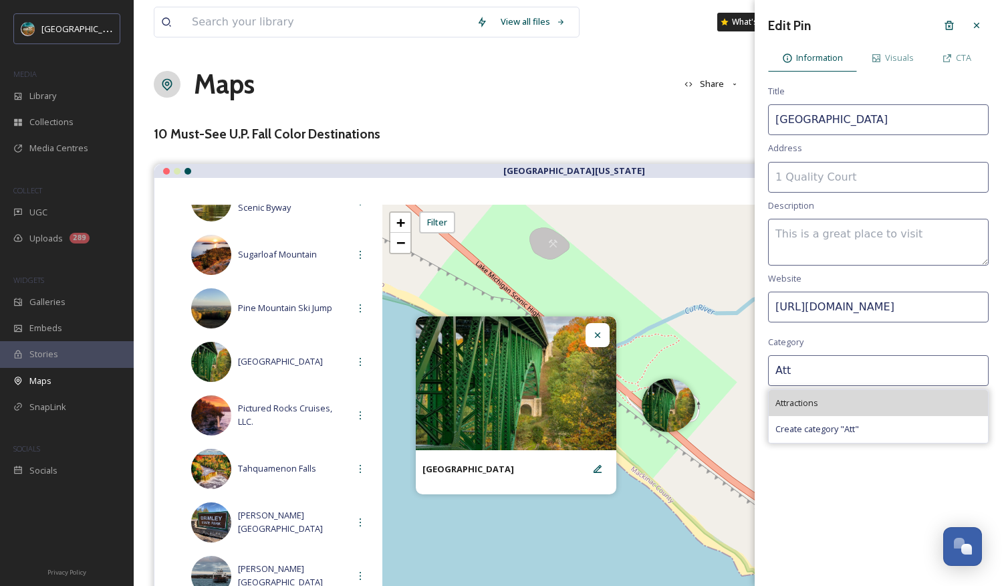
type input "Att"
click at [852, 410] on div "Attractions" at bounding box center [878, 403] width 219 height 26
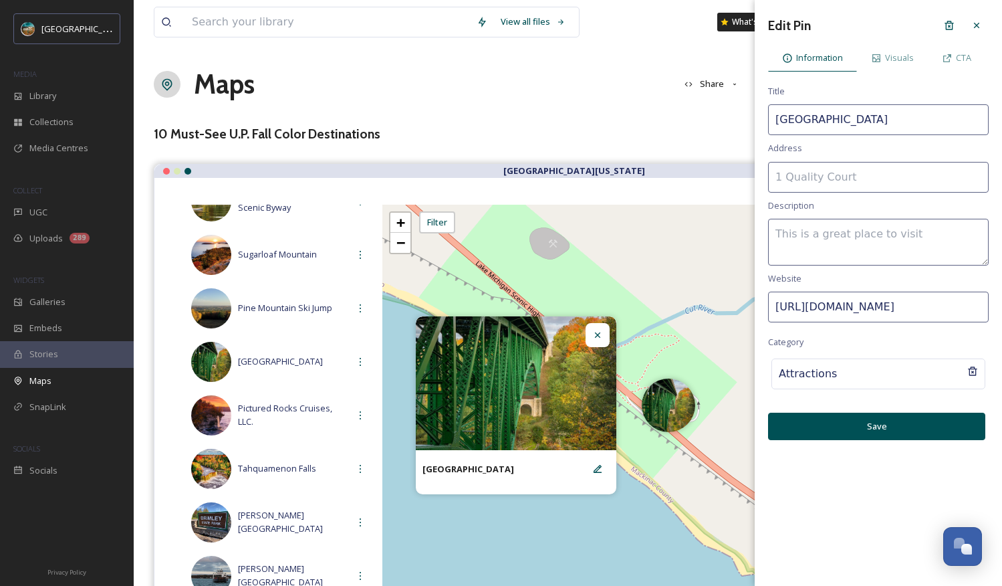
click at [856, 423] on button "Save" at bounding box center [876, 425] width 217 height 27
click at [856, 56] on icon at bounding box center [947, 58] width 8 height 8
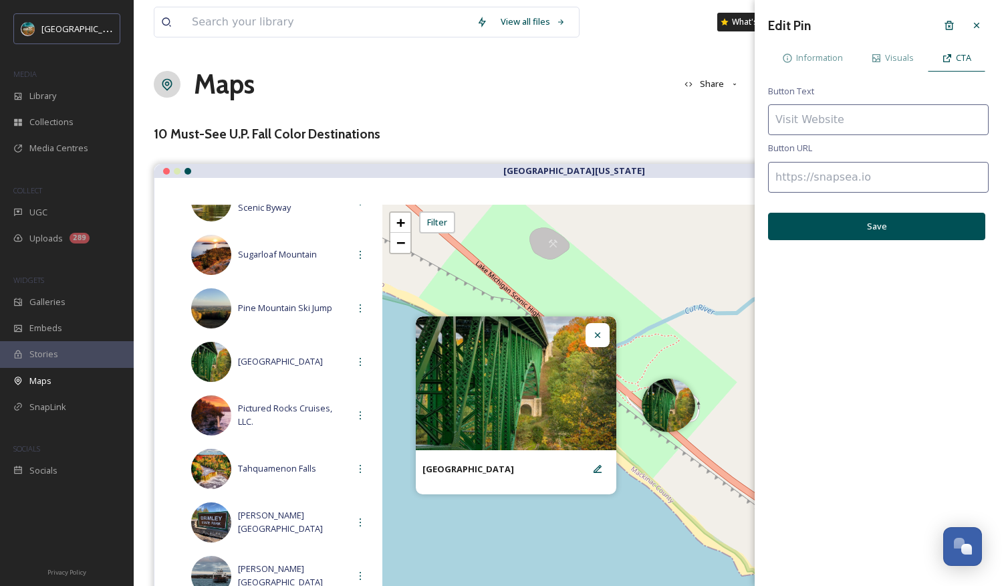
click at [831, 176] on input at bounding box center [878, 177] width 221 height 31
paste input "[URL][DOMAIN_NAME]"
type input "[URL][DOMAIN_NAME]"
click at [842, 125] on input at bounding box center [878, 119] width 221 height 31
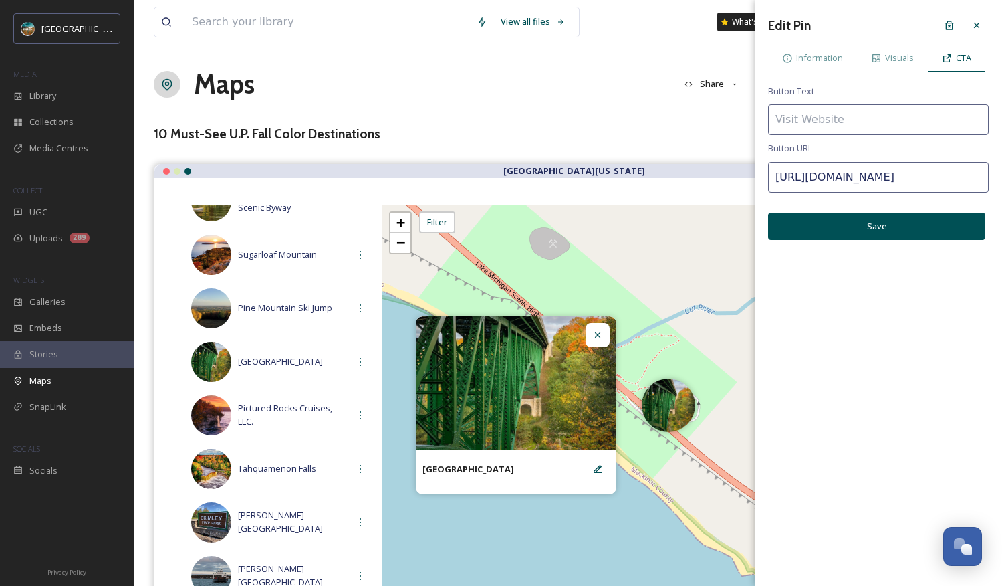
scroll to position [0, 0]
type input "Visit Website"
click at [856, 231] on button "Save" at bounding box center [876, 226] width 217 height 27
click at [286, 355] on span "[GEOGRAPHIC_DATA]" at bounding box center [293, 361] width 110 height 13
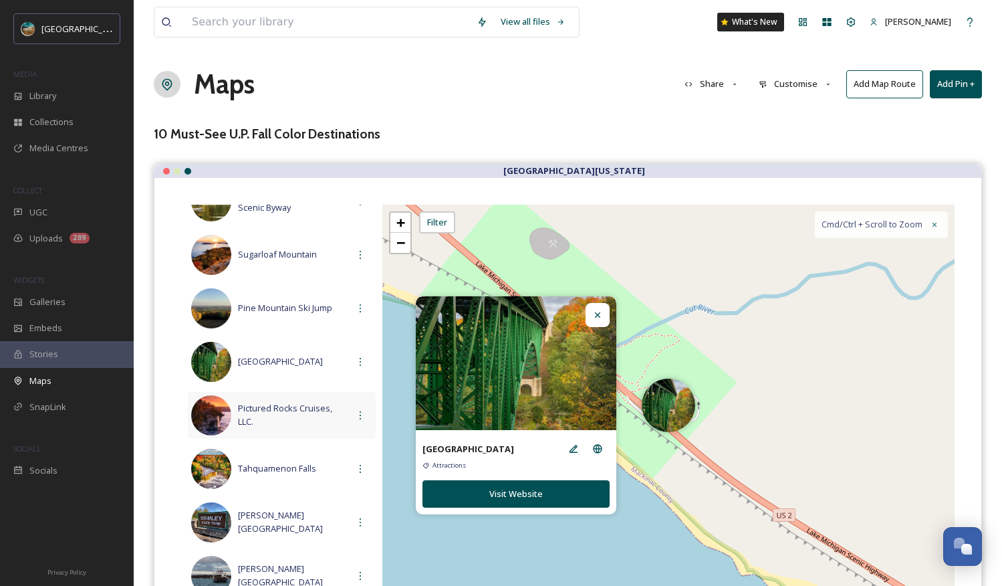
click at [285, 408] on span "Pictured Rocks Cruises, LLC." at bounding box center [293, 414] width 110 height 25
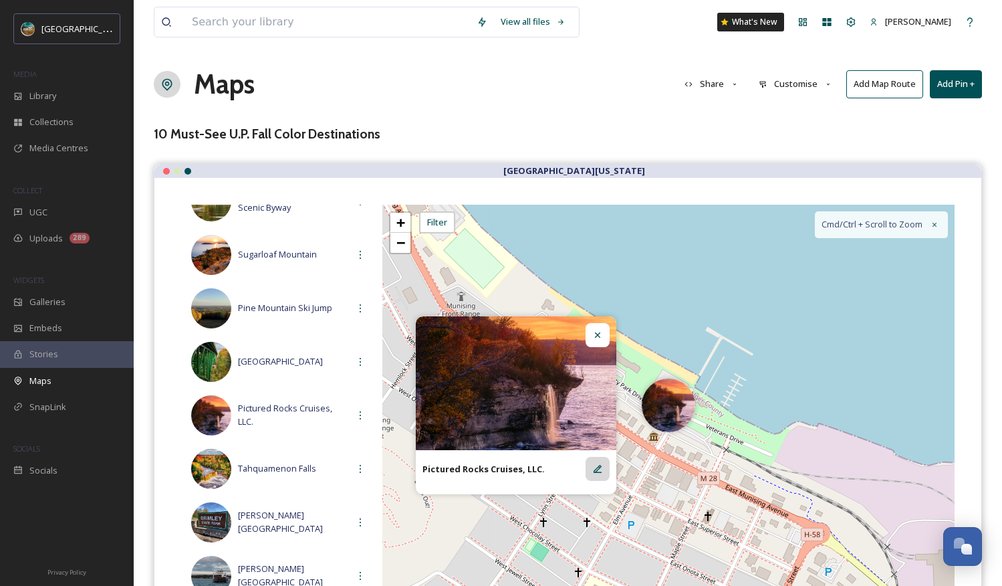
click at [599, 472] on icon at bounding box center [598, 469] width 8 height 8
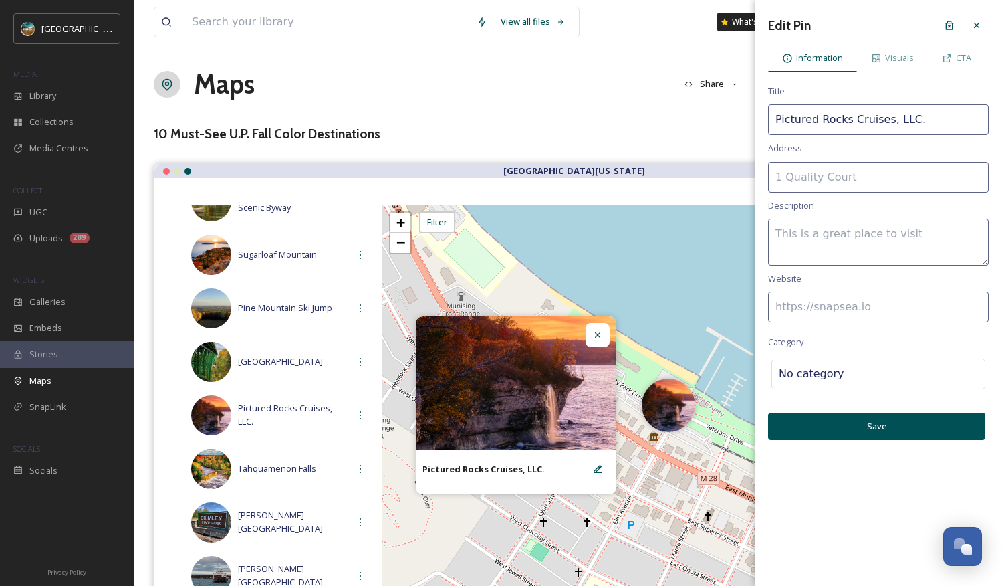
click at [834, 307] on input at bounding box center [878, 306] width 221 height 31
paste input "[URL][DOMAIN_NAME]"
type input "[URL][DOMAIN_NAME]"
click at [856, 382] on div "No category" at bounding box center [878, 373] width 214 height 31
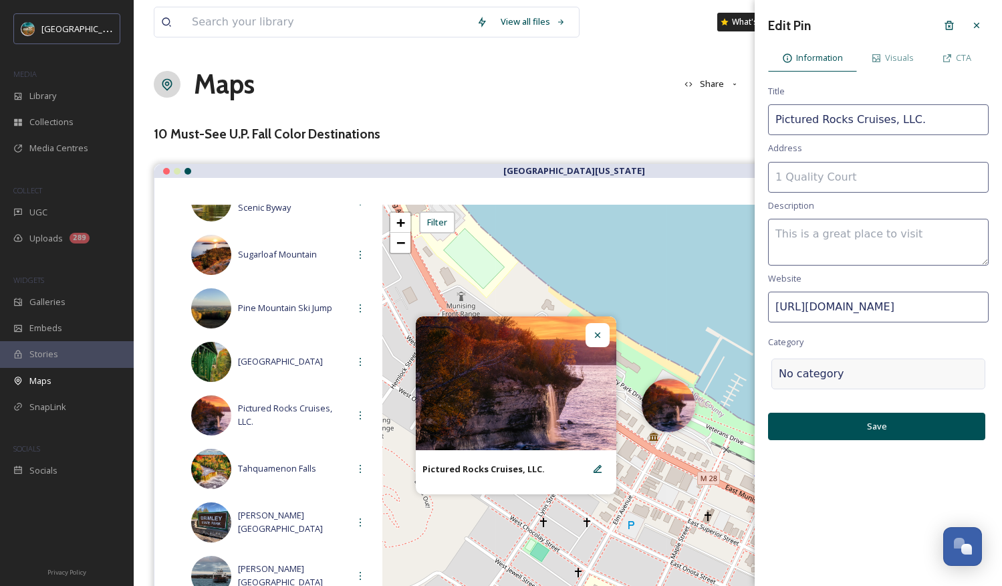
scroll to position [0, 0]
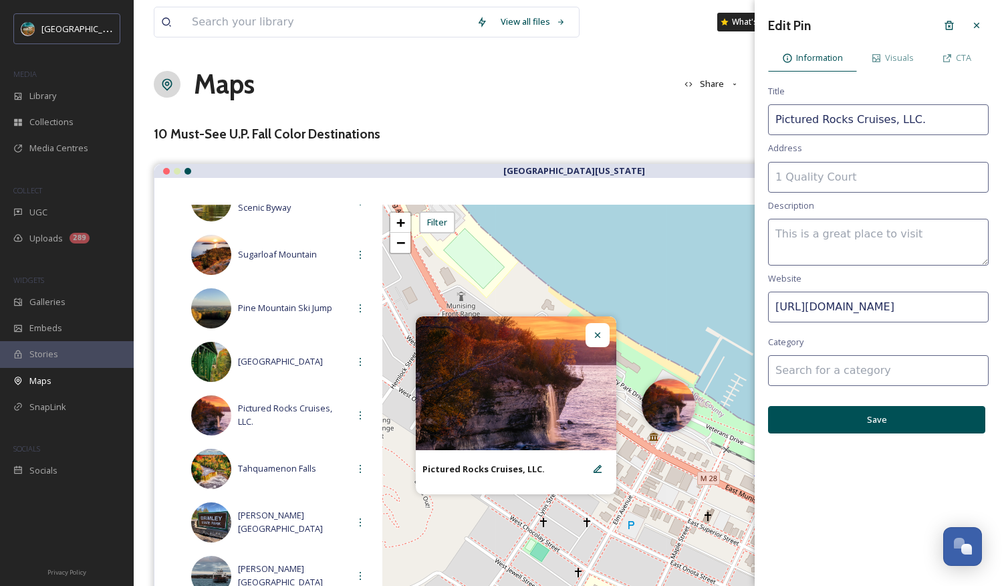
click at [856, 371] on input at bounding box center [878, 370] width 221 height 31
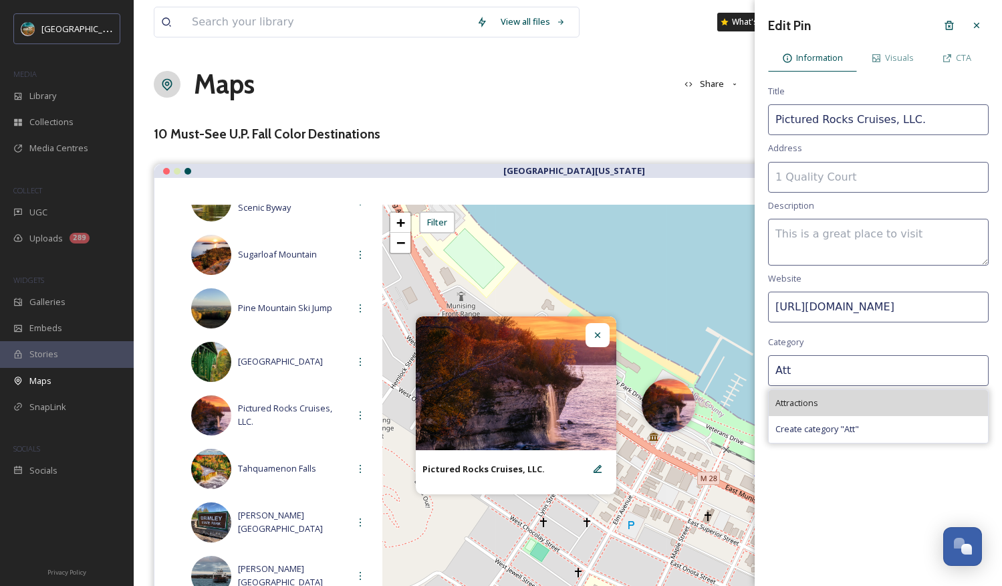
type input "Att"
click at [834, 398] on div "Attractions" at bounding box center [878, 403] width 219 height 26
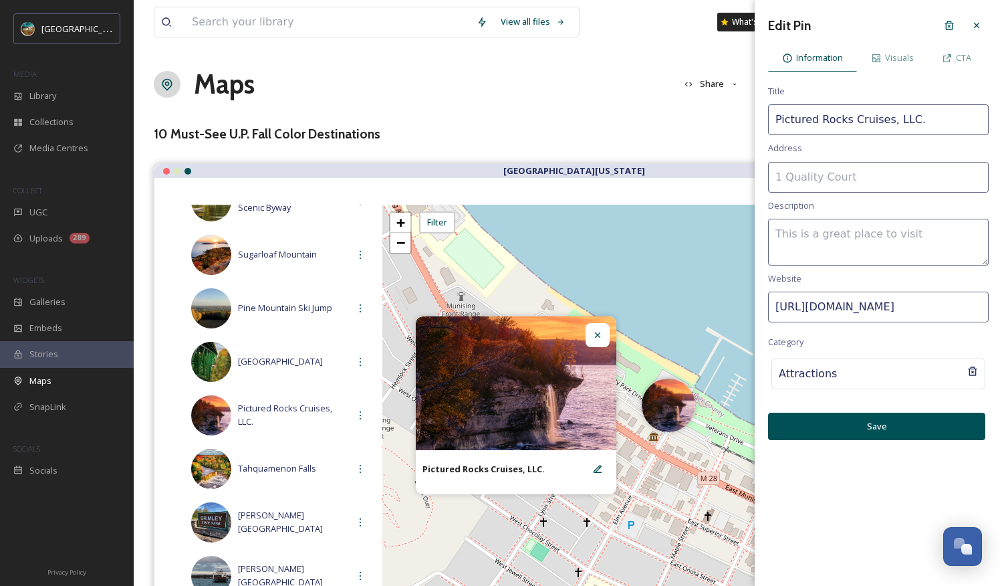
click at [856, 421] on button "Save" at bounding box center [876, 425] width 217 height 27
click at [856, 60] on span "CTA" at bounding box center [963, 57] width 15 height 13
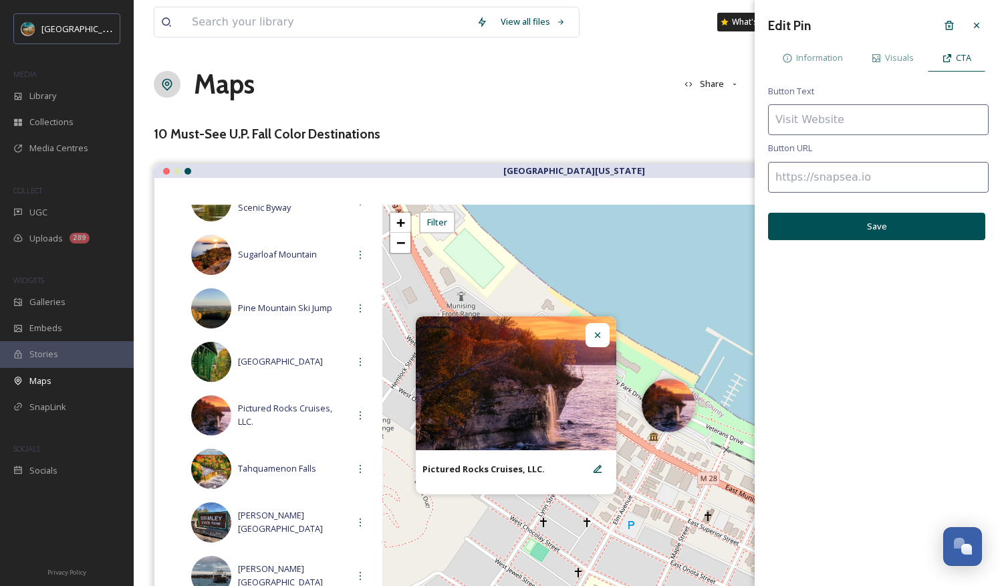
click at [856, 178] on input at bounding box center [878, 177] width 221 height 31
paste input "[URL][DOMAIN_NAME]"
type input "[URL][DOMAIN_NAME]"
click at [842, 126] on input at bounding box center [878, 119] width 221 height 31
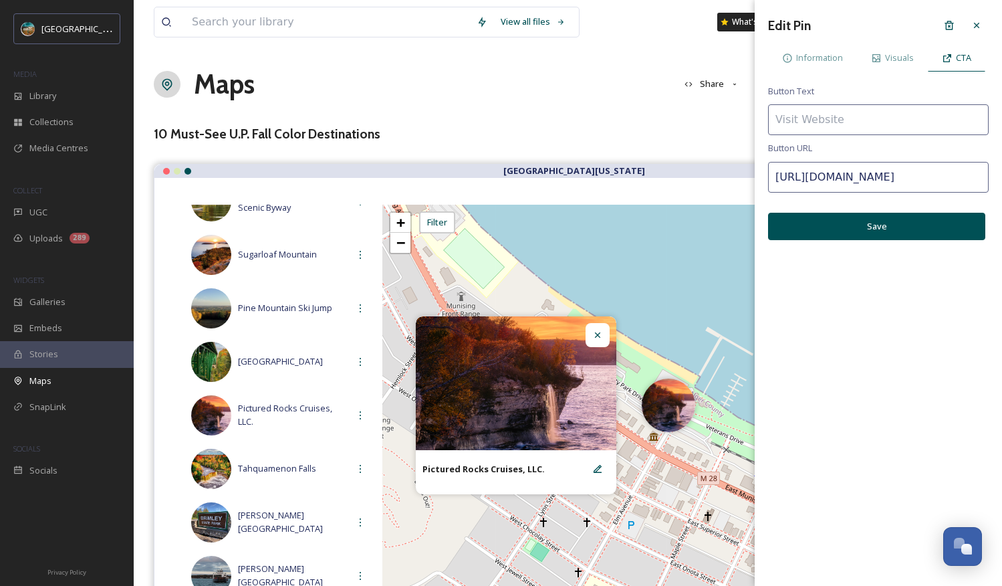
scroll to position [0, 0]
type input "Visit Website"
click at [856, 225] on button "Save" at bounding box center [876, 226] width 217 height 27
click at [856, 17] on div at bounding box center [977, 25] width 24 height 24
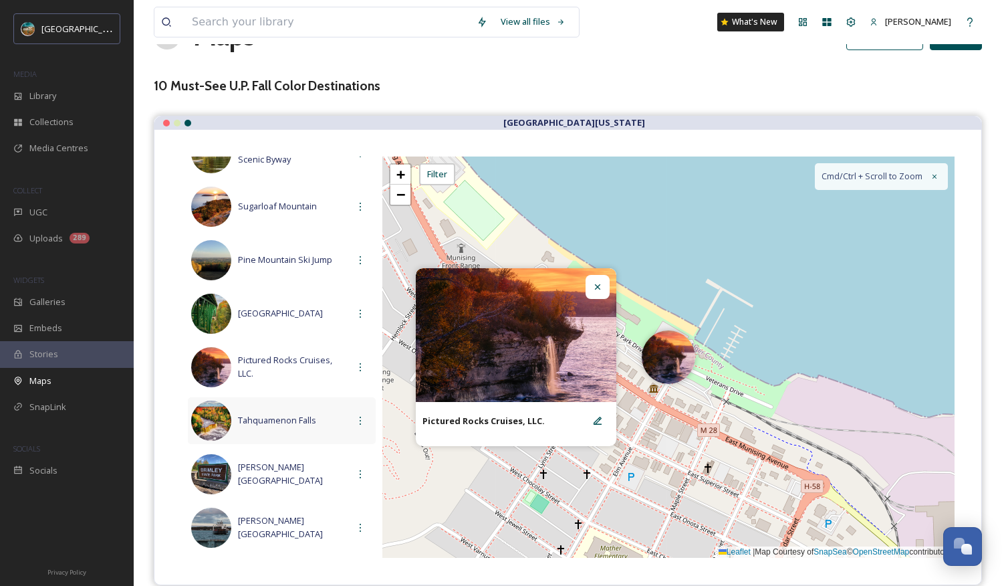
scroll to position [108, 0]
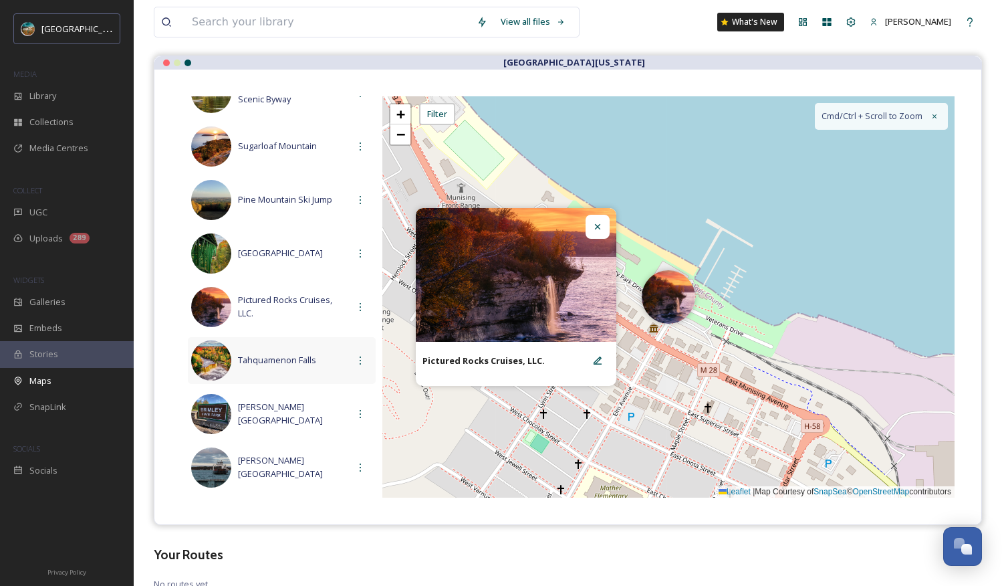
click at [308, 372] on div "Tahquamenon Falls" at bounding box center [282, 360] width 188 height 47
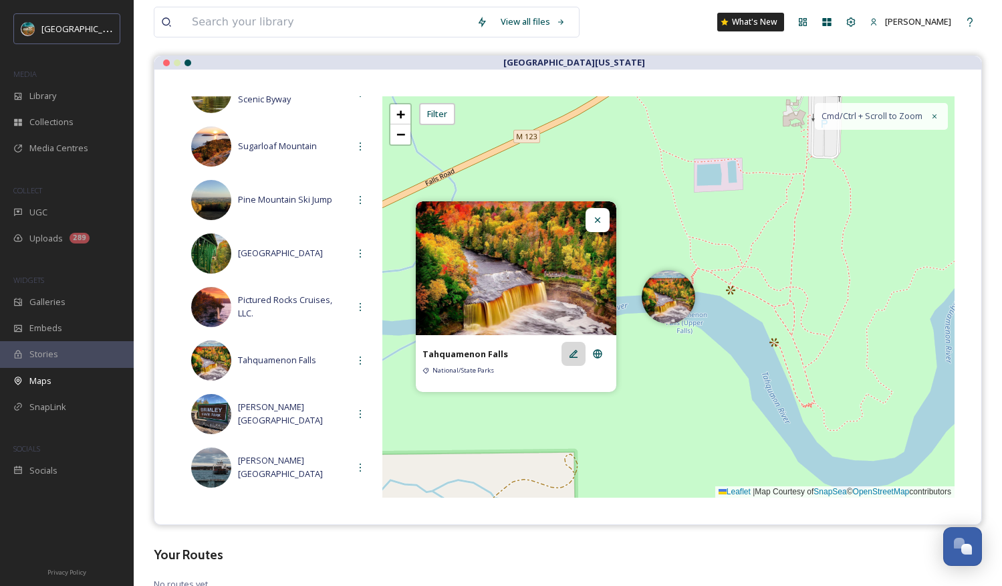
click at [568, 355] on icon at bounding box center [573, 353] width 11 height 11
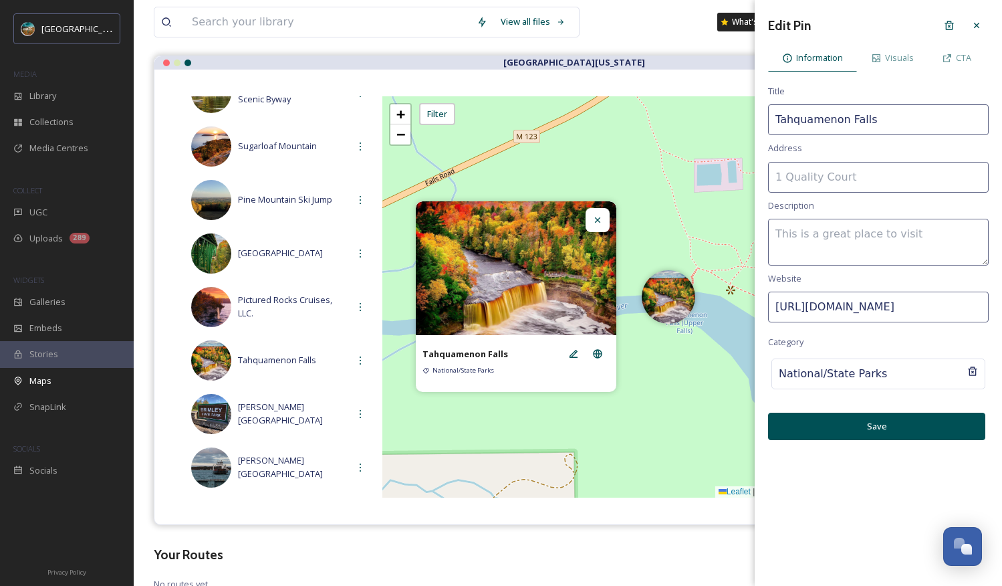
click at [856, 299] on input "[URL][DOMAIN_NAME]" at bounding box center [878, 306] width 221 height 31
click at [856, 62] on span "CTA" at bounding box center [963, 57] width 15 height 13
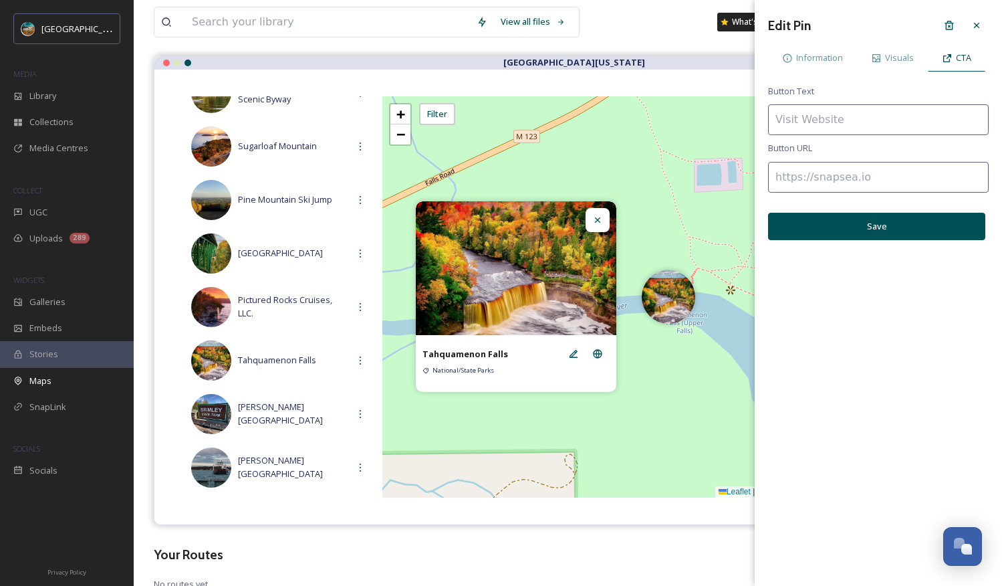
click at [829, 166] on input at bounding box center [878, 177] width 221 height 31
paste input "[URL][DOMAIN_NAME]"
type input "[URL][DOMAIN_NAME]"
click at [829, 124] on input at bounding box center [878, 119] width 221 height 31
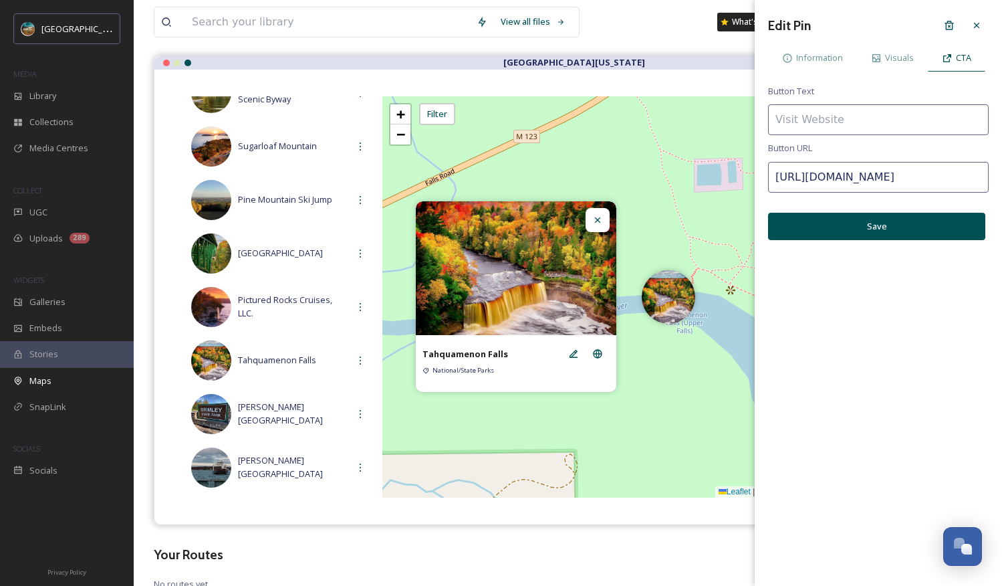
scroll to position [0, 0]
type input "Visit Website"
click at [856, 223] on button "Save" at bounding box center [876, 226] width 217 height 27
click at [856, 26] on icon at bounding box center [976, 25] width 11 height 11
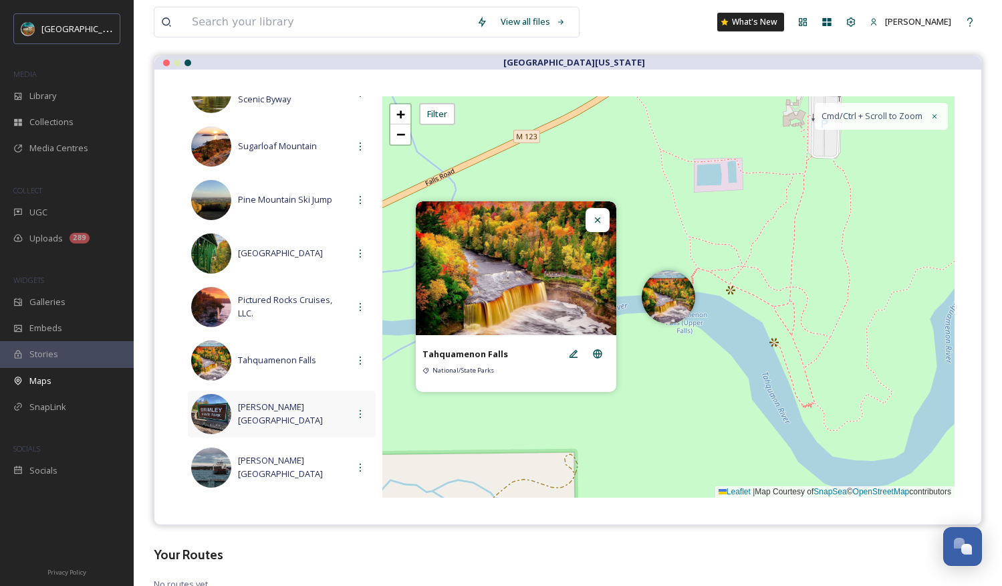
click at [267, 420] on div "[PERSON_NAME][GEOGRAPHIC_DATA]" at bounding box center [282, 413] width 188 height 47
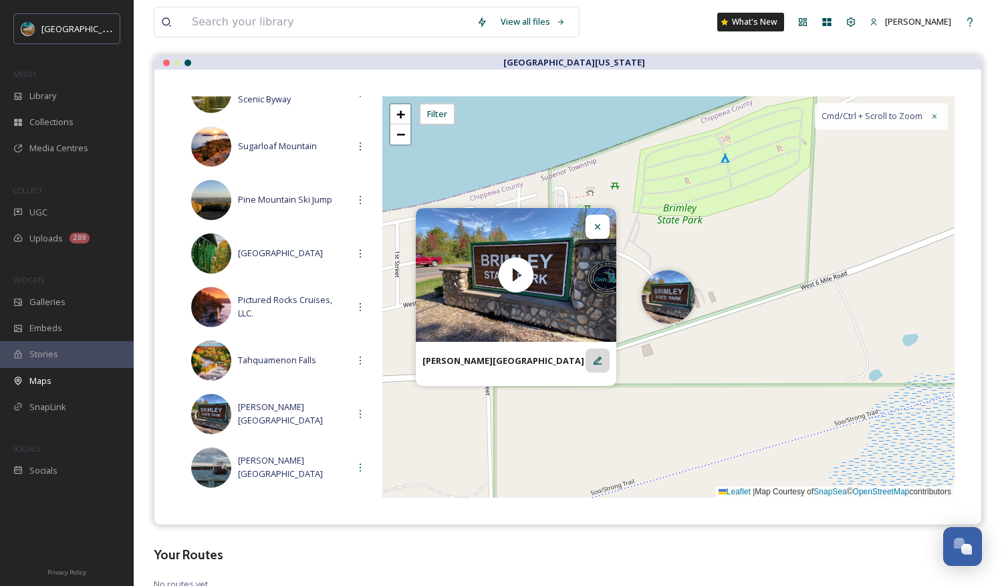
click at [598, 365] on icon at bounding box center [597, 360] width 11 height 11
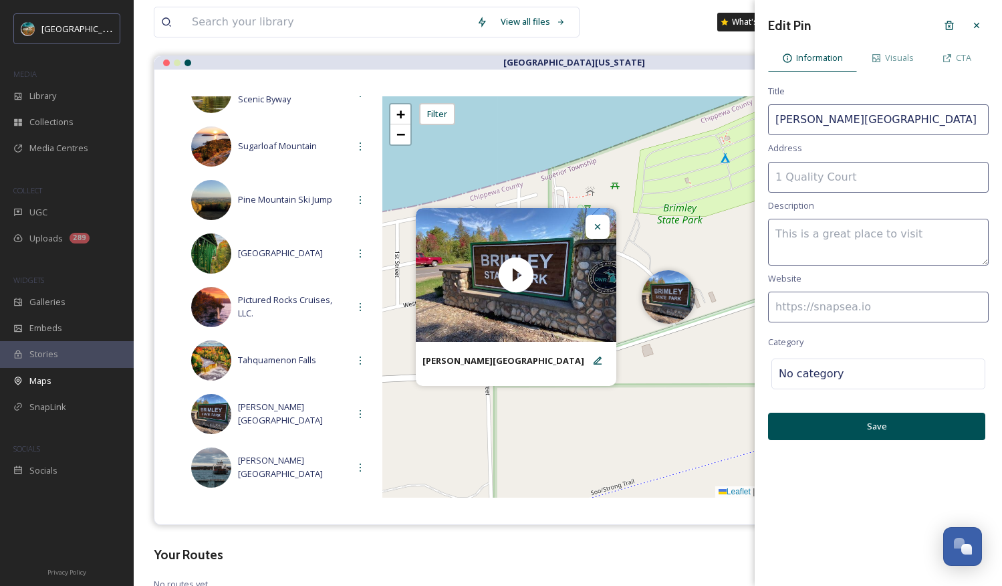
click at [848, 303] on input at bounding box center [878, 306] width 221 height 31
paste input "[URL][DOMAIN_NAME][PERSON_NAME]"
type input "[URL][DOMAIN_NAME][PERSON_NAME]"
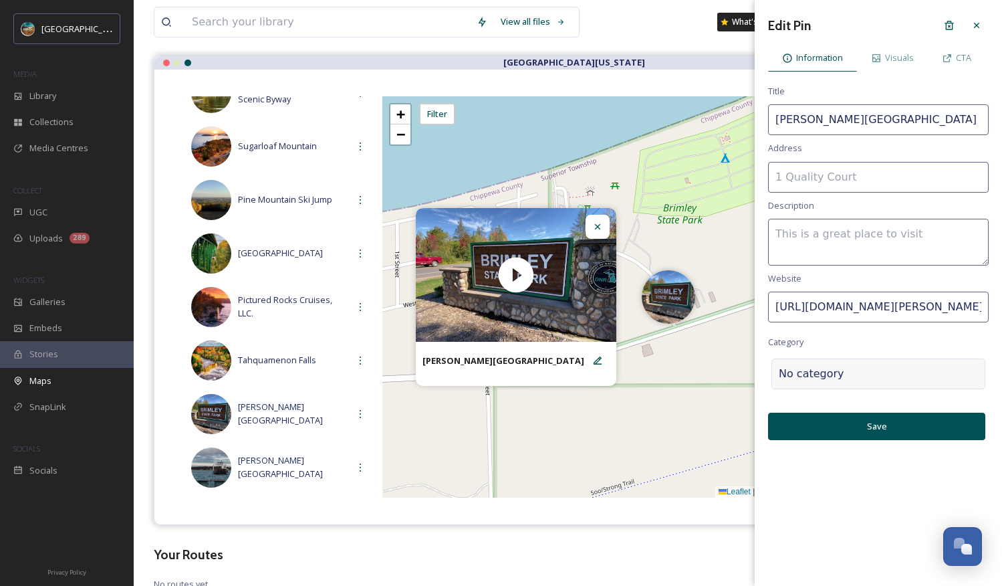
click at [836, 368] on div "No category" at bounding box center [878, 373] width 214 height 31
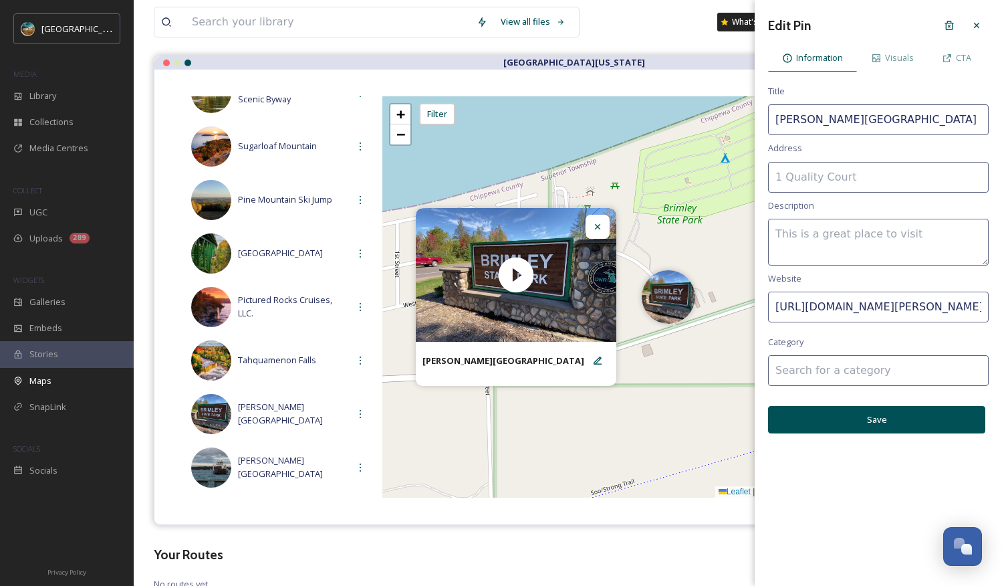
click at [856, 376] on input at bounding box center [878, 370] width 221 height 31
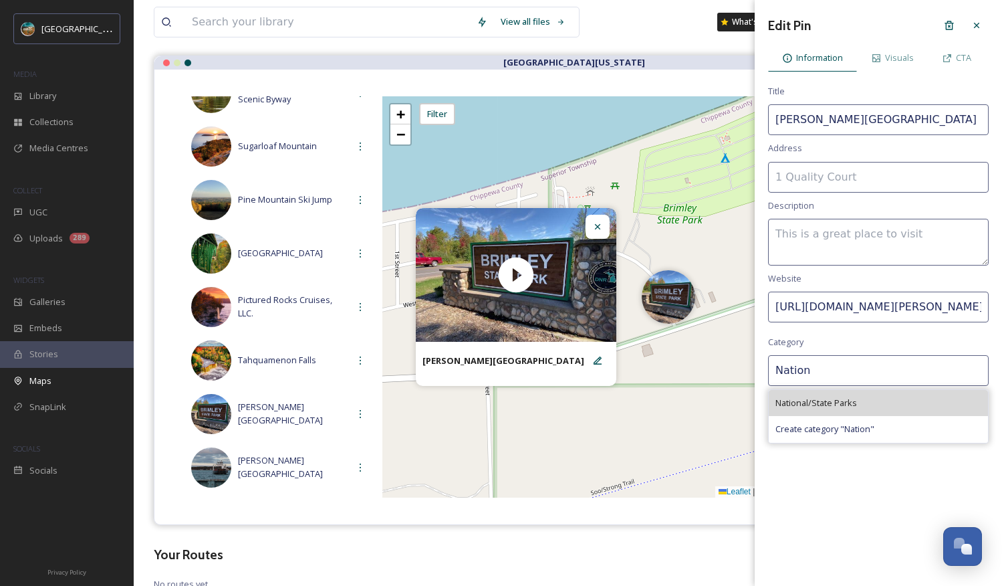
type input "Nation"
click at [820, 402] on span "National/State Parks" at bounding box center [816, 402] width 82 height 13
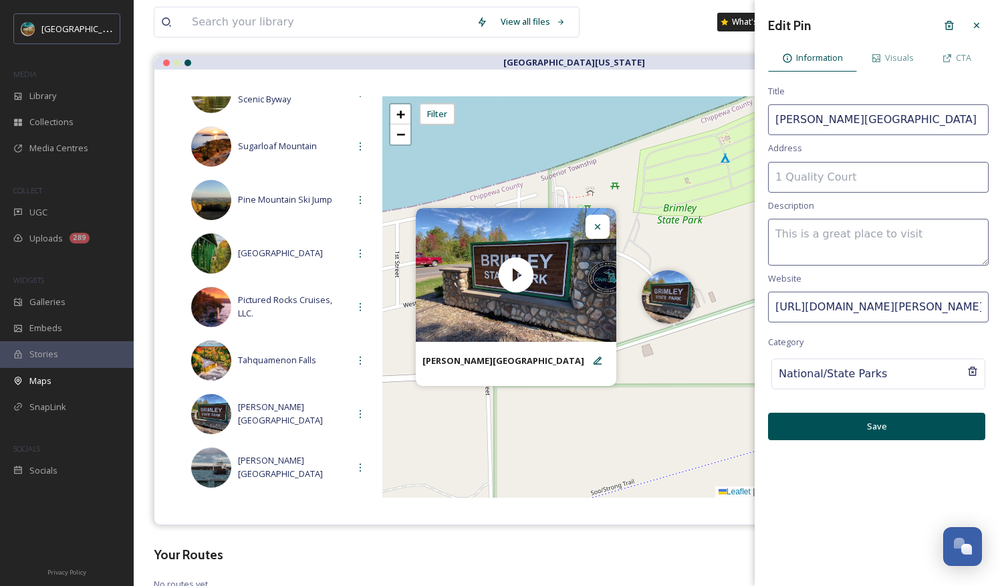
click at [834, 420] on button "Save" at bounding box center [876, 425] width 217 height 27
click at [856, 53] on div "CTA" at bounding box center [956, 57] width 57 height 27
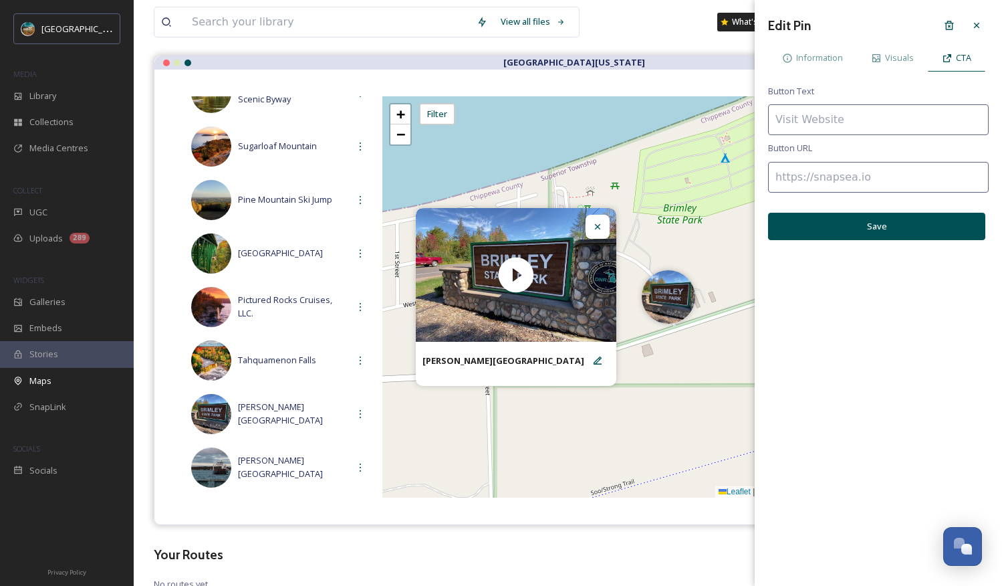
click at [856, 172] on input at bounding box center [878, 177] width 221 height 31
paste input "[URL][DOMAIN_NAME][PERSON_NAME]"
type input "[URL][DOMAIN_NAME][PERSON_NAME]"
click at [826, 122] on input at bounding box center [878, 119] width 221 height 31
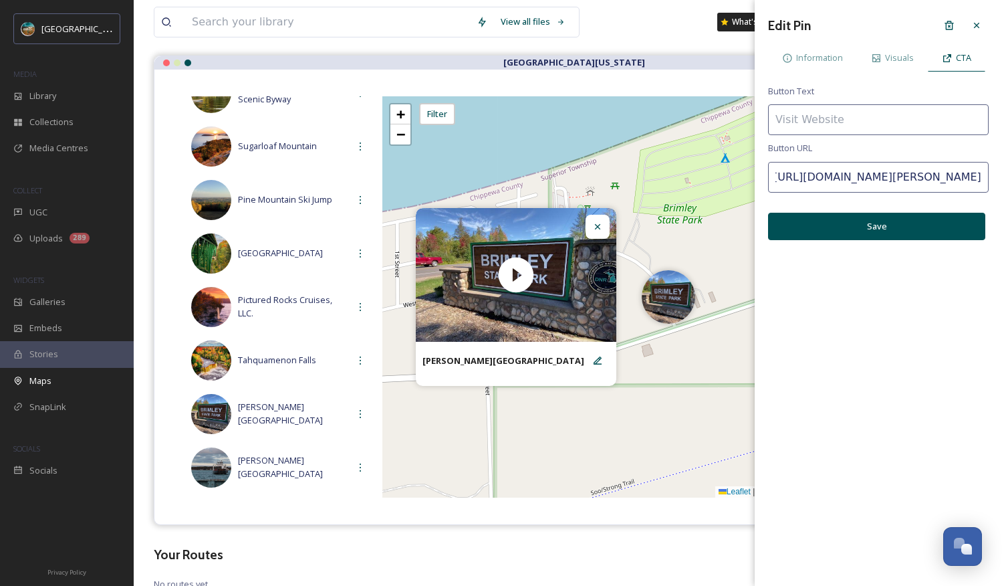
scroll to position [0, 0]
type input "Visit Website"
click at [856, 223] on button "Save" at bounding box center [876, 226] width 217 height 27
click at [856, 27] on icon at bounding box center [976, 25] width 5 height 5
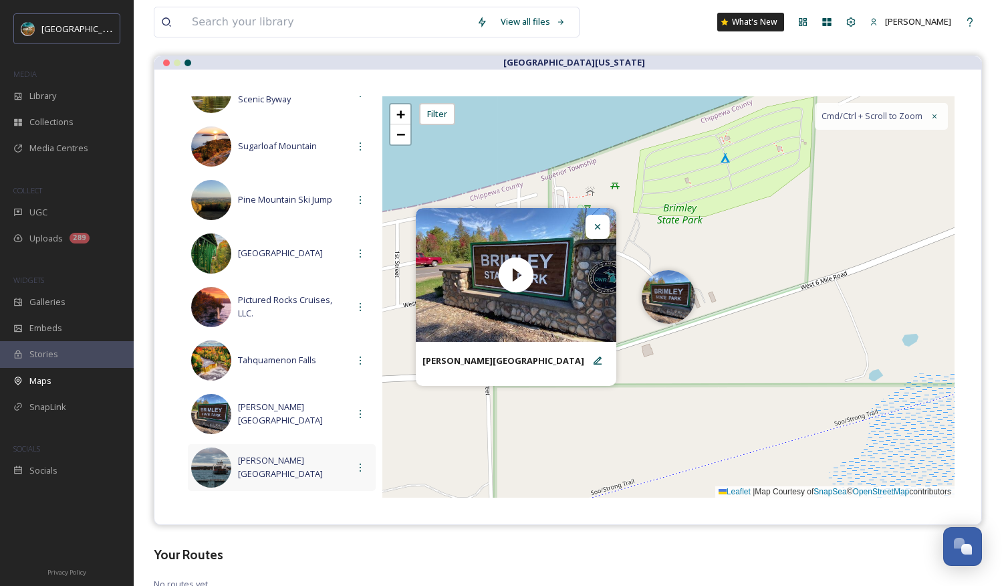
click at [259, 471] on span "[PERSON_NAME][GEOGRAPHIC_DATA]" at bounding box center [293, 466] width 110 height 25
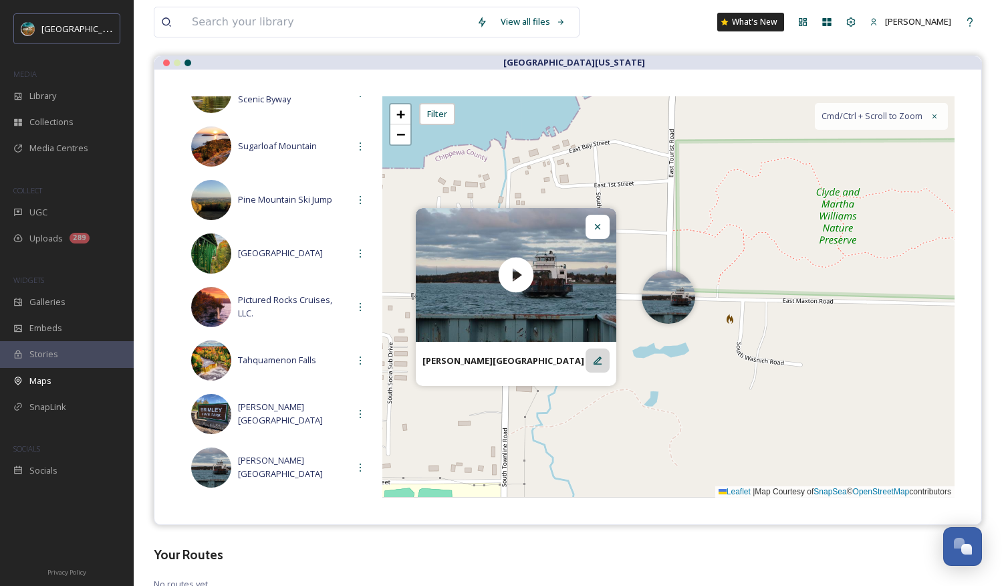
click at [601, 355] on icon at bounding box center [597, 360] width 11 height 11
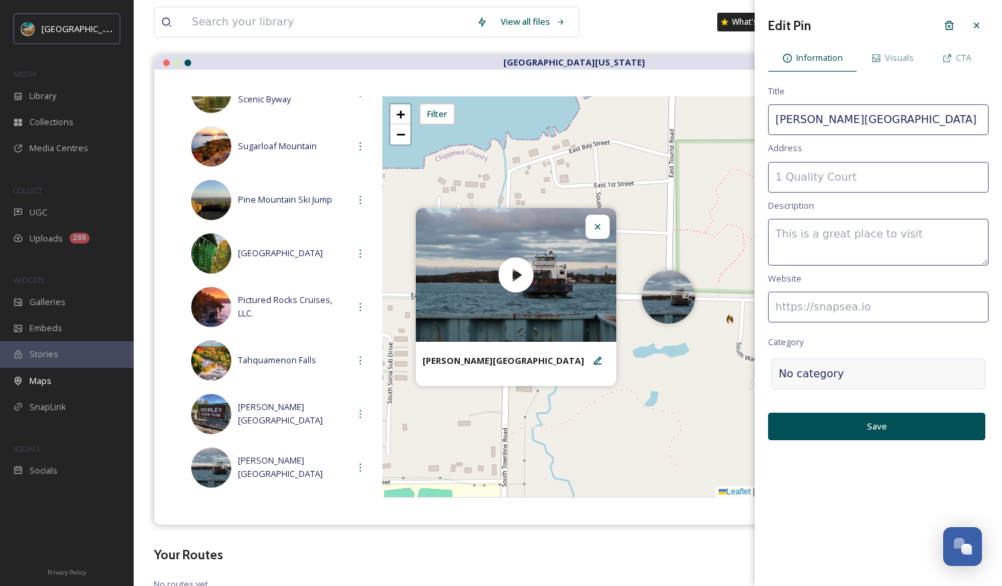
click at [847, 378] on div at bounding box center [911, 374] width 134 height 16
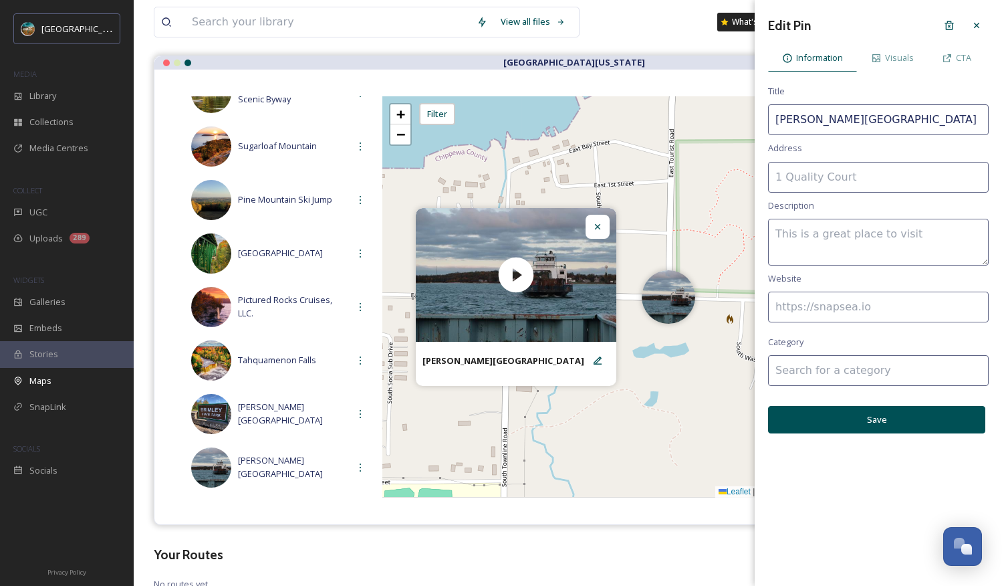
click at [847, 378] on input at bounding box center [878, 370] width 221 height 31
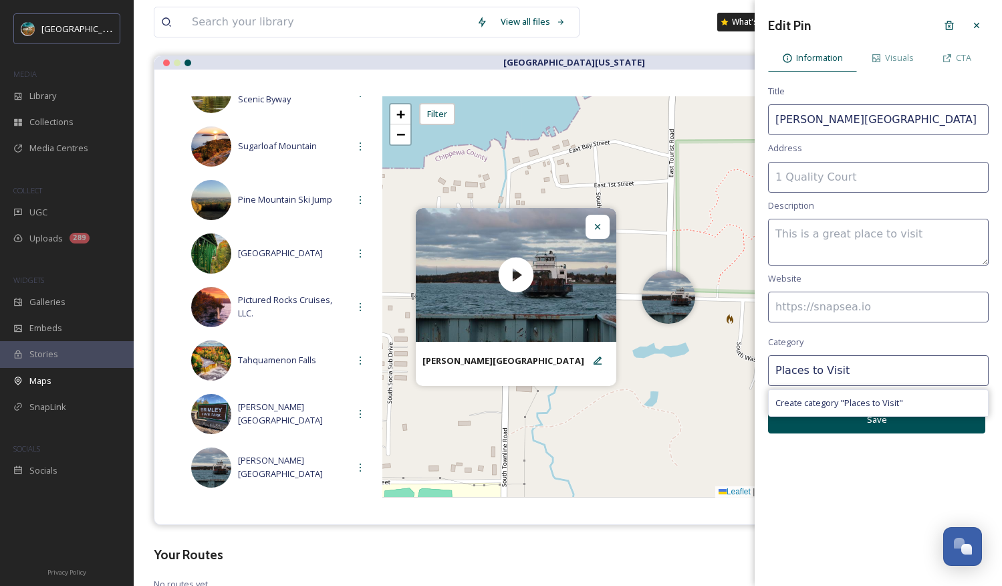
click at [856, 373] on input "Places to Visit" at bounding box center [878, 370] width 221 height 31
type input "S"
type input "Islands"
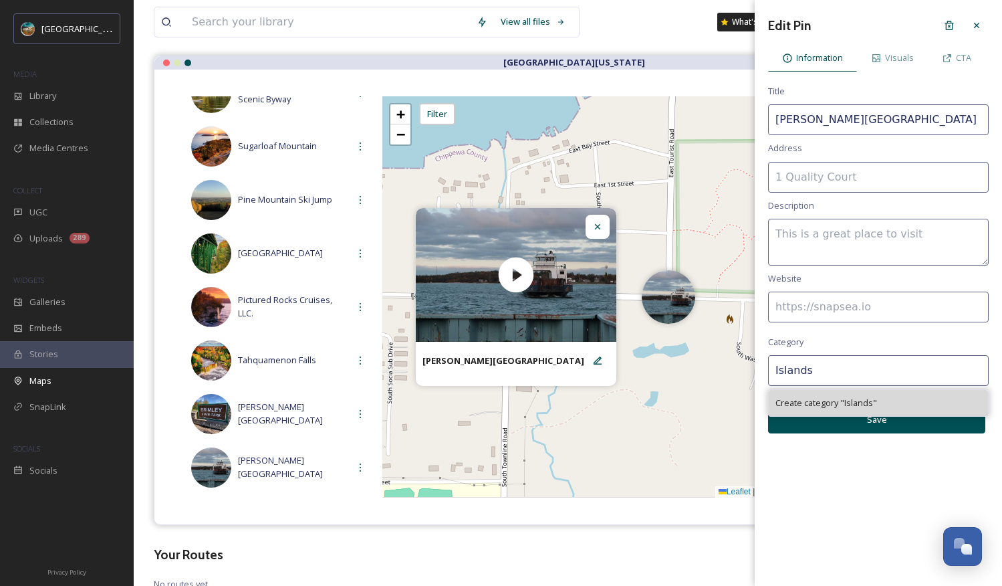
click at [856, 410] on div "Create category " Islands "" at bounding box center [878, 403] width 219 height 26
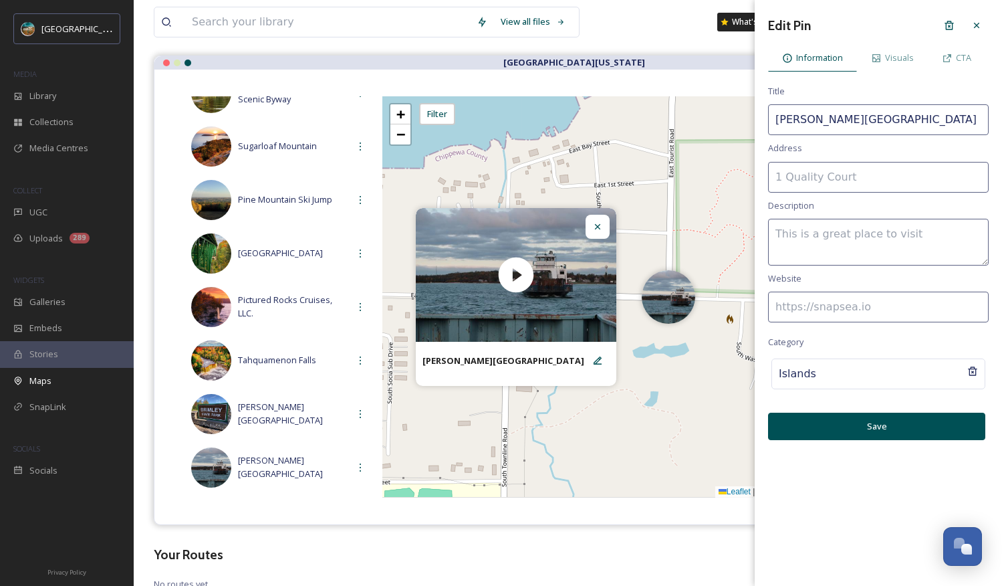
click at [848, 301] on input at bounding box center [878, 306] width 221 height 31
paste input "[URL][DOMAIN_NAME][PERSON_NAME]"
type input "[URL][DOMAIN_NAME][PERSON_NAME]"
click at [856, 420] on button "Save" at bounding box center [876, 425] width 217 height 27
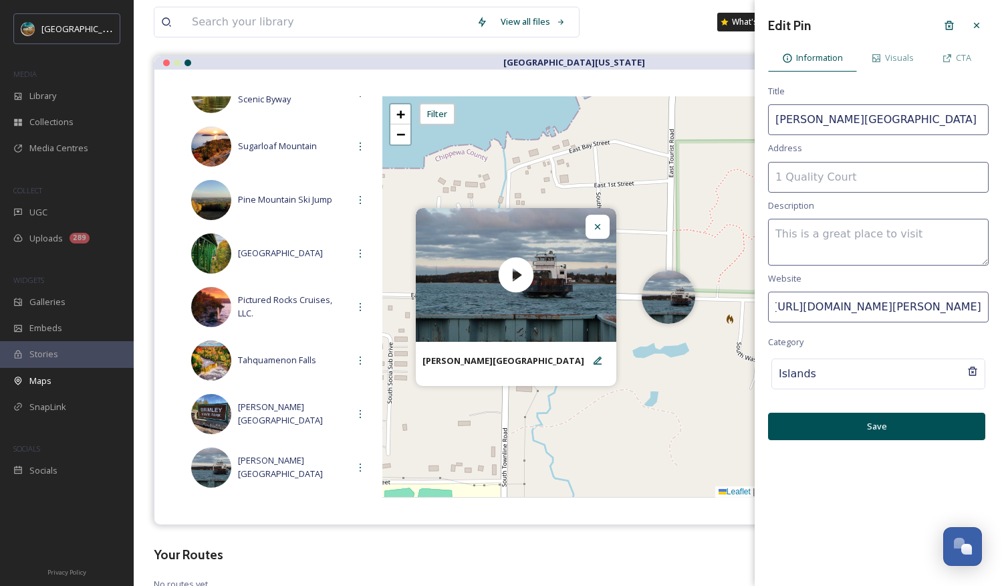
scroll to position [0, 0]
click at [856, 59] on span "CTA" at bounding box center [963, 57] width 15 height 13
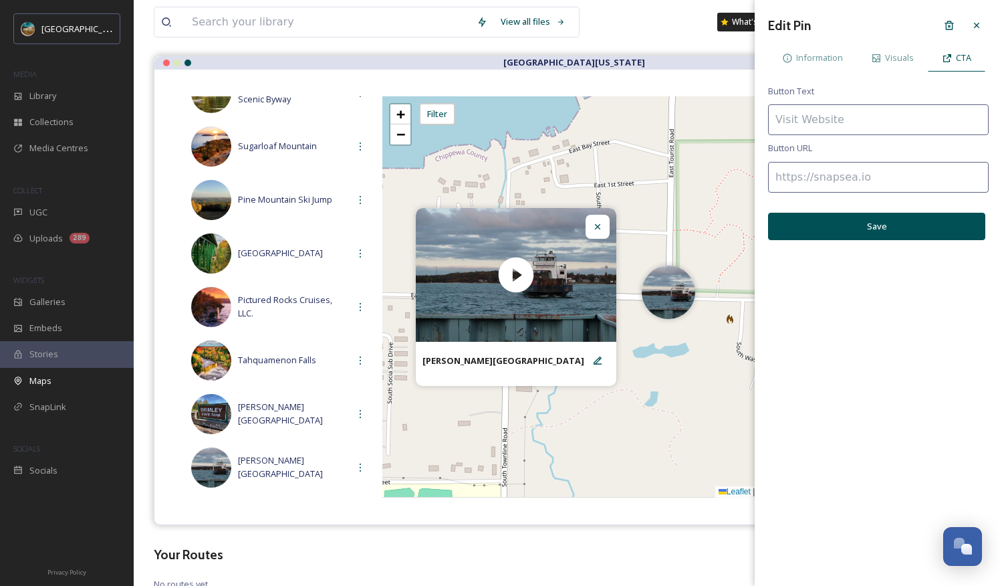
click at [856, 182] on input at bounding box center [878, 177] width 221 height 31
paste input "[URL][DOMAIN_NAME][PERSON_NAME]"
type input "[URL][DOMAIN_NAME][PERSON_NAME]"
click at [820, 113] on input at bounding box center [878, 119] width 221 height 31
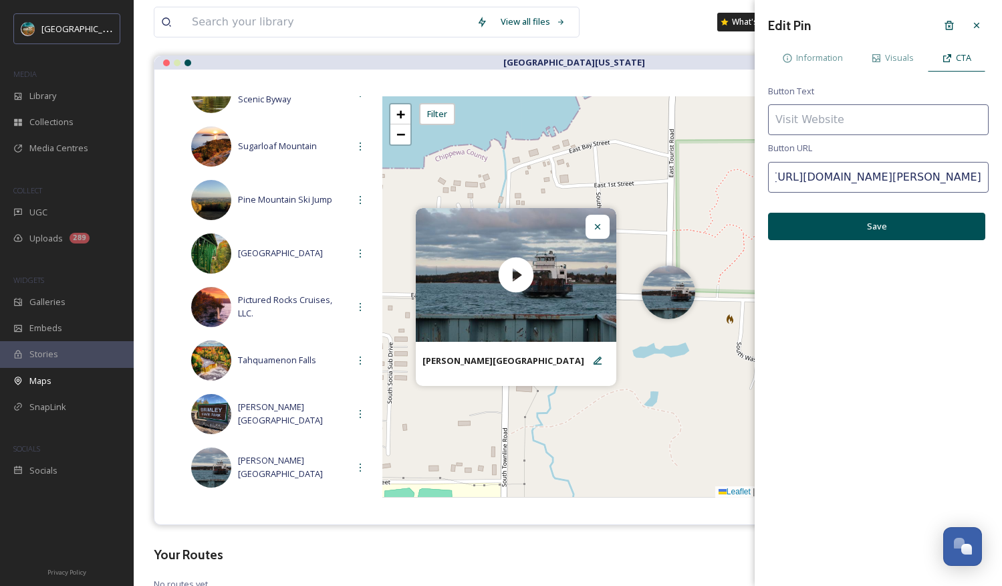
scroll to position [0, 0]
type input "Visit Website"
click at [837, 226] on button "Save" at bounding box center [876, 226] width 217 height 27
click at [856, 27] on icon at bounding box center [976, 25] width 11 height 11
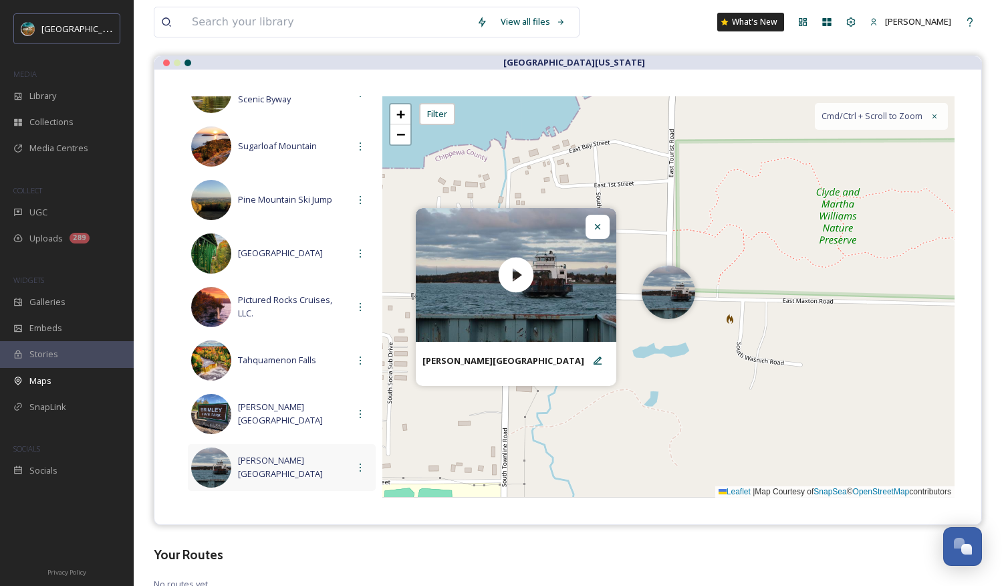
click at [269, 477] on div "[PERSON_NAME][GEOGRAPHIC_DATA]" at bounding box center [282, 467] width 188 height 47
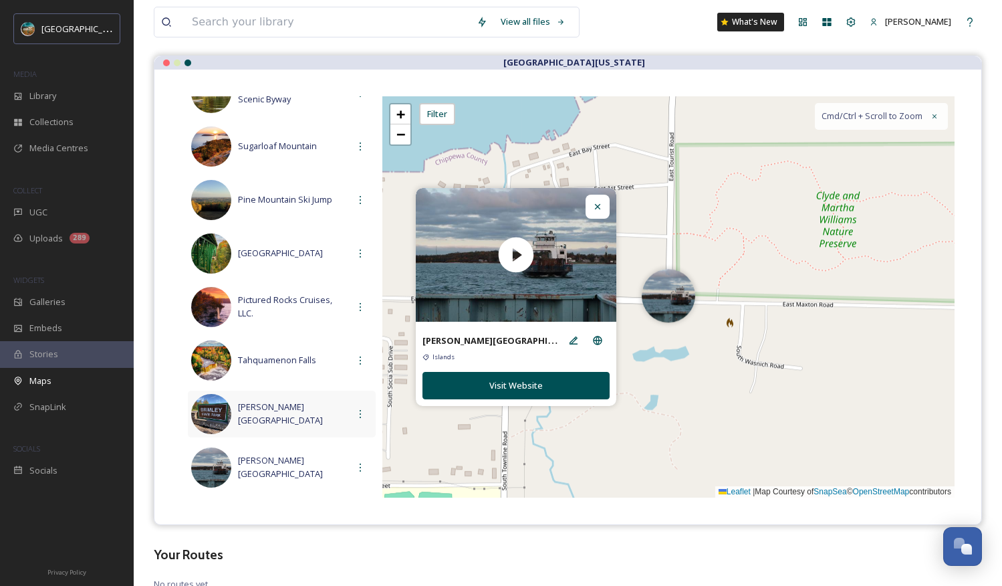
click at [276, 410] on span "[PERSON_NAME][GEOGRAPHIC_DATA]" at bounding box center [293, 412] width 110 height 25
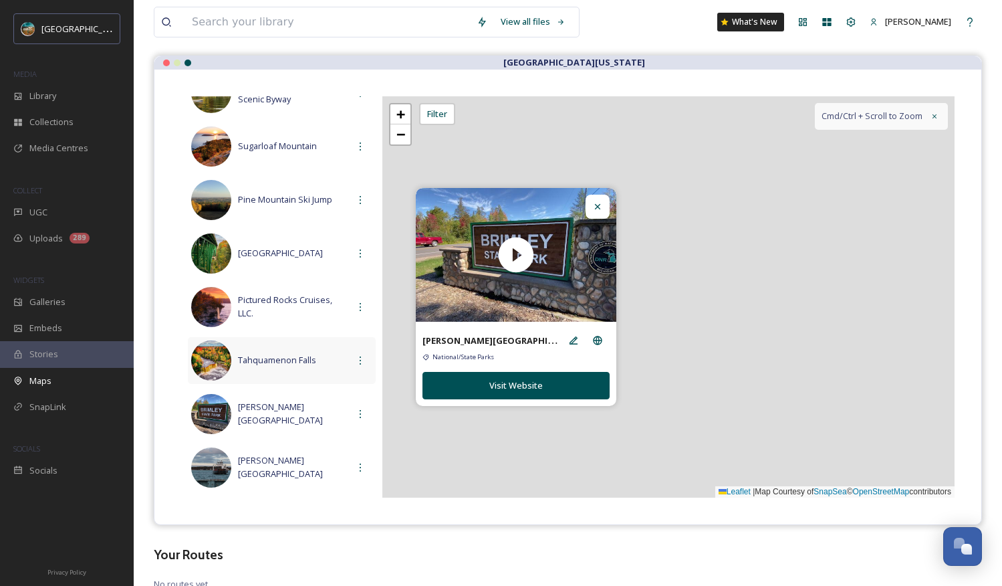
click at [290, 378] on div "Tahquamenon Falls" at bounding box center [282, 360] width 188 height 47
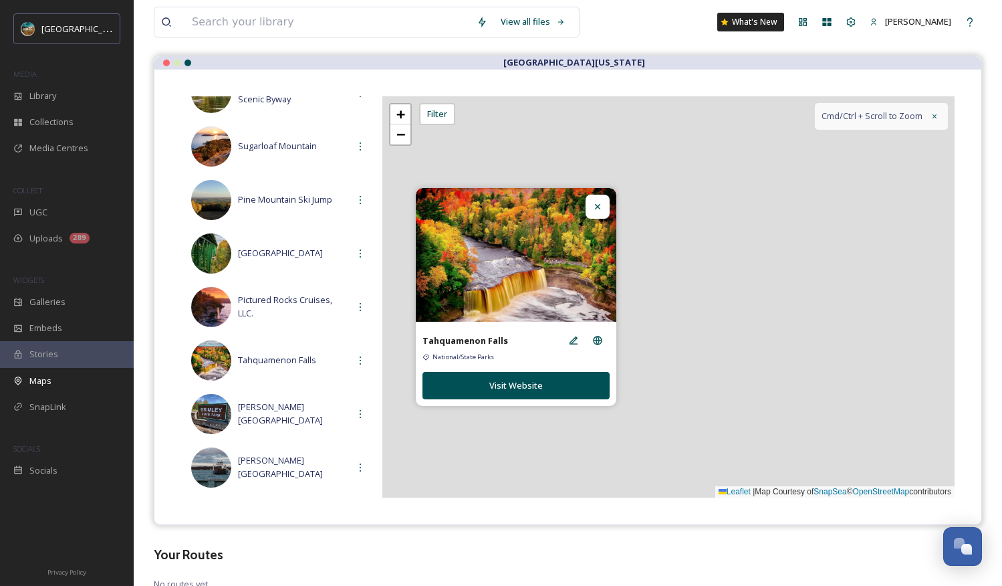
click at [620, 91] on div "All Pins Show List [PERSON_NAME][GEOGRAPHIC_DATA] Lake of the Clouds [GEOGRAPHI…" at bounding box center [567, 297] width 827 height 455
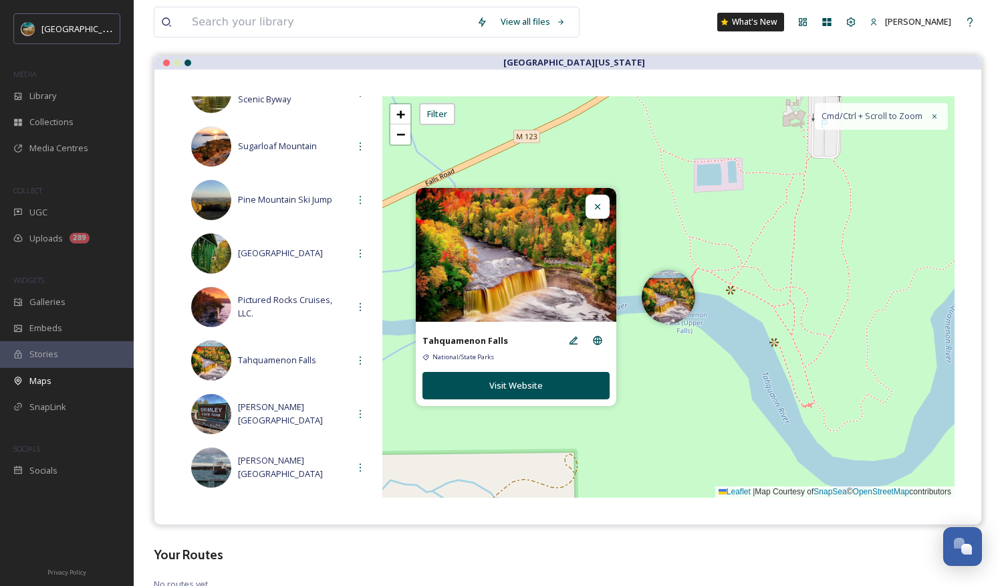
click at [595, 198] on div at bounding box center [598, 207] width 24 height 24
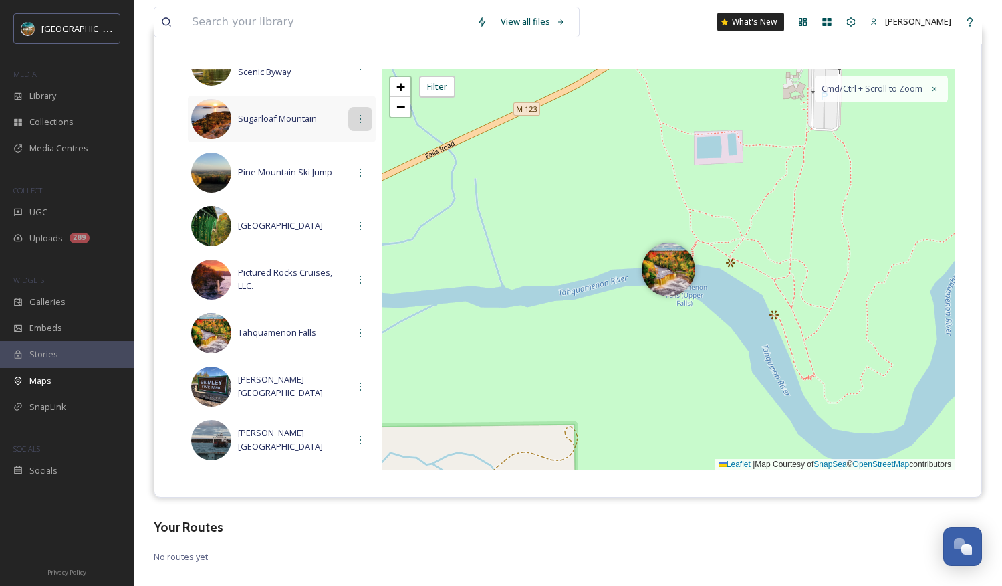
scroll to position [127, 0]
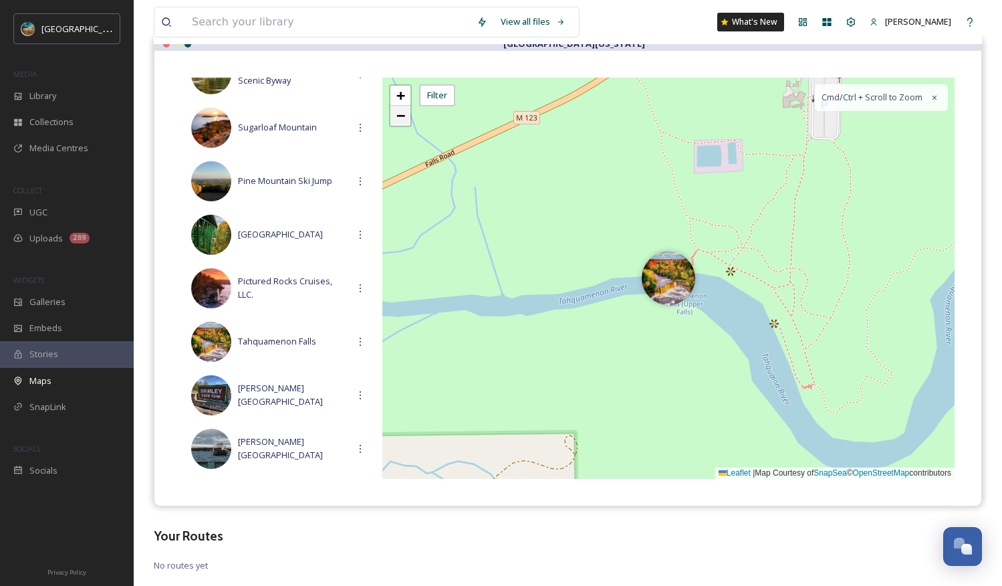
click at [396, 118] on span "−" at bounding box center [400, 115] width 9 height 17
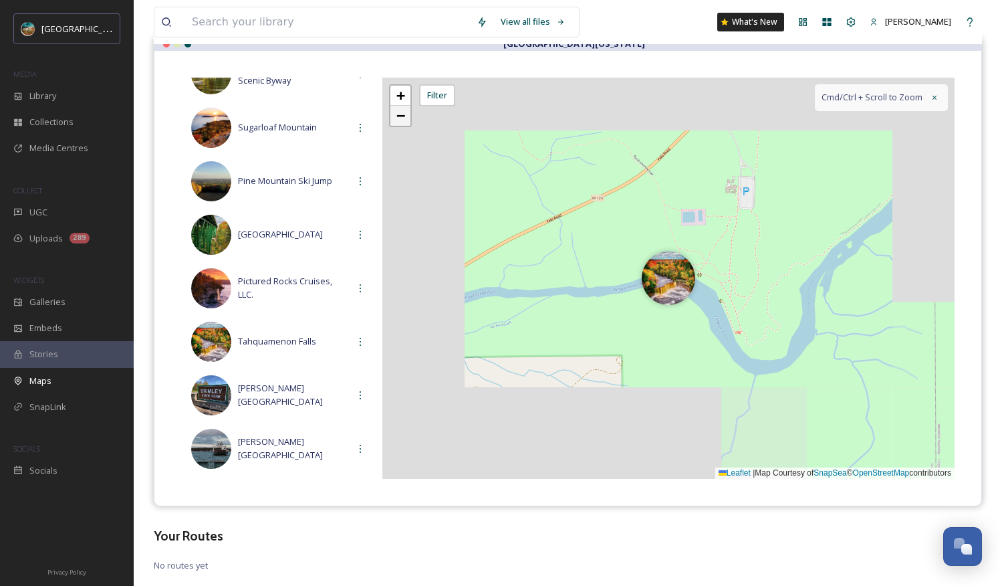
click at [396, 118] on span "−" at bounding box center [400, 115] width 9 height 17
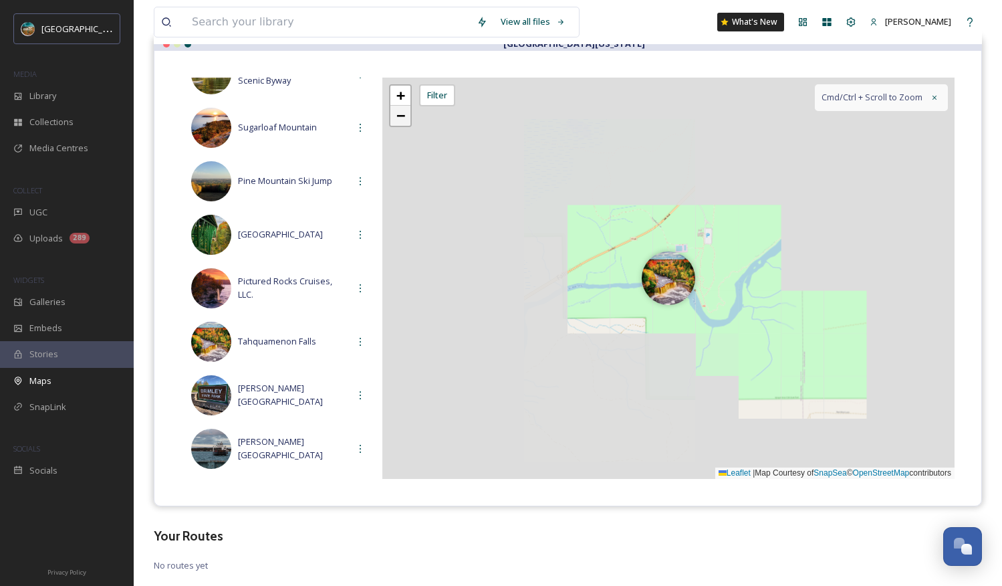
click at [396, 118] on span "−" at bounding box center [400, 115] width 9 height 17
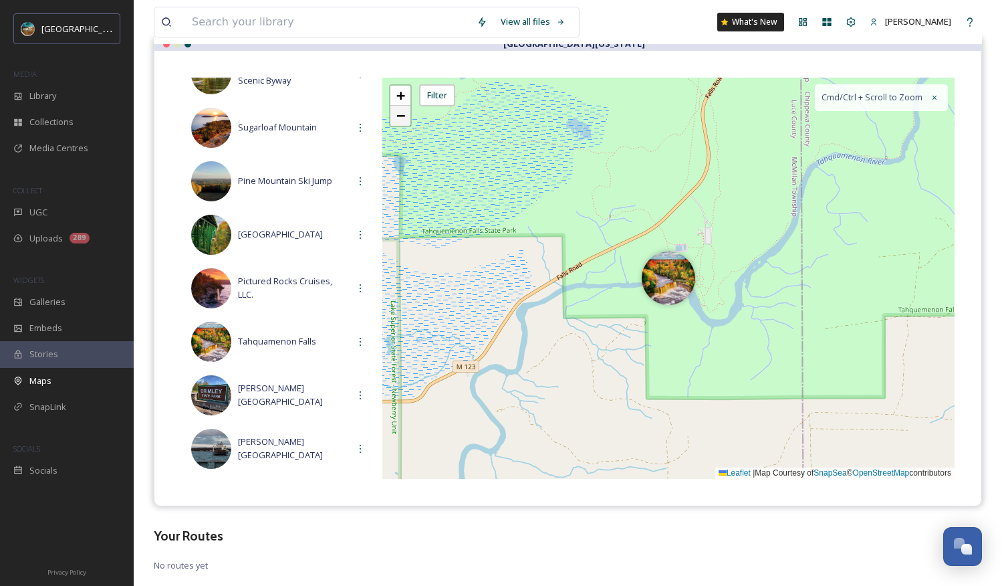
click at [396, 118] on span "−" at bounding box center [400, 115] width 9 height 17
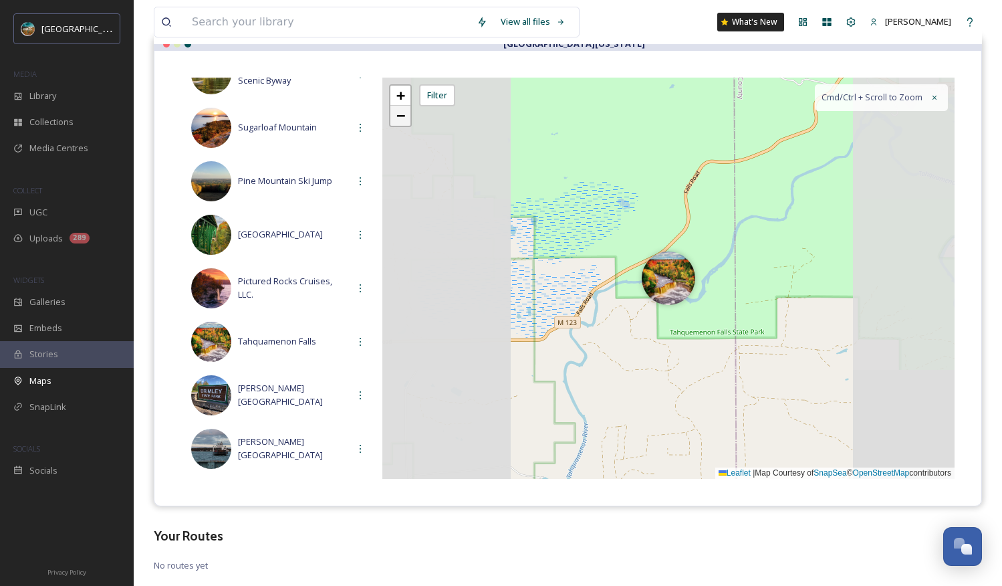
click at [396, 118] on span "−" at bounding box center [400, 115] width 9 height 17
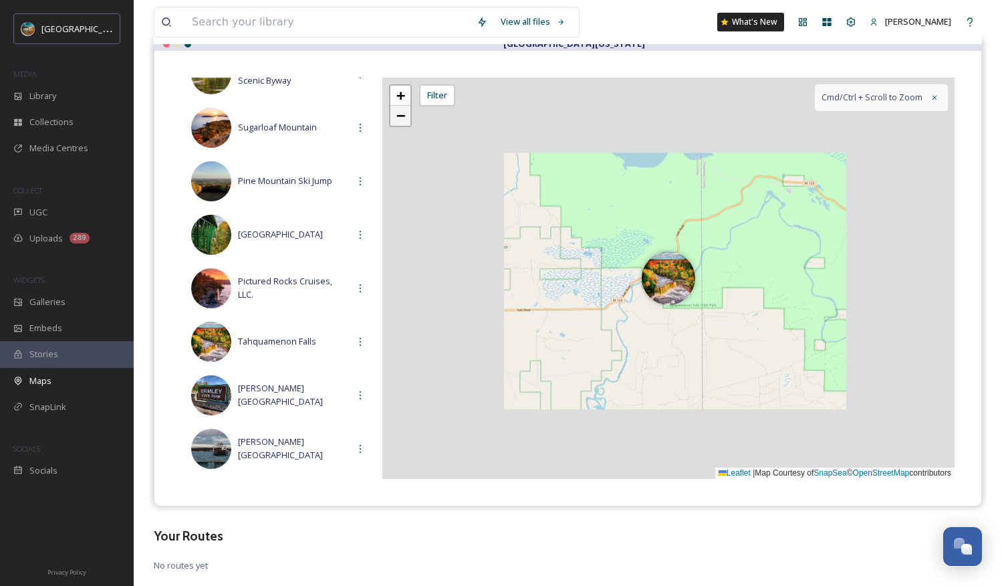
click at [396, 118] on span "−" at bounding box center [400, 115] width 9 height 17
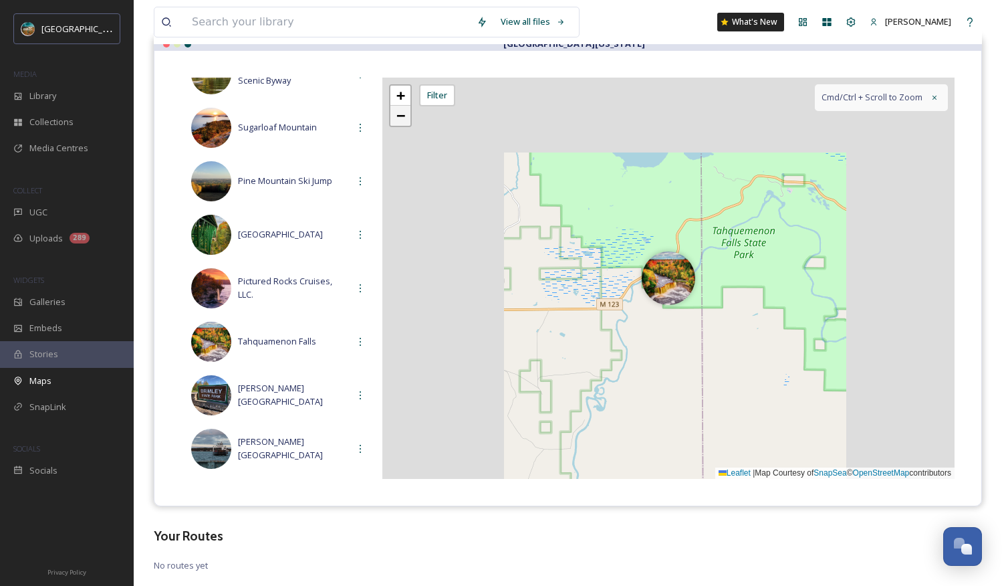
click at [396, 118] on span "−" at bounding box center [400, 115] width 9 height 17
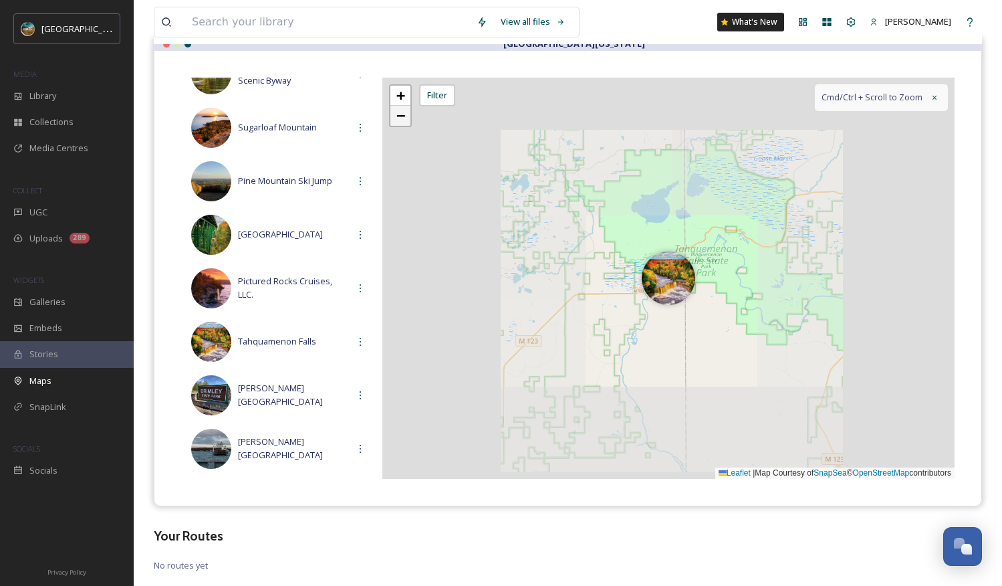
click at [396, 118] on span "−" at bounding box center [400, 115] width 9 height 17
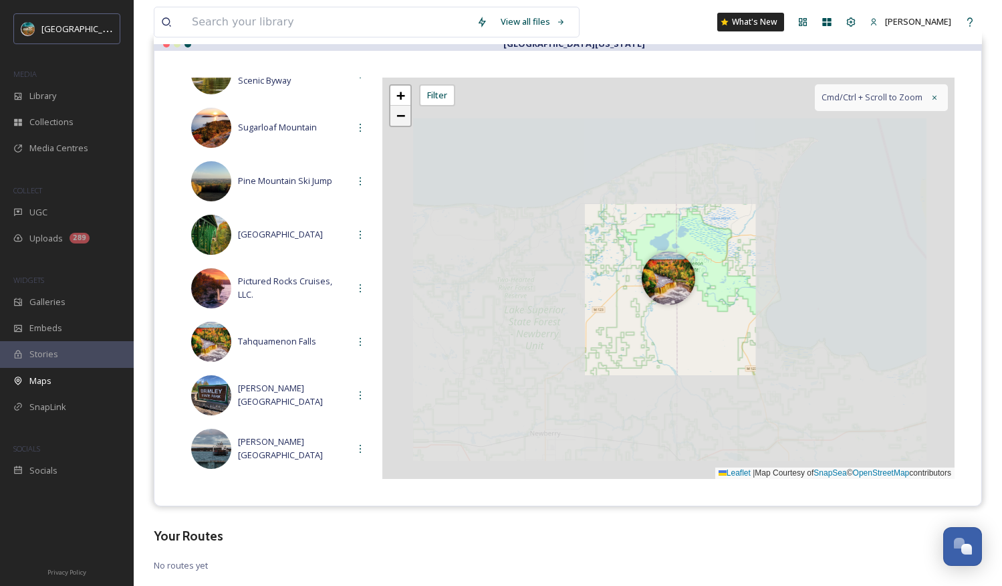
click at [396, 118] on span "−" at bounding box center [400, 115] width 9 height 17
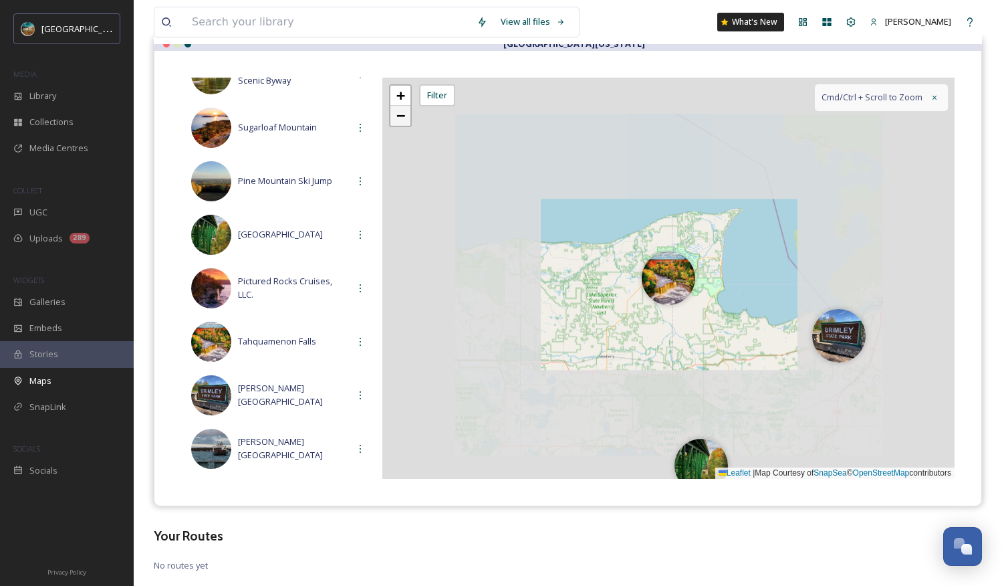
click at [396, 118] on span "−" at bounding box center [400, 115] width 9 height 17
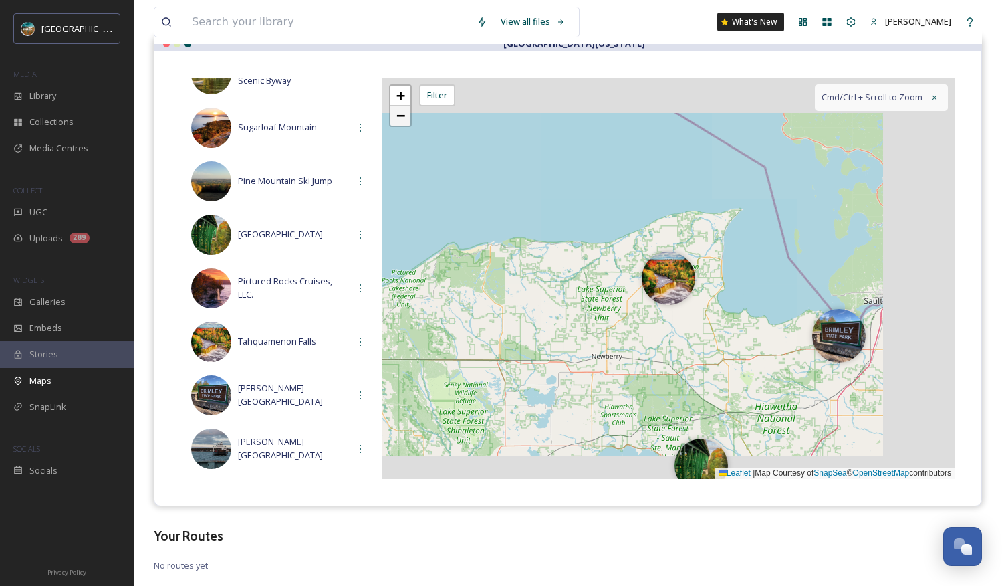
click at [396, 118] on span "−" at bounding box center [400, 115] width 9 height 17
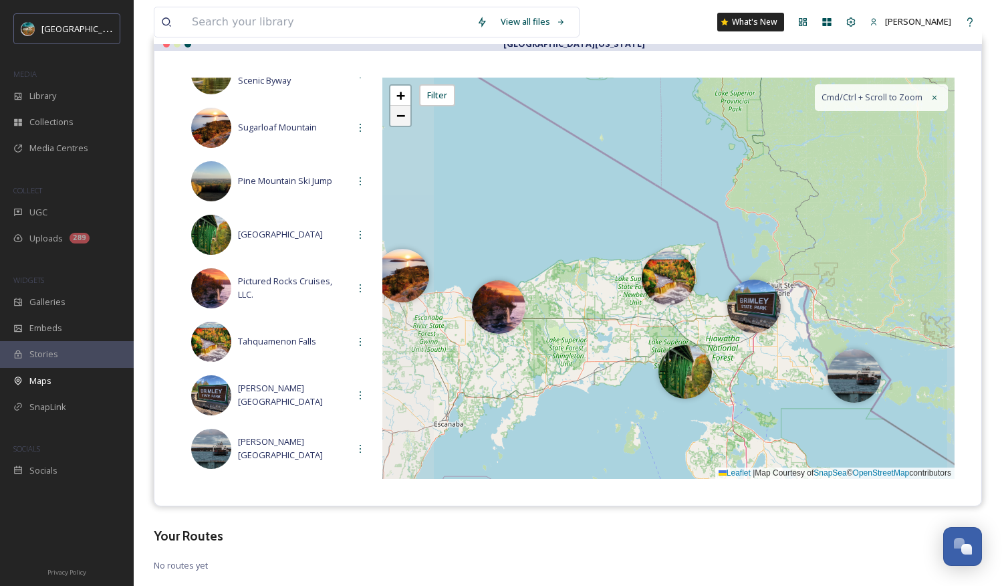
click at [396, 118] on span "−" at bounding box center [400, 115] width 9 height 17
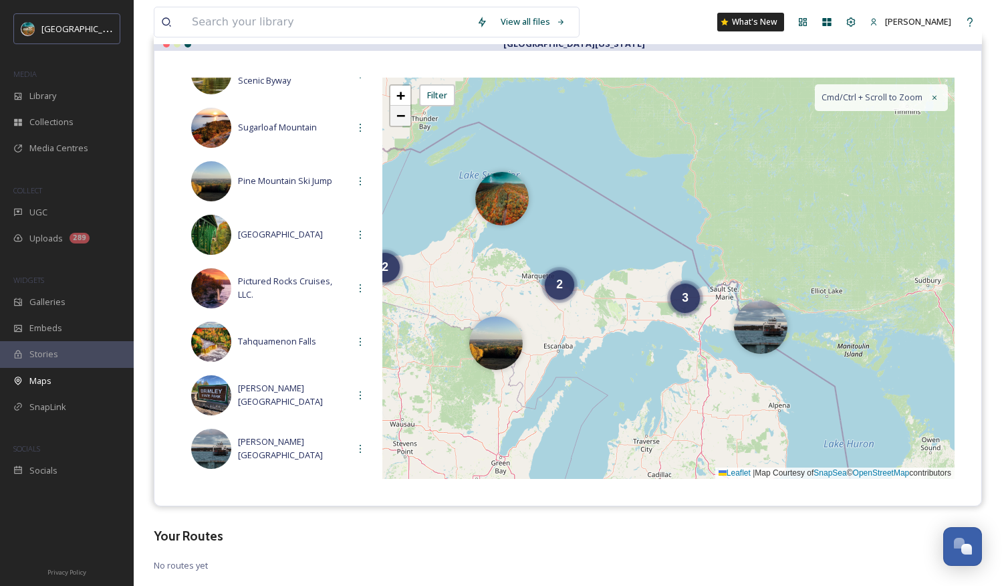
click at [396, 118] on span "−" at bounding box center [400, 115] width 9 height 17
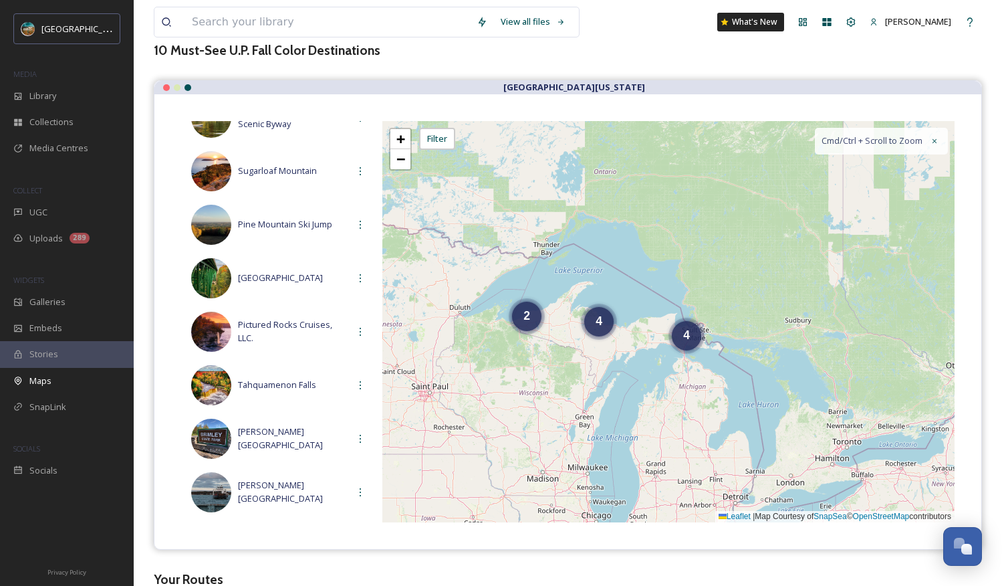
scroll to position [0, 0]
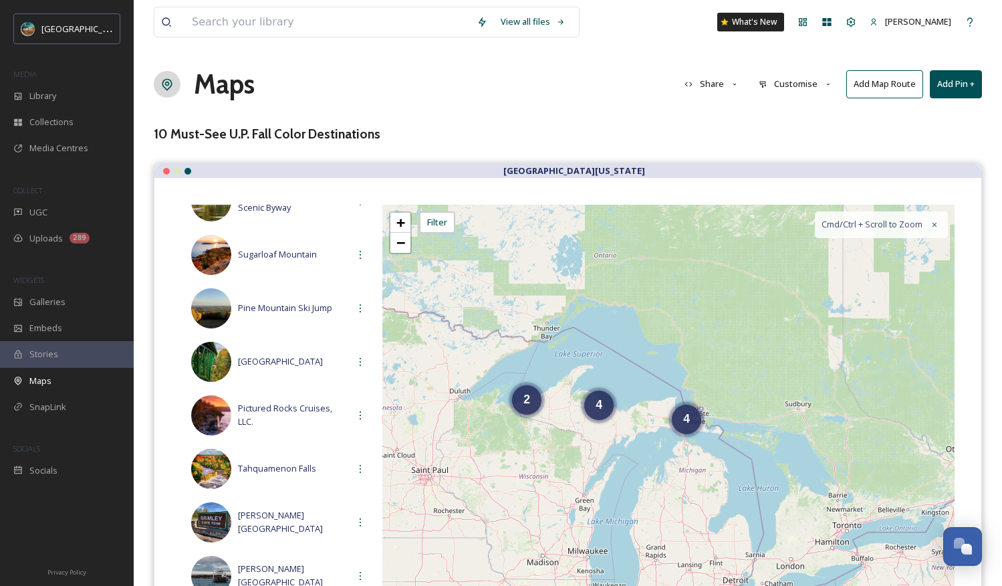
click at [806, 84] on button "Customise" at bounding box center [796, 84] width 88 height 26
click at [856, 141] on div "10 Must-See U.P. Fall Color Destinations" at bounding box center [568, 133] width 828 height 19
click at [712, 74] on button "Share" at bounding box center [712, 84] width 68 height 26
click at [727, 109] on div "View Map" at bounding box center [716, 115] width 74 height 26
click at [824, 110] on div "View all files What's New [PERSON_NAME] Maps Share Customise Add Map Route Add …" at bounding box center [568, 369] width 868 height 739
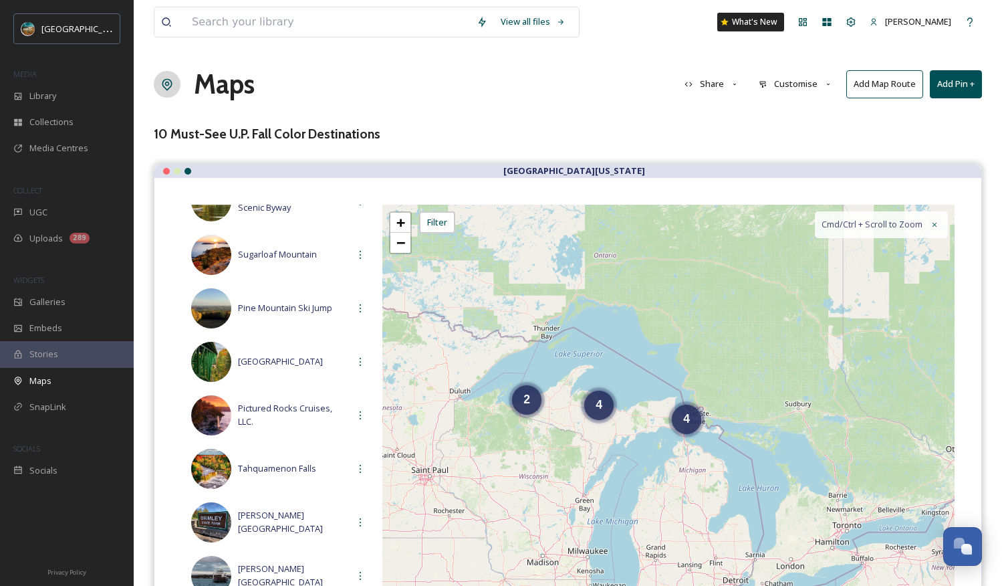
click at [711, 90] on button "Share" at bounding box center [712, 84] width 68 height 26
click at [723, 145] on span "Embed Map" at bounding box center [708, 140] width 47 height 13
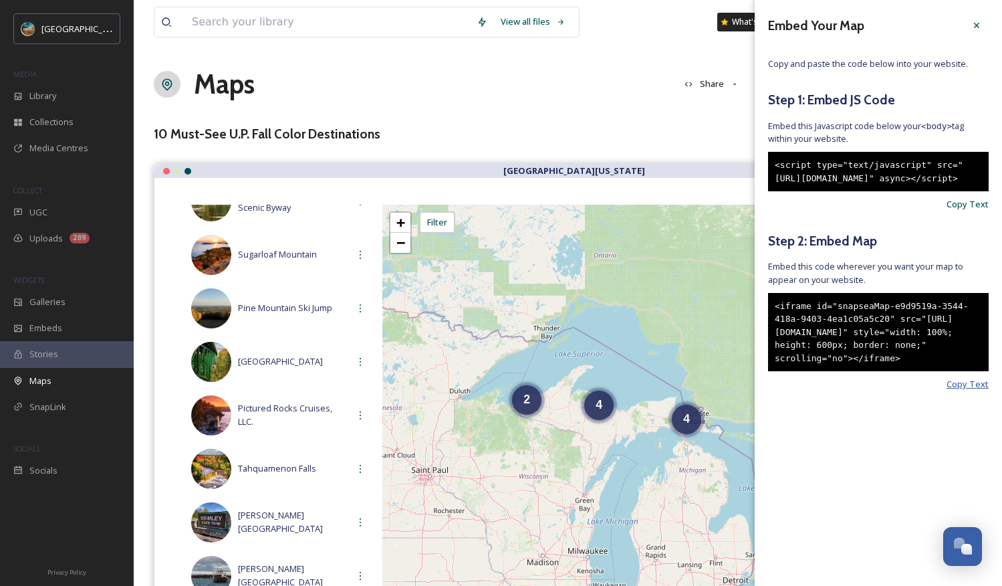
click at [856, 390] on span "Copy Text" at bounding box center [968, 384] width 42 height 13
